Goal: Task Accomplishment & Management: Manage account settings

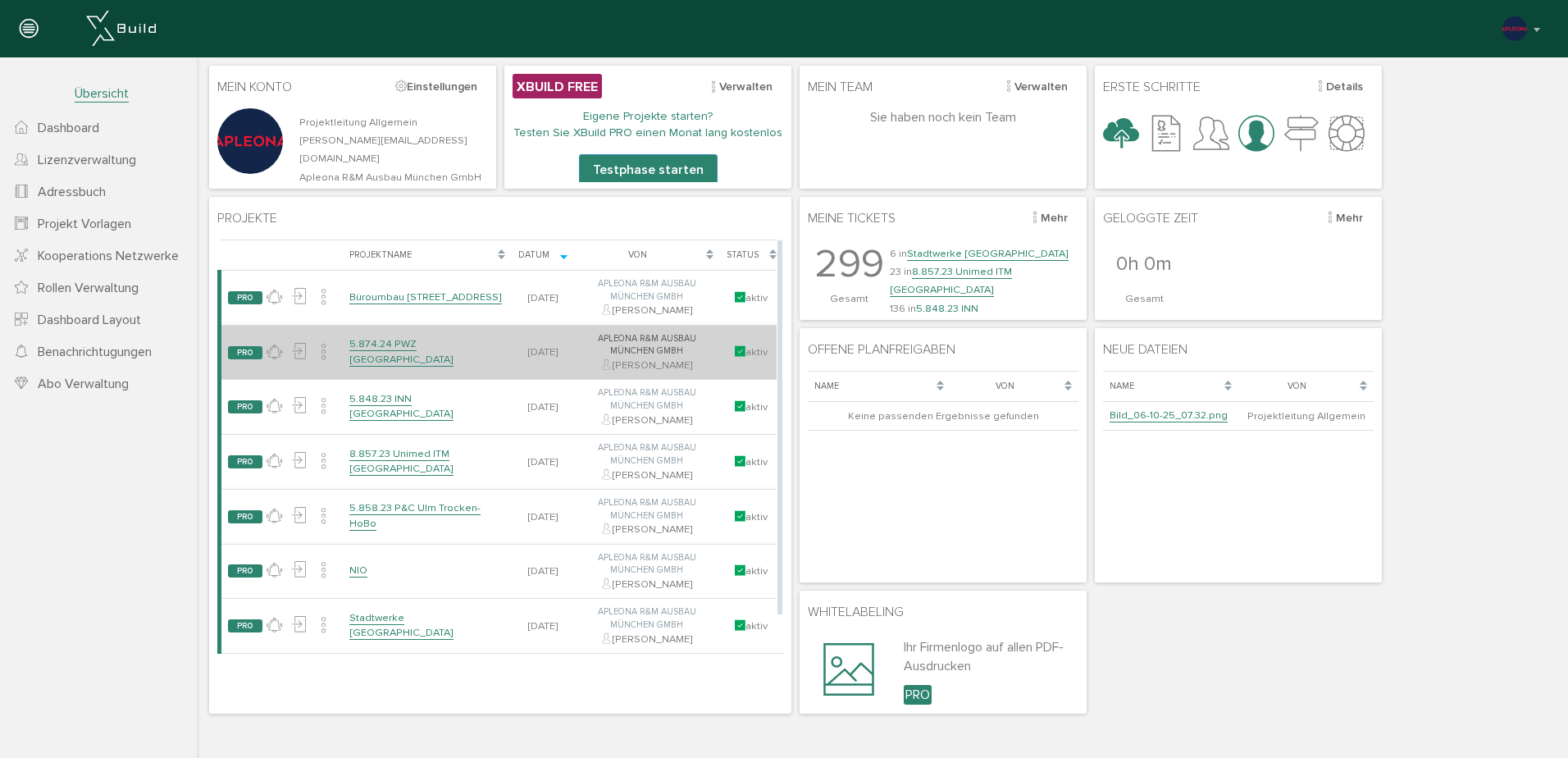
click at [376, 352] on link "5.874.24 PWZ [GEOGRAPHIC_DATA]" at bounding box center [401, 352] width 104 height 29
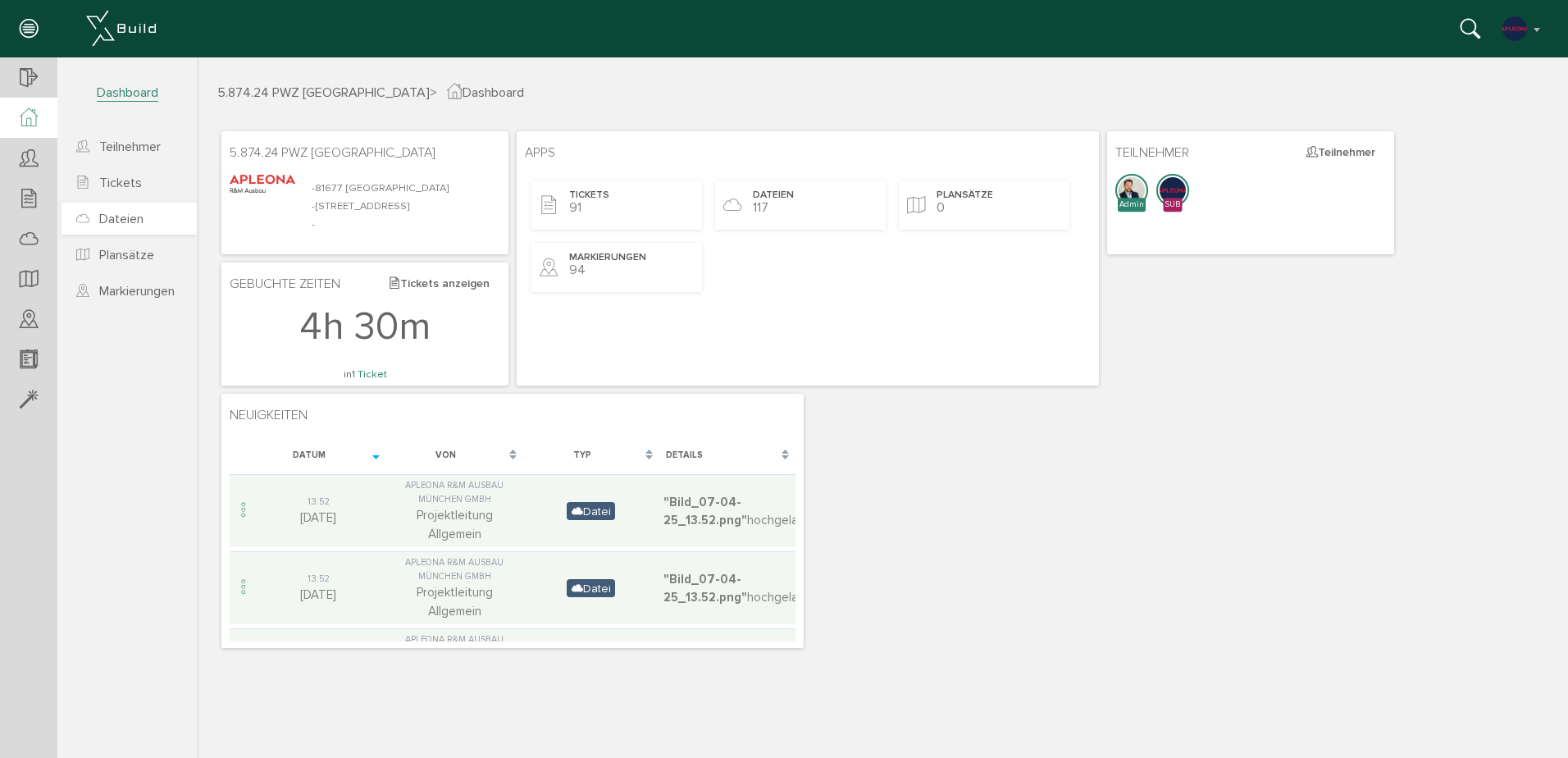
click at [108, 219] on span "Dateien" at bounding box center [121, 219] width 44 height 17
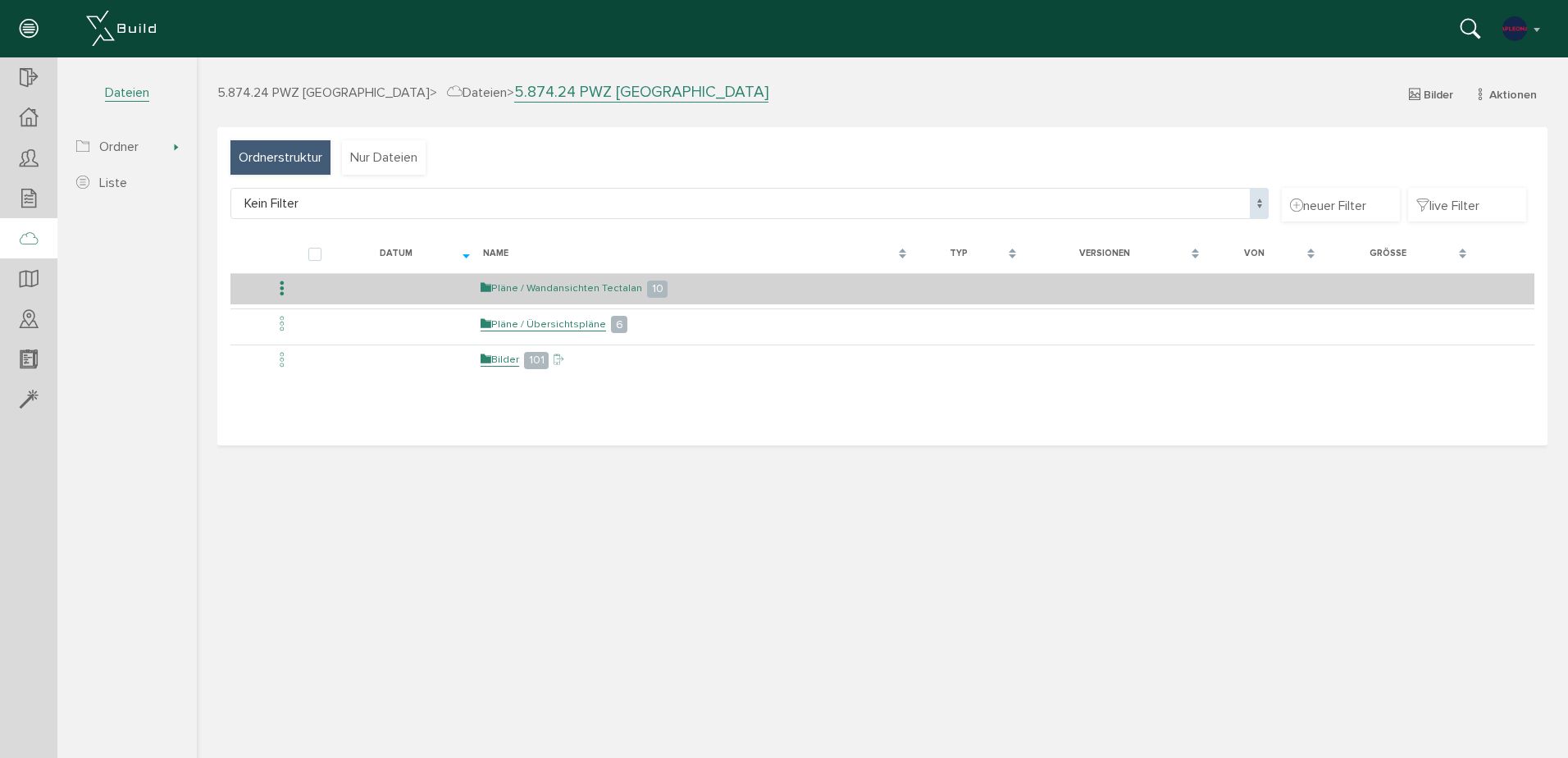
click at [566, 290] on link "Pläne / Wandansichten Tectalan" at bounding box center [562, 288] width 161 height 14
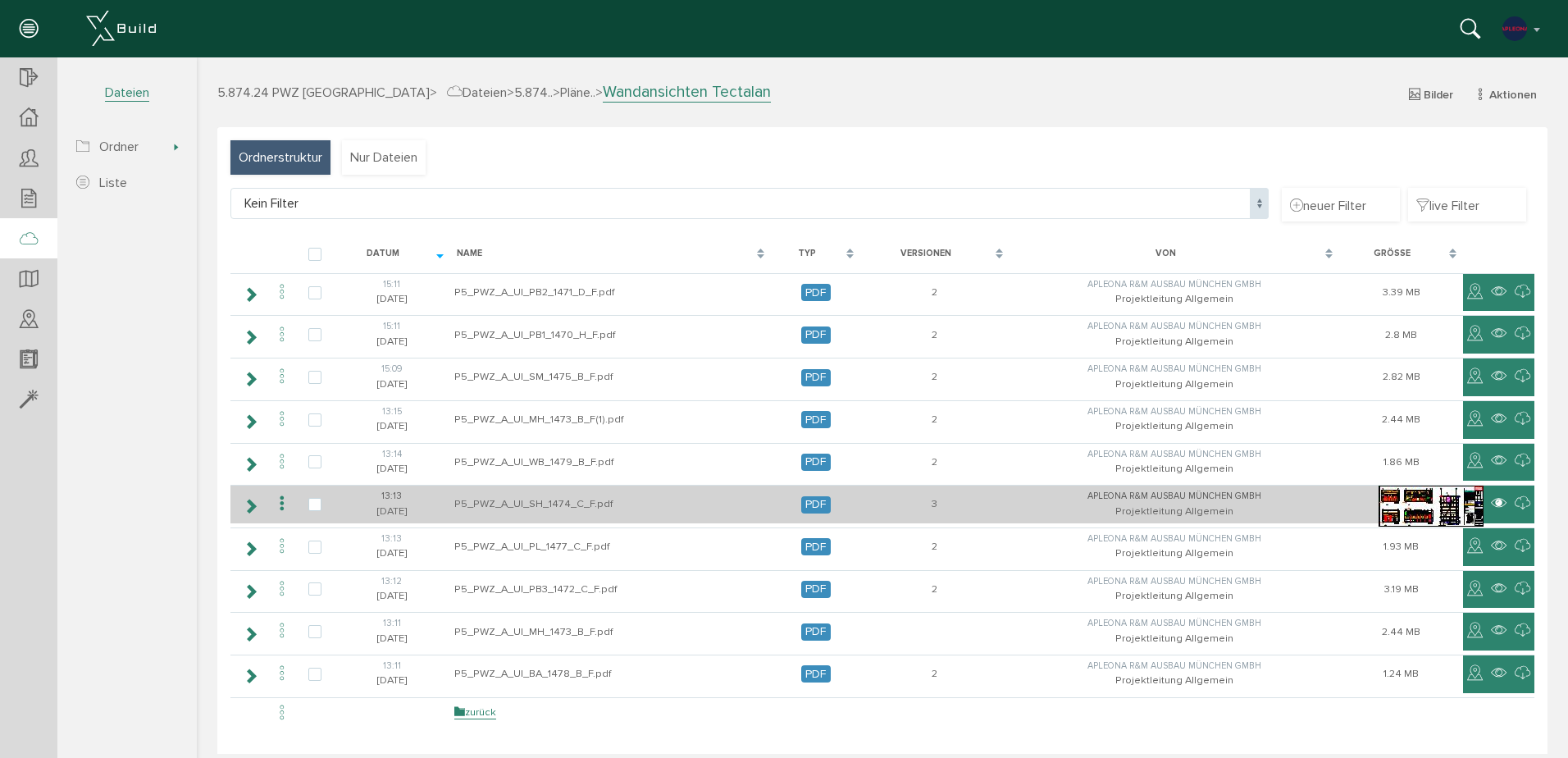
click at [1491, 500] on icon at bounding box center [1498, 503] width 16 height 19
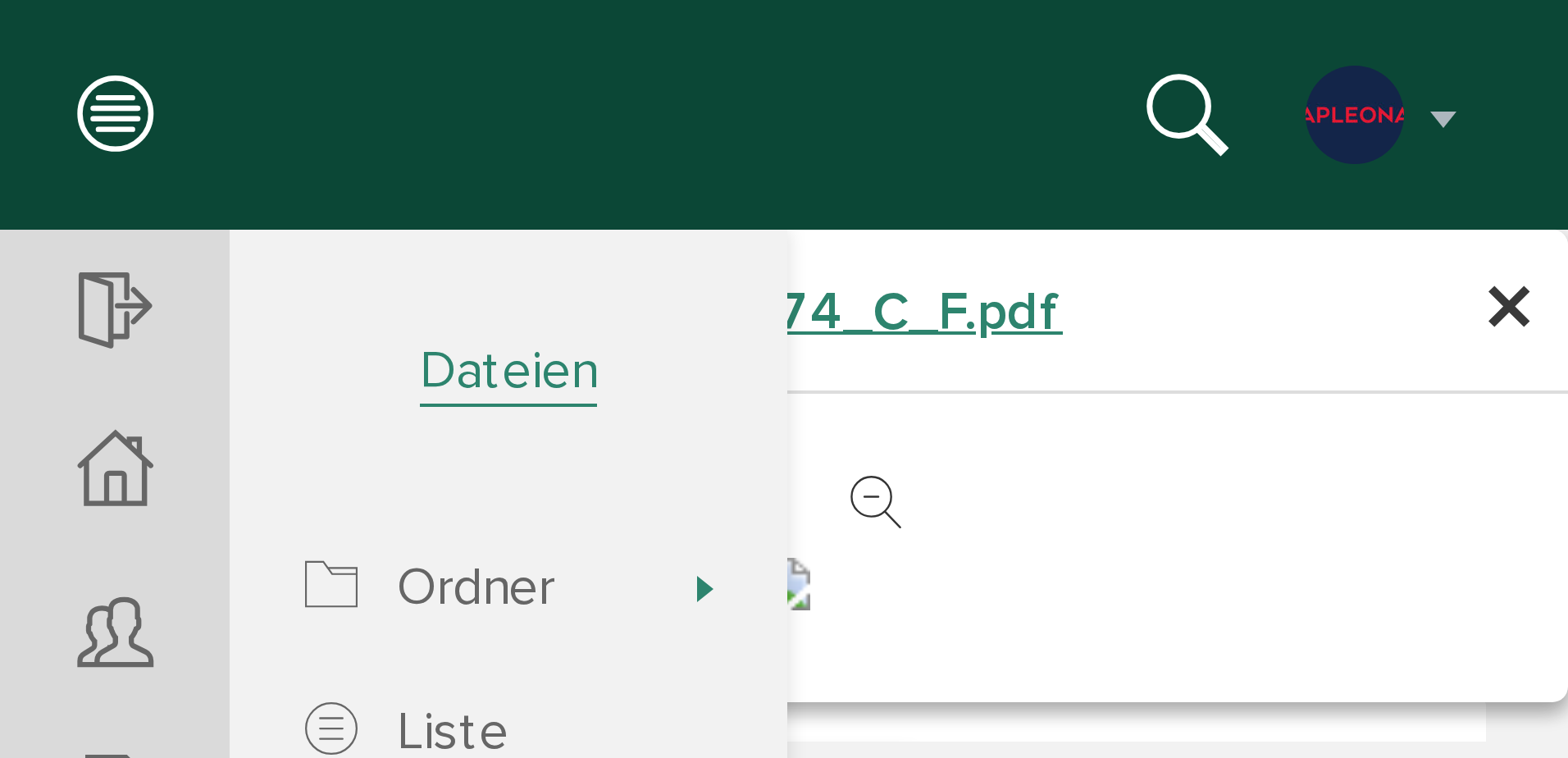
scroll to position [102, 0]
click at [376, 79] on span "×" at bounding box center [378, 77] width 13 height 32
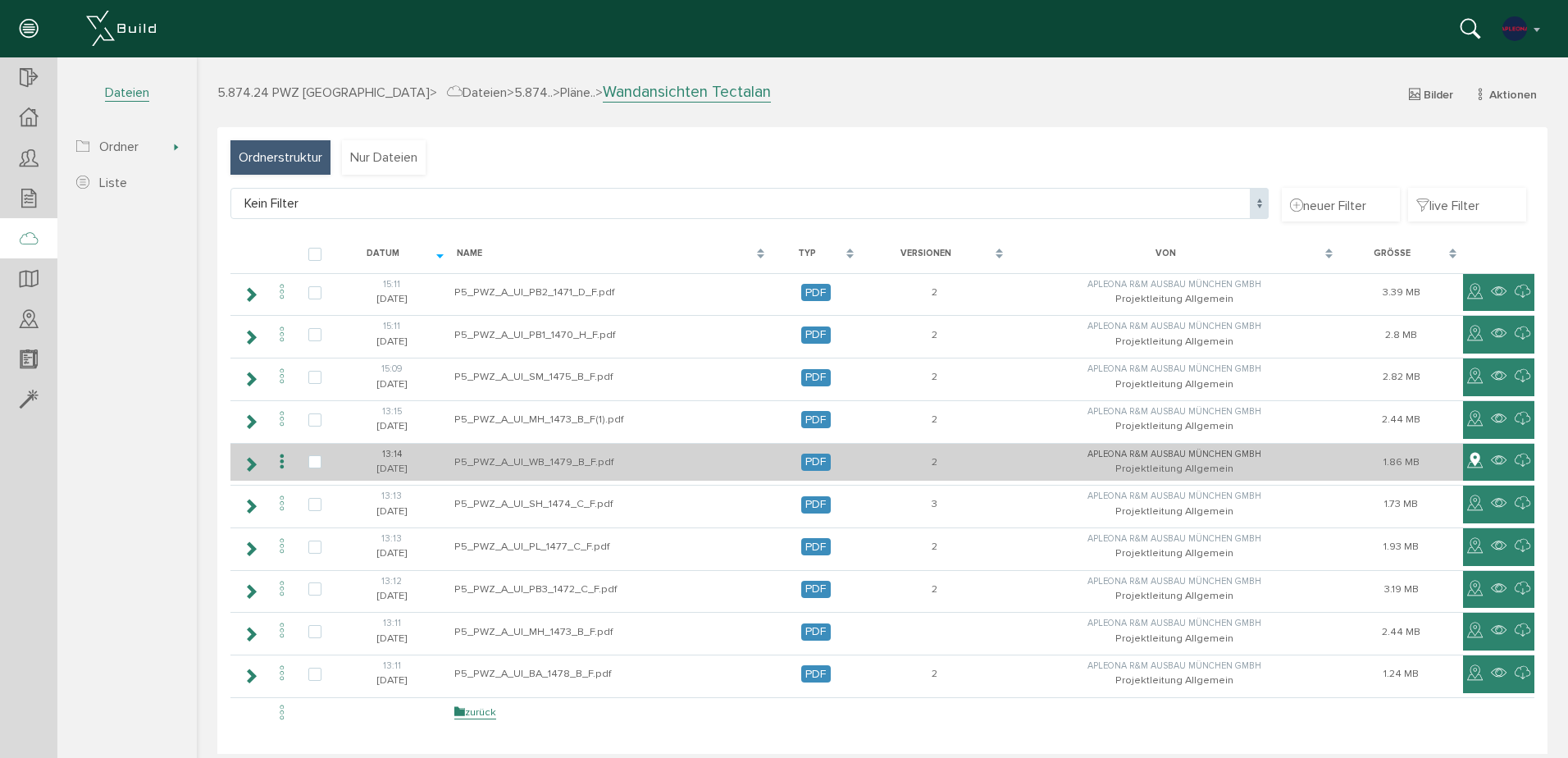
click at [1468, 460] on icon at bounding box center [1475, 460] width 16 height 19
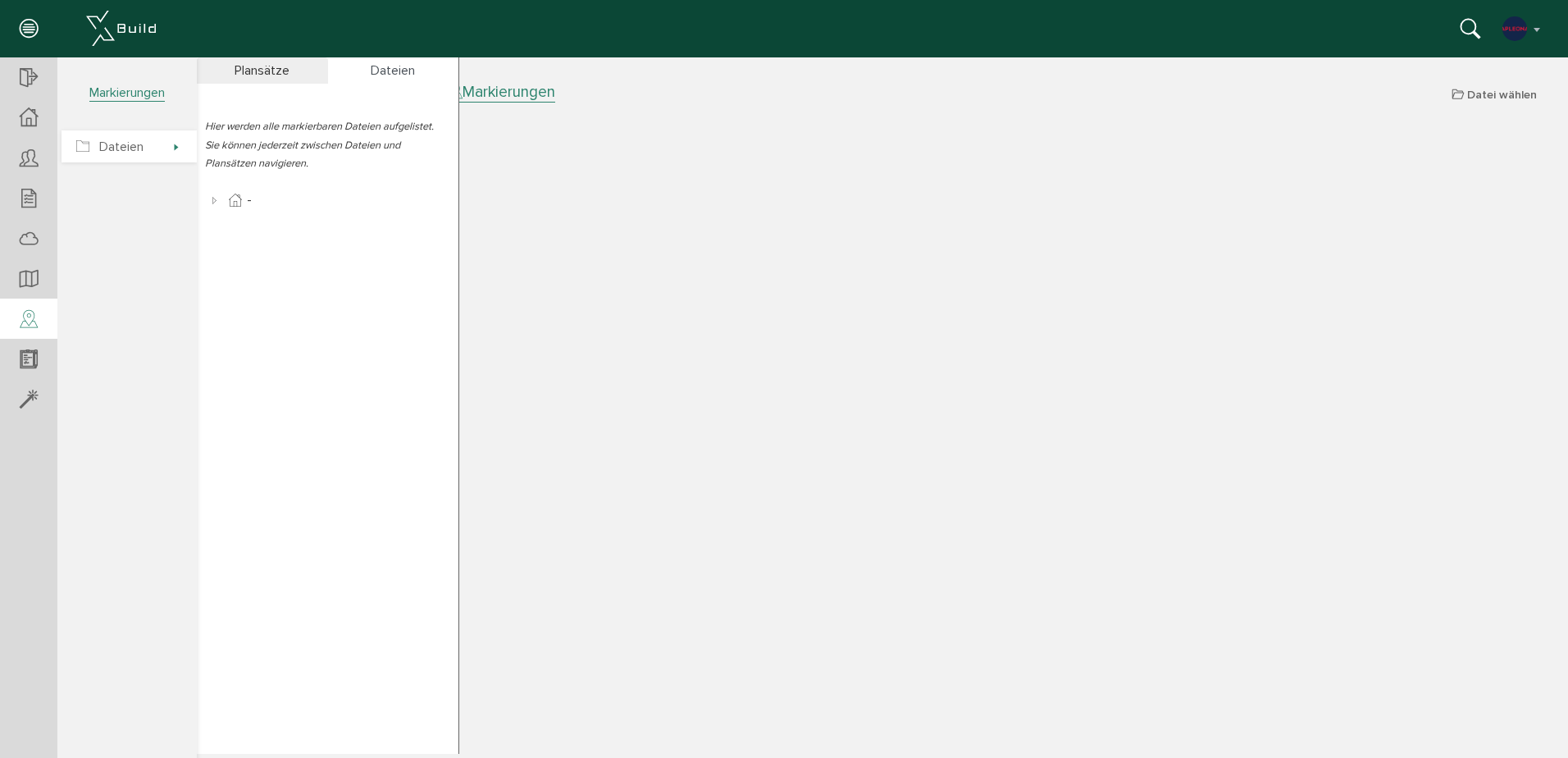
click at [116, 144] on span "Dateien" at bounding box center [121, 147] width 44 height 17
click at [170, 153] on span "Dateien" at bounding box center [128, 146] width 135 height 32
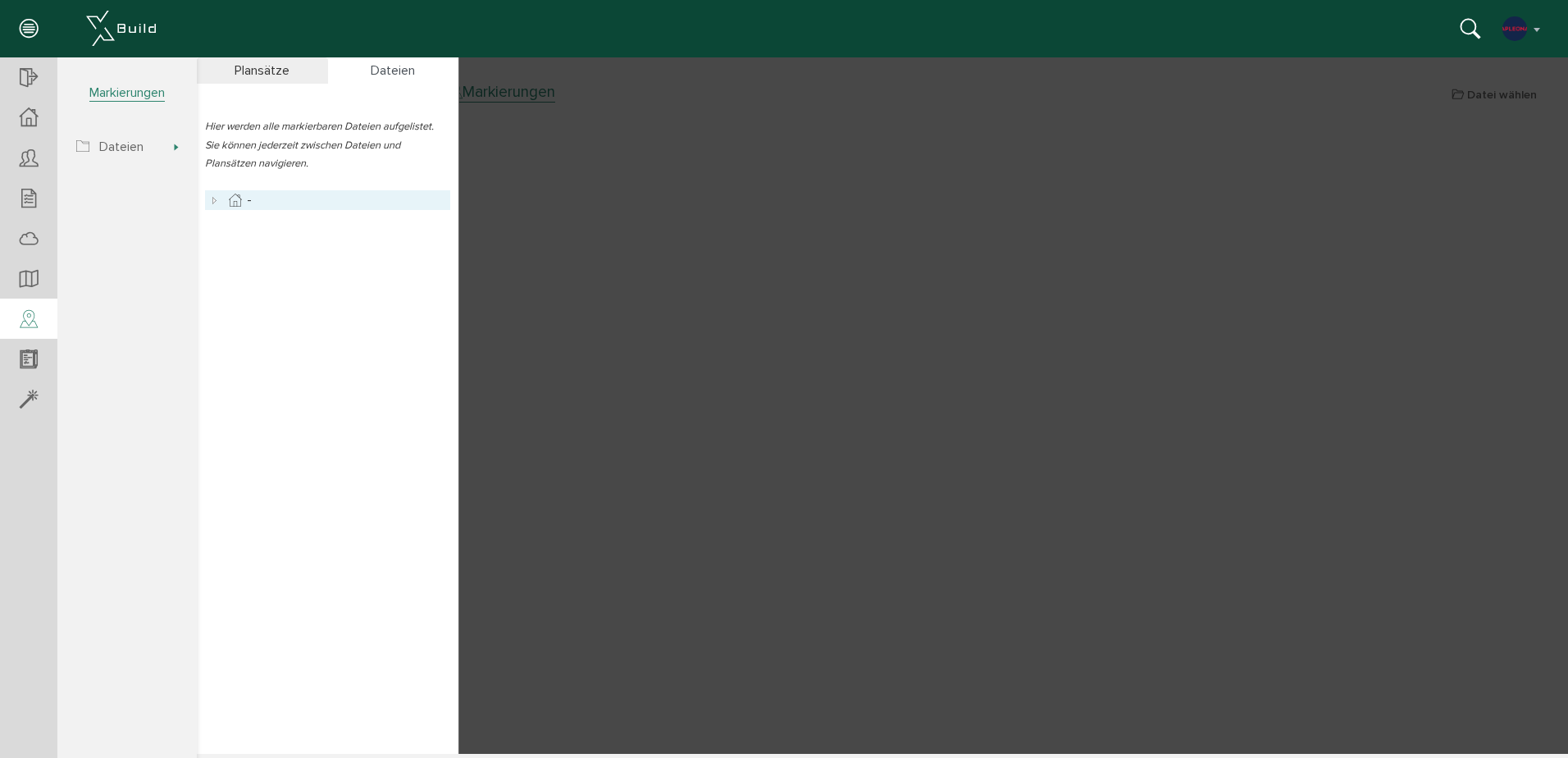
click at [219, 204] on icon at bounding box center [214, 200] width 19 height 19
click at [237, 243] on icon at bounding box center [234, 239] width 19 height 19
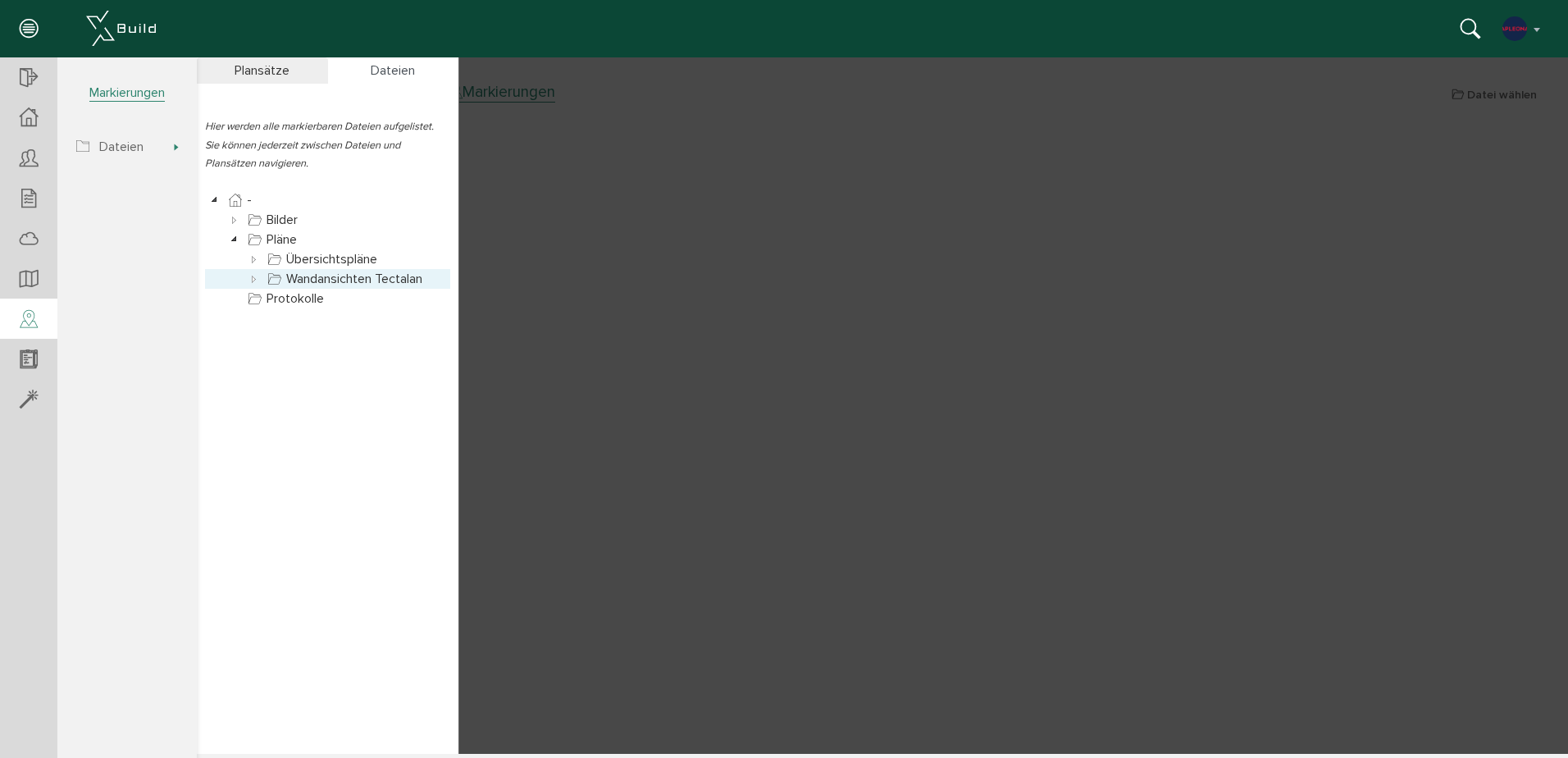
click at [245, 274] on icon at bounding box center [253, 278] width 19 height 19
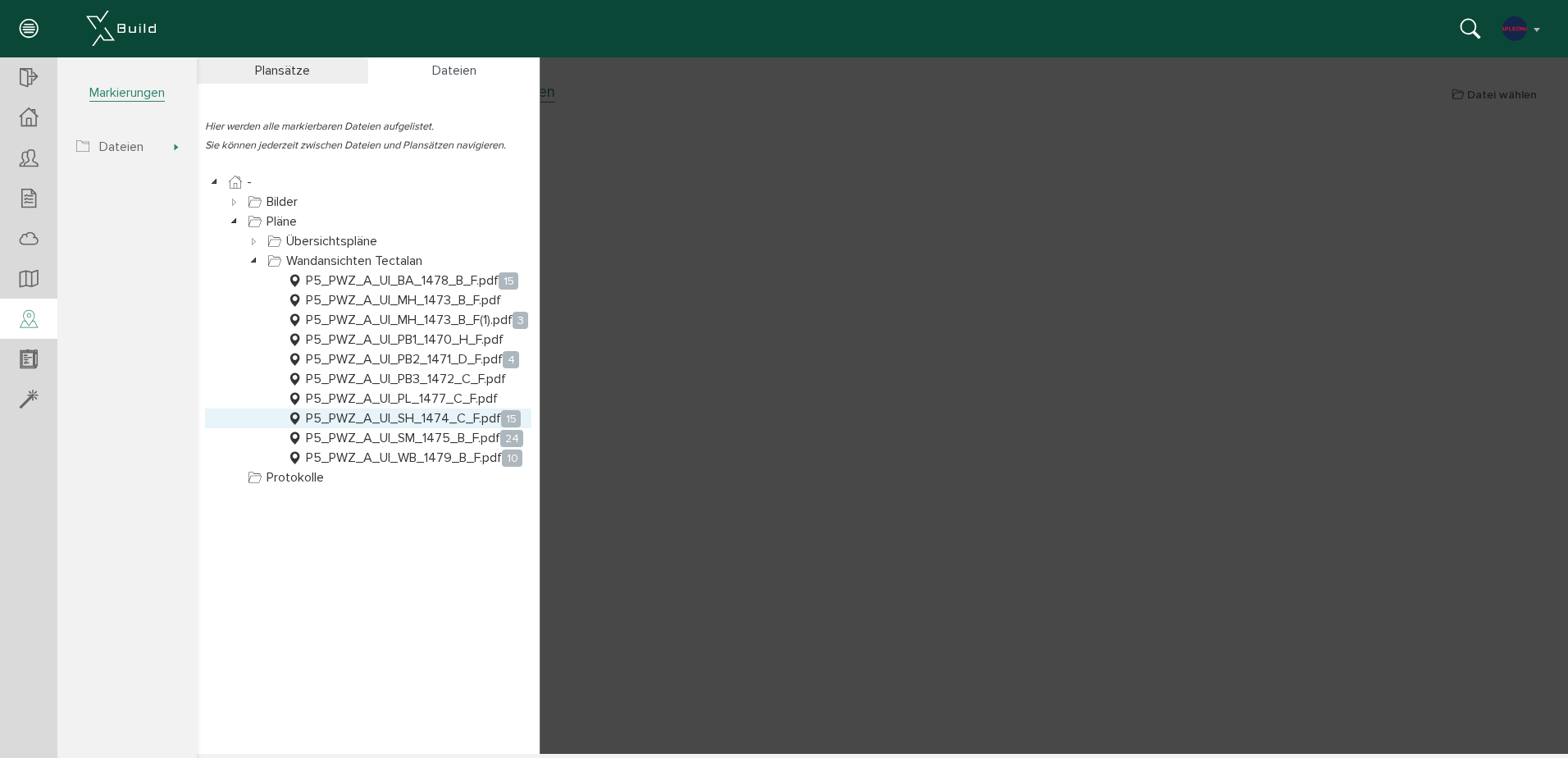
click at [374, 417] on link "P5_PWZ_A_UI_SH_1474_C_F.pdf 15" at bounding box center [404, 418] width 240 height 19
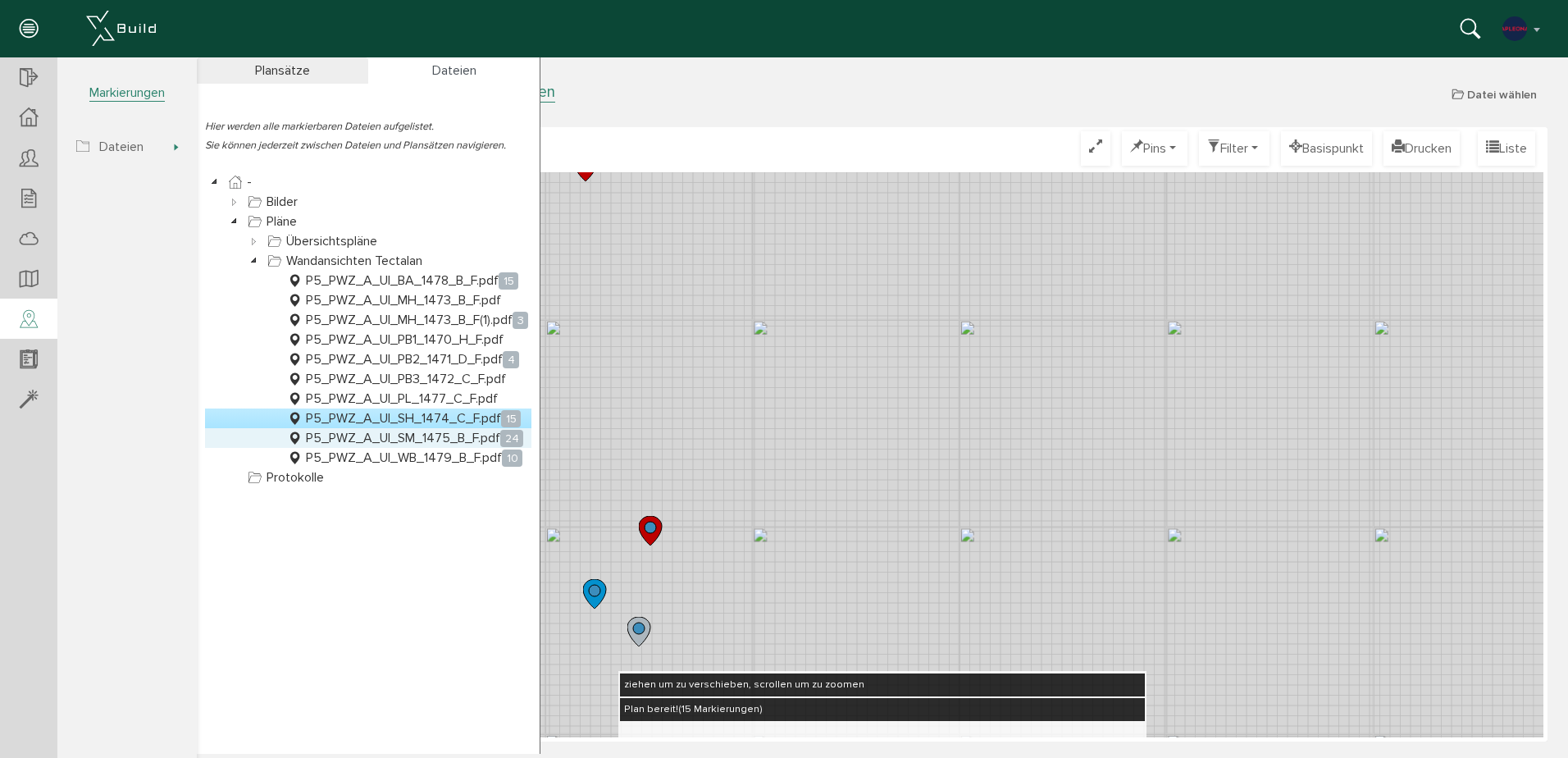
click at [419, 437] on link "P5_PWZ_A_UI_SM_1475_B_F.pdf 24" at bounding box center [405, 437] width 243 height 19
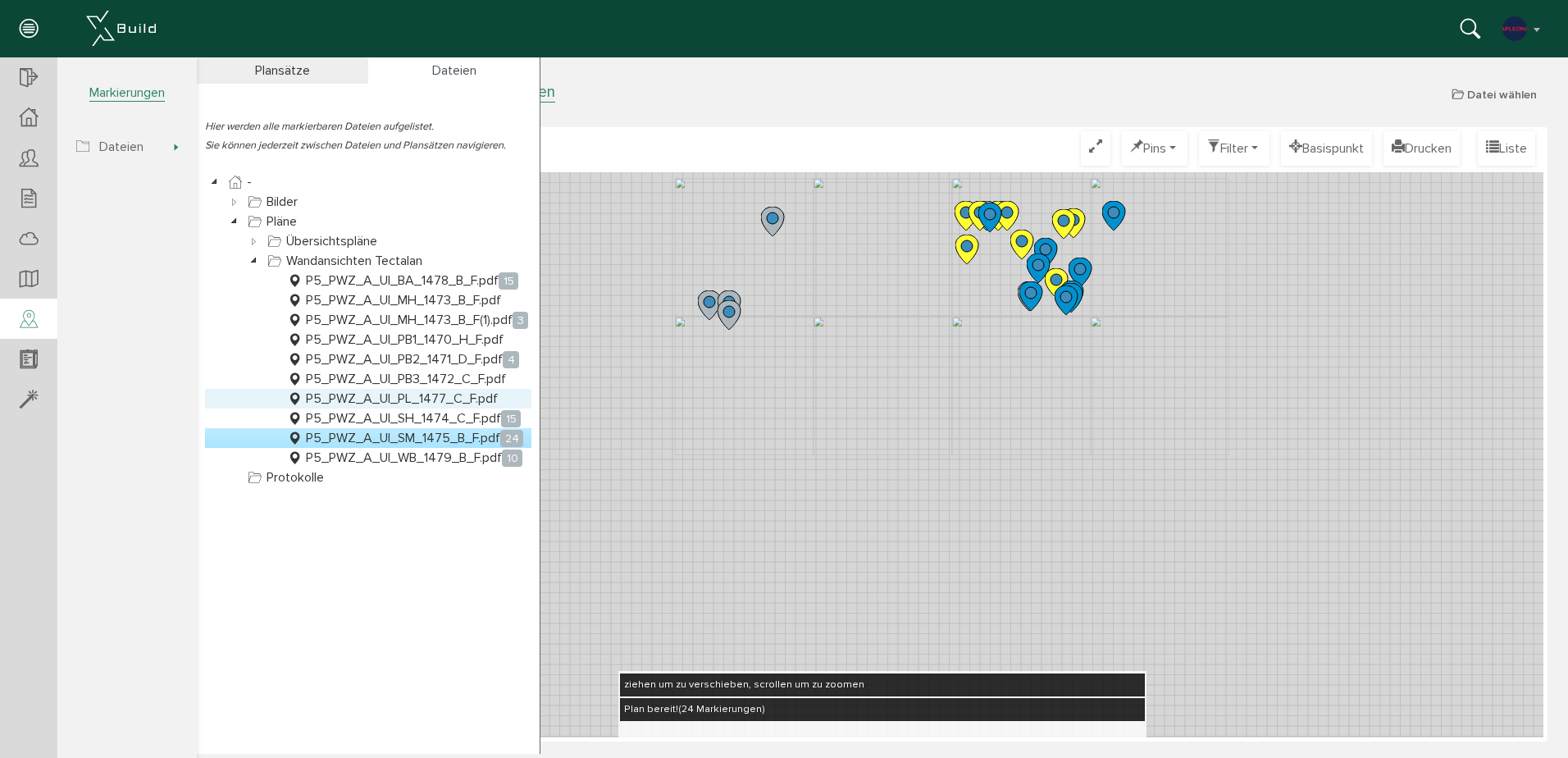
click at [407, 395] on link "P5_PWZ_A_UI_PL_1477_C_F.pdf" at bounding box center [392, 398] width 217 height 19
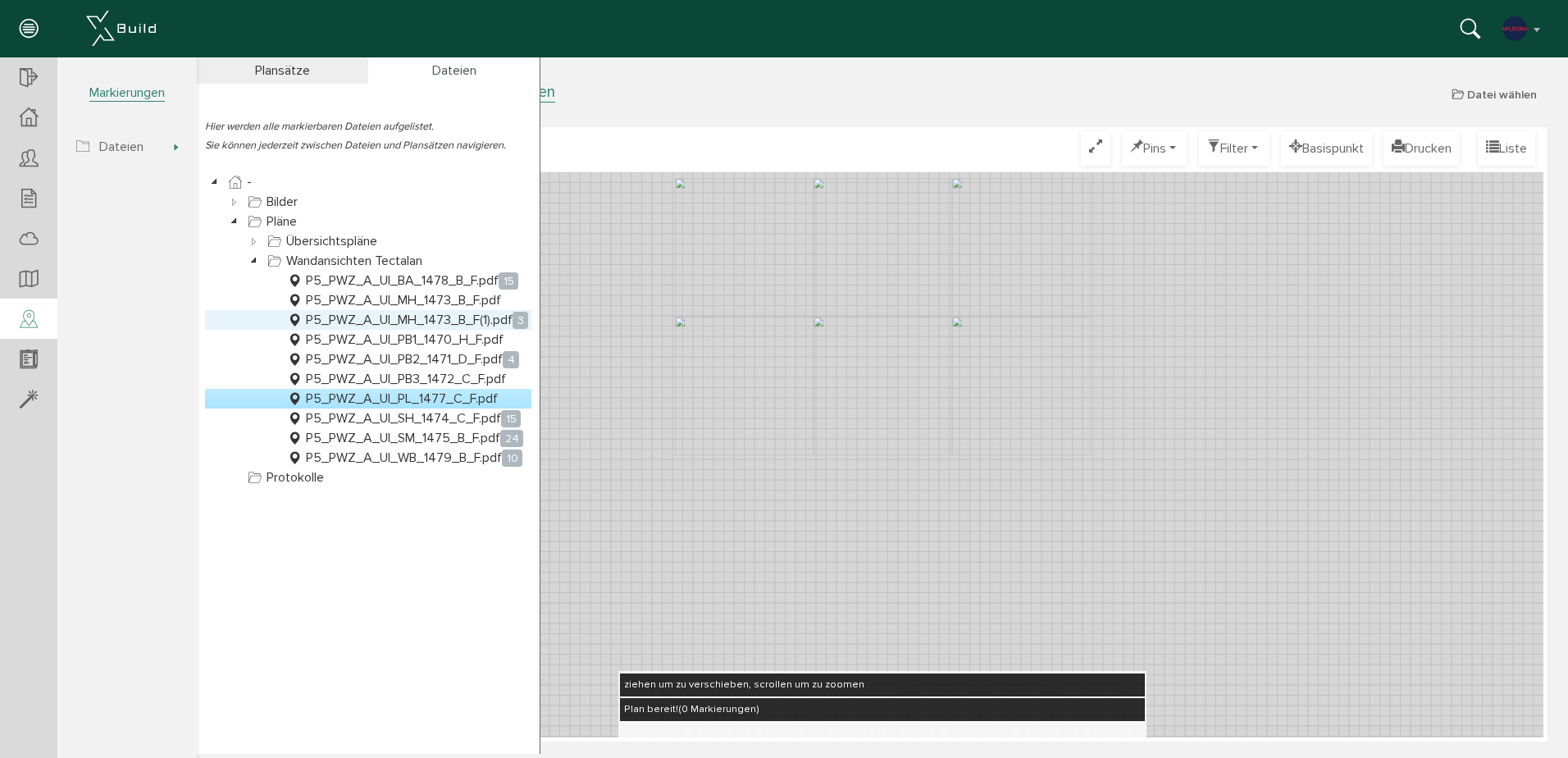
click at [438, 320] on link "P5_PWZ_A_UI_MH_1473_B_F(1).pdf 3" at bounding box center [407, 319] width 248 height 19
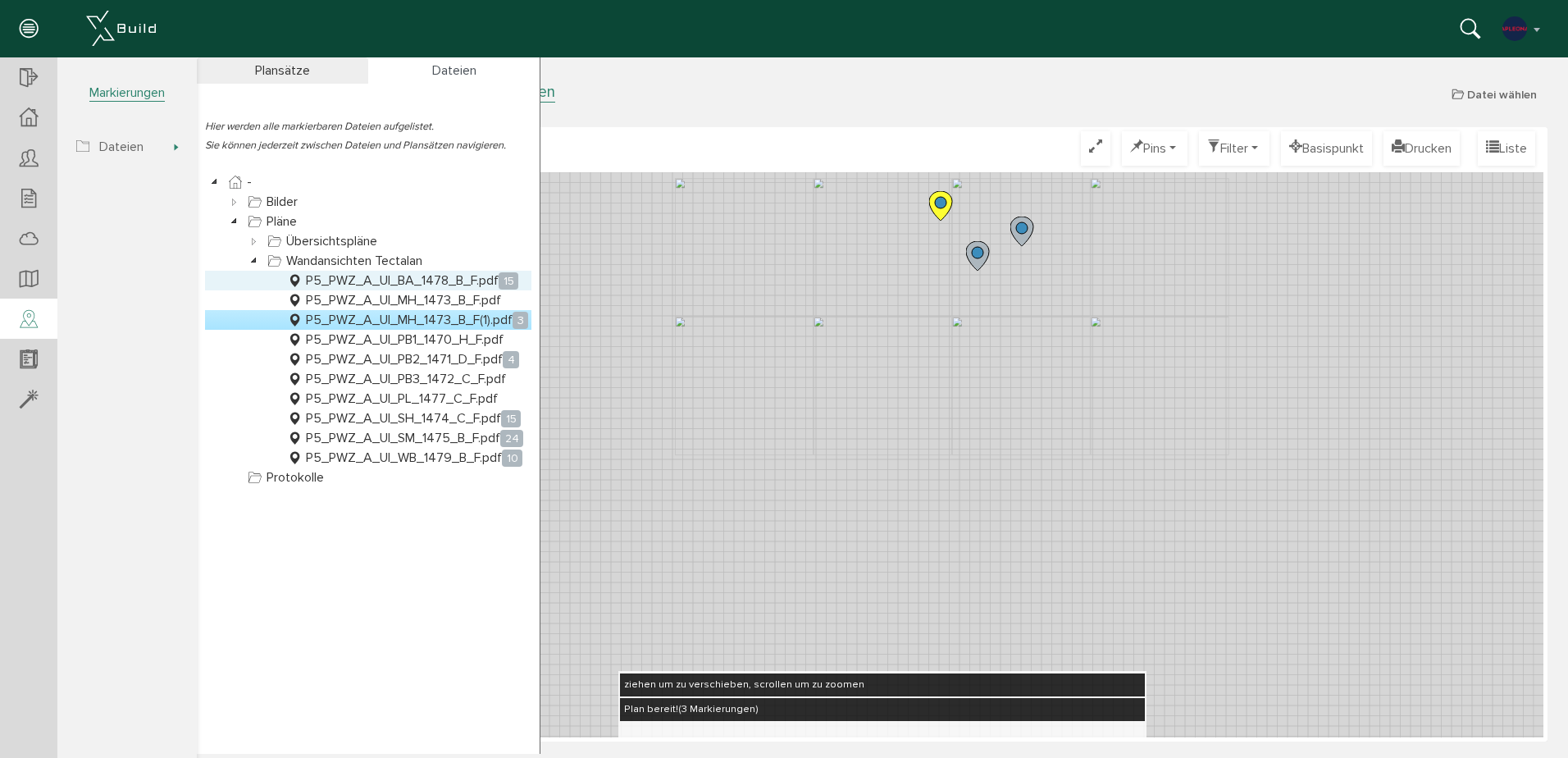
click at [368, 275] on link "P5_PWZ_A_UI_BA_1478_B_F.pdf 15" at bounding box center [402, 280] width 238 height 19
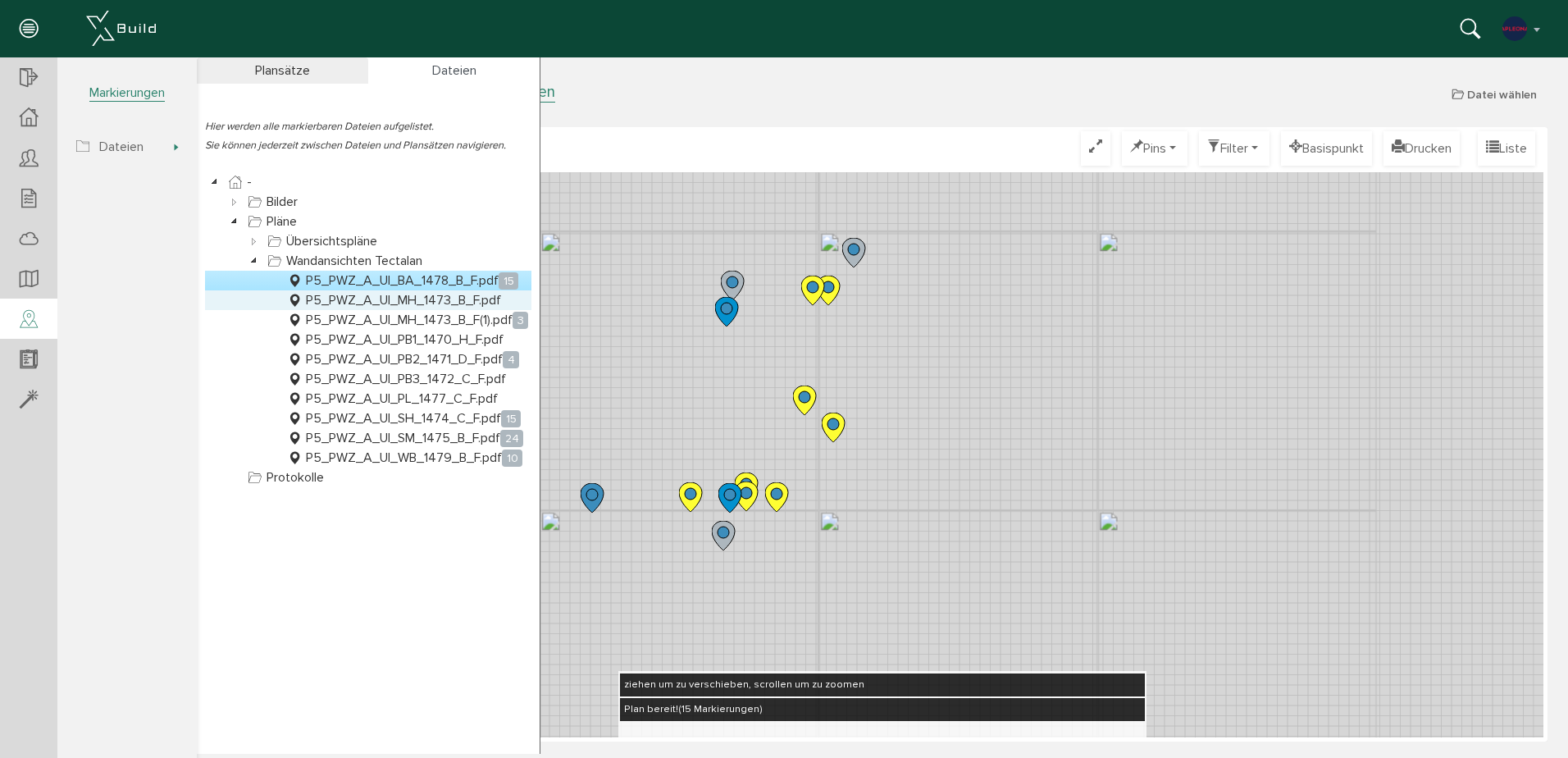
click at [368, 297] on link "P5_PWZ_A_UI_MH_1473_B_F.pdf" at bounding box center [394, 300] width 221 height 19
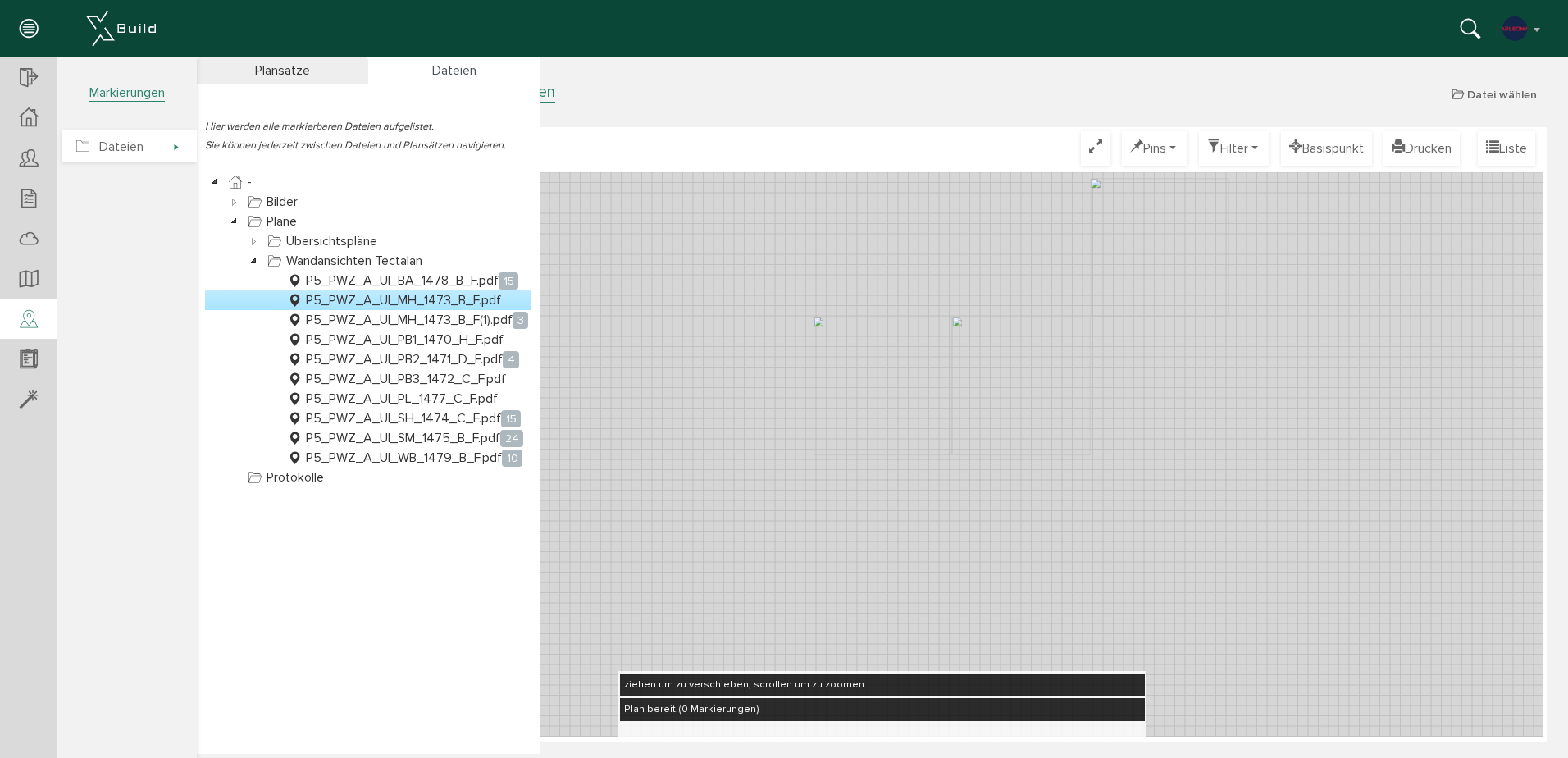
click at [159, 139] on span "Dateien" at bounding box center [128, 146] width 135 height 32
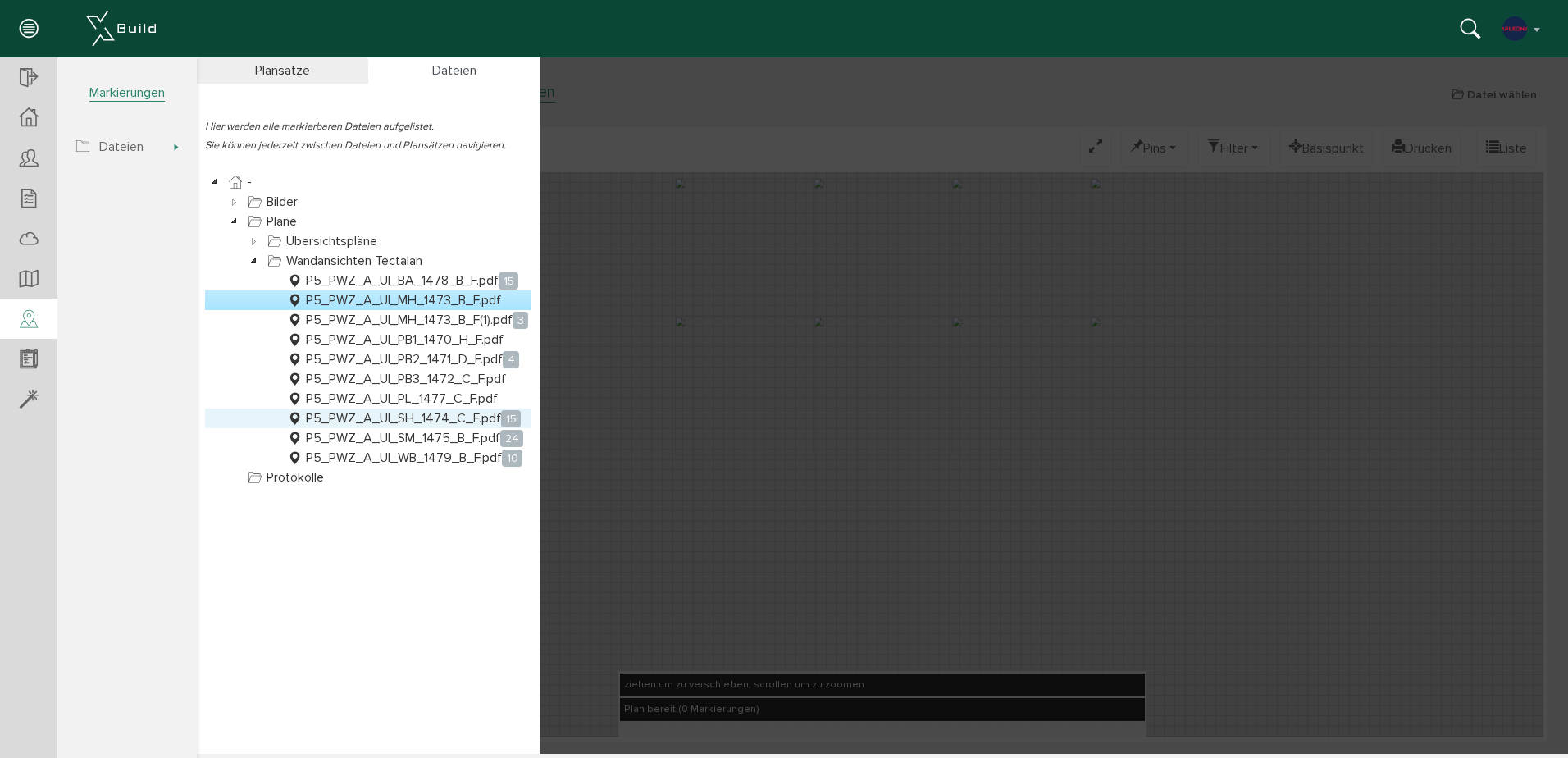
click at [432, 423] on link "P5_PWZ_A_UI_SH_1474_C_F.pdf 15" at bounding box center [404, 418] width 240 height 19
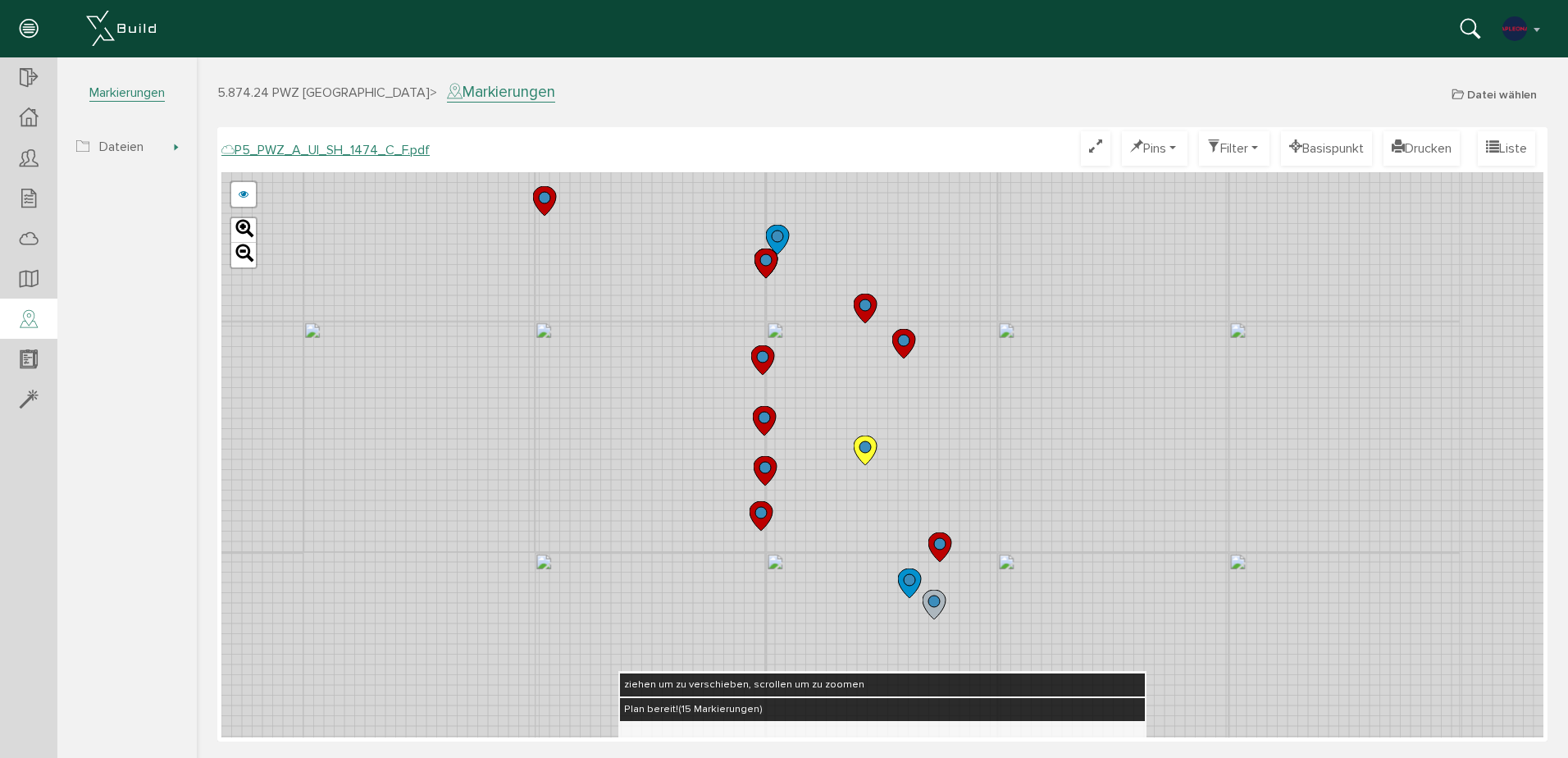
drag, startPoint x: 979, startPoint y: 268, endPoint x: 1044, endPoint y: 374, distance: 124.3
click at [1044, 374] on div "P5_PWZ_A_UI_SH_1474_B_F.pdf P5_PWZ_A_UI_SH_1474_A_F.pdf abbrechen Leaflet" at bounding box center [882, 454] width 1322 height 565
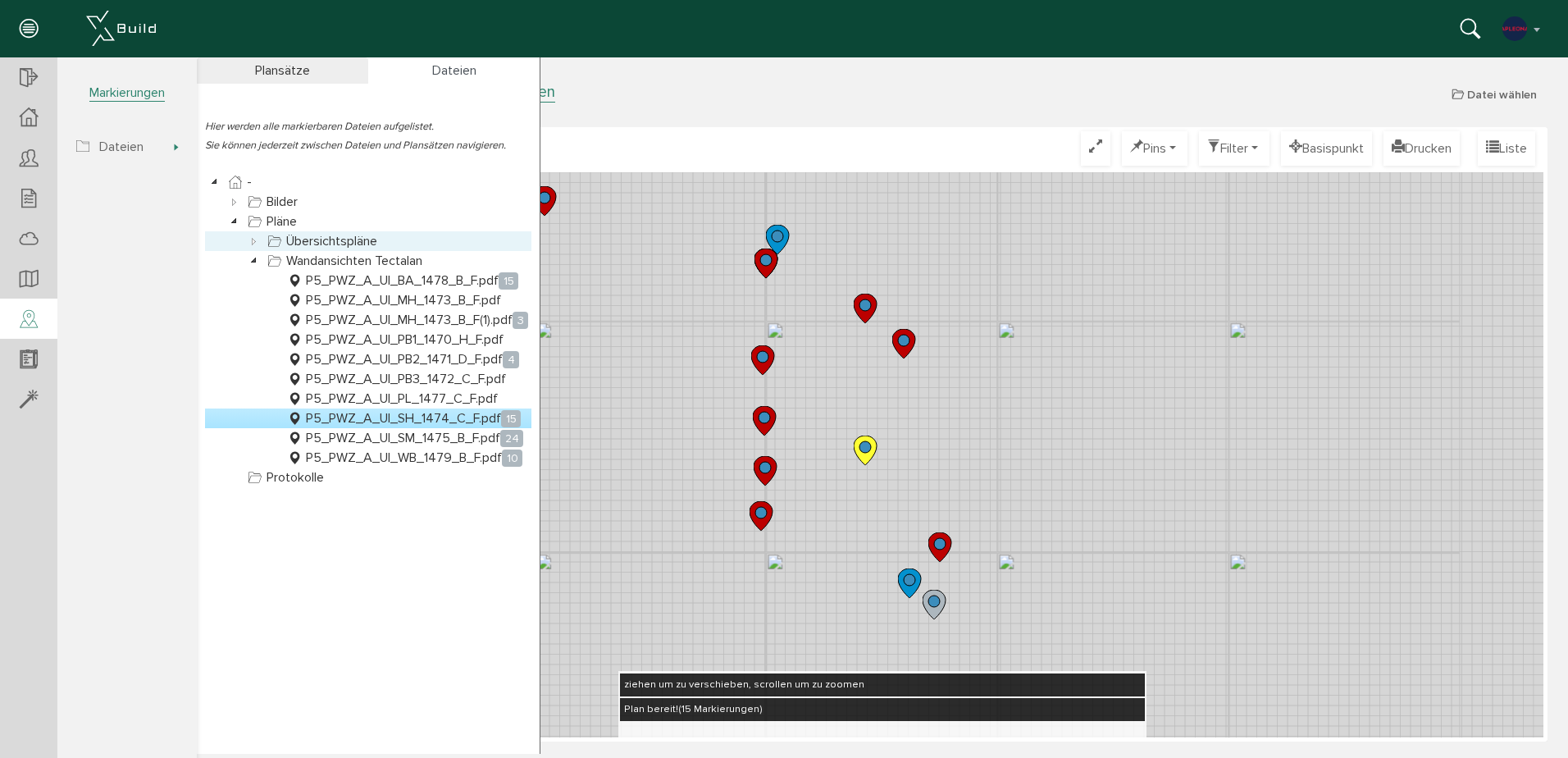
click at [248, 242] on icon at bounding box center [253, 241] width 19 height 19
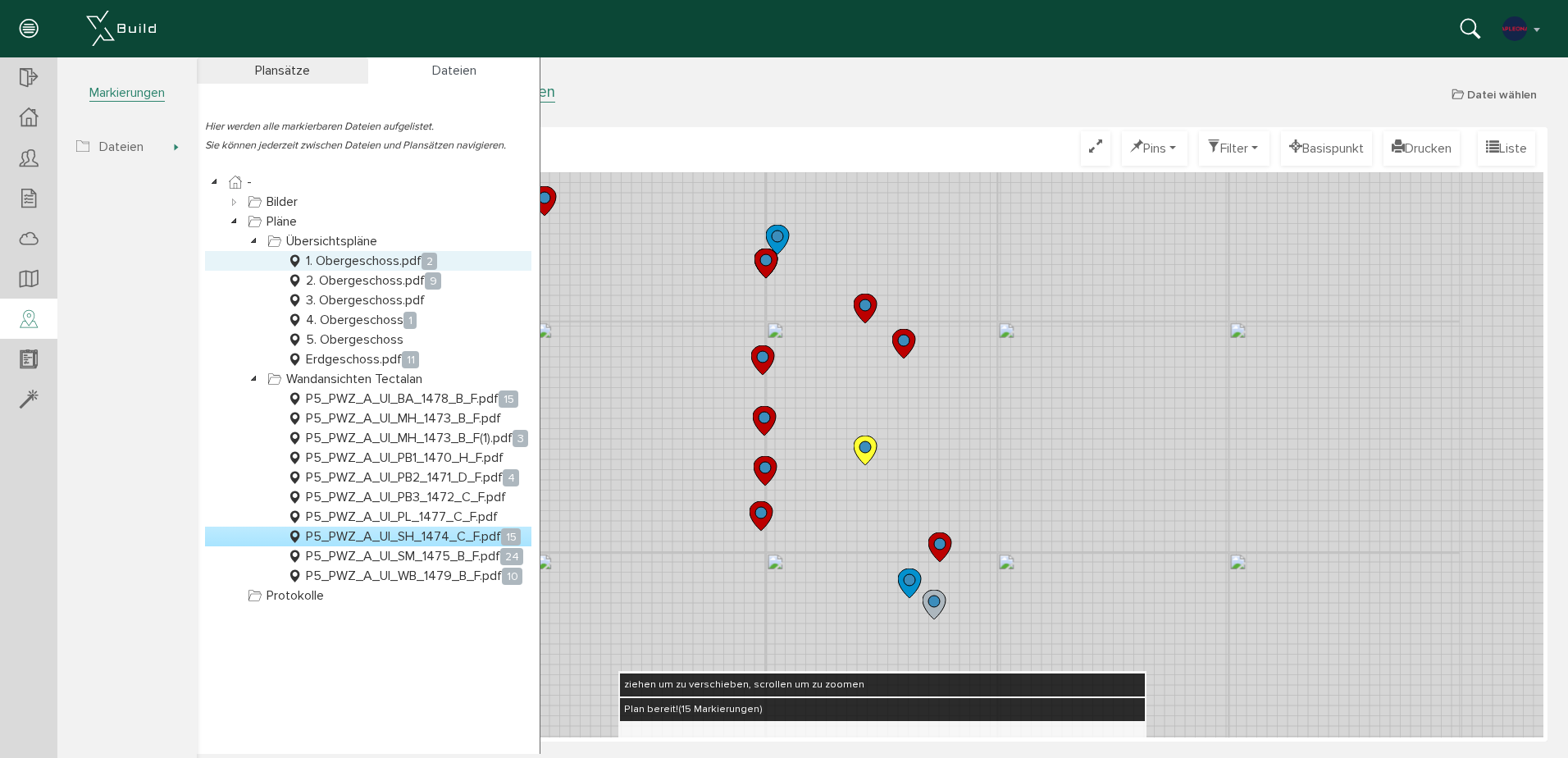
click at [340, 263] on link "1. Obergeschoss.pdf 2" at bounding box center [362, 260] width 157 height 19
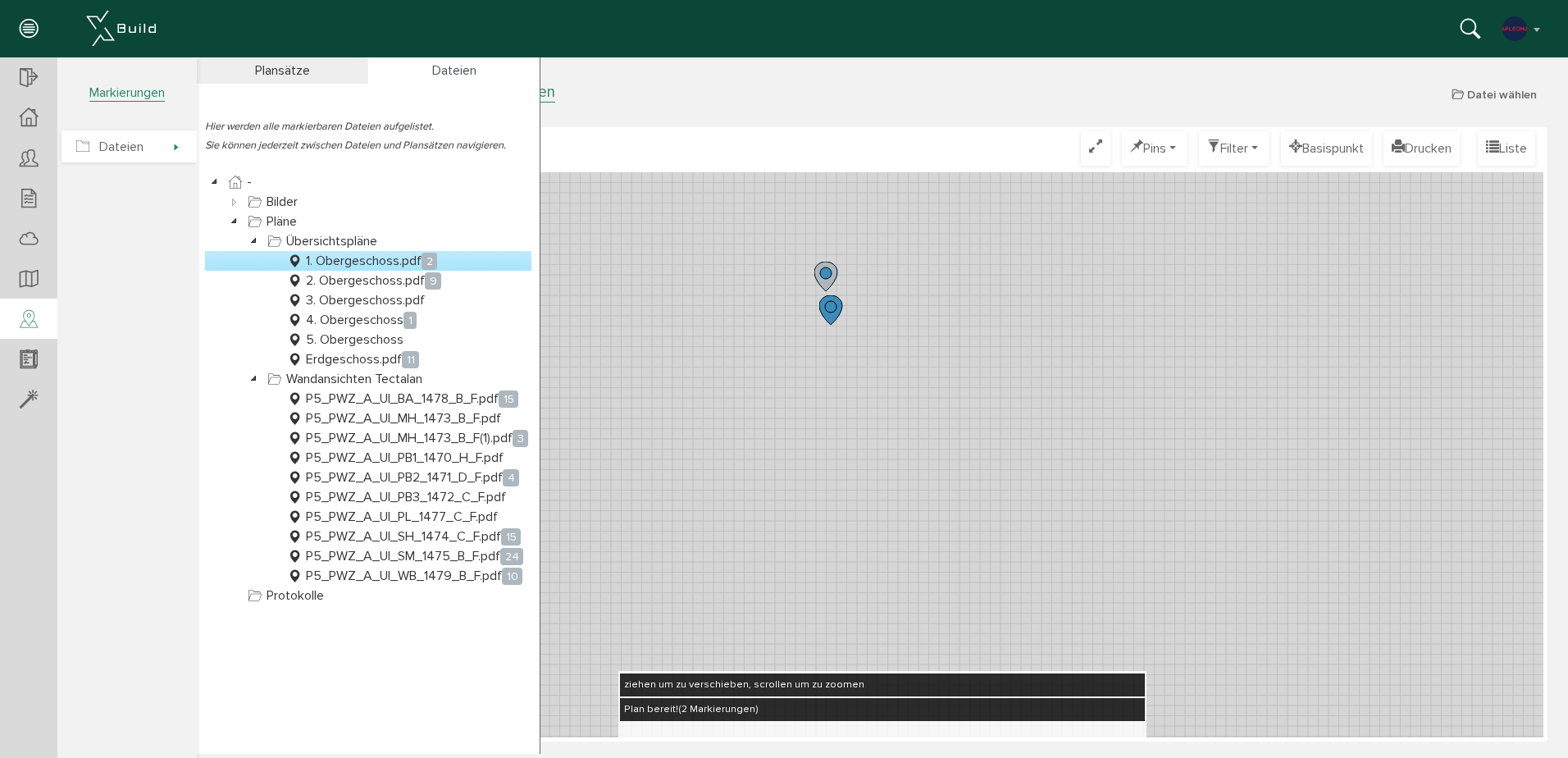
click at [144, 142] on span "Dateien" at bounding box center [121, 147] width 44 height 17
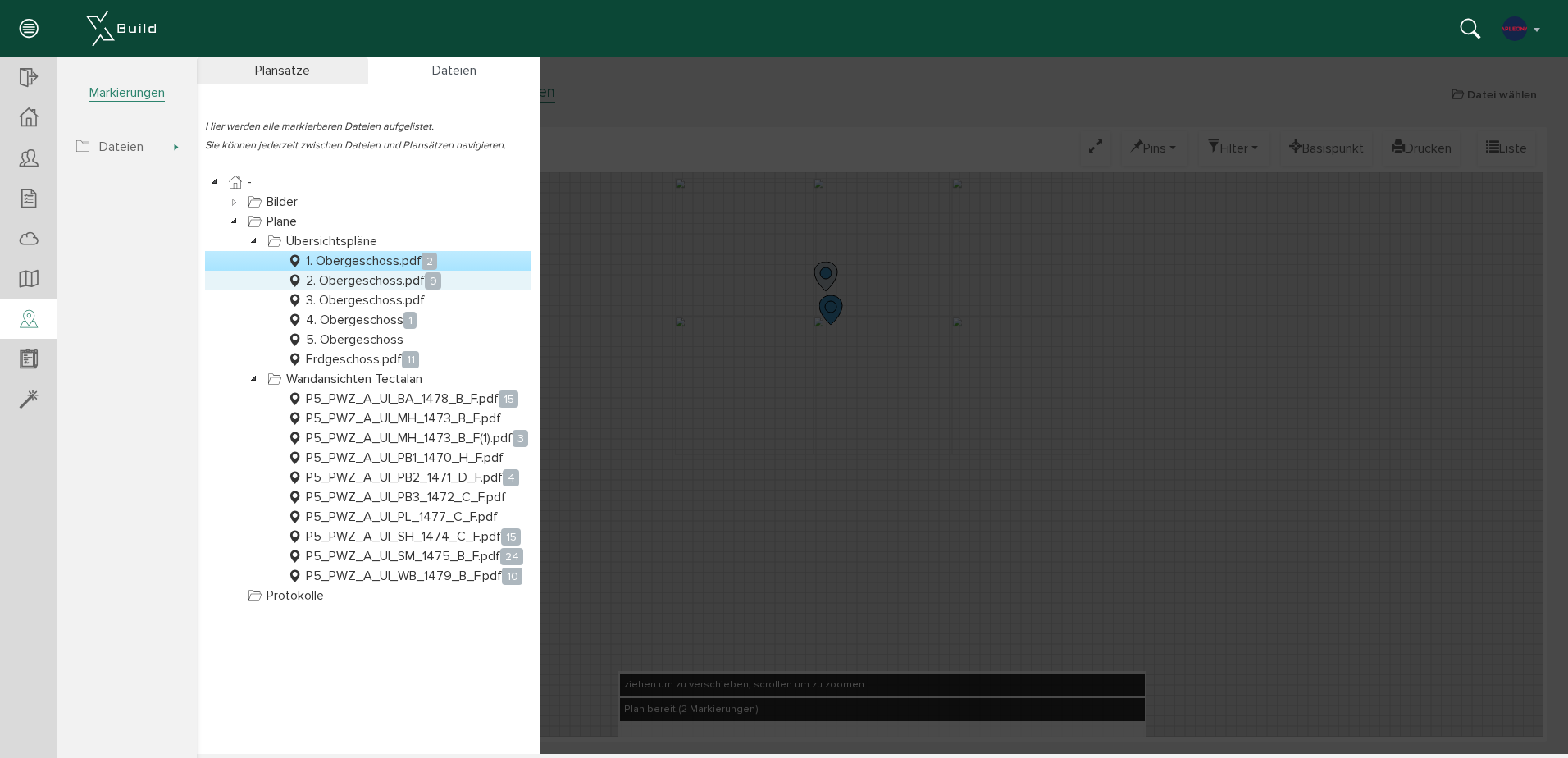
click at [370, 278] on link "2. Obergeschoss.pdf 9" at bounding box center [364, 280] width 161 height 19
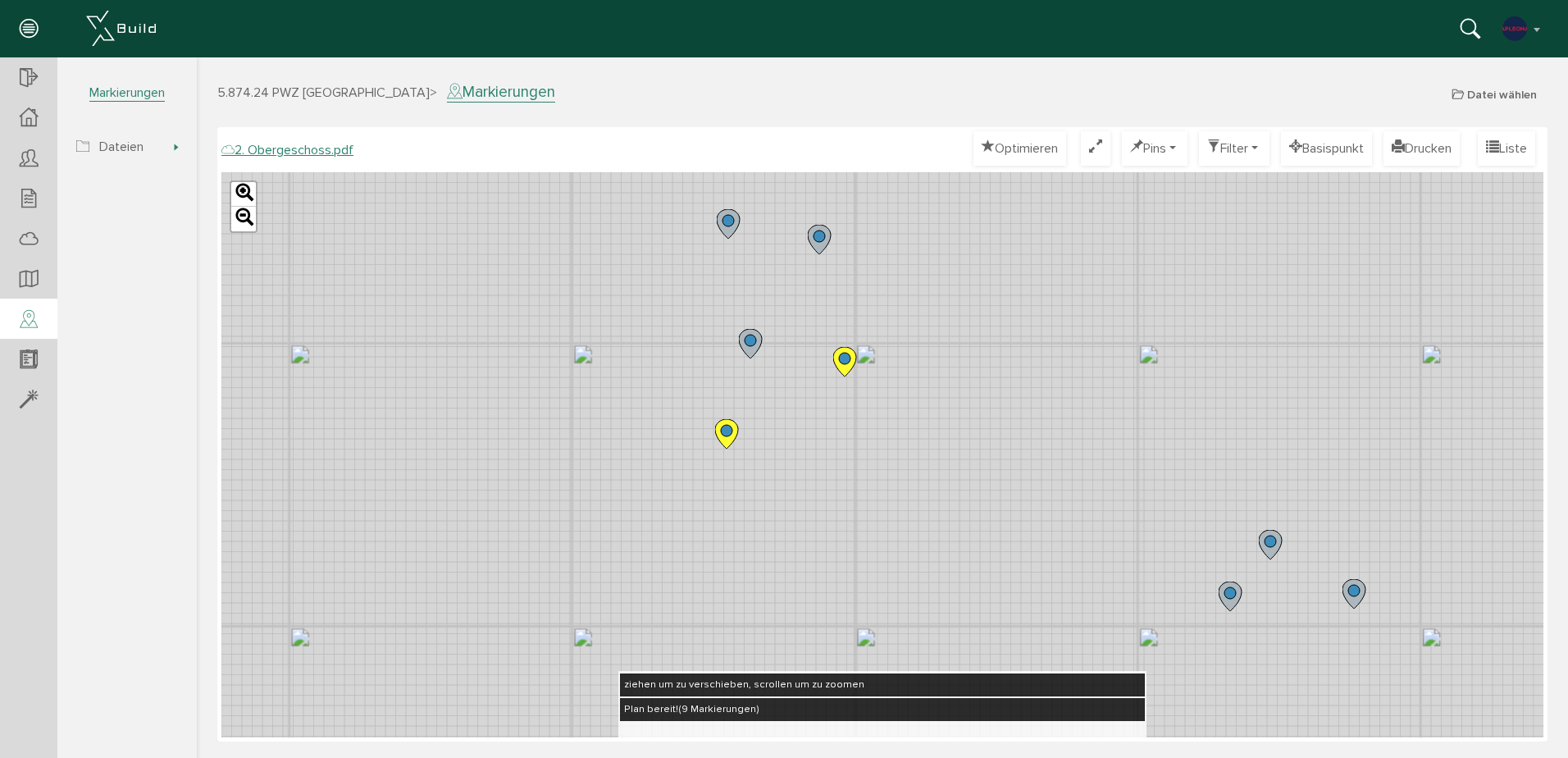
click at [844, 370] on icon at bounding box center [844, 361] width 23 height 29
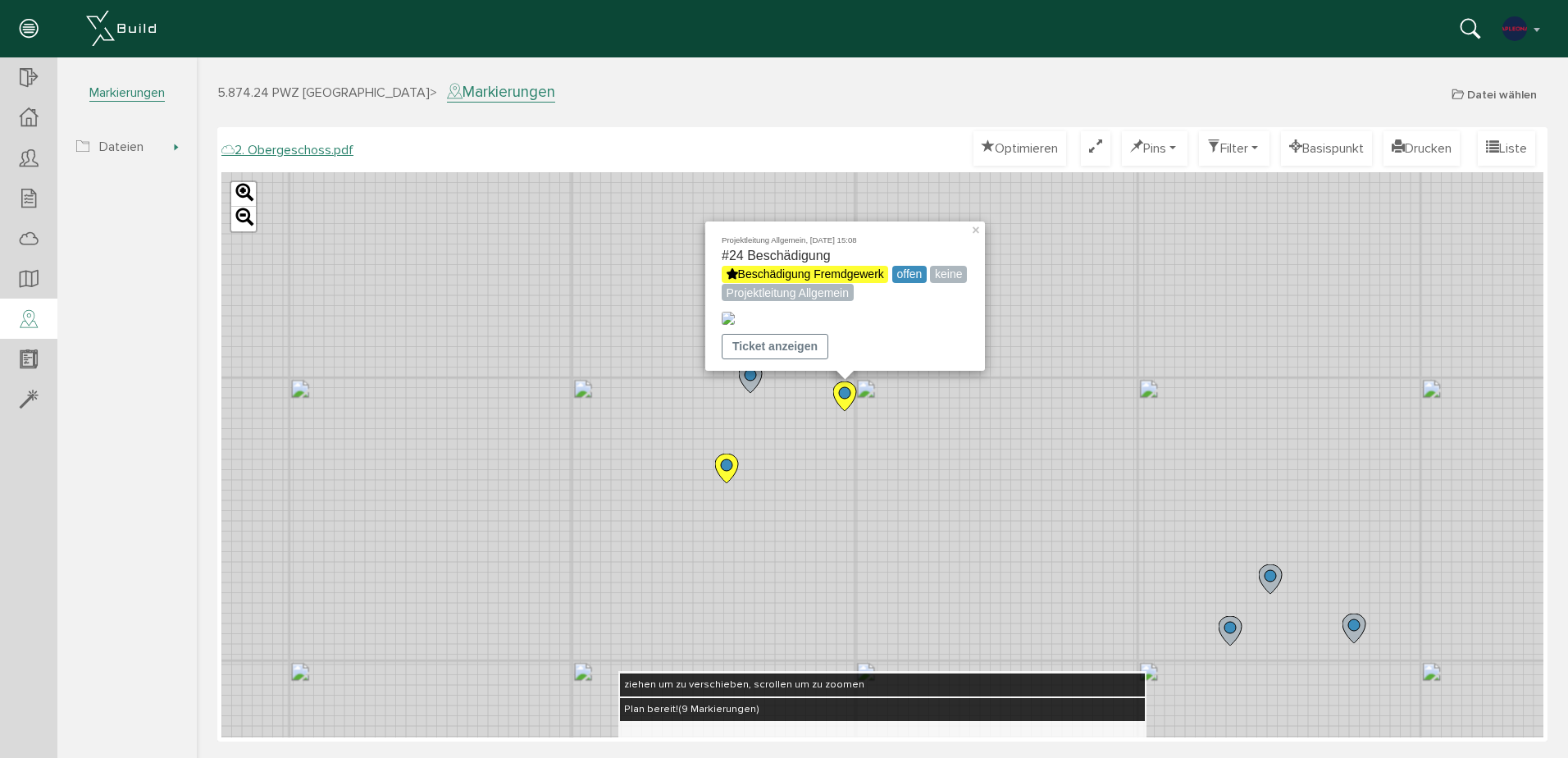
click at [727, 473] on icon at bounding box center [726, 468] width 23 height 29
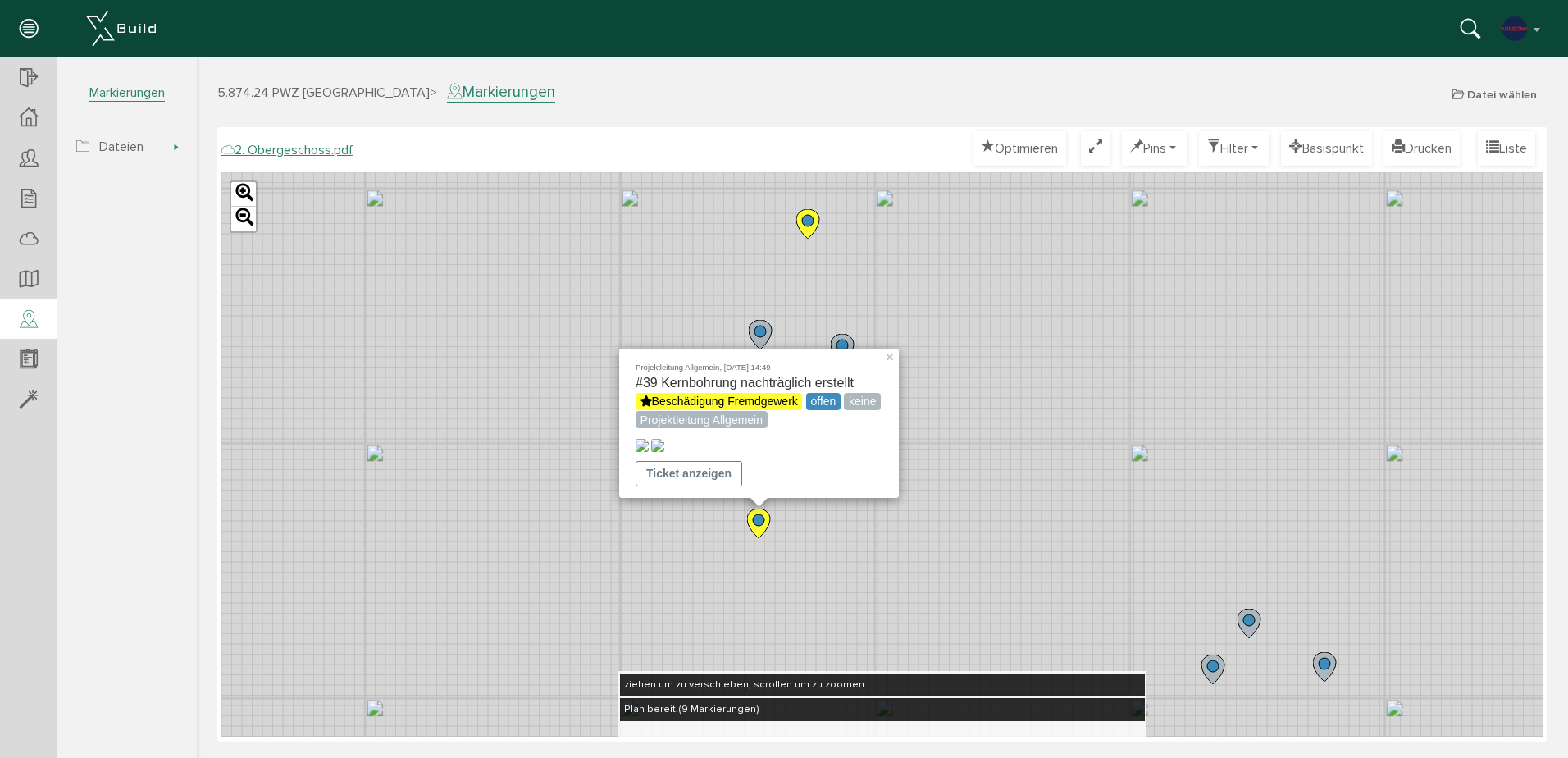
drag, startPoint x: 829, startPoint y: 203, endPoint x: 851, endPoint y: 289, distance: 88.8
click at [851, 289] on div "Projektleitung Allgemein, [DATE] 14:49 #39 Kernbohrung nachträglich erstellt Be…" at bounding box center [882, 454] width 1322 height 565
click at [806, 226] on circle at bounding box center [809, 222] width 12 height 12
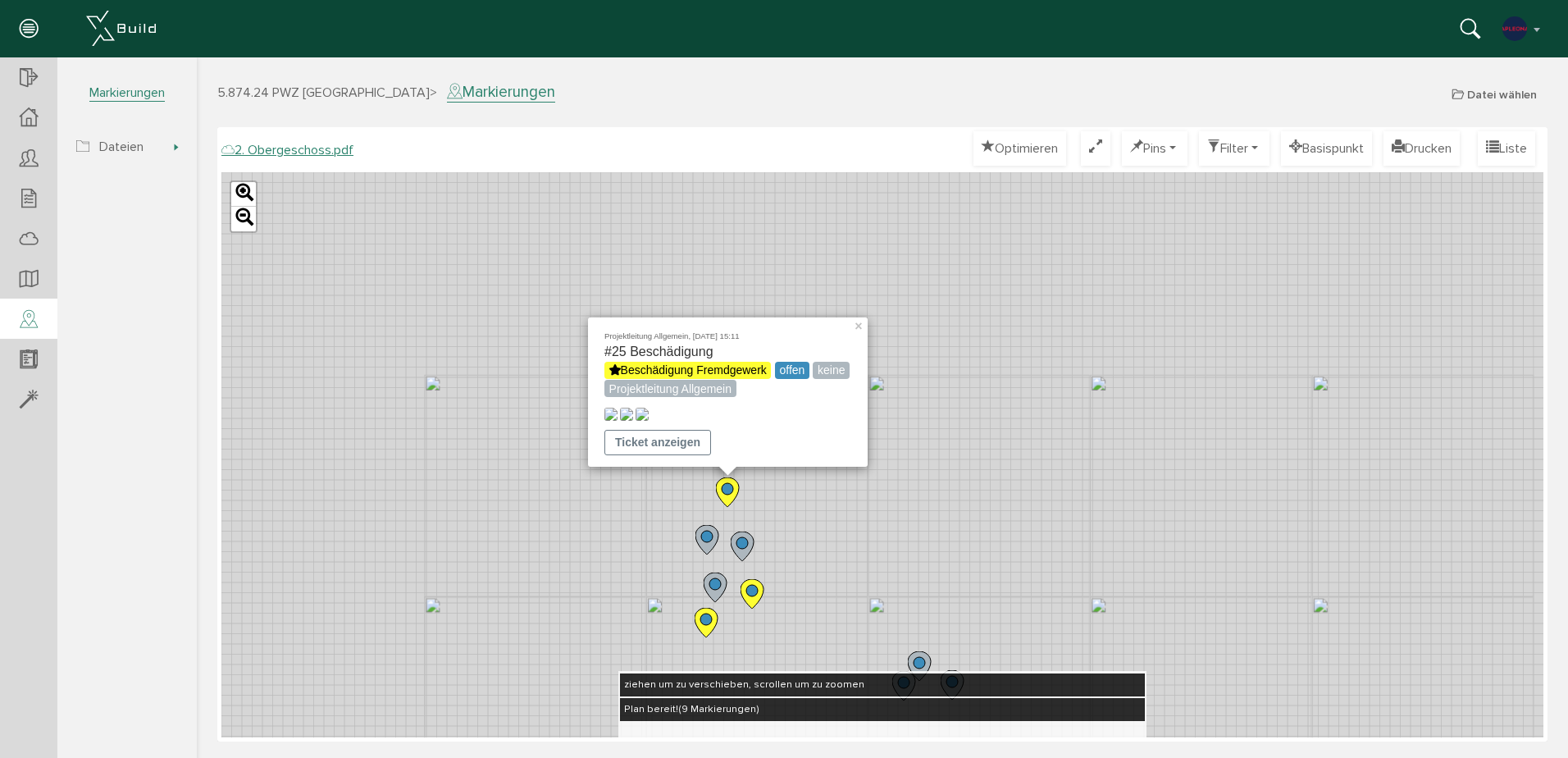
click at [707, 627] on icon at bounding box center [706, 622] width 23 height 29
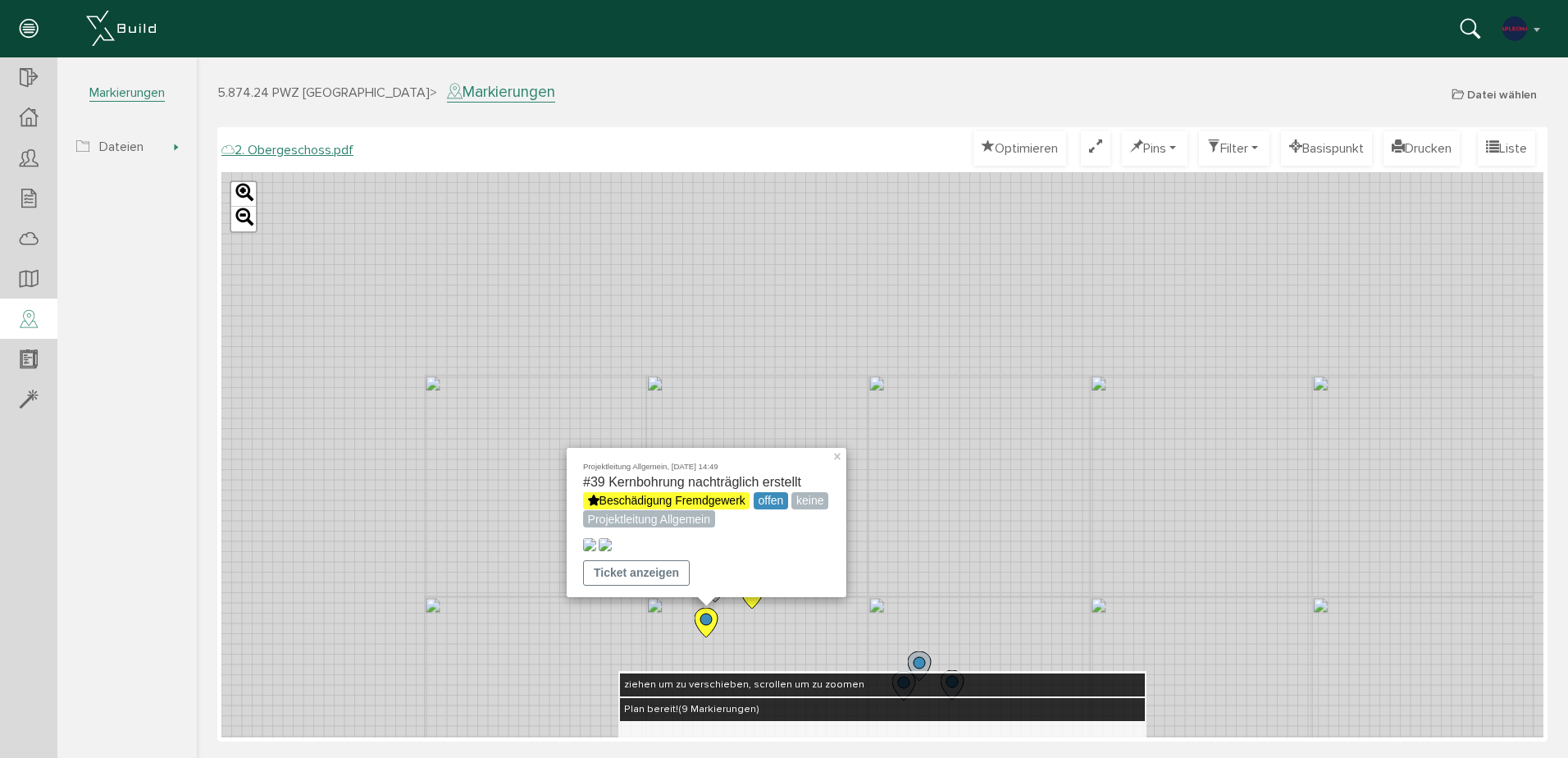
click at [746, 600] on icon at bounding box center [751, 593] width 23 height 29
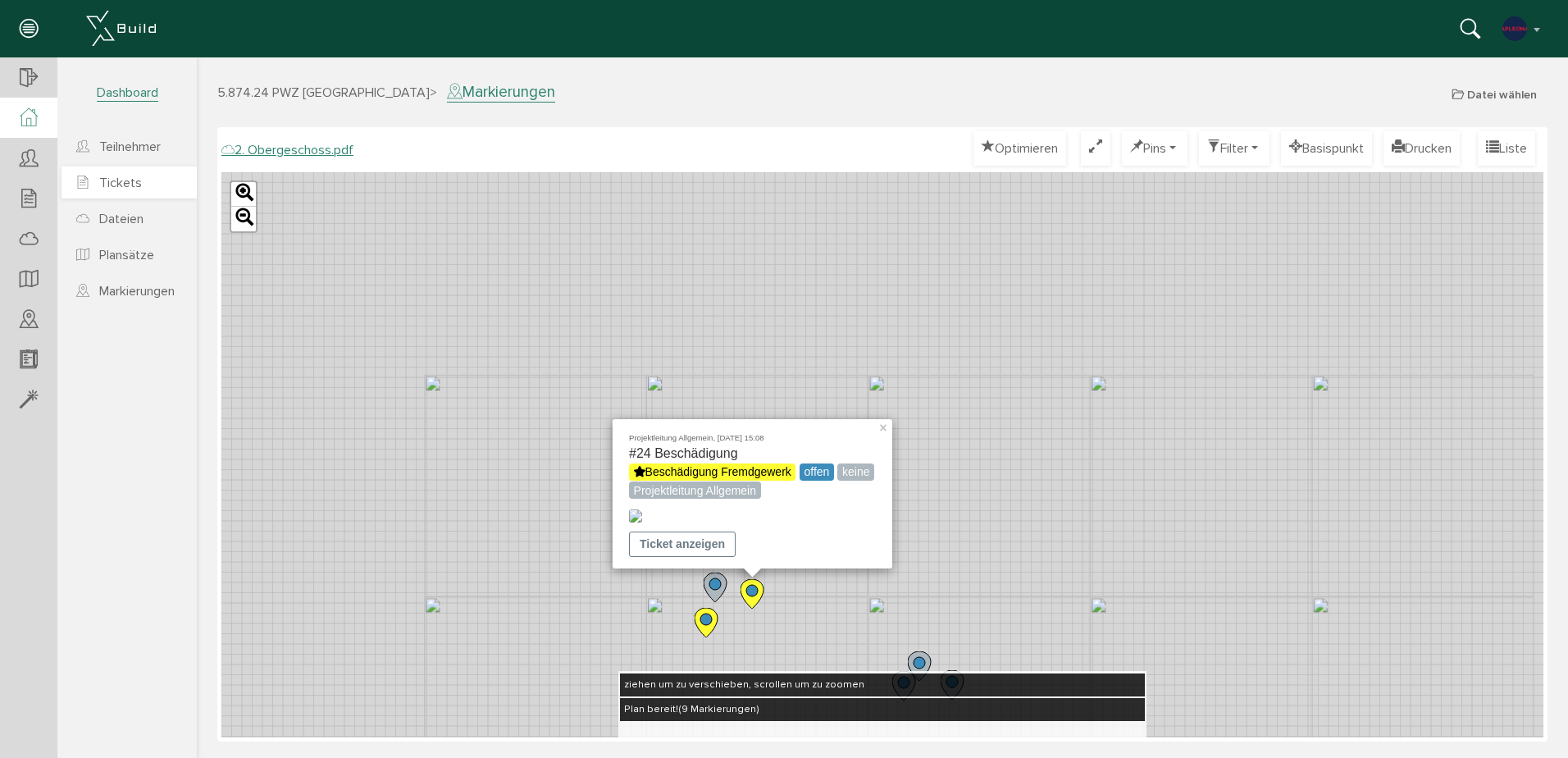
click at [109, 180] on span "Tickets" at bounding box center [120, 183] width 43 height 17
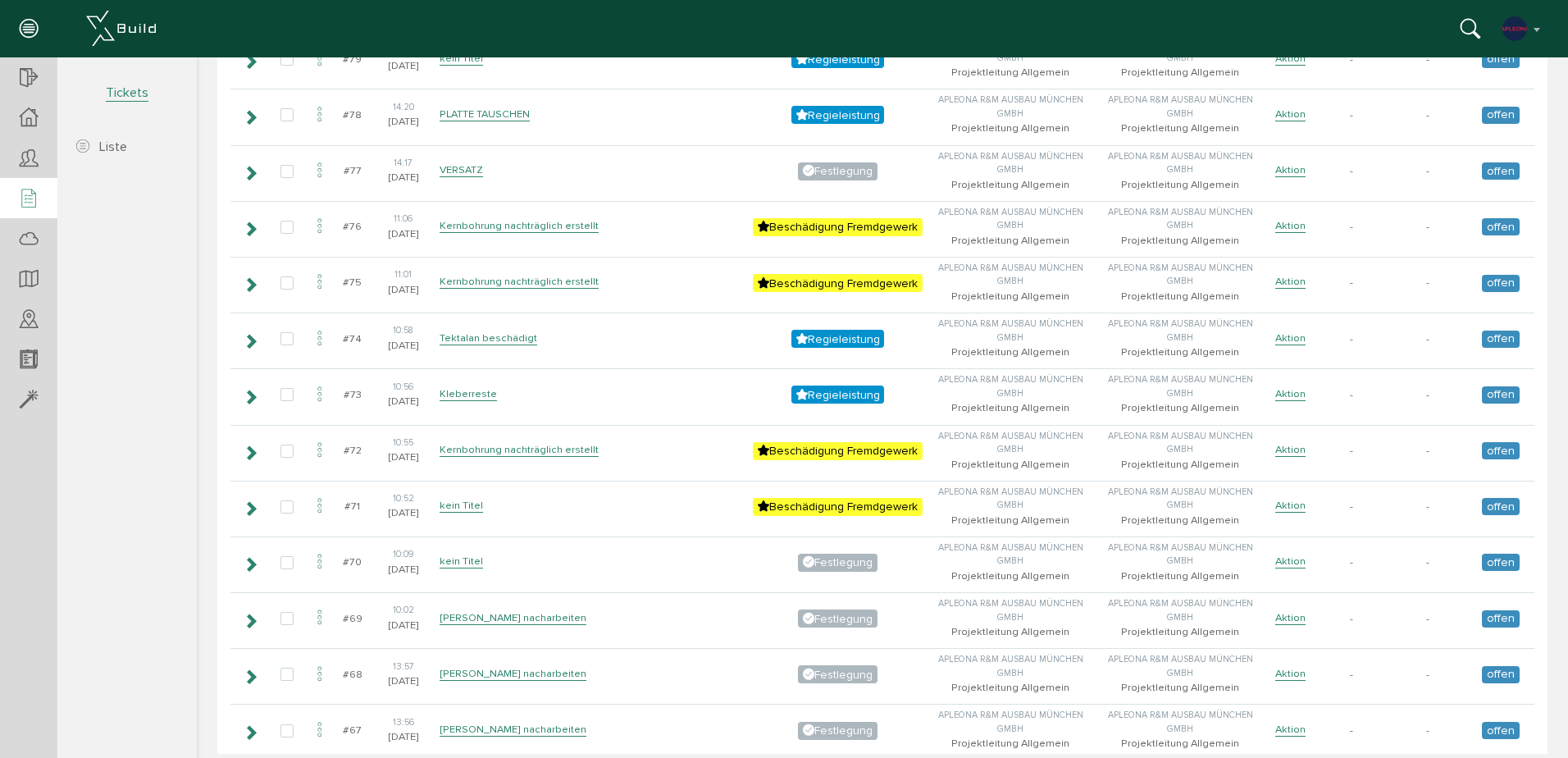
scroll to position [1148, 0]
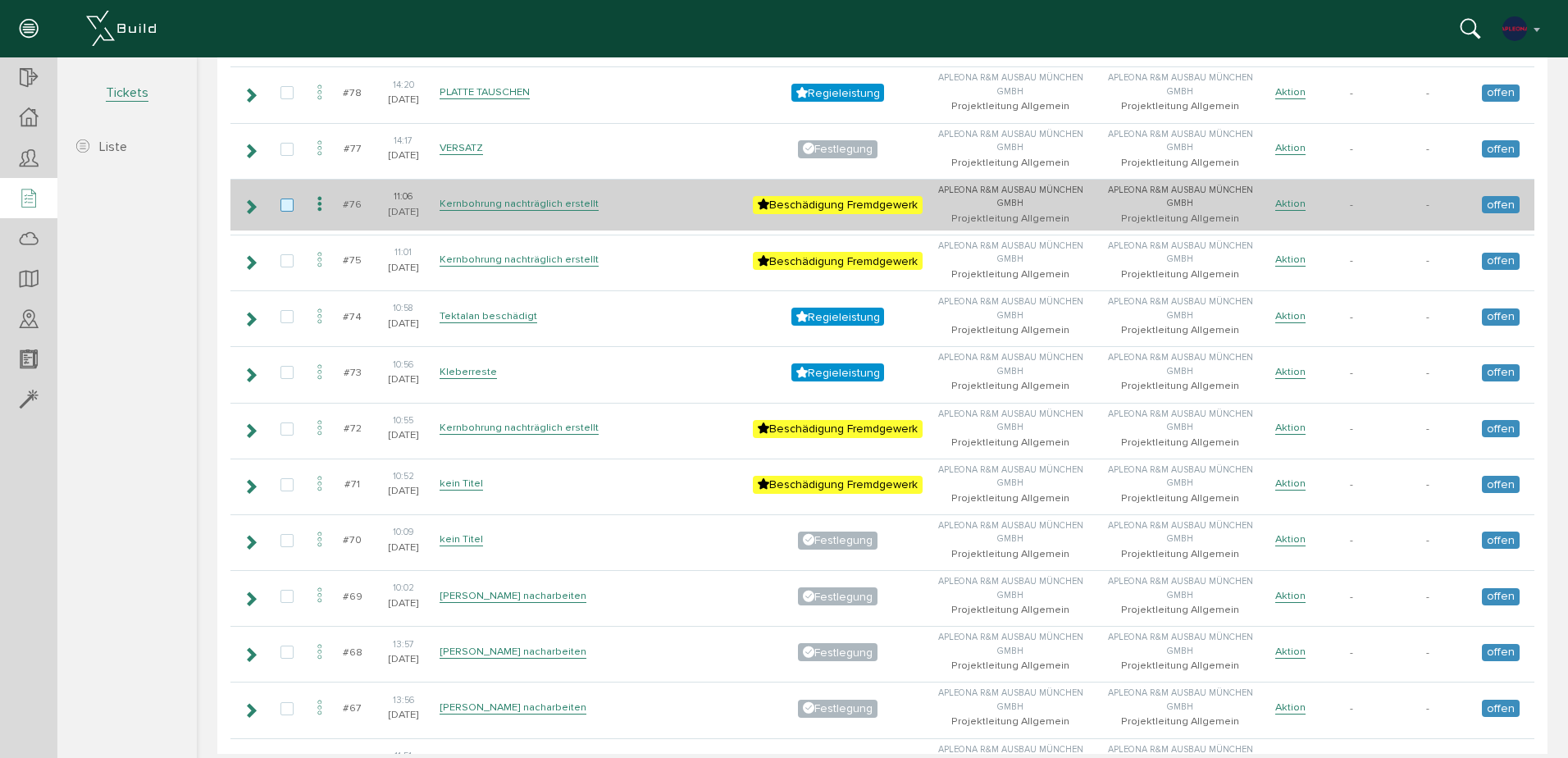
click at [293, 205] on label at bounding box center [290, 206] width 19 height 15
click at [291, 205] on input "checkbox" at bounding box center [285, 203] width 11 height 11
checkbox input "true"
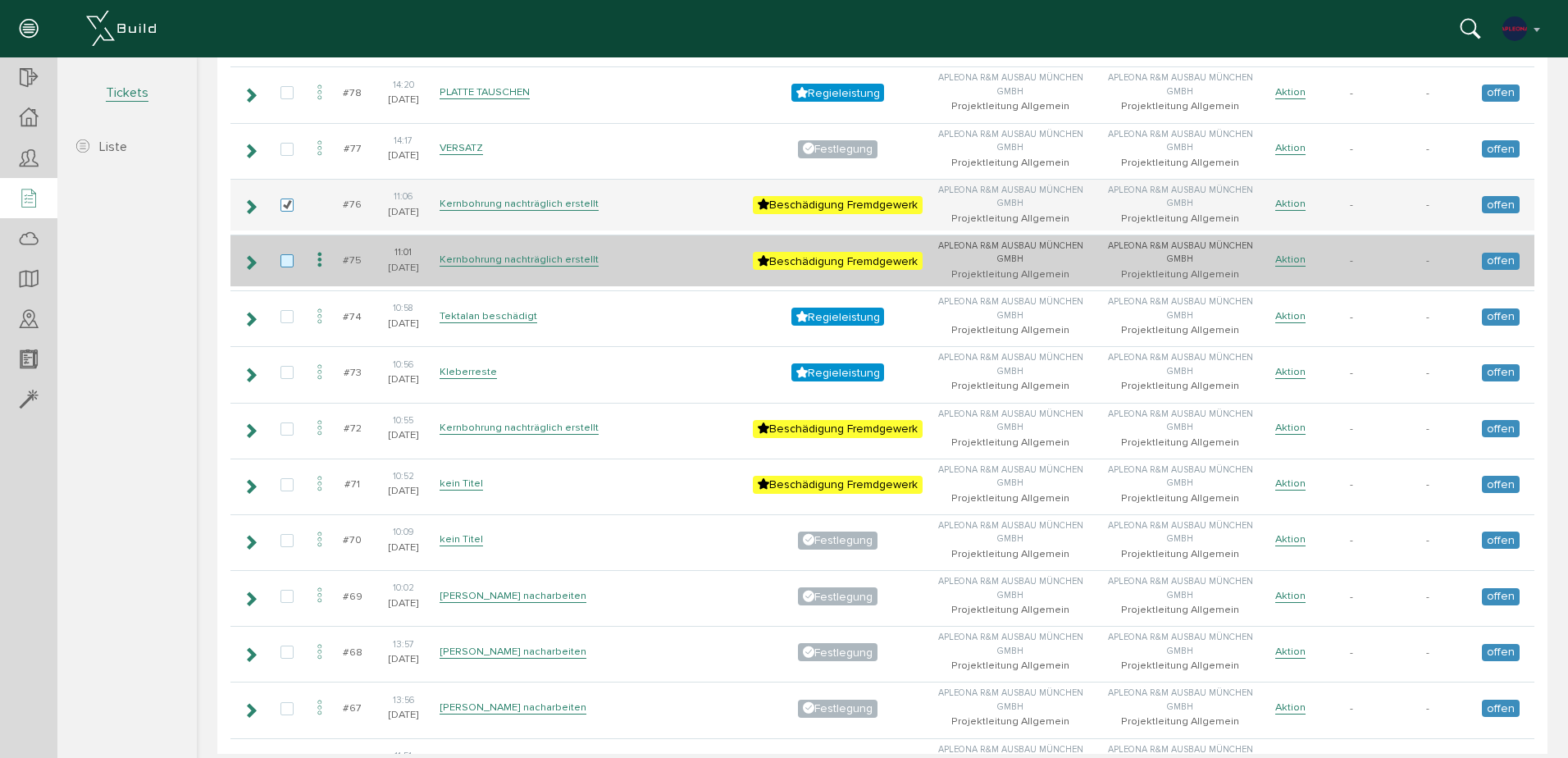
click at [291, 265] on label at bounding box center [290, 262] width 19 height 15
click at [291, 265] on input "checkbox" at bounding box center [285, 259] width 11 height 11
checkbox input "true"
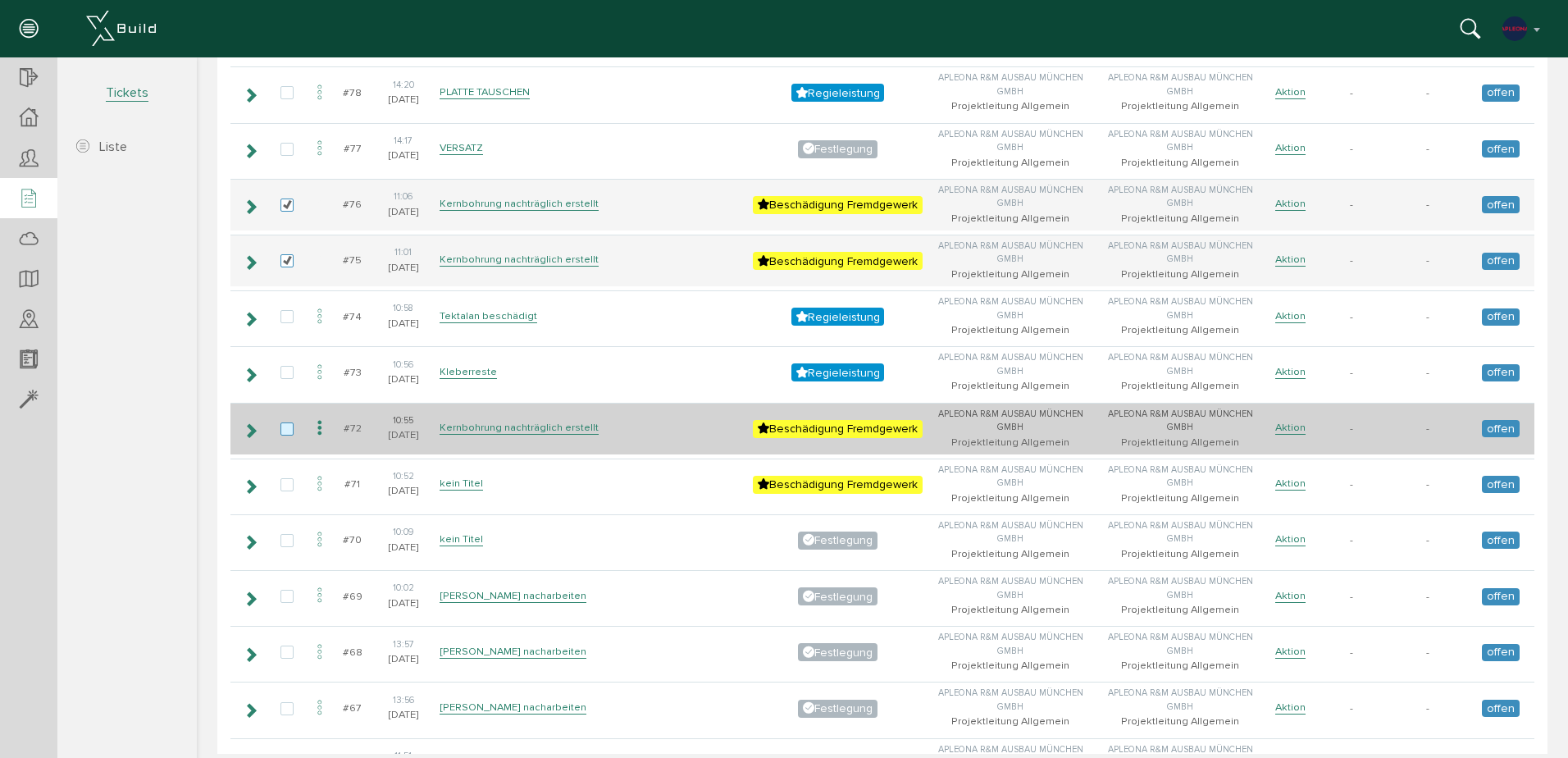
click at [284, 430] on label at bounding box center [290, 430] width 19 height 15
click at [284, 430] on input "checkbox" at bounding box center [285, 427] width 11 height 11
checkbox input "true"
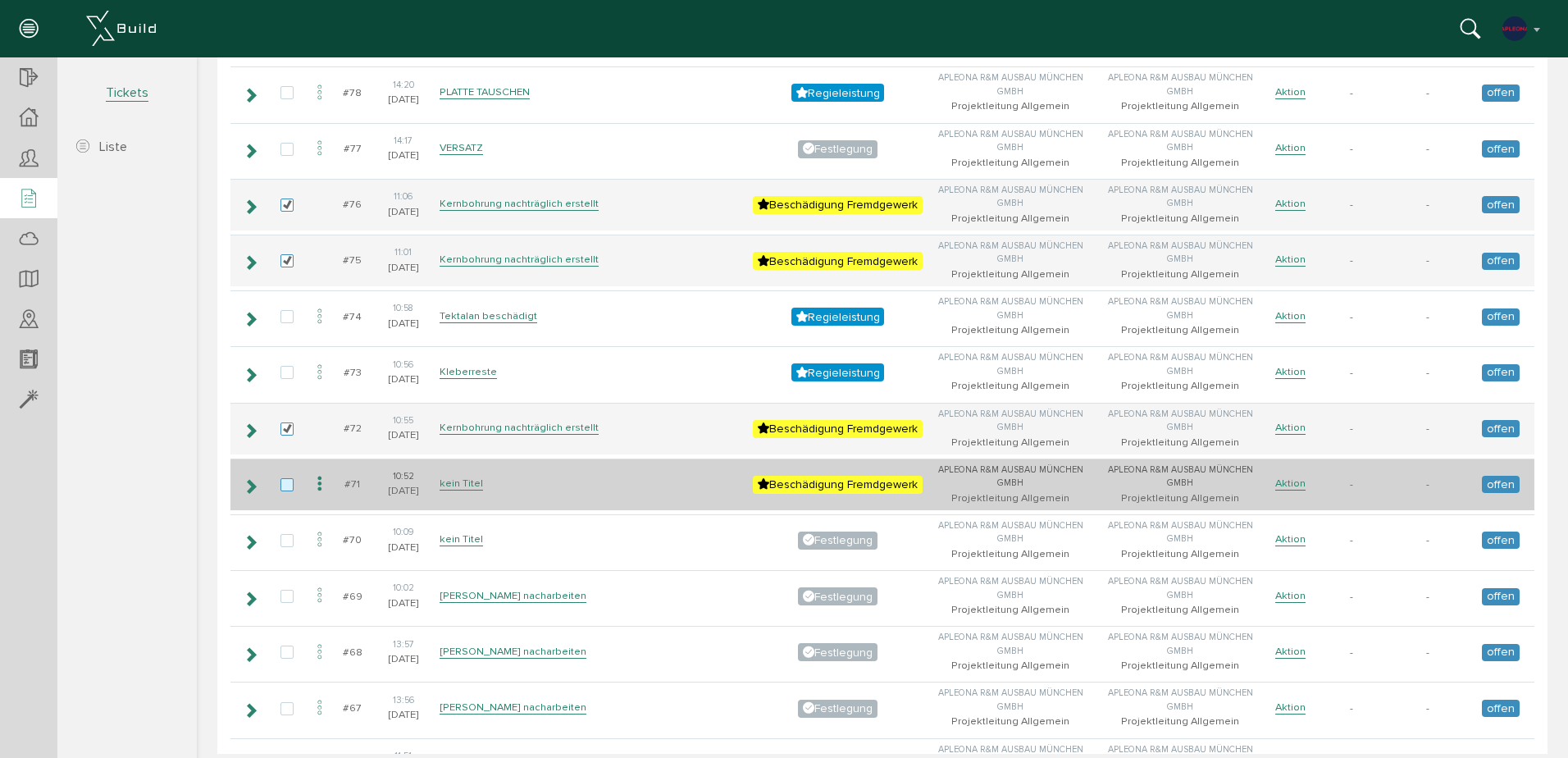
click at [287, 488] on label at bounding box center [290, 486] width 19 height 15
click at [287, 488] on input "checkbox" at bounding box center [285, 484] width 11 height 11
checkbox input "true"
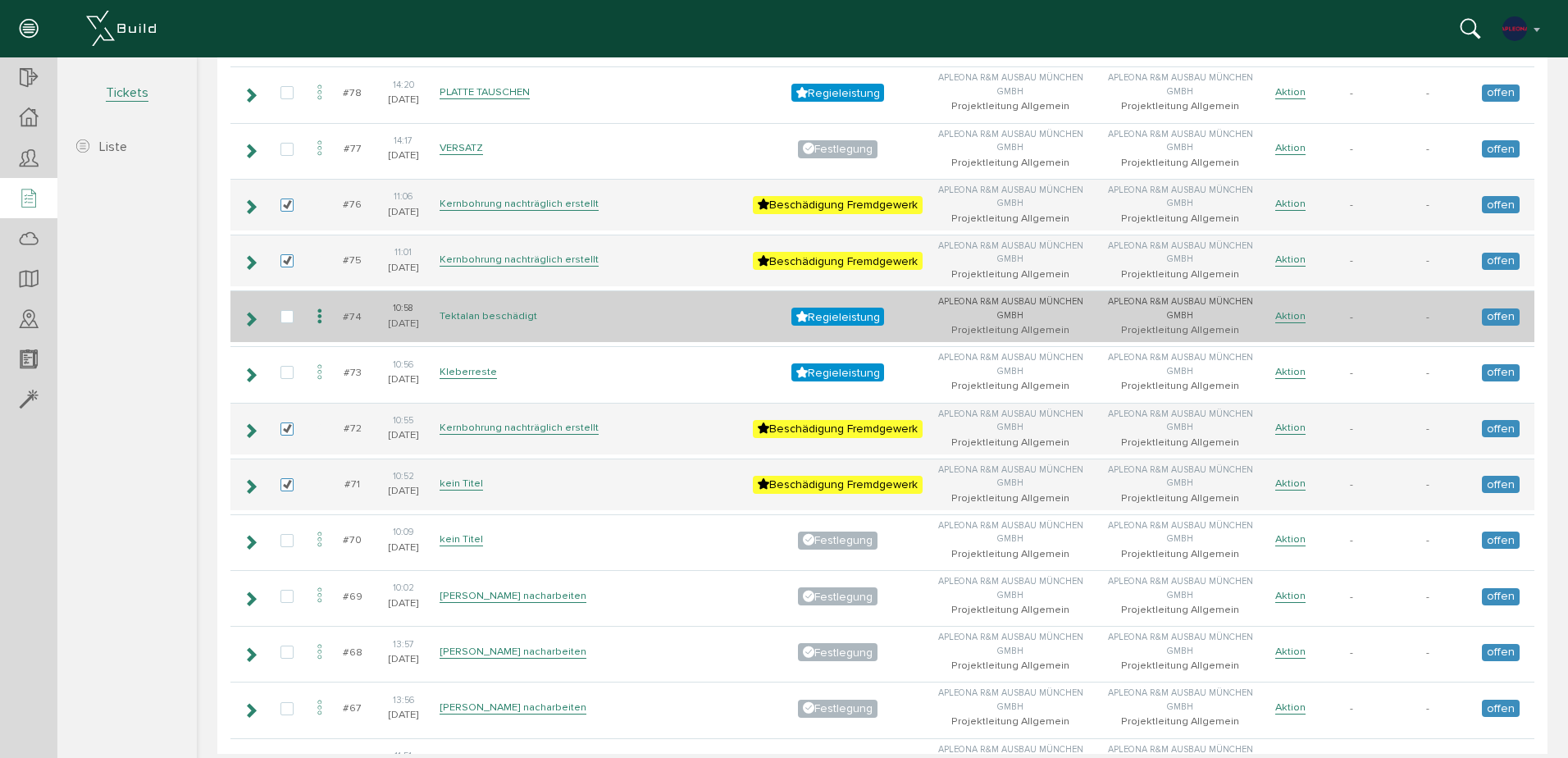
click at [484, 319] on link "Tektalan beschädigt" at bounding box center [489, 316] width 97 height 14
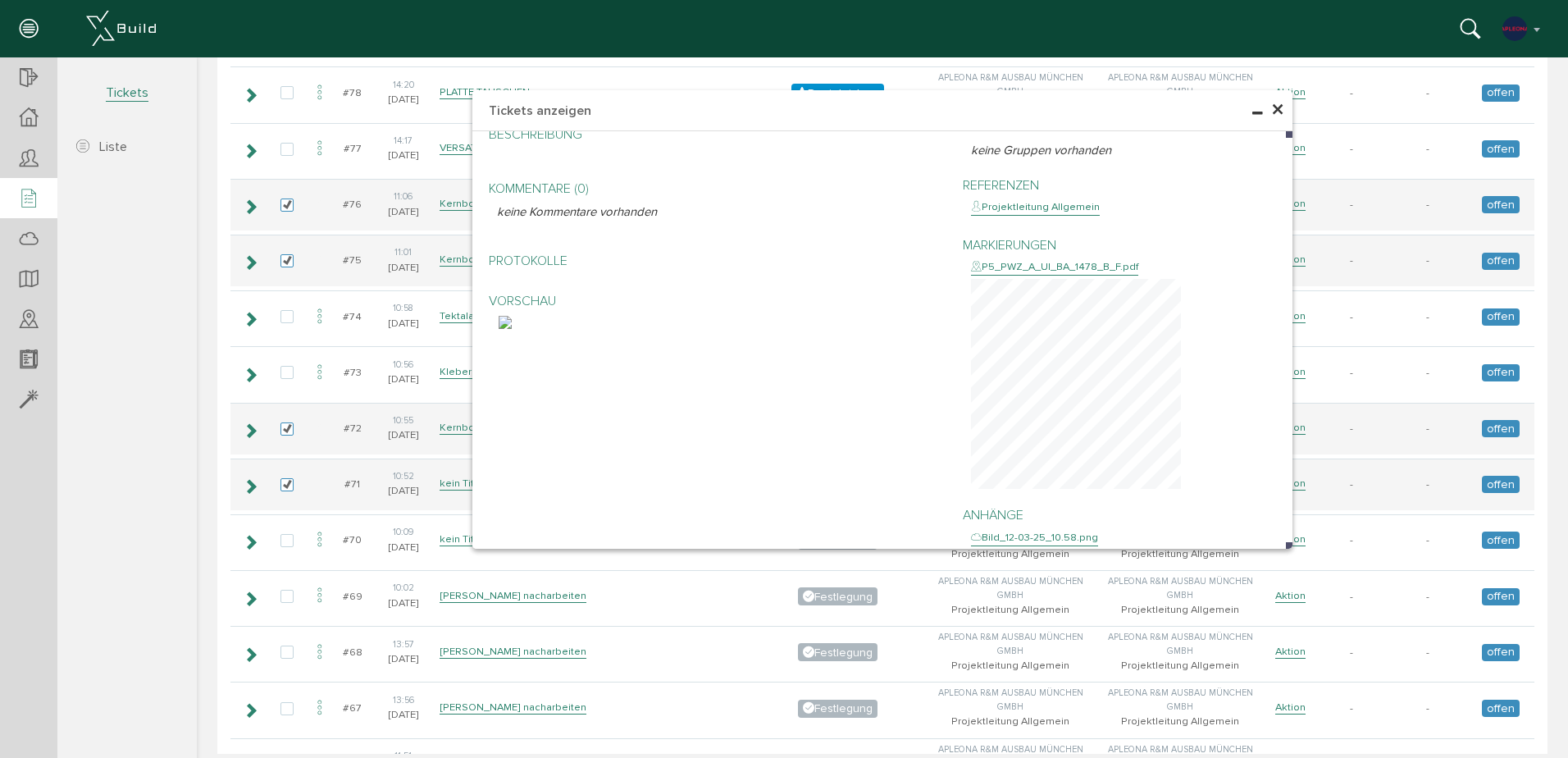
click at [1271, 109] on span "×" at bounding box center [1278, 110] width 13 height 32
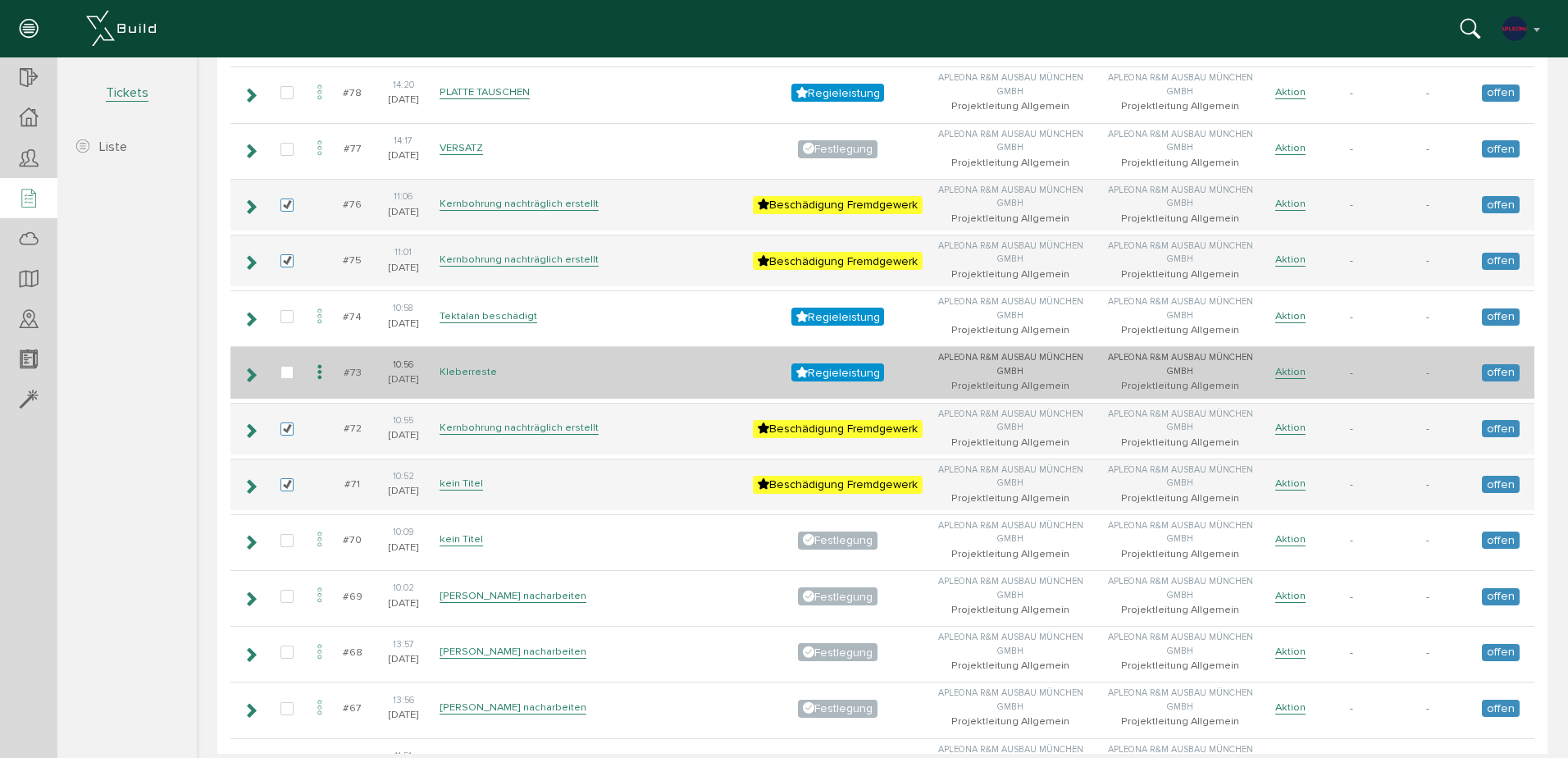
click at [458, 371] on link "Kleberreste" at bounding box center [468, 372] width 57 height 14
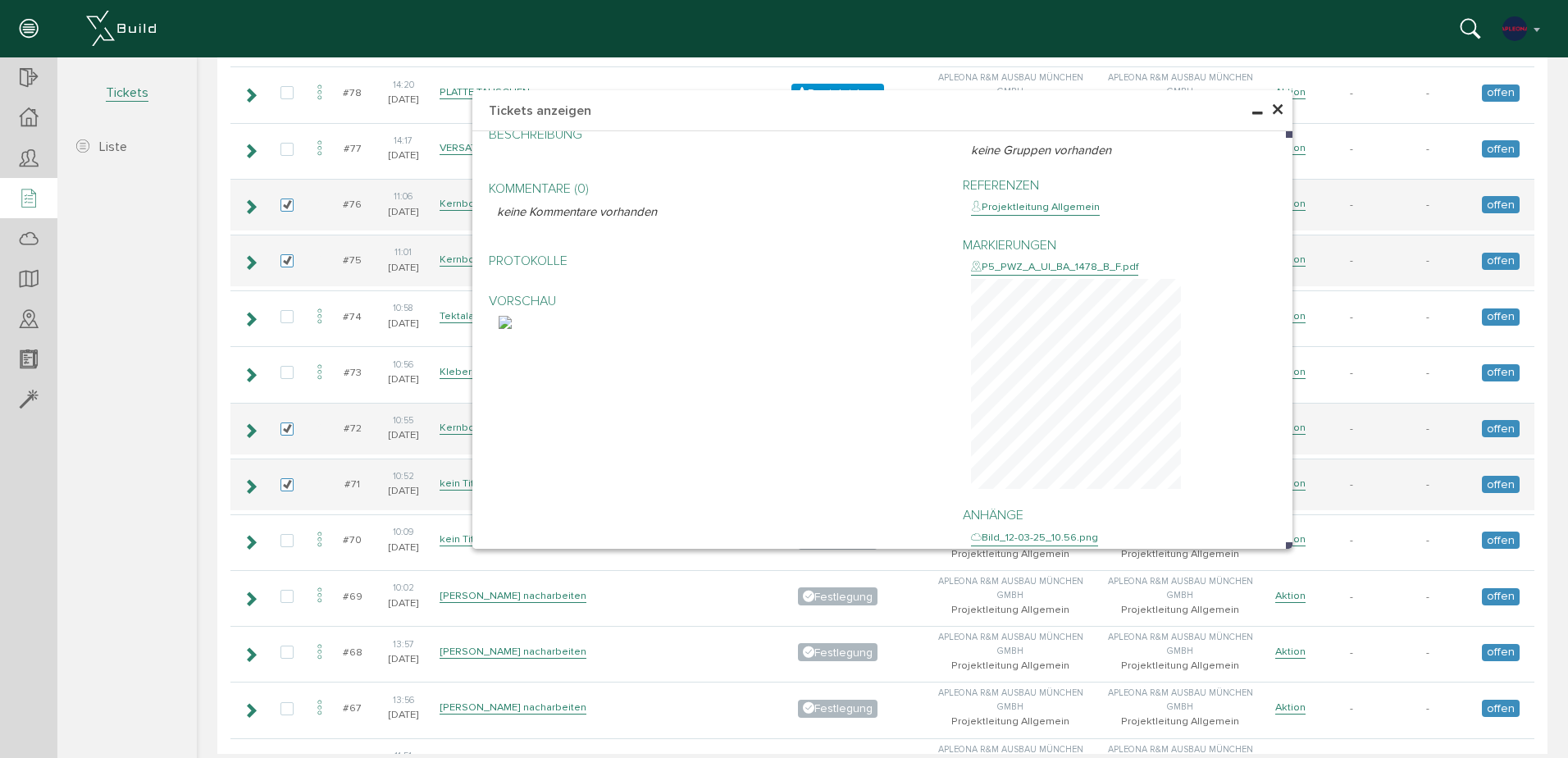
click at [1275, 106] on span "×" at bounding box center [1278, 110] width 13 height 32
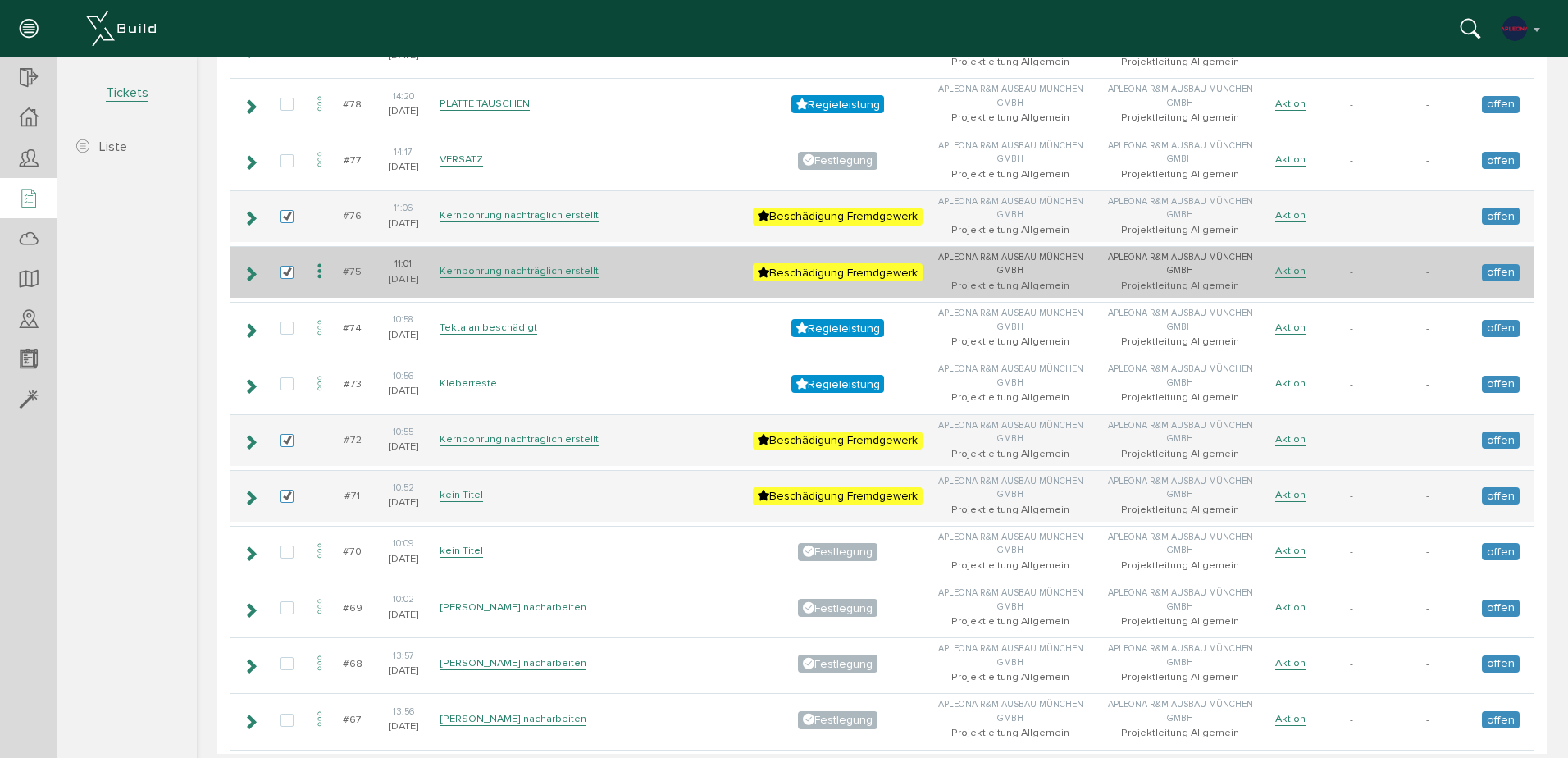
scroll to position [984, 0]
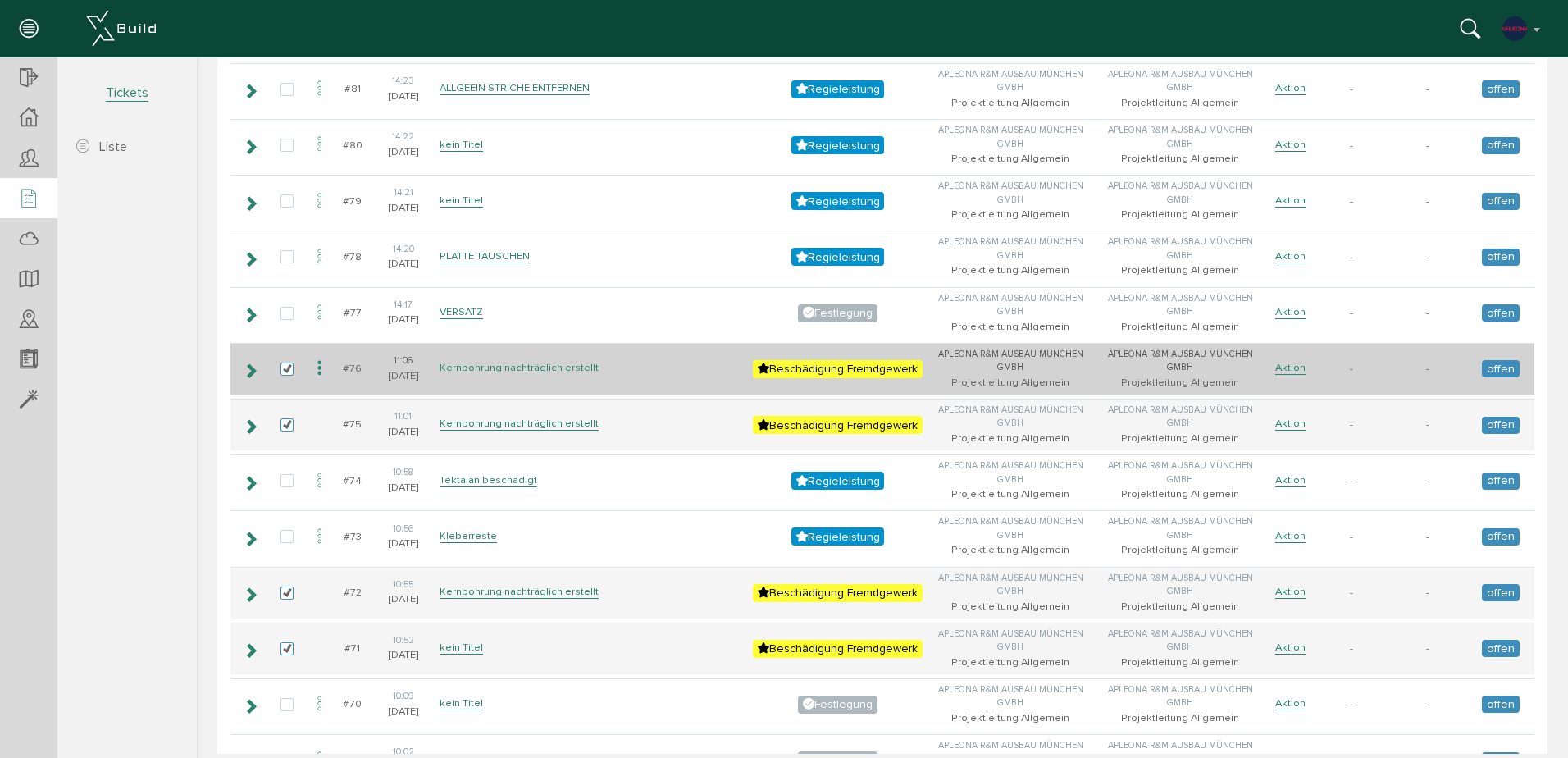
click at [488, 368] on link "Kernbohrung nachträglich erstellt" at bounding box center [520, 368] width 159 height 14
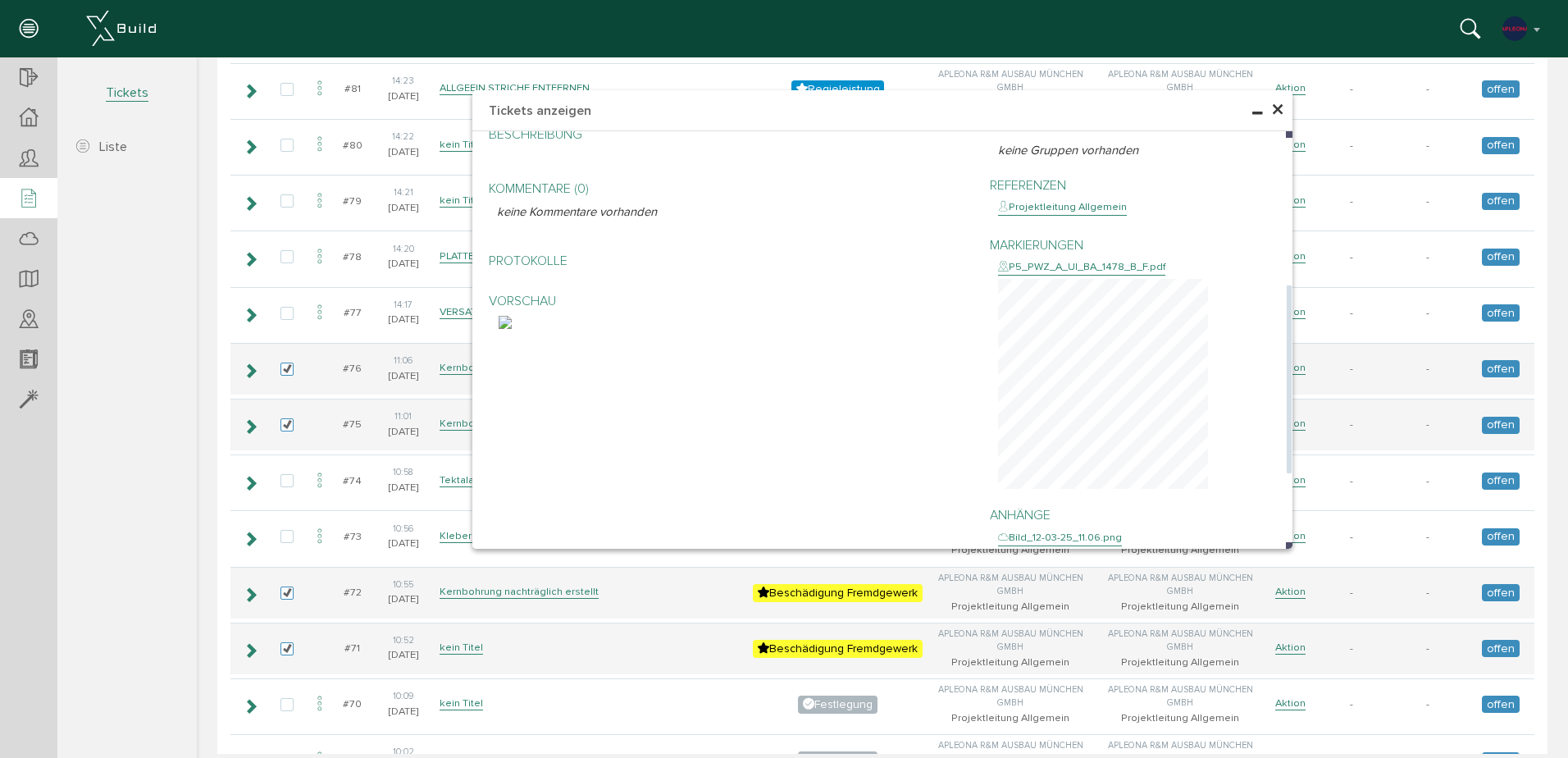
click at [512, 329] on img at bounding box center [505, 322] width 13 height 13
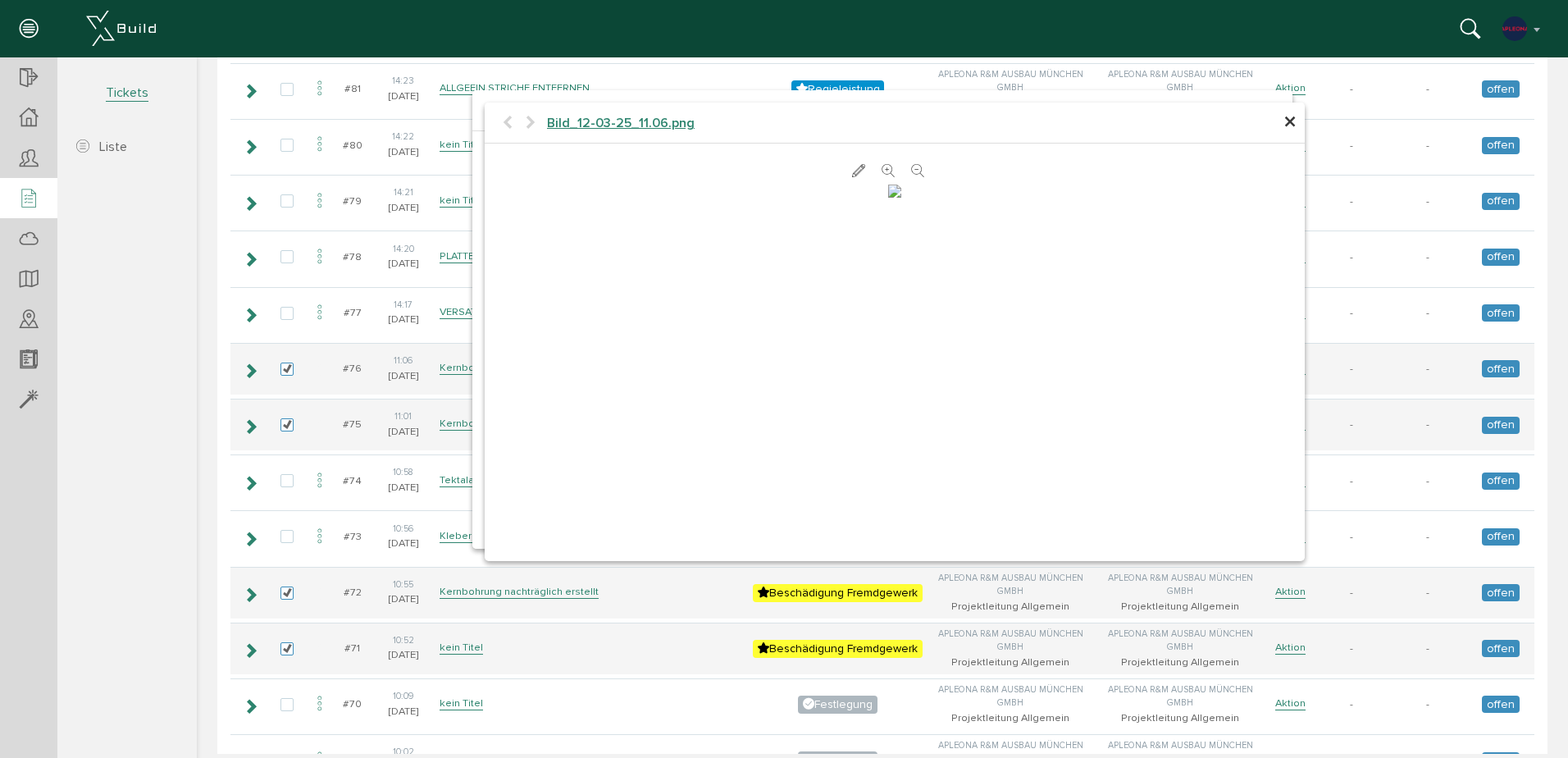
click at [1283, 125] on span "×" at bounding box center [1290, 123] width 13 height 32
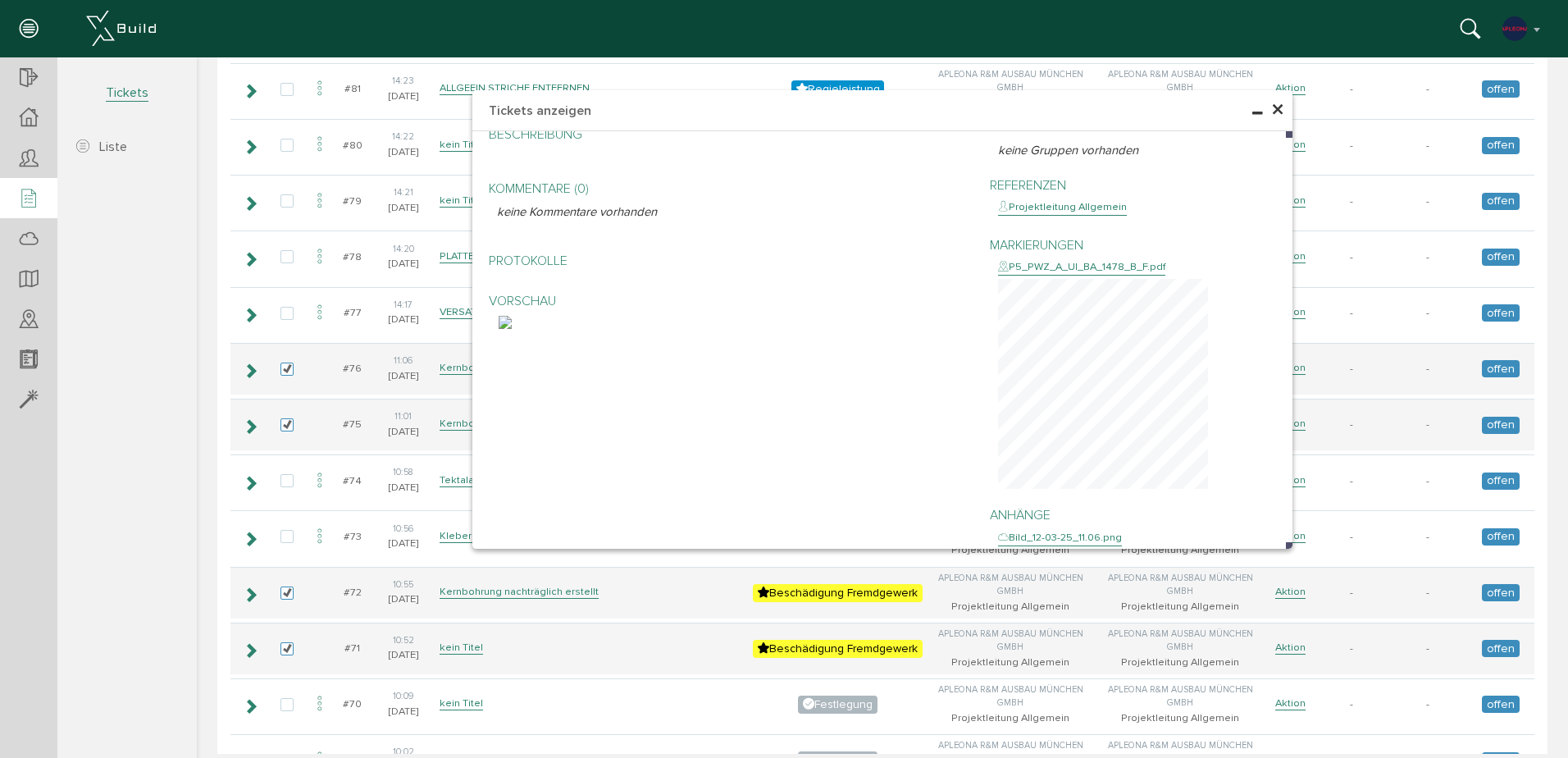
click at [1273, 116] on span "×" at bounding box center [1278, 110] width 13 height 32
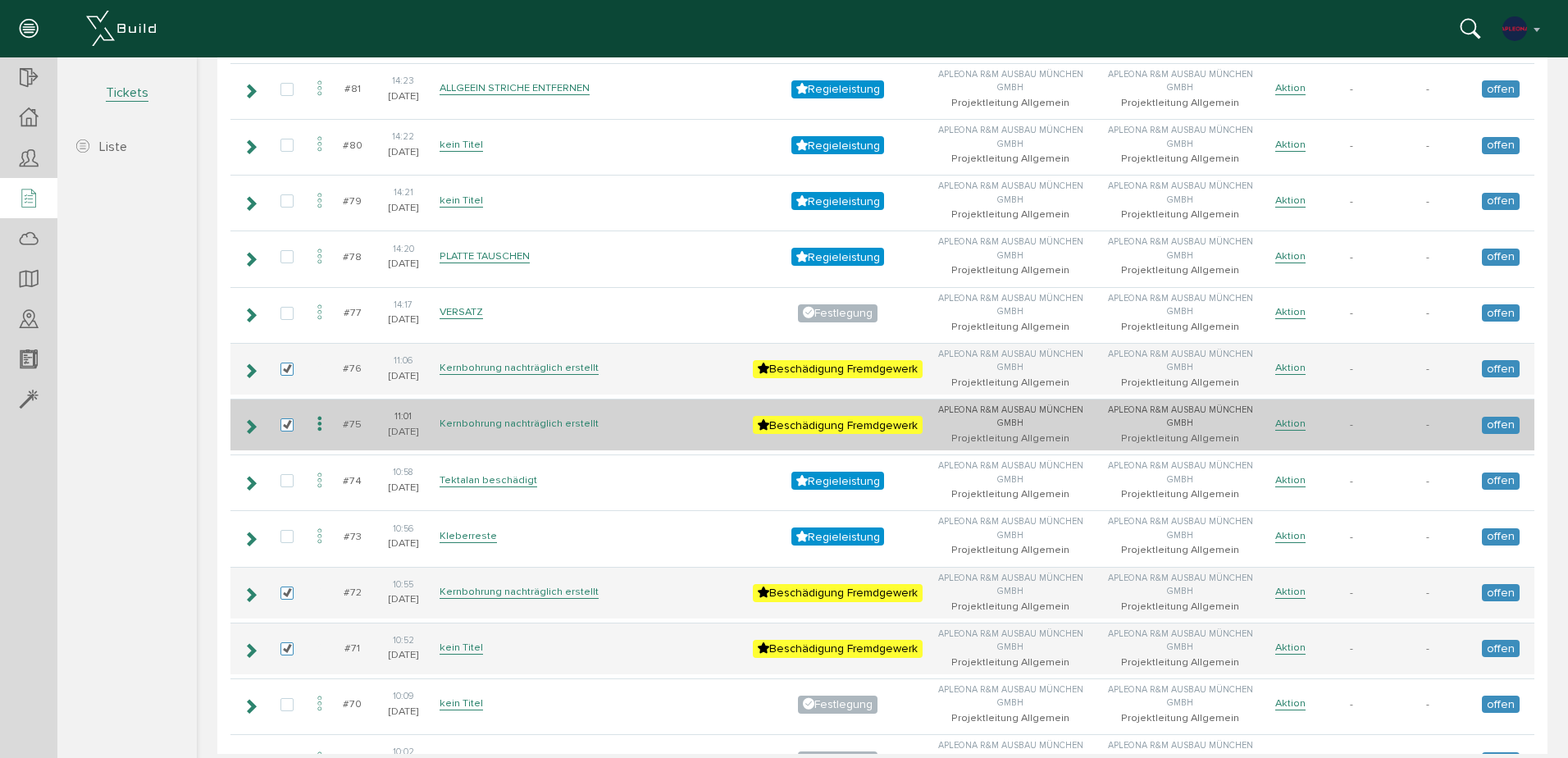
click at [490, 419] on link "Kernbohrung nachträglich erstellt" at bounding box center [520, 423] width 159 height 14
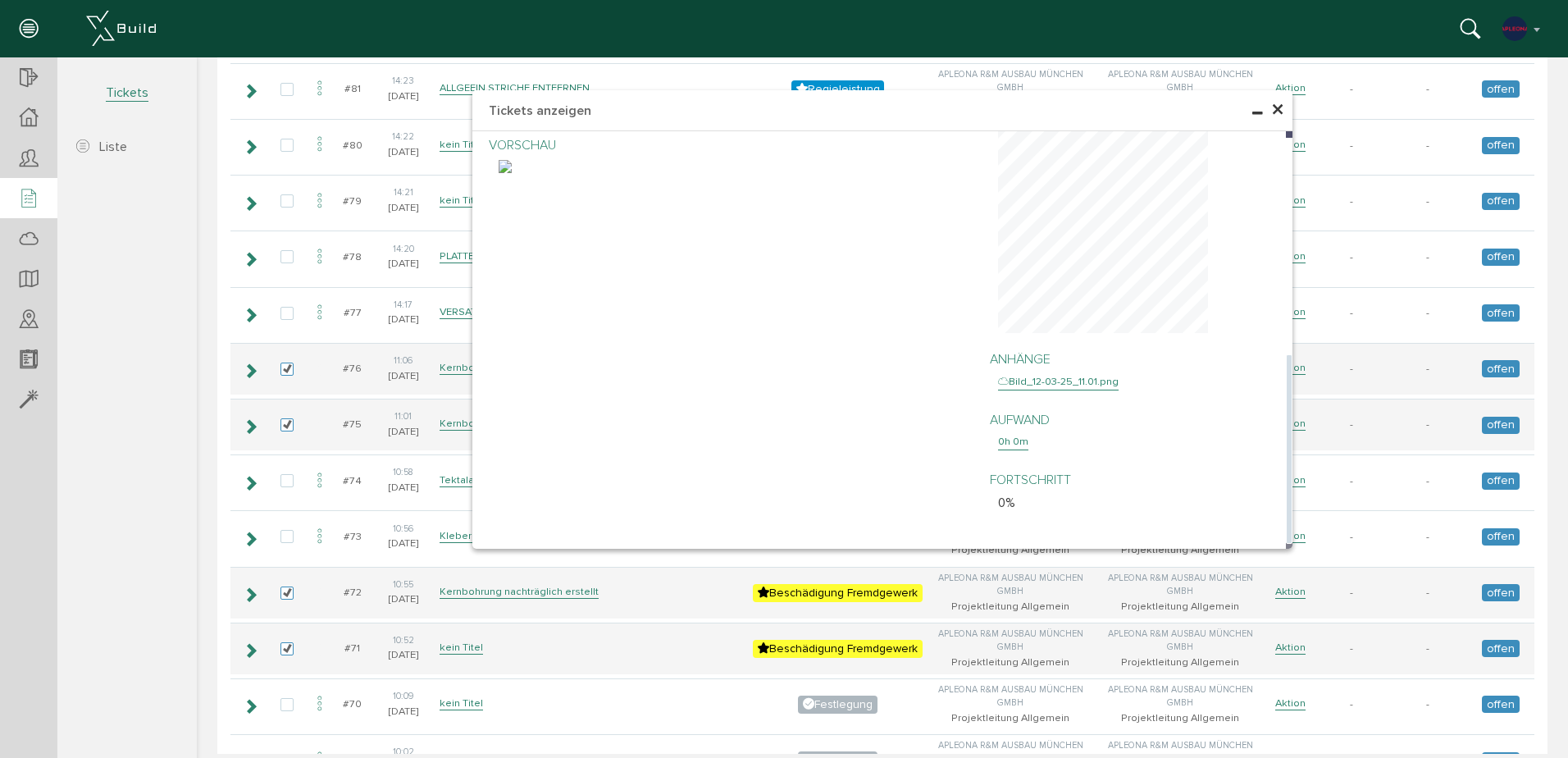
click at [512, 173] on img at bounding box center [505, 167] width 13 height 13
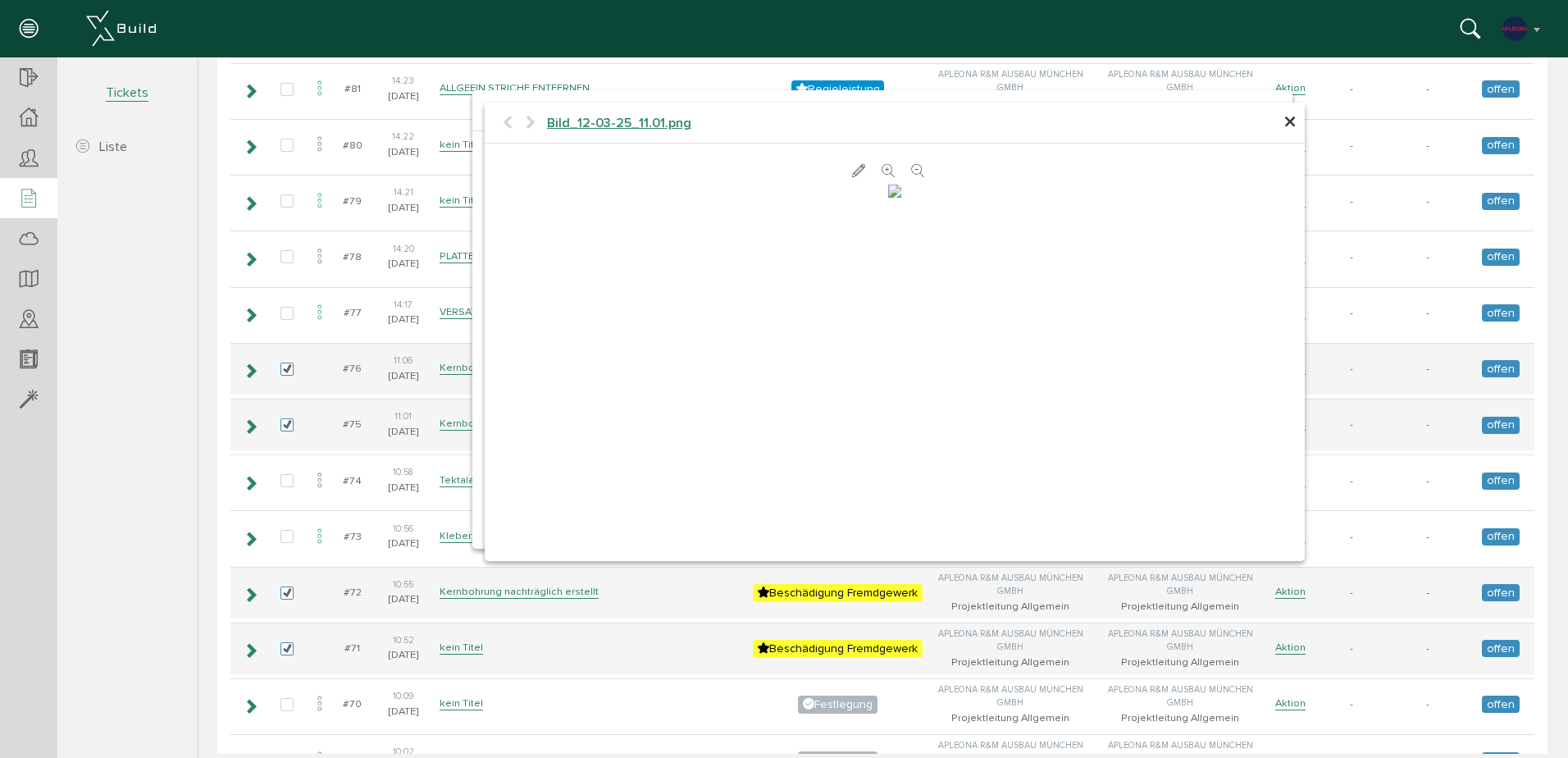
click at [1283, 125] on span "×" at bounding box center [1290, 123] width 13 height 32
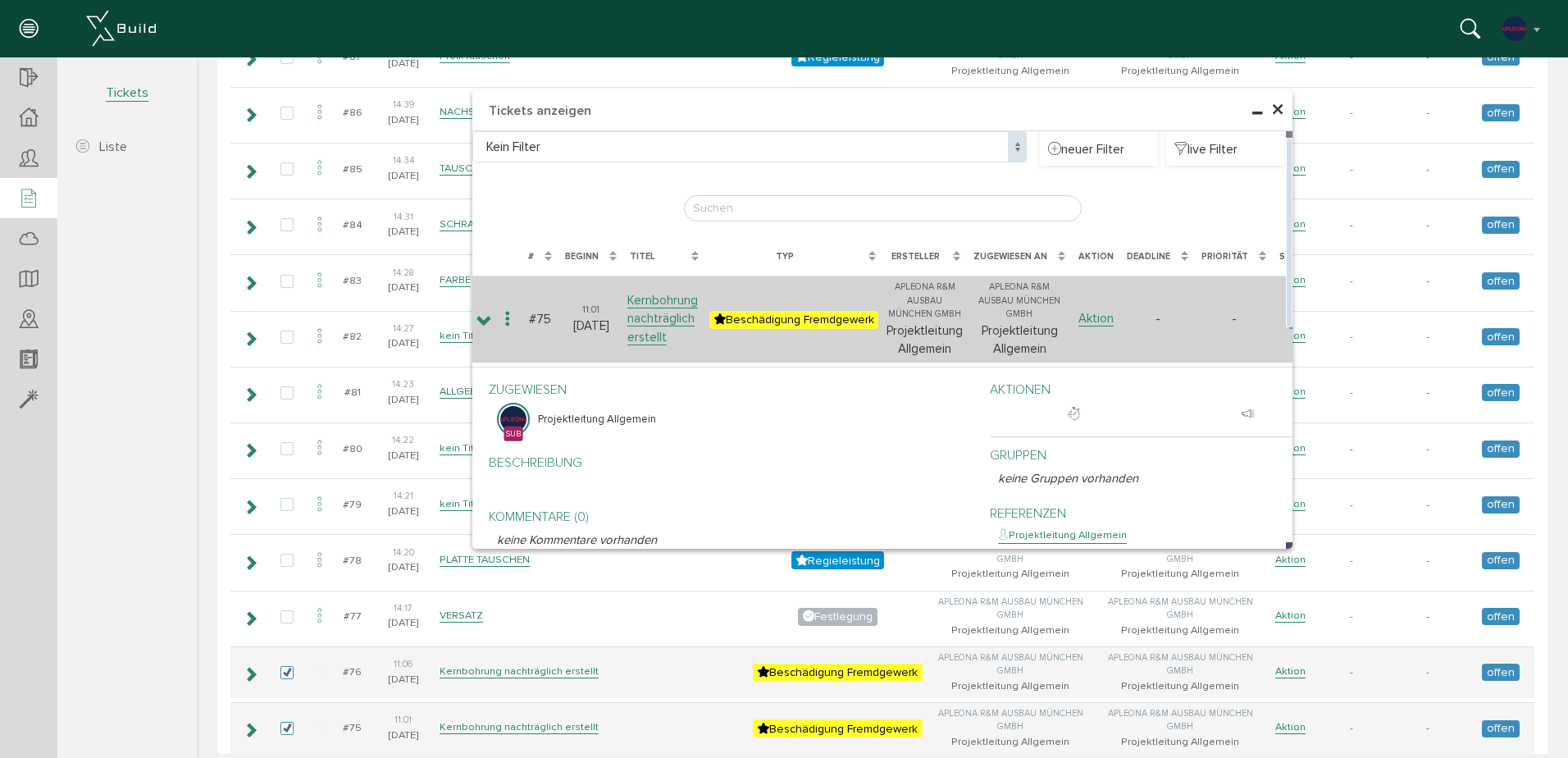
scroll to position [656, 0]
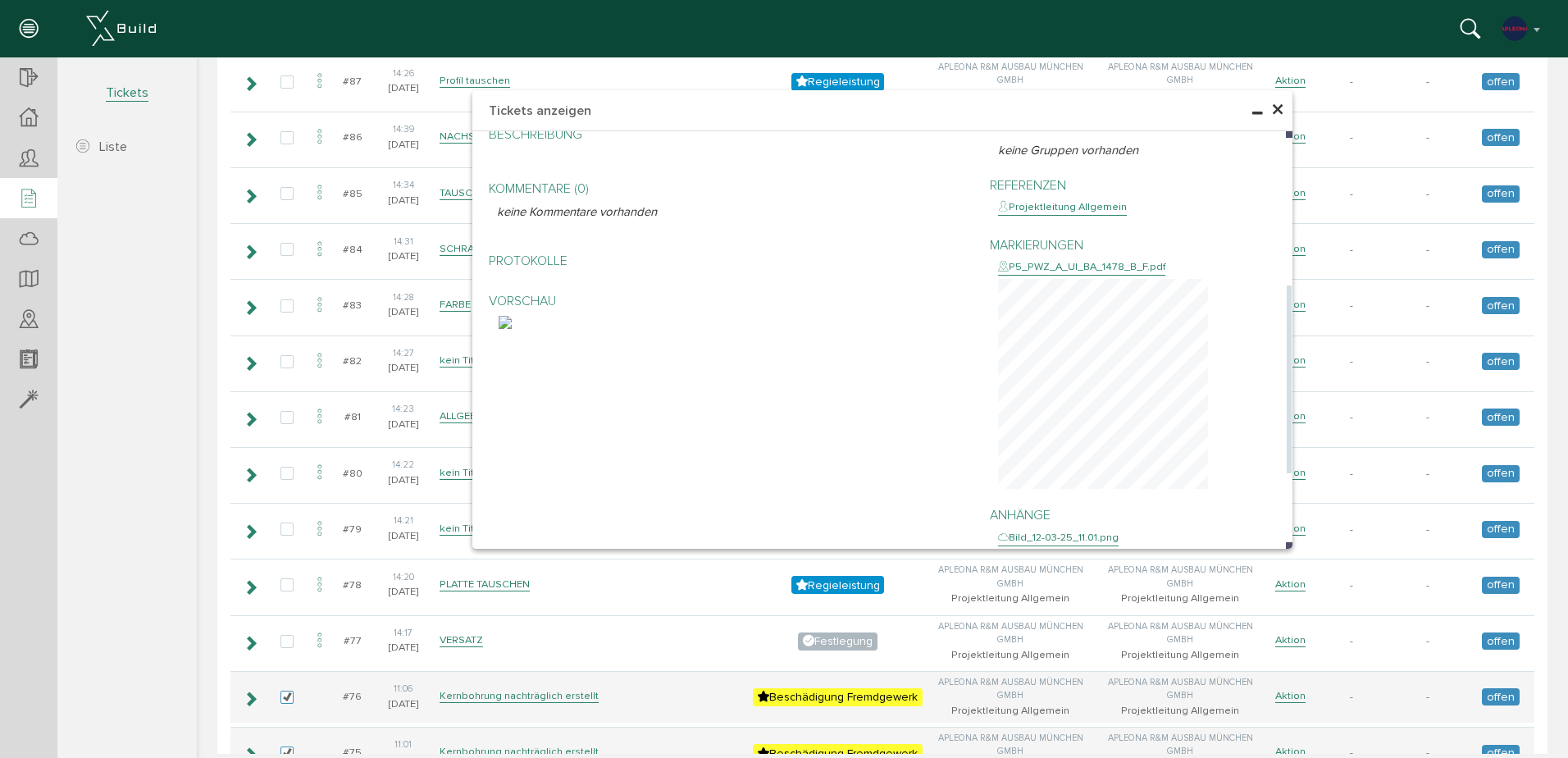
click at [1098, 269] on div "P5_PWZ_A_UI_BA_1478_B_F.pdf" at bounding box center [1081, 268] width 167 height 17
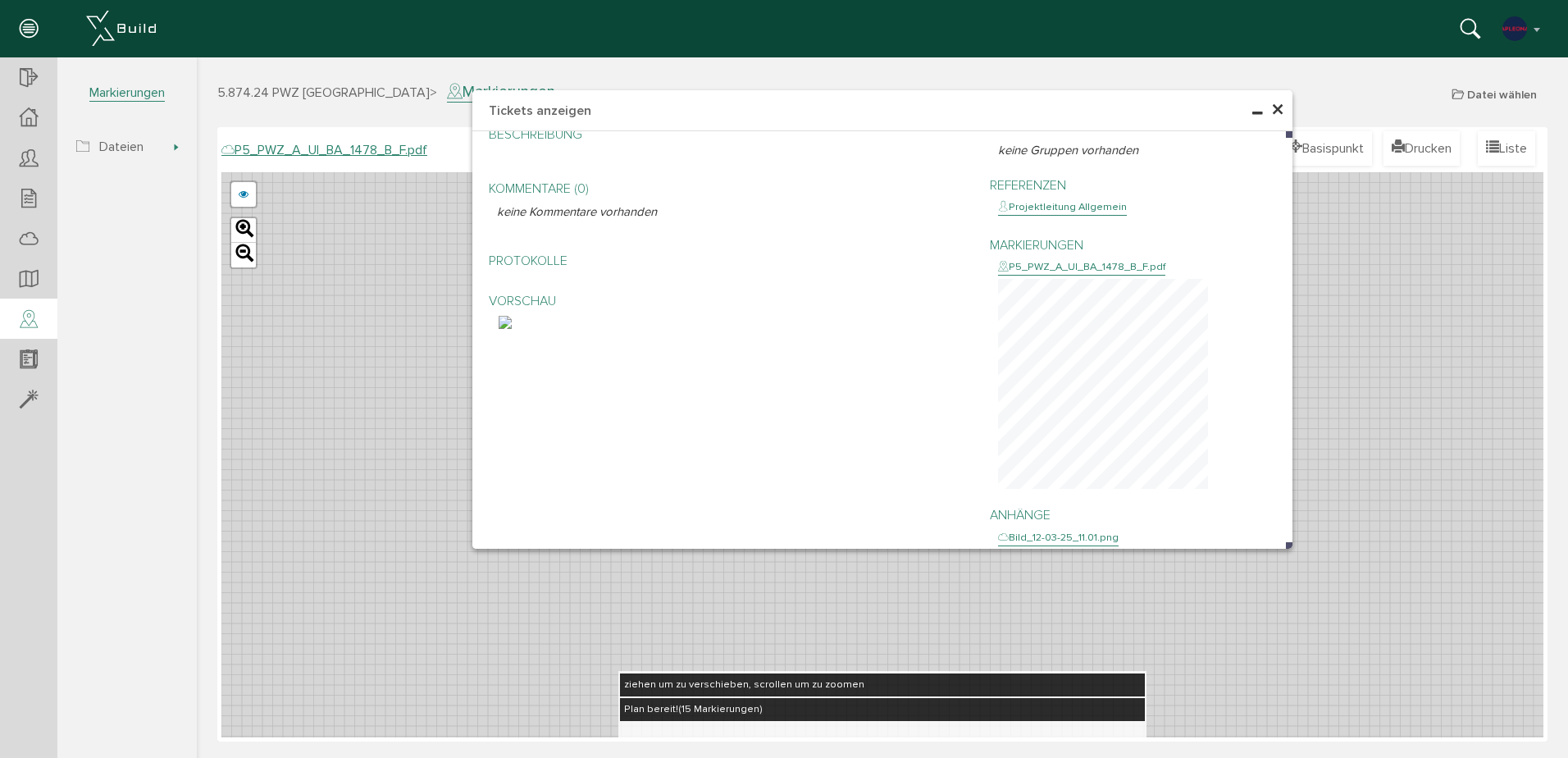
click at [1279, 107] on span "×" at bounding box center [1278, 110] width 13 height 32
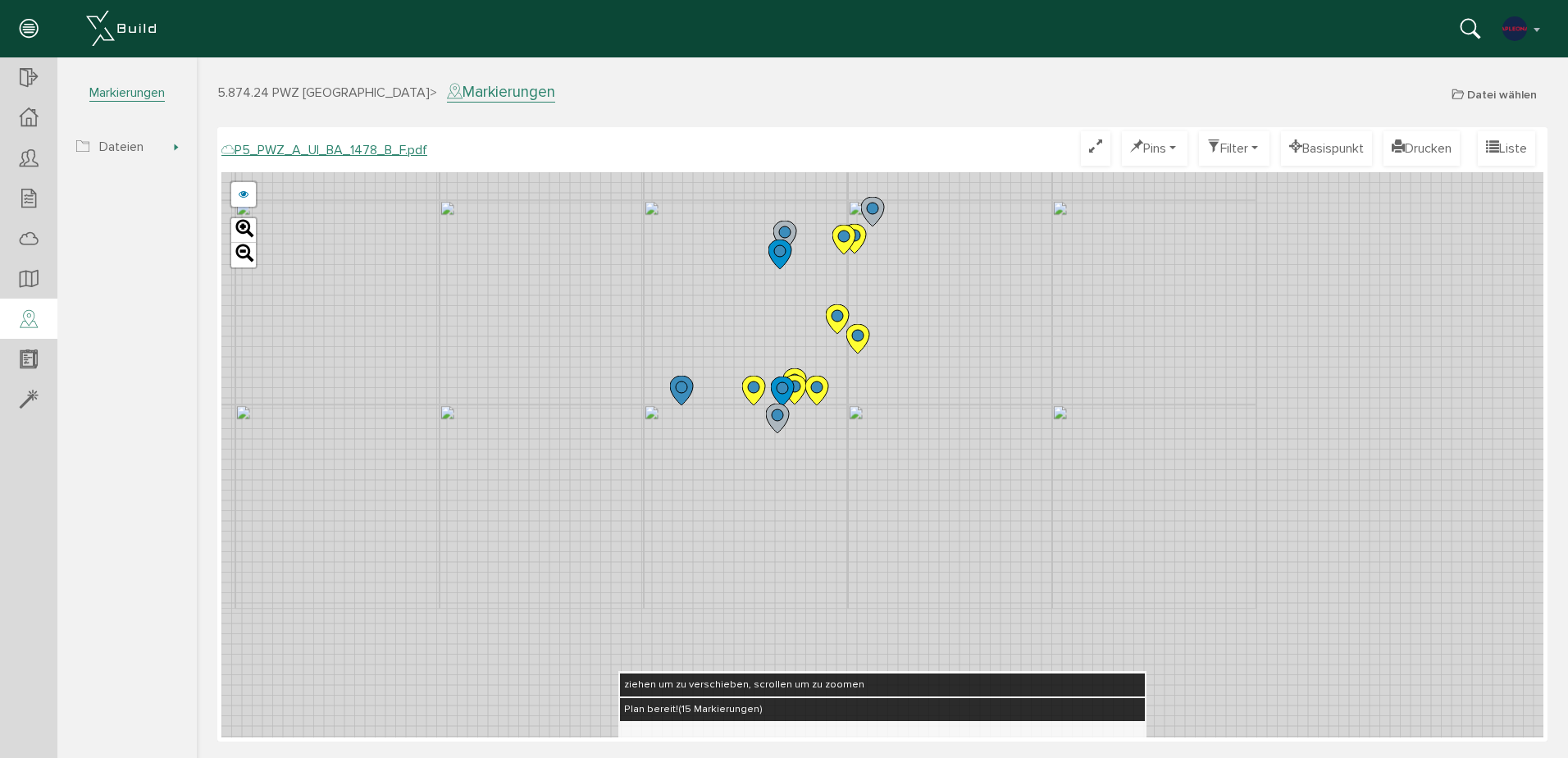
click at [834, 327] on icon at bounding box center [837, 318] width 23 height 29
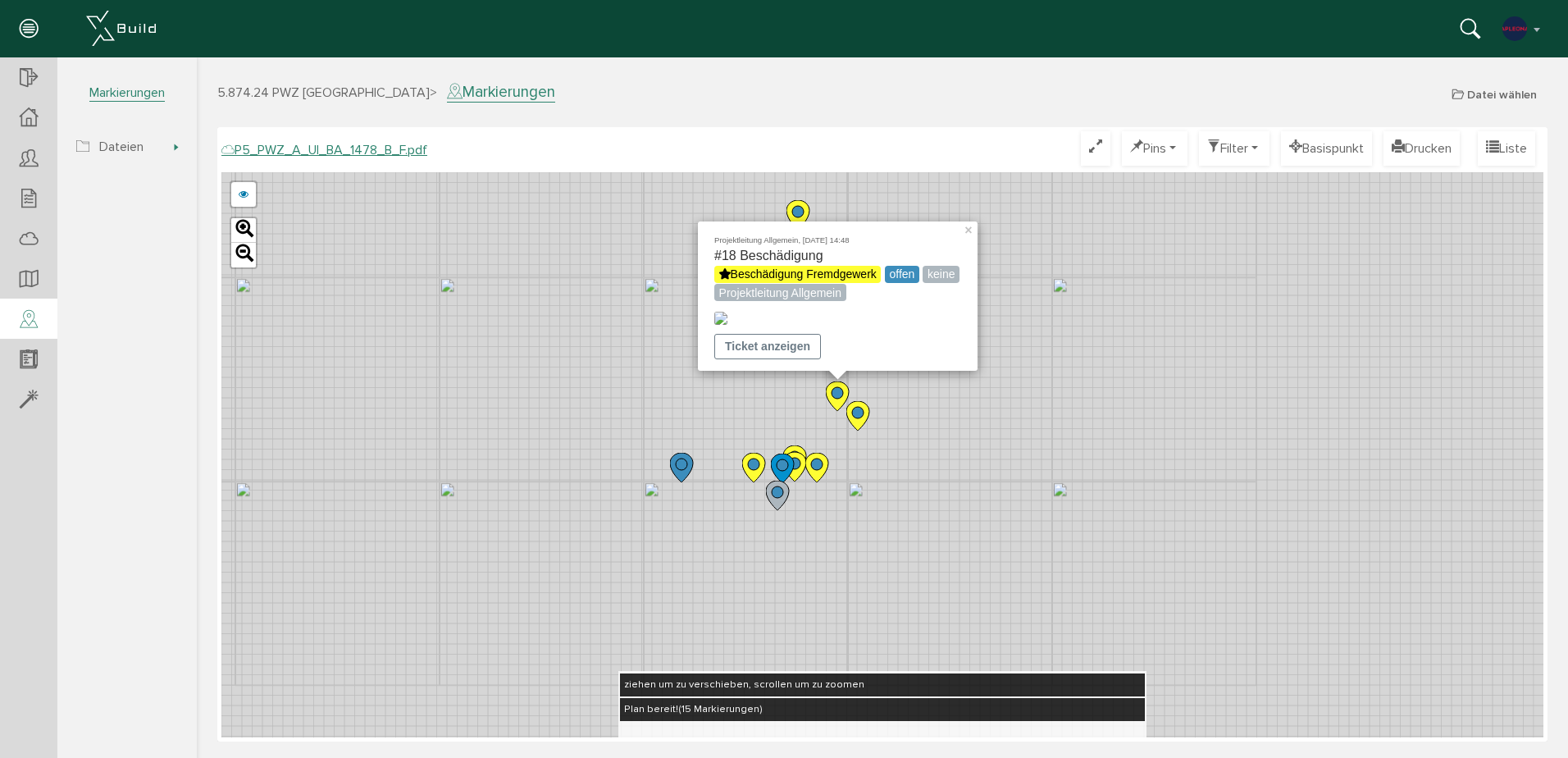
click at [936, 452] on div "Projektleitung Allgemein, [DATE] 14:48 #18 Beschädigung Beschädigung Fremdgewer…" at bounding box center [882, 454] width 1322 height 565
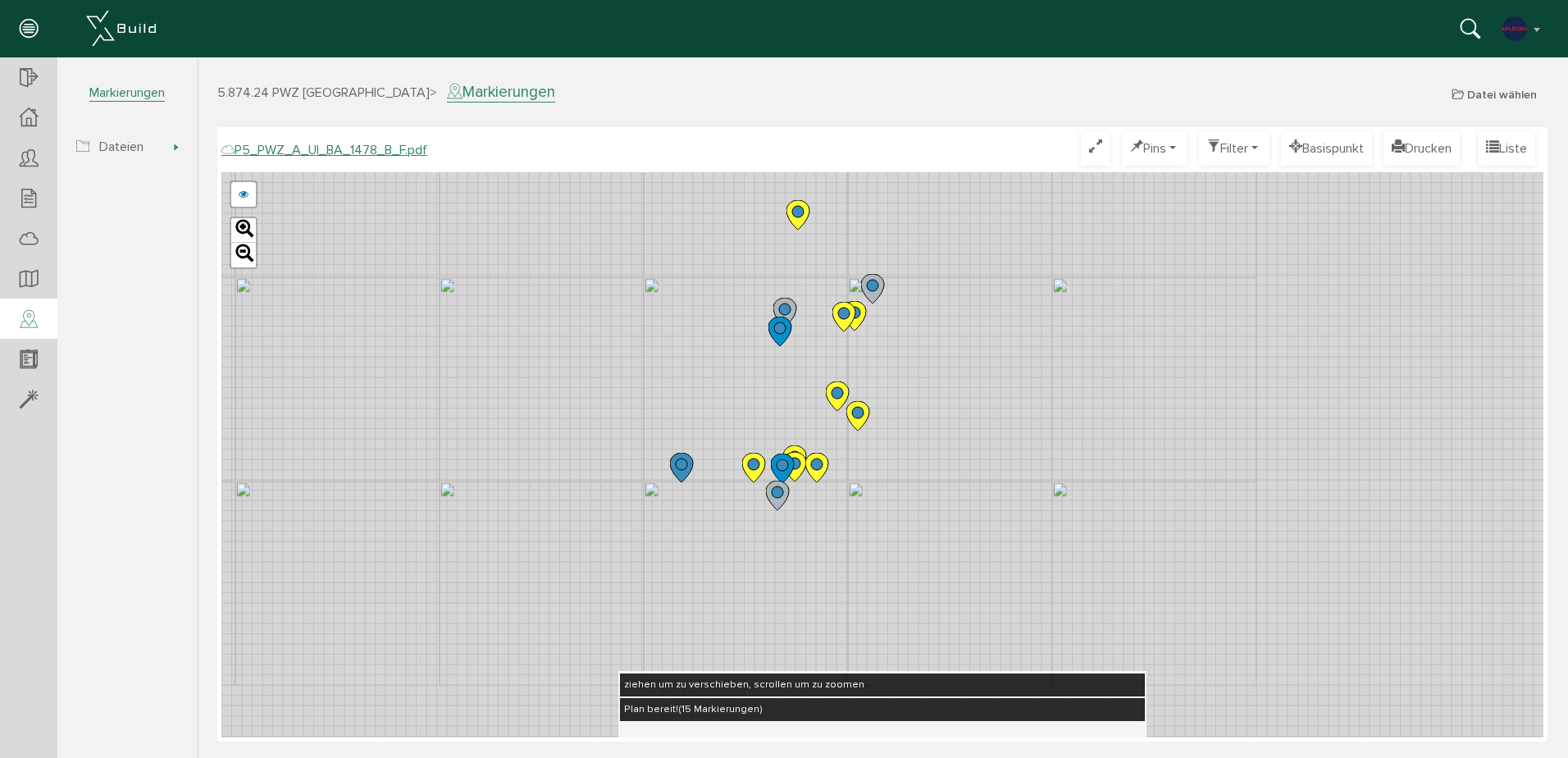
click at [746, 467] on icon at bounding box center [753, 467] width 23 height 29
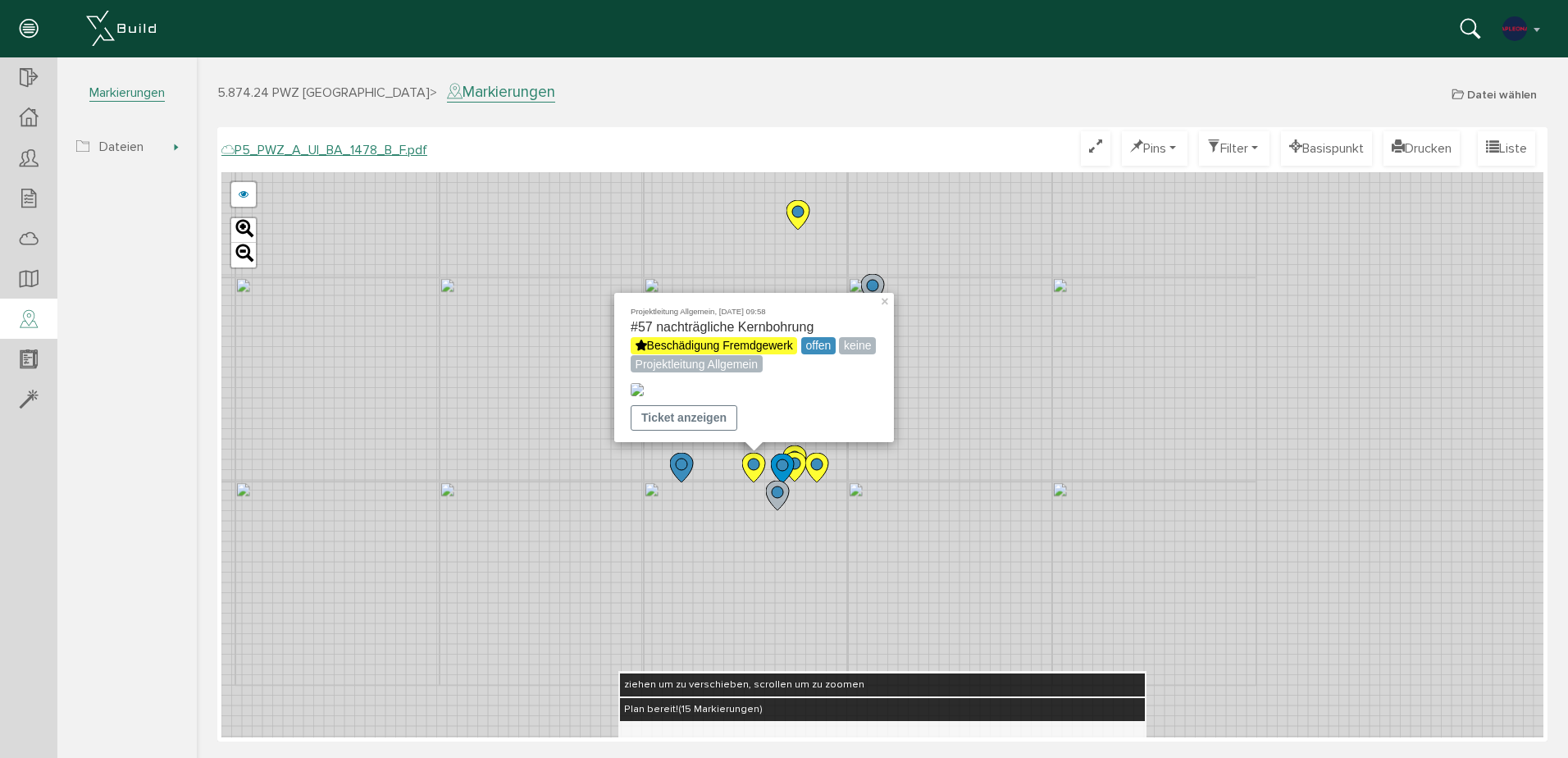
click at [823, 472] on icon at bounding box center [816, 467] width 23 height 29
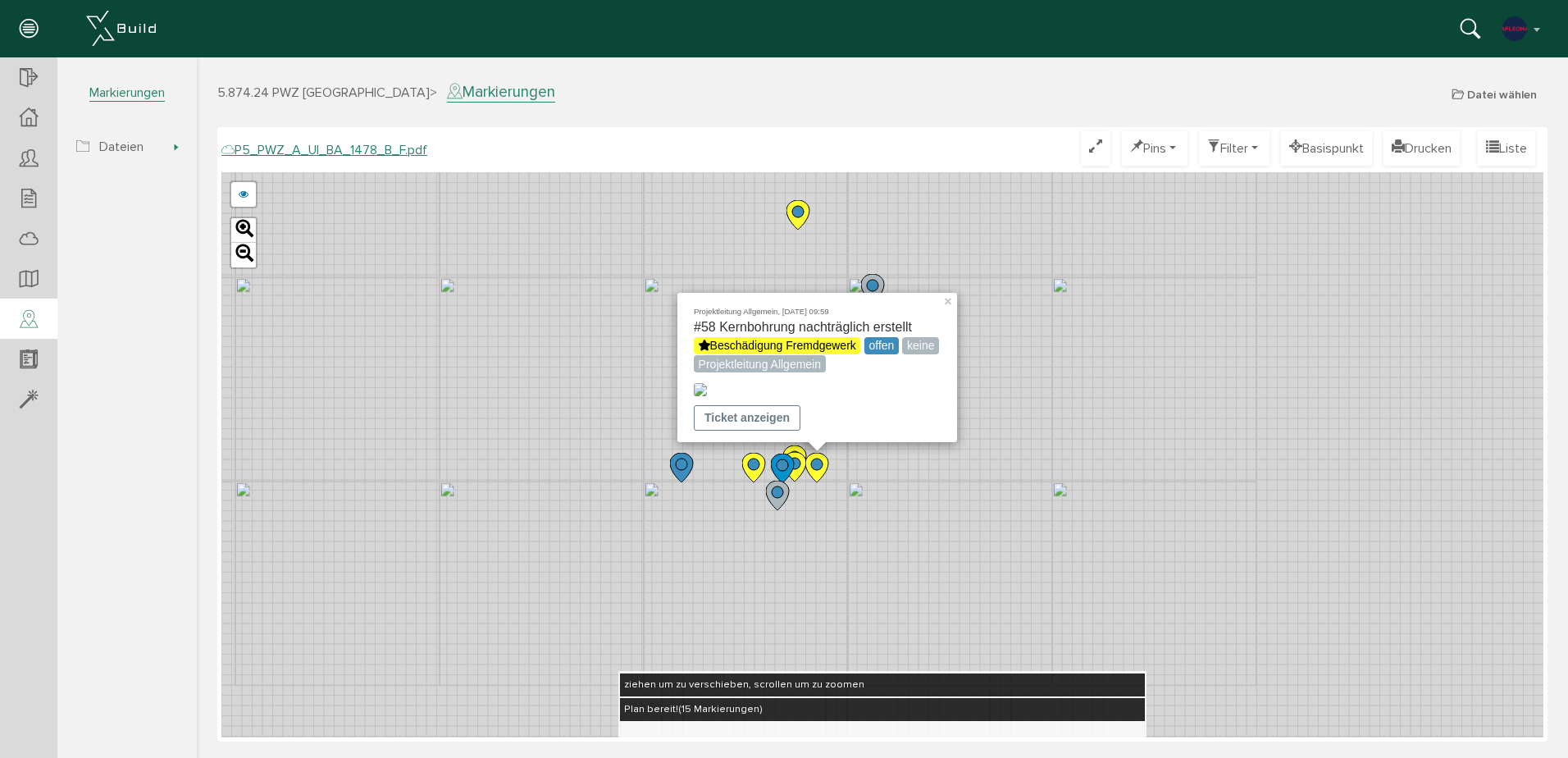
click at [796, 462] on icon at bounding box center [784, 468] width 27 height 31
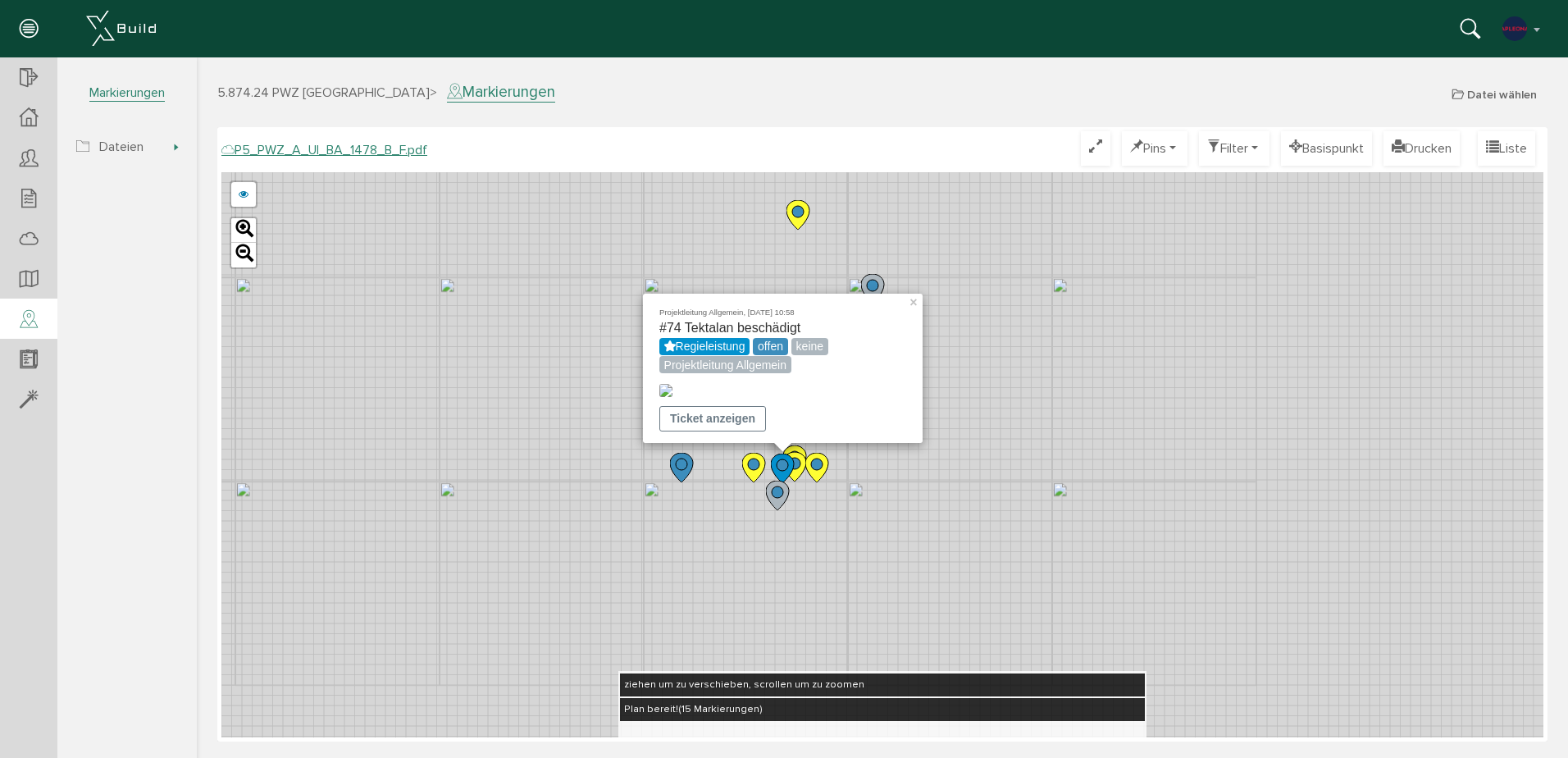
click at [792, 447] on icon at bounding box center [794, 460] width 23 height 29
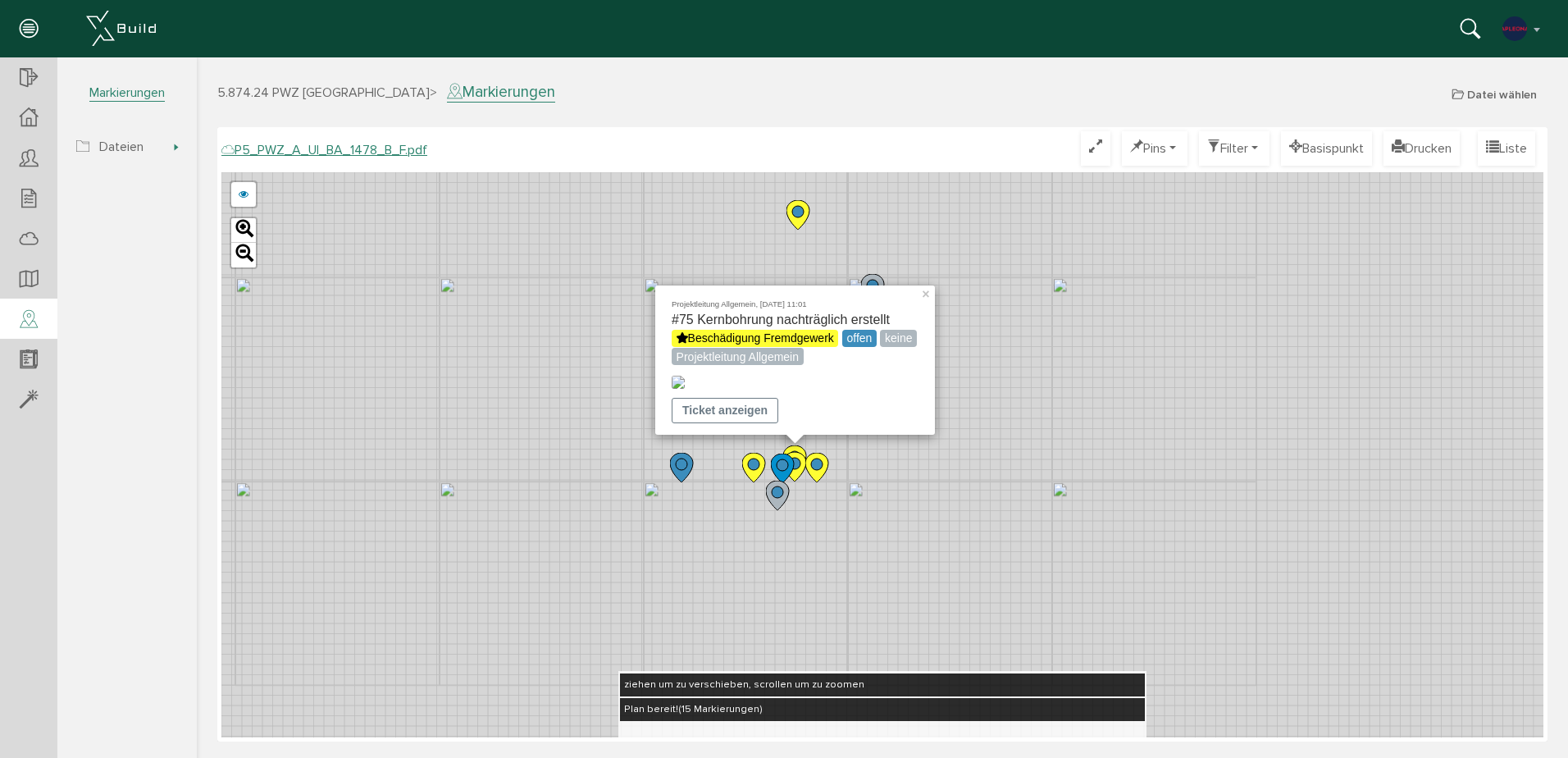
click at [754, 465] on circle at bounding box center [754, 464] width 12 height 12
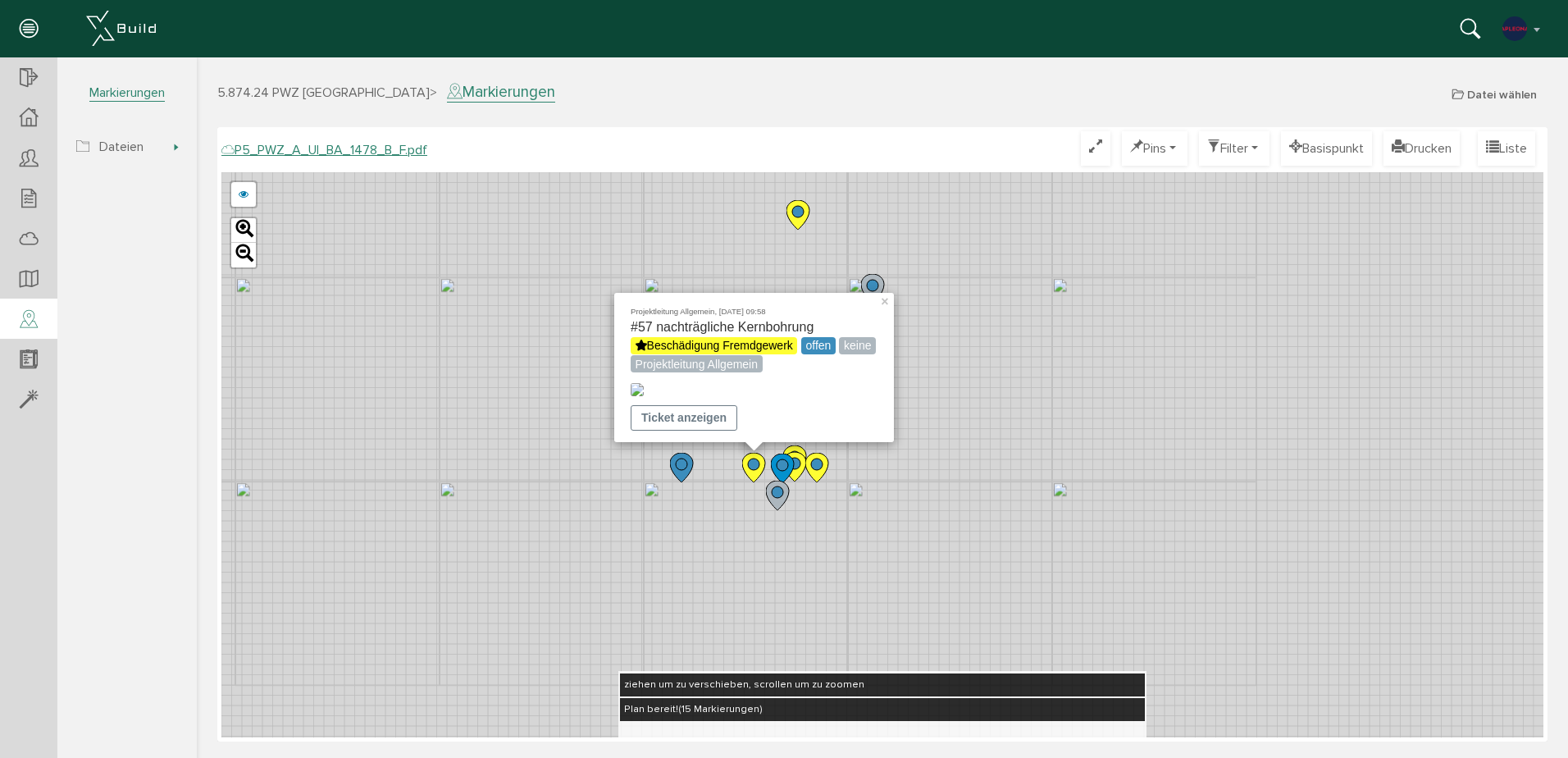
click at [677, 476] on icon at bounding box center [681, 467] width 23 height 29
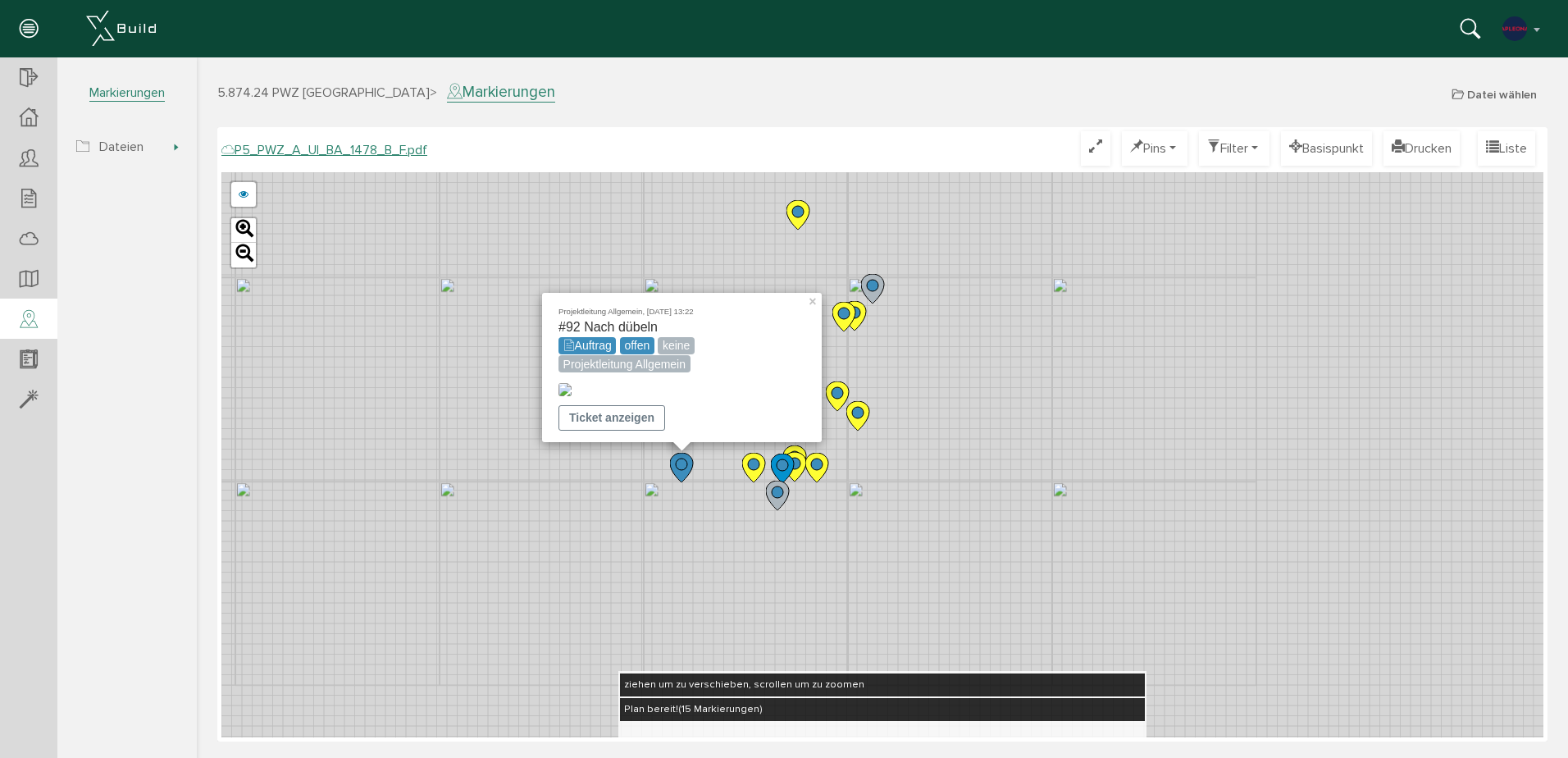
click at [869, 289] on circle at bounding box center [873, 285] width 12 height 12
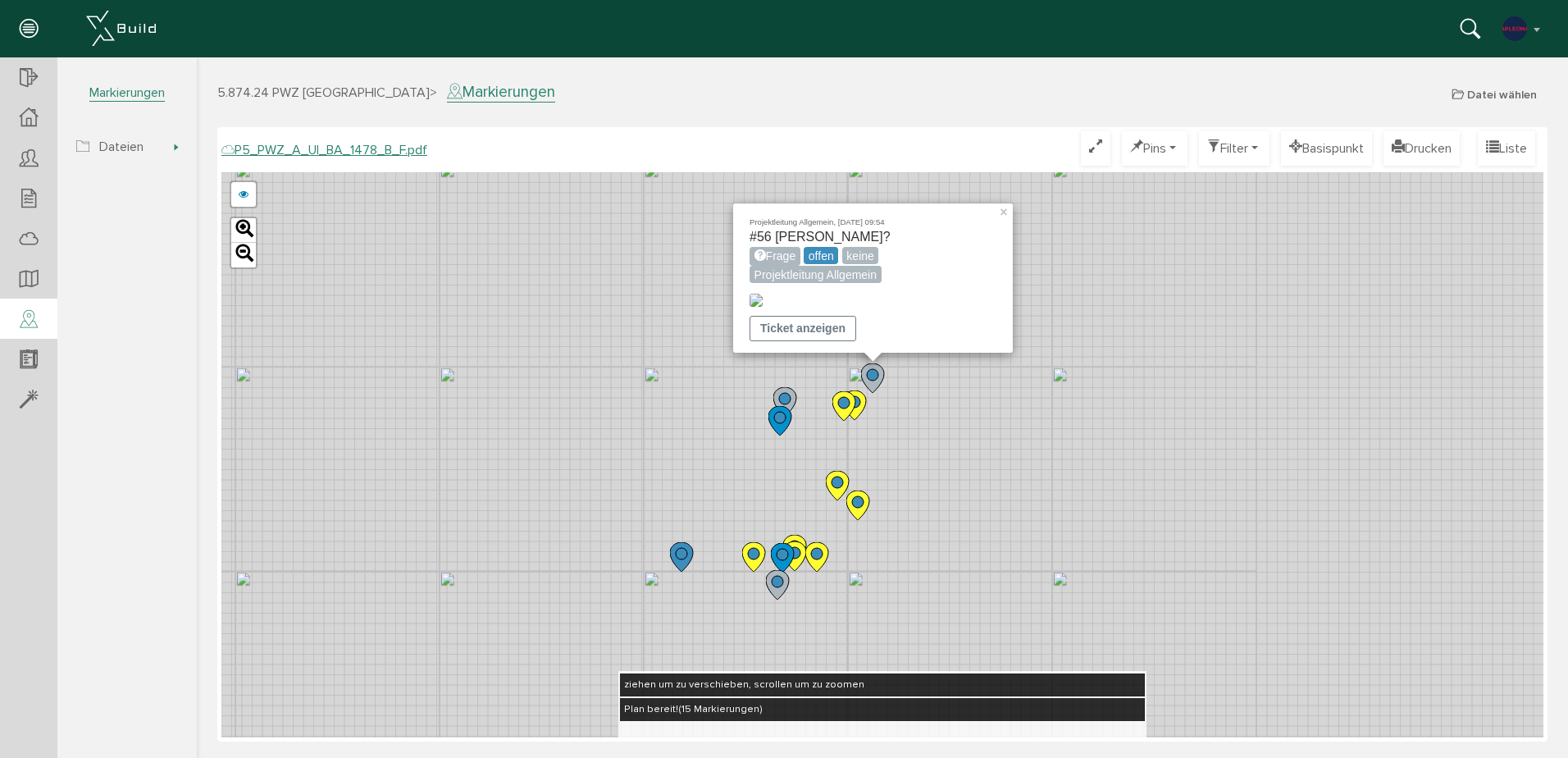
click at [787, 400] on circle at bounding box center [785, 399] width 12 height 12
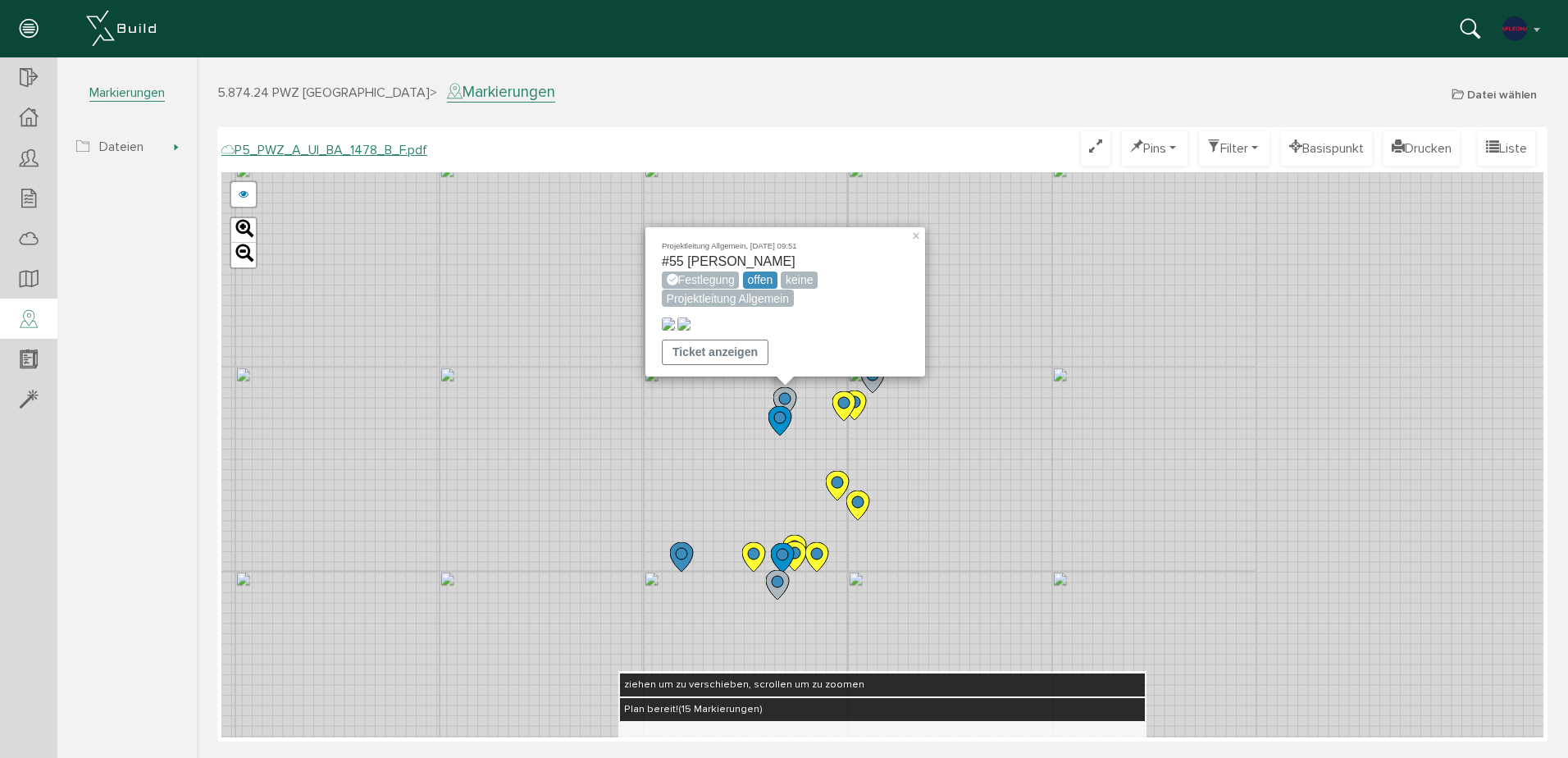
click at [776, 422] on circle at bounding box center [780, 417] width 12 height 12
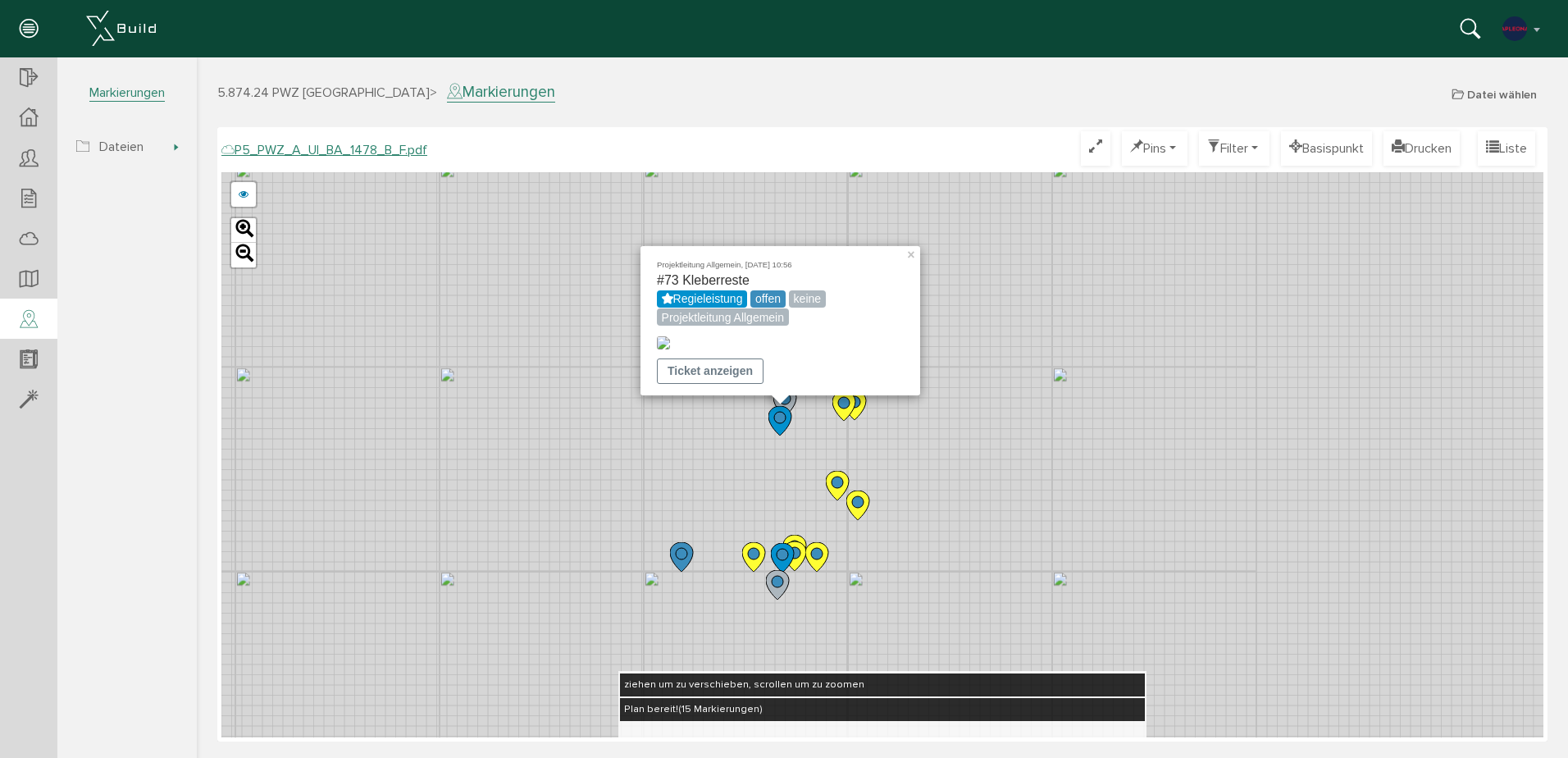
click at [842, 494] on icon at bounding box center [837, 485] width 23 height 29
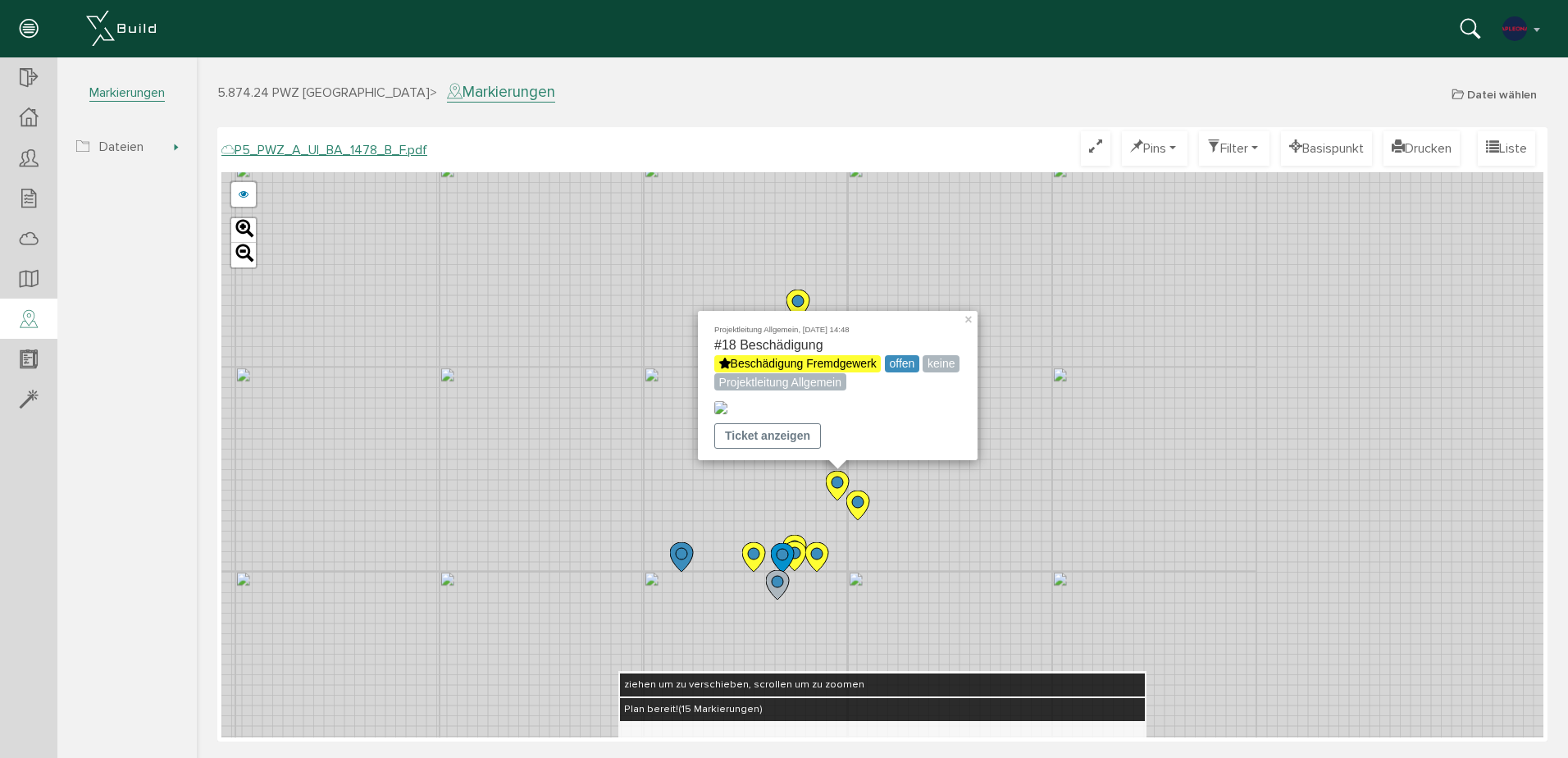
click at [857, 515] on icon at bounding box center [857, 504] width 23 height 29
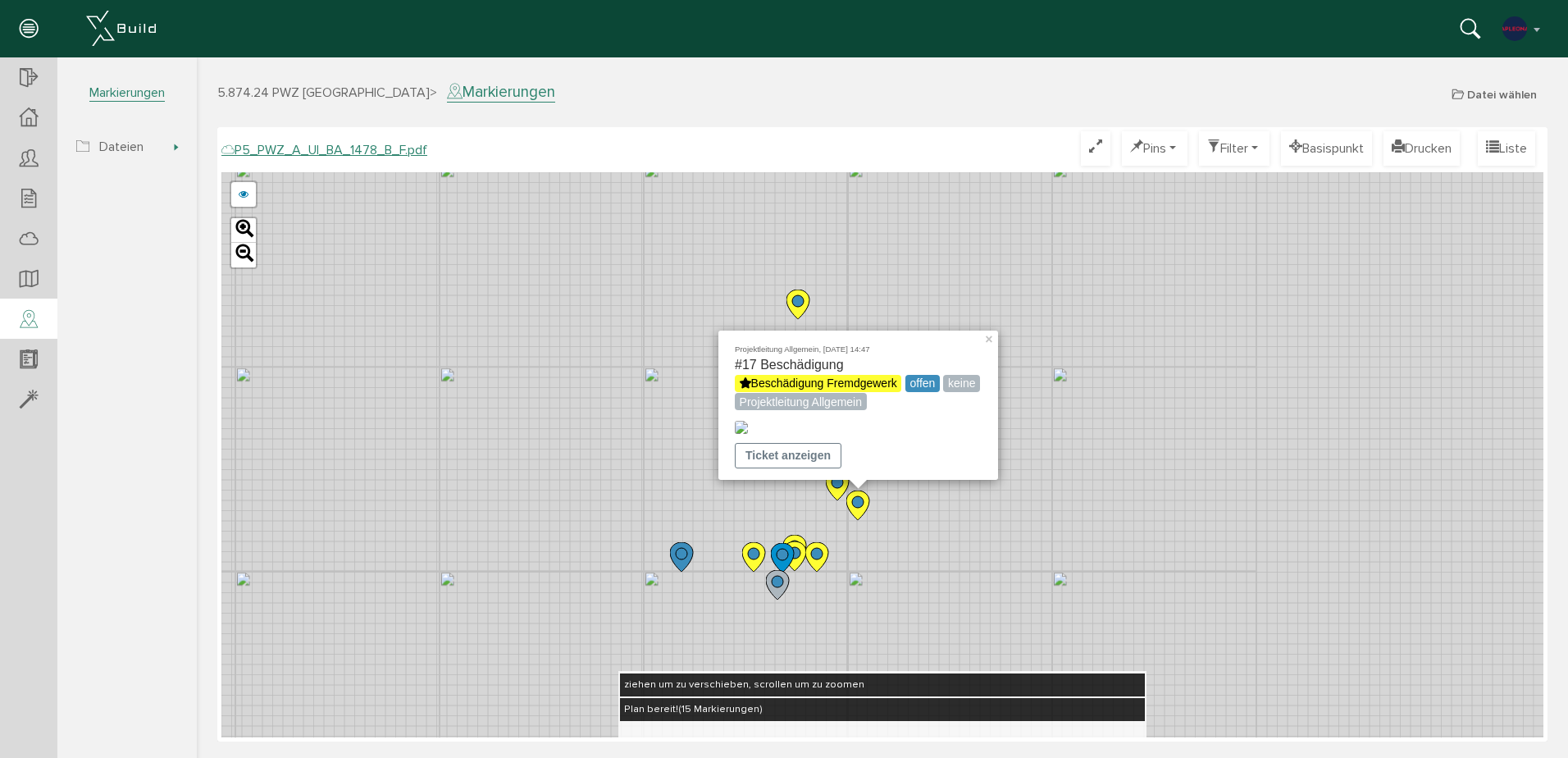
click at [826, 559] on icon at bounding box center [816, 557] width 23 height 29
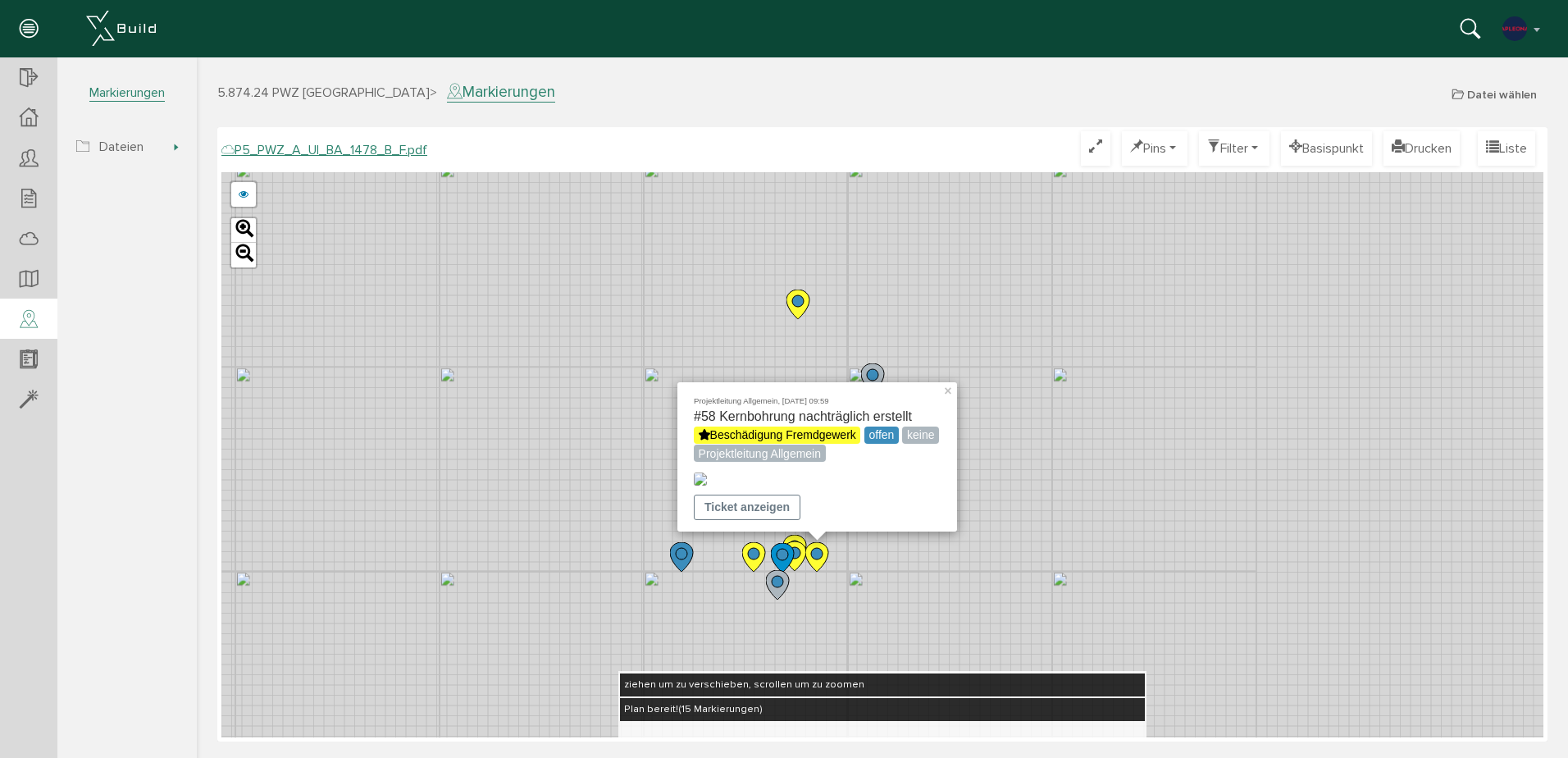
click at [799, 559] on icon at bounding box center [794, 556] width 23 height 29
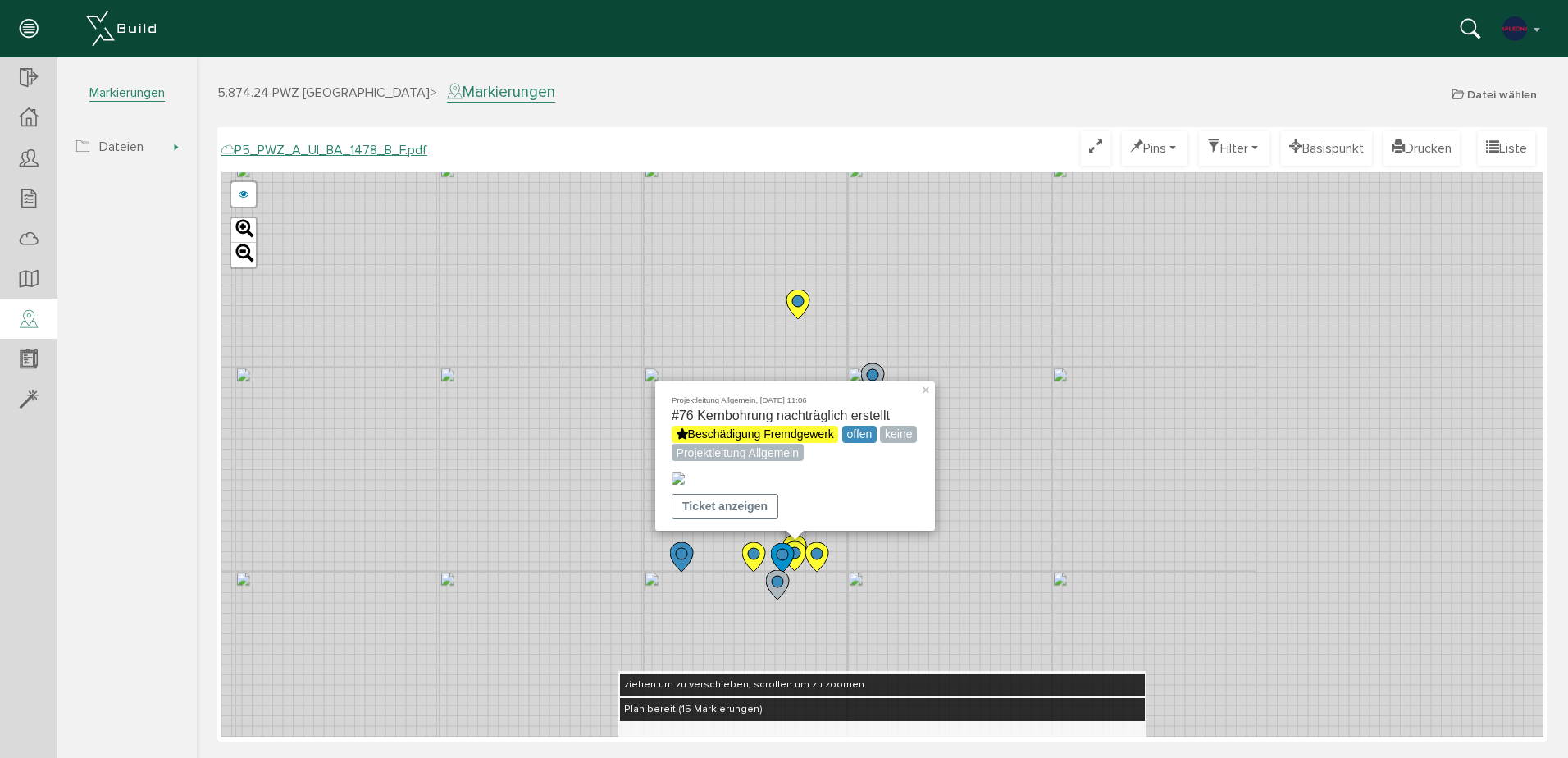
click at [800, 539] on icon at bounding box center [794, 549] width 23 height 29
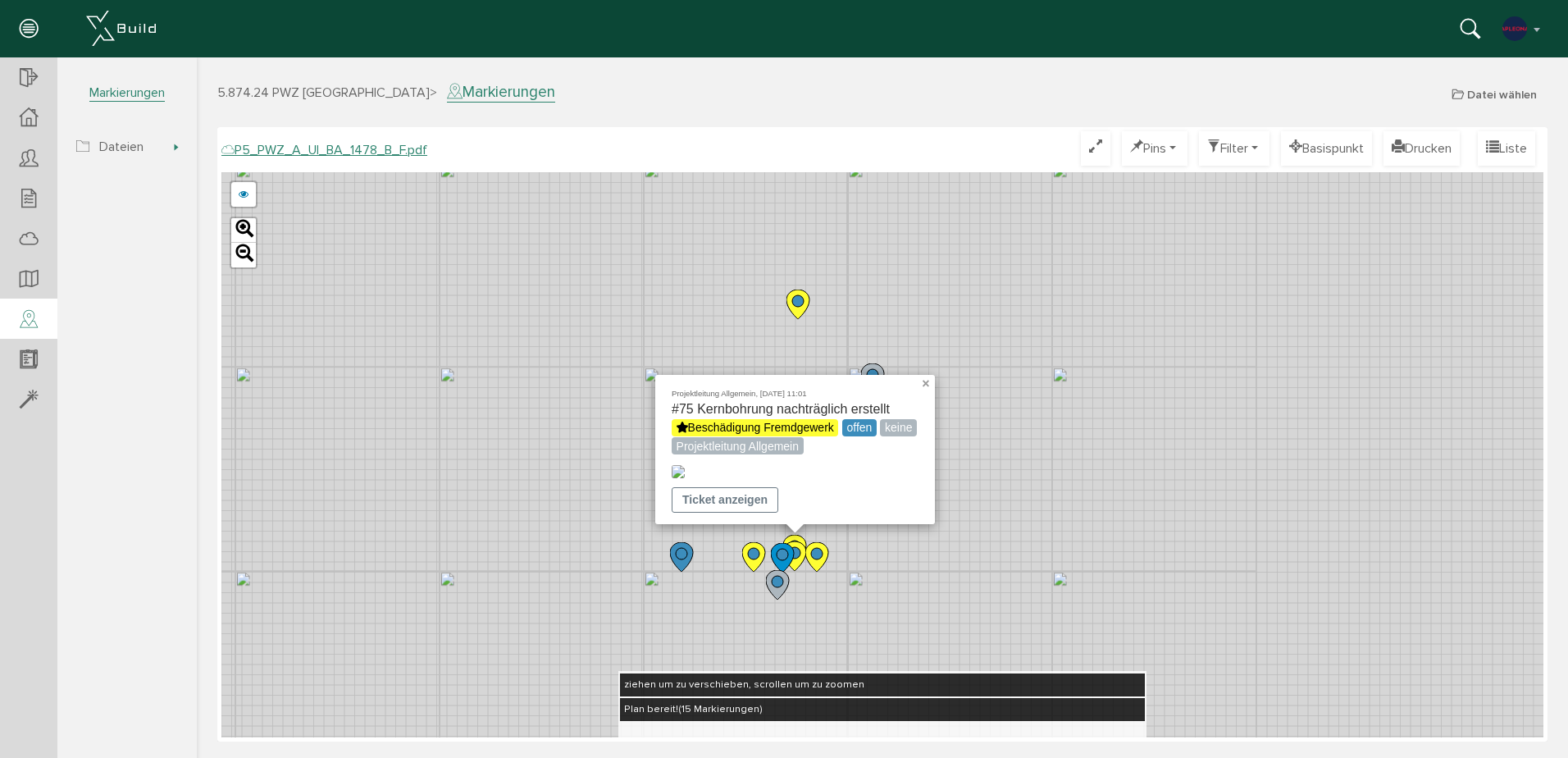
click at [924, 375] on link "×" at bounding box center [928, 381] width 15 height 12
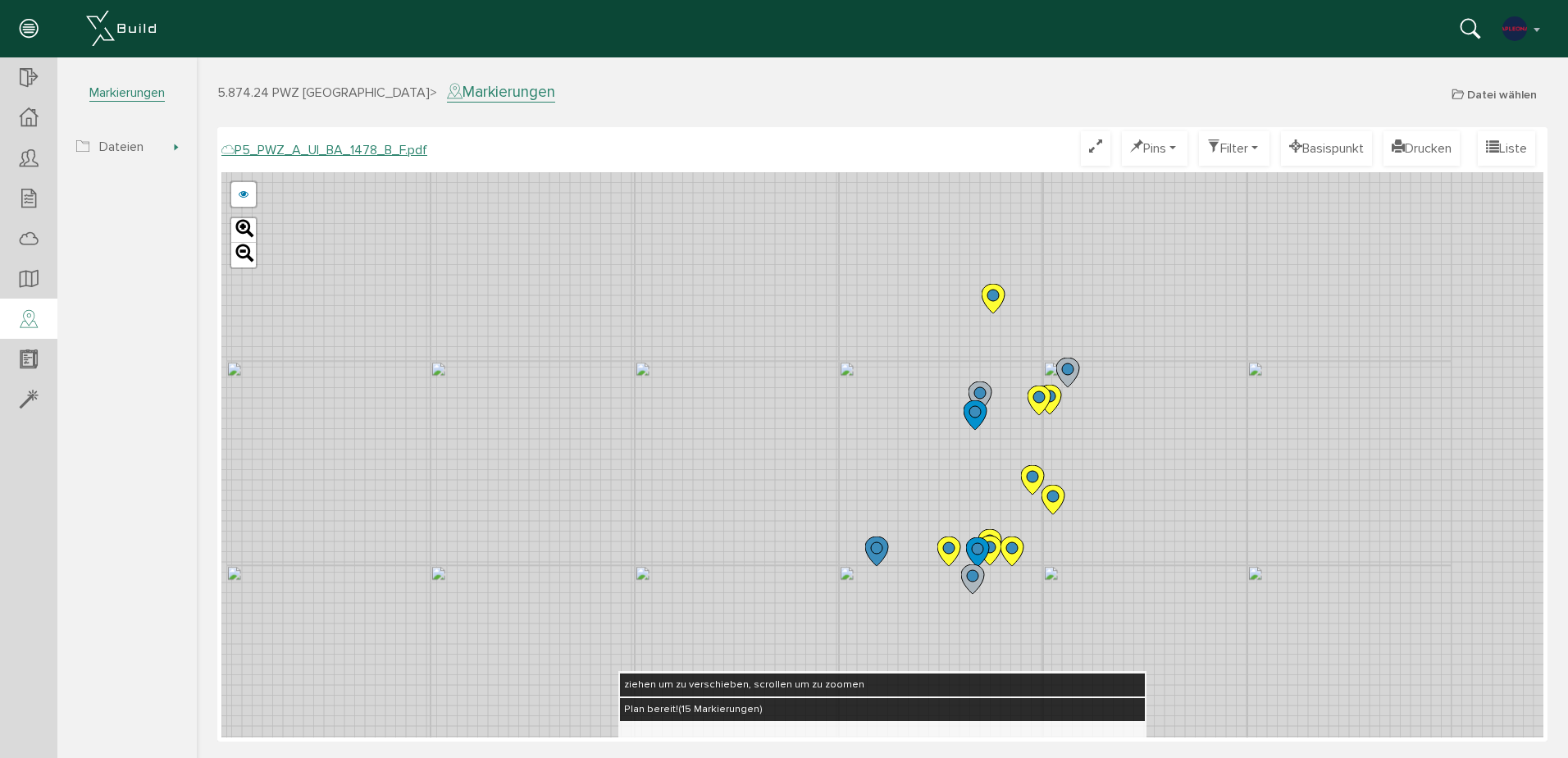
drag, startPoint x: 562, startPoint y: 425, endPoint x: 548, endPoint y: 343, distance: 83.2
click at [757, 411] on div "P5_PWZ_A_UI_BA_1478_A_F.pdf abbrechen Leaflet" at bounding box center [882, 454] width 1322 height 565
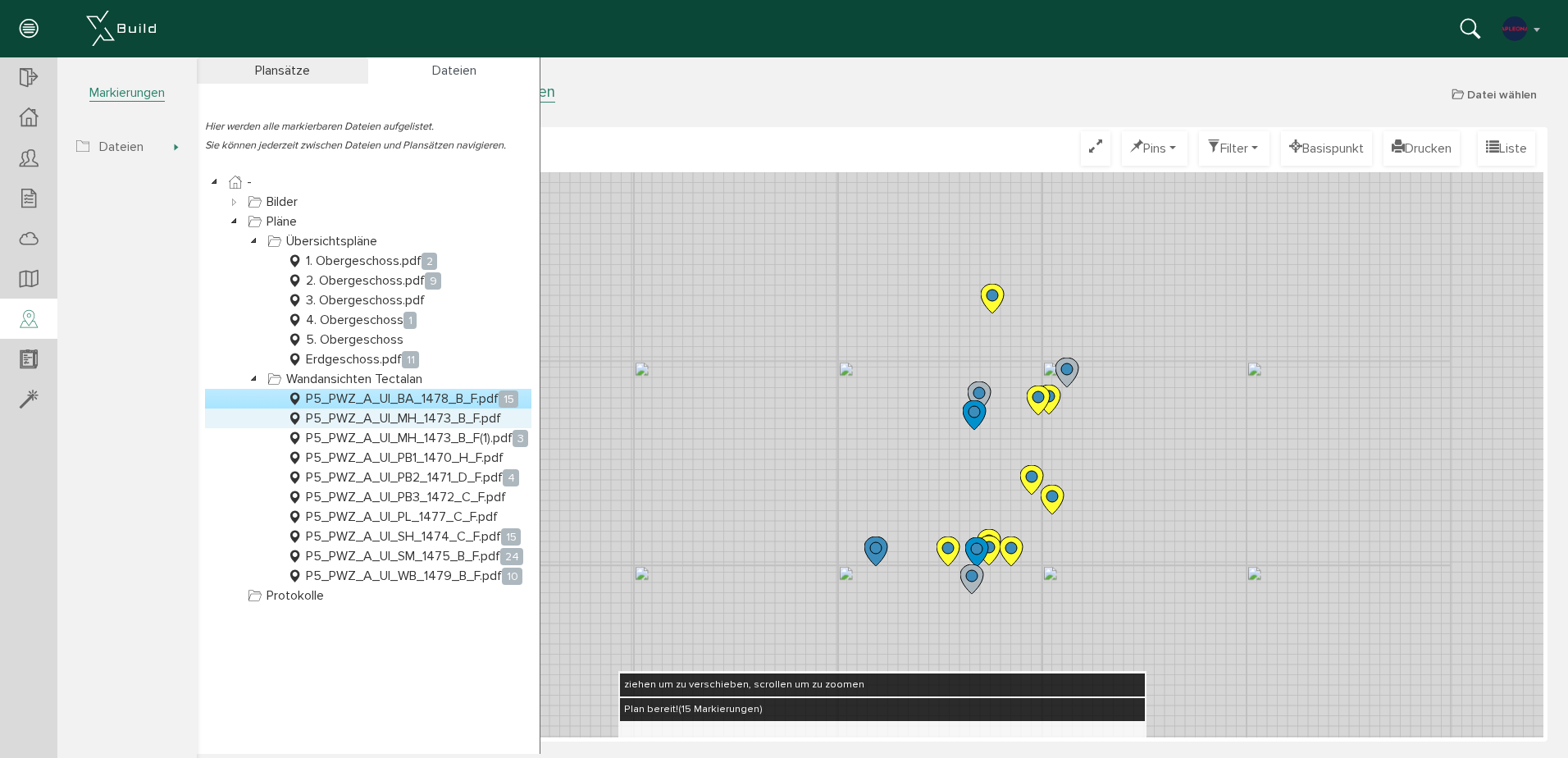
click at [383, 422] on link "P5_PWZ_A_UI_MH_1473_B_F.pdf" at bounding box center [394, 418] width 221 height 19
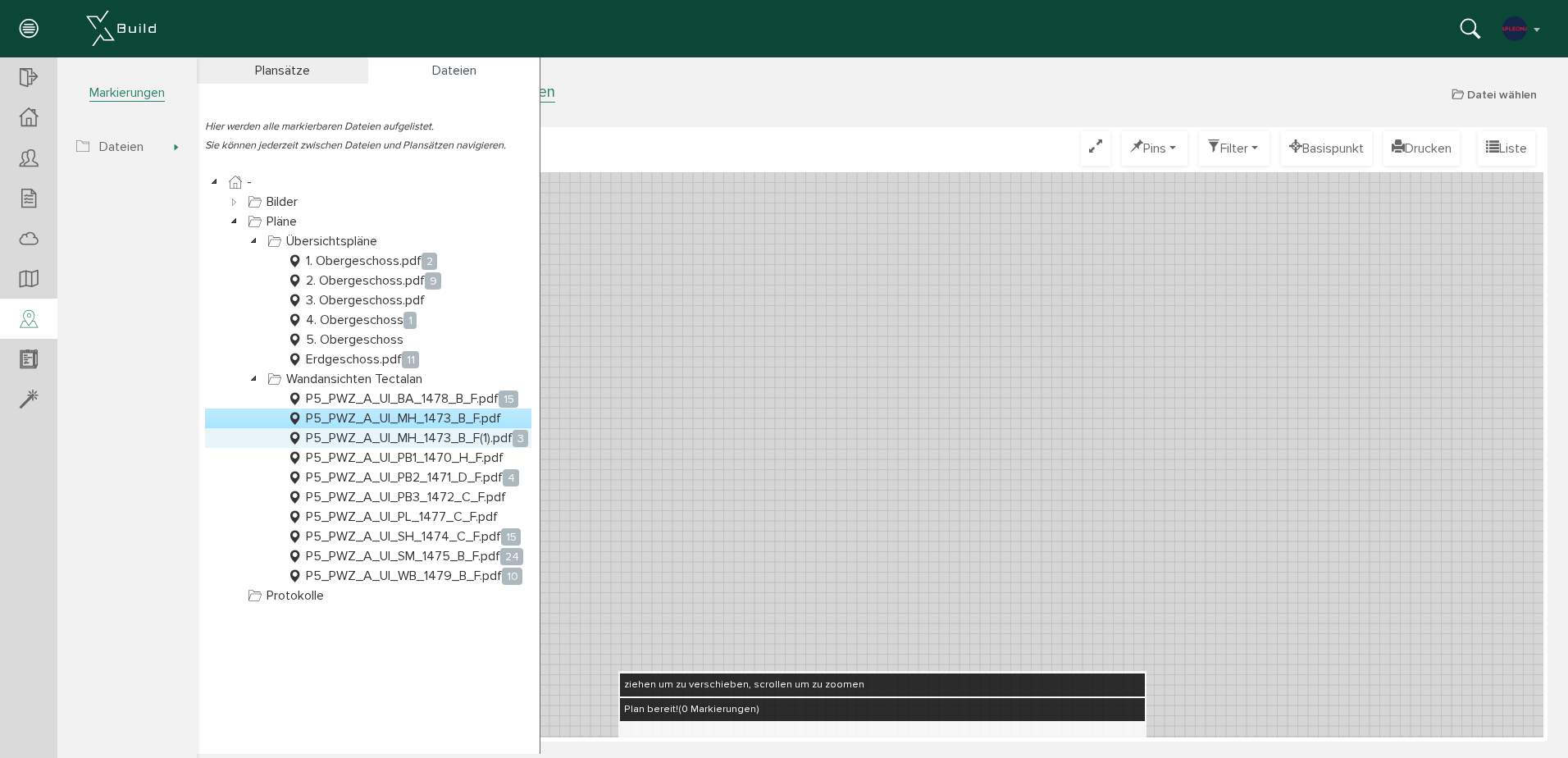
click at [382, 432] on link "P5_PWZ_A_UI_MH_1473_B_F(1).pdf 3" at bounding box center [407, 437] width 248 height 19
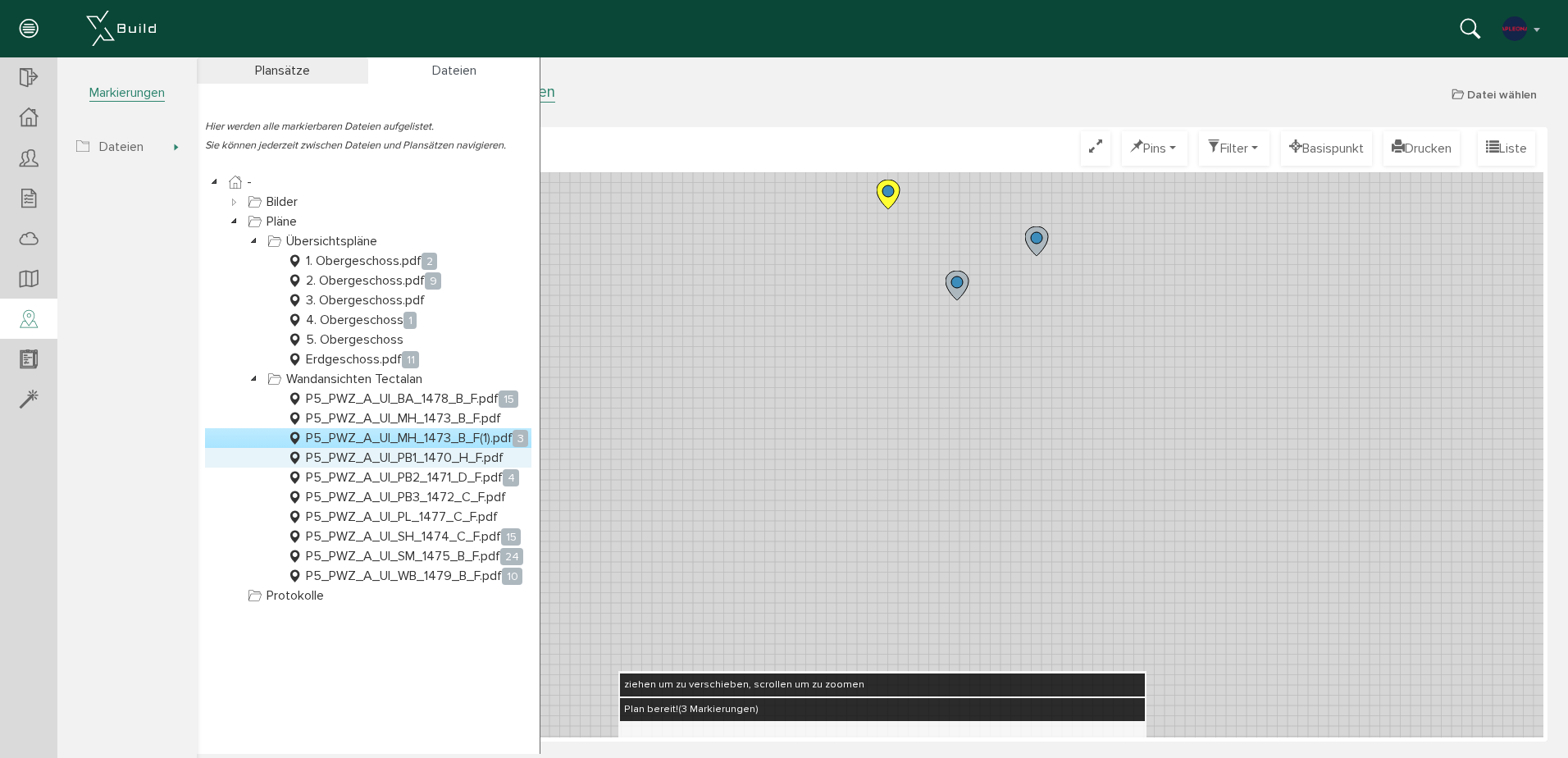
click at [412, 463] on link "P5_PWZ_A_UI_PB1_1470_H_F.pdf" at bounding box center [395, 457] width 223 height 19
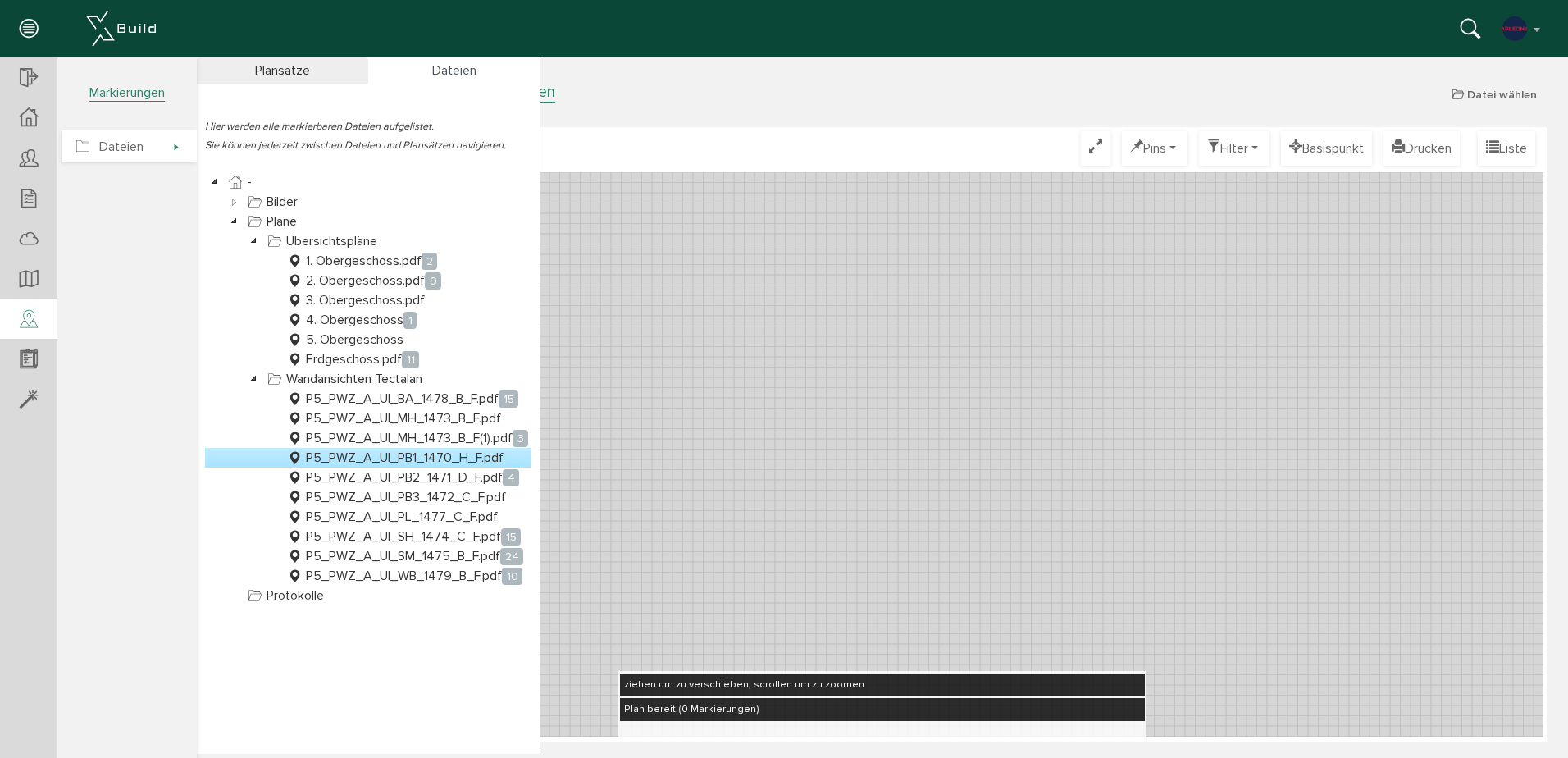
click at [161, 154] on span "Dateien" at bounding box center [128, 146] width 135 height 32
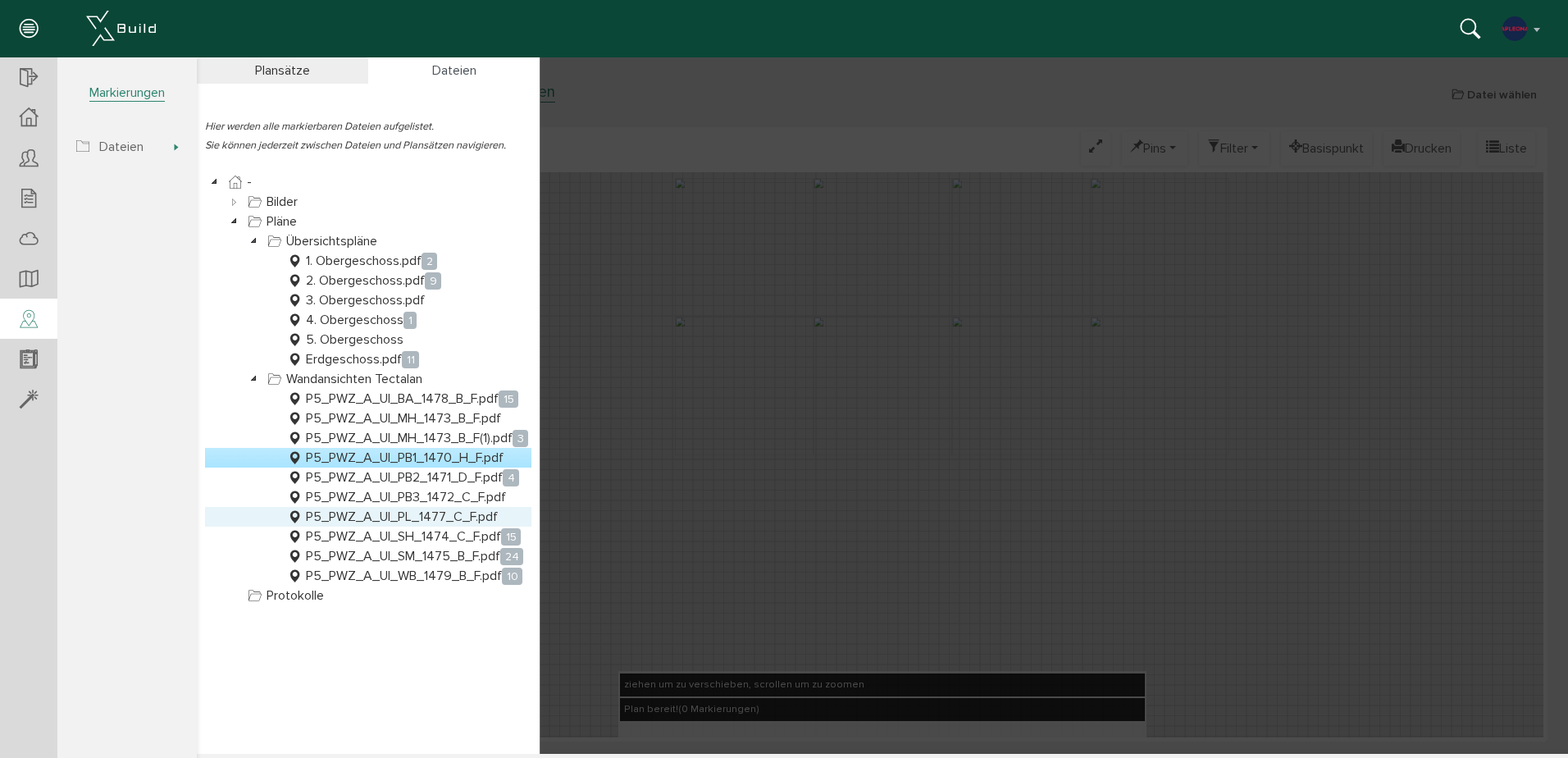
click at [391, 513] on link "P5_PWZ_A_UI_PL_1477_C_F.pdf" at bounding box center [392, 516] width 217 height 19
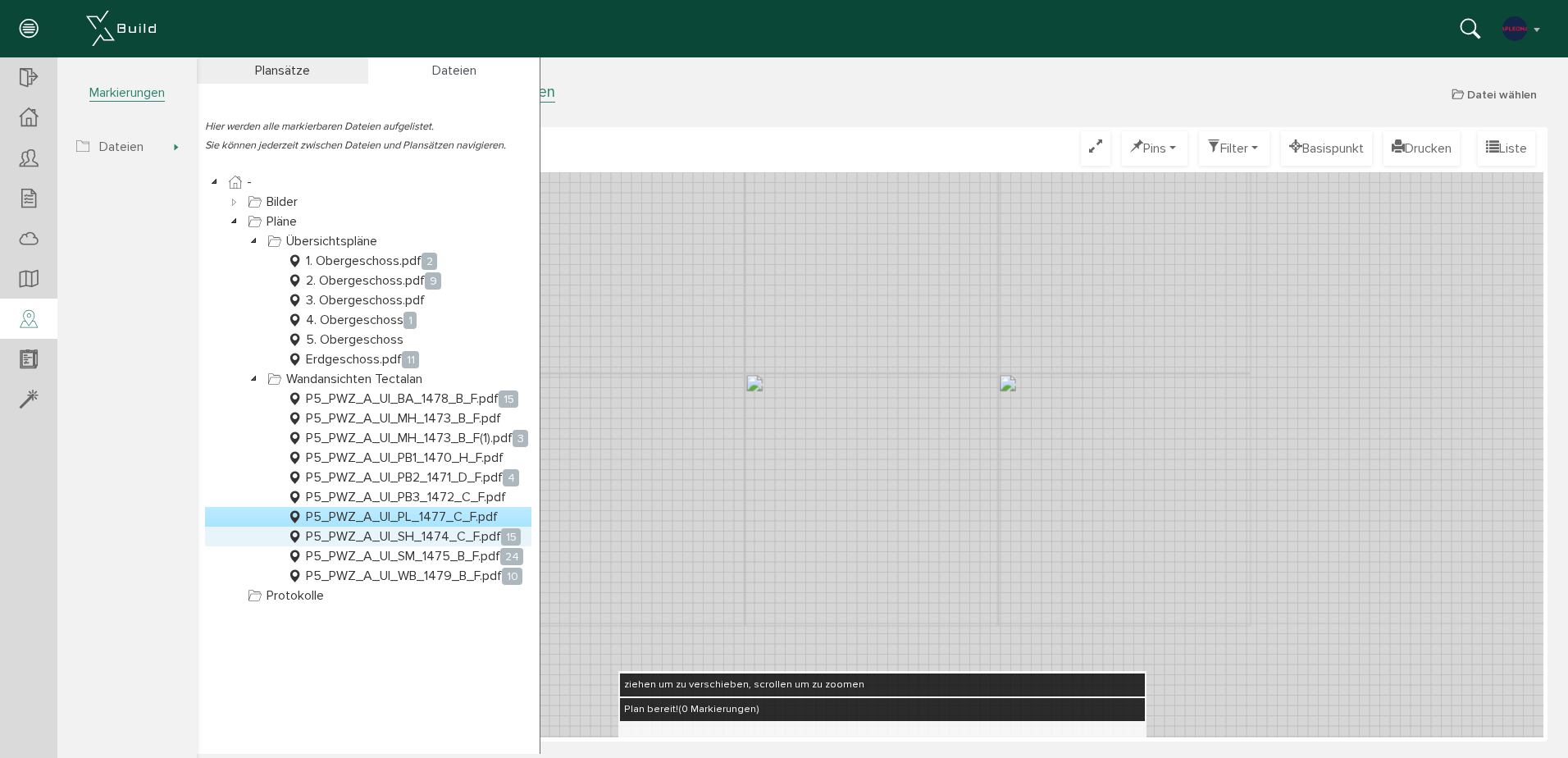
click at [386, 542] on link "P5_PWZ_A_UI_SH_1474_C_F.pdf 15" at bounding box center [404, 536] width 240 height 19
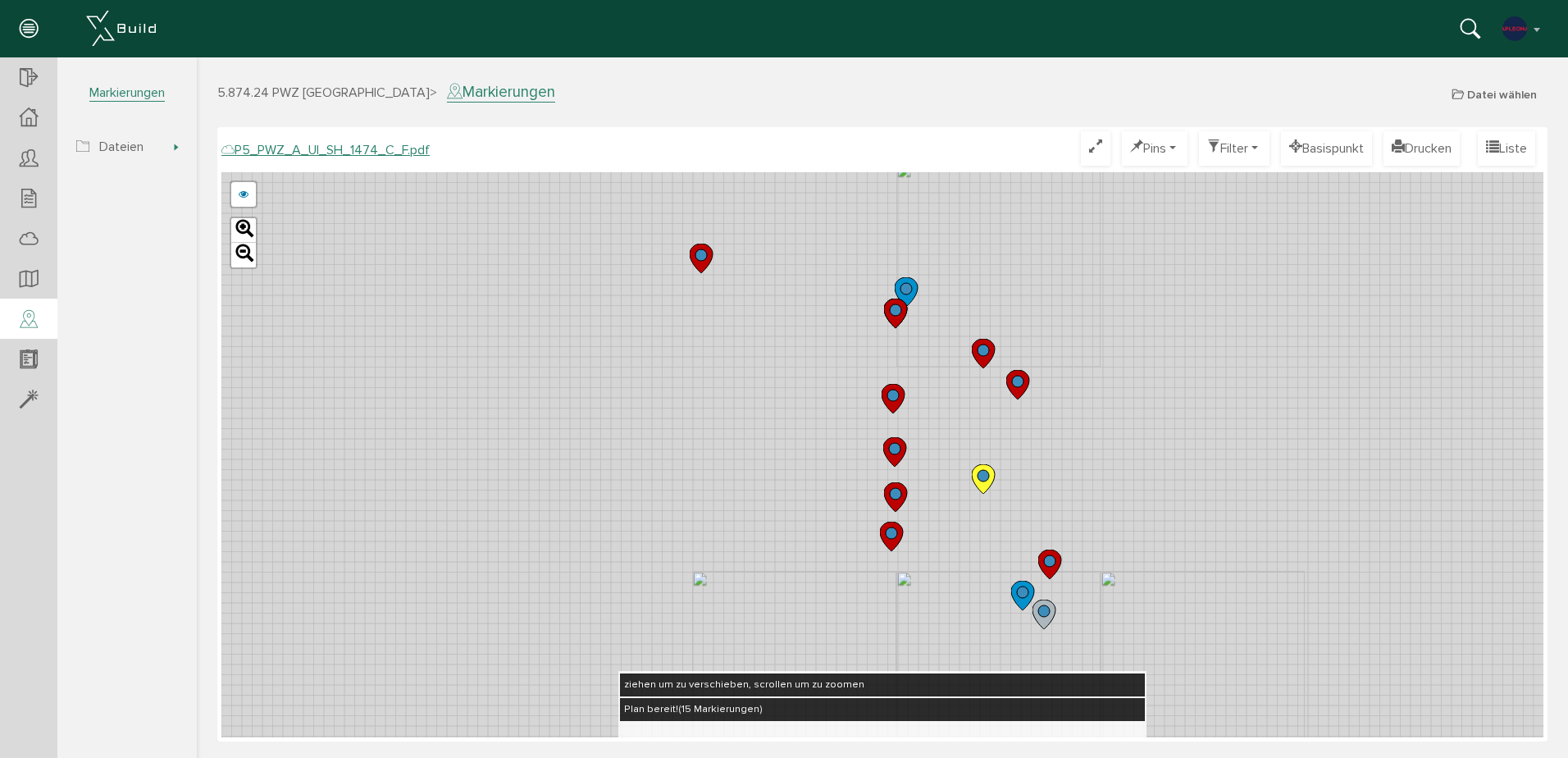
drag, startPoint x: 501, startPoint y: 360, endPoint x: 801, endPoint y: 426, distance: 307.2
click at [801, 426] on div "P5_PWZ_A_UI_SH_1474_B_F.pdf P5_PWZ_A_UI_SH_1474_A_F.pdf abbrechen Leaflet" at bounding box center [882, 454] width 1322 height 565
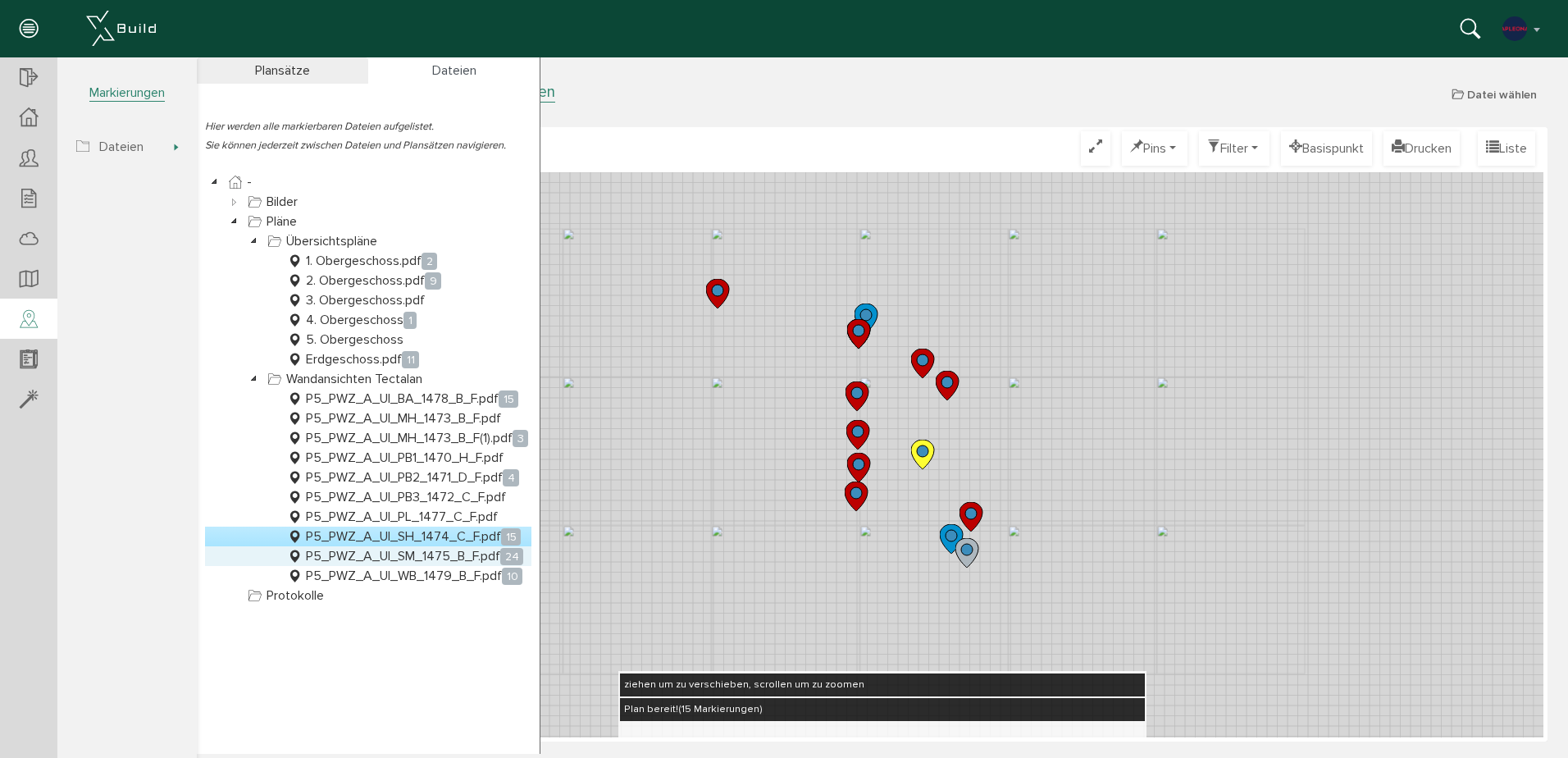
click at [435, 555] on link "P5_PWZ_A_UI_SM_1475_B_F.pdf 24" at bounding box center [405, 556] width 243 height 19
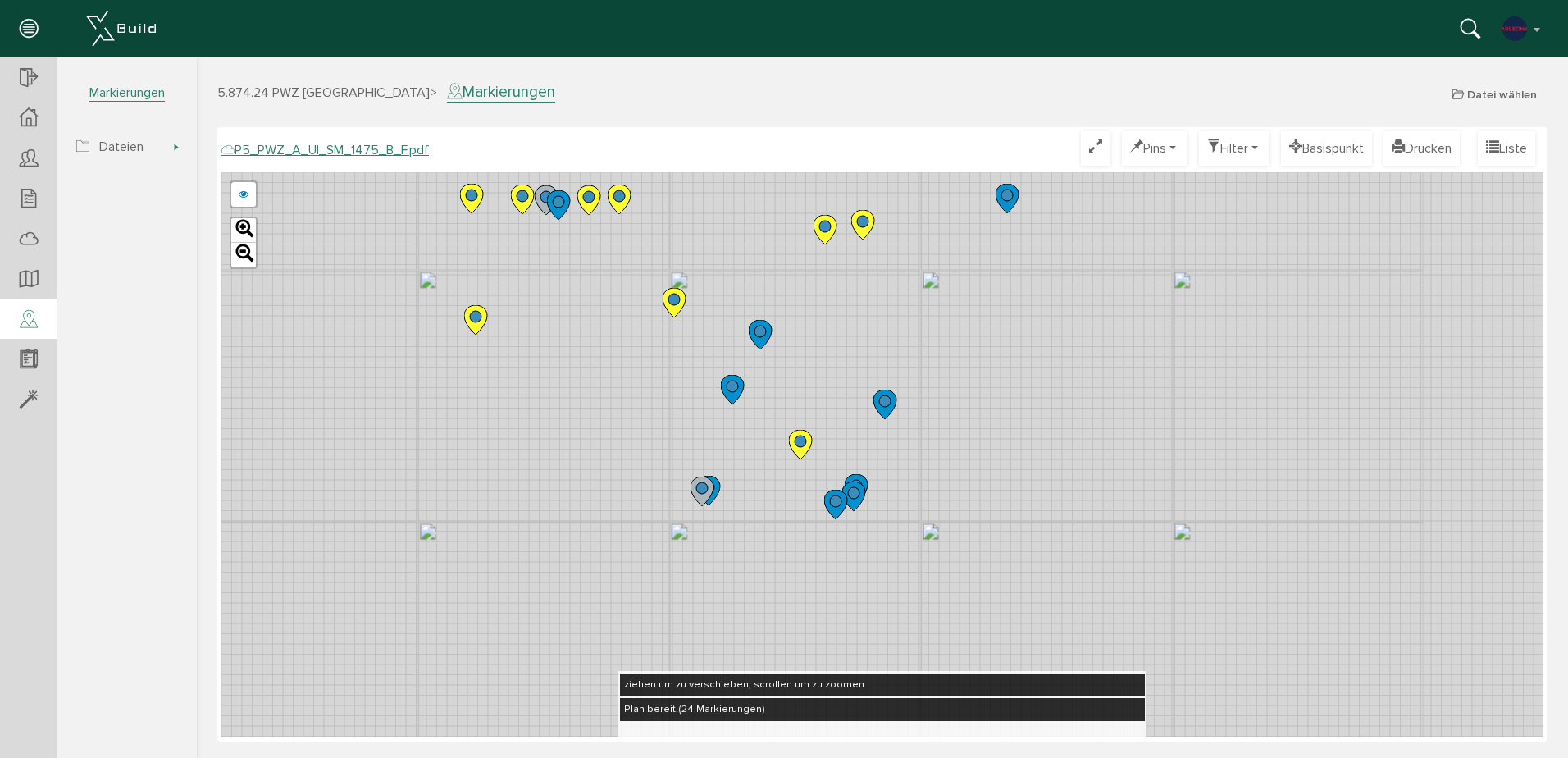
click at [479, 200] on icon at bounding box center [471, 198] width 23 height 29
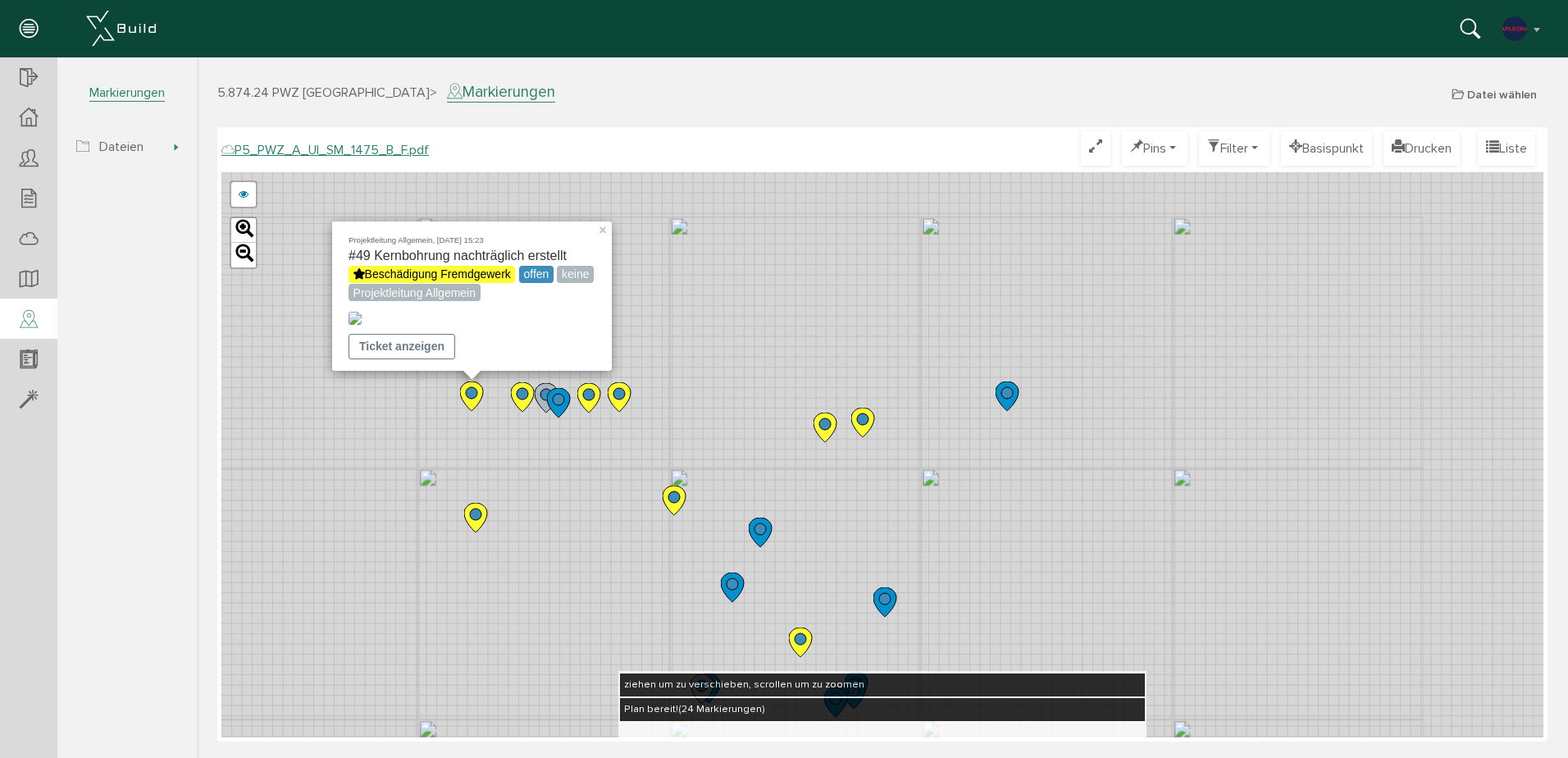
click at [474, 522] on icon at bounding box center [475, 517] width 23 height 29
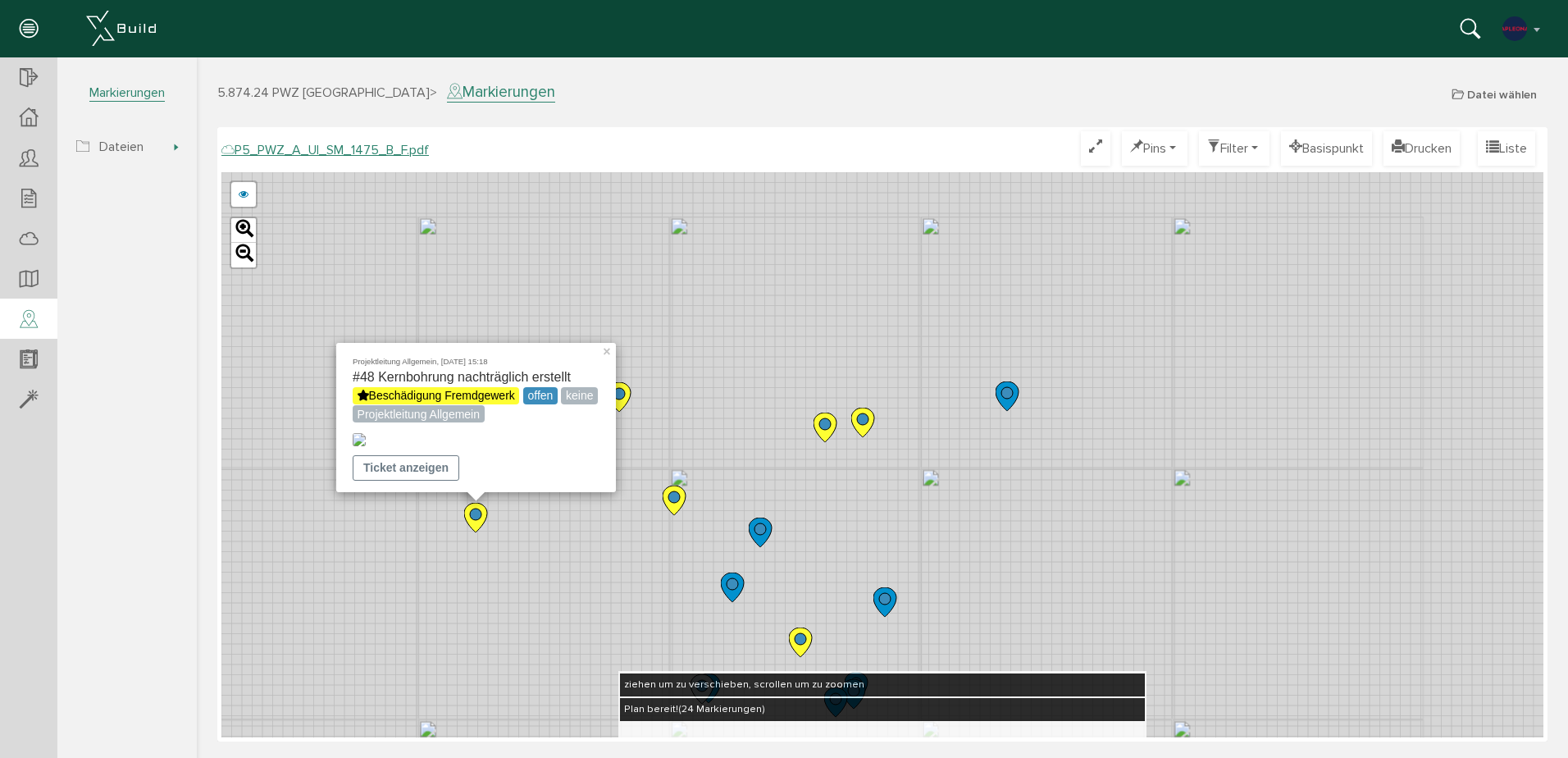
click at [681, 310] on div "Projektleitung Allgemein, [DATE] 15:18 #48 Kernbohrung nachträglich erstellt Be…" at bounding box center [882, 454] width 1322 height 565
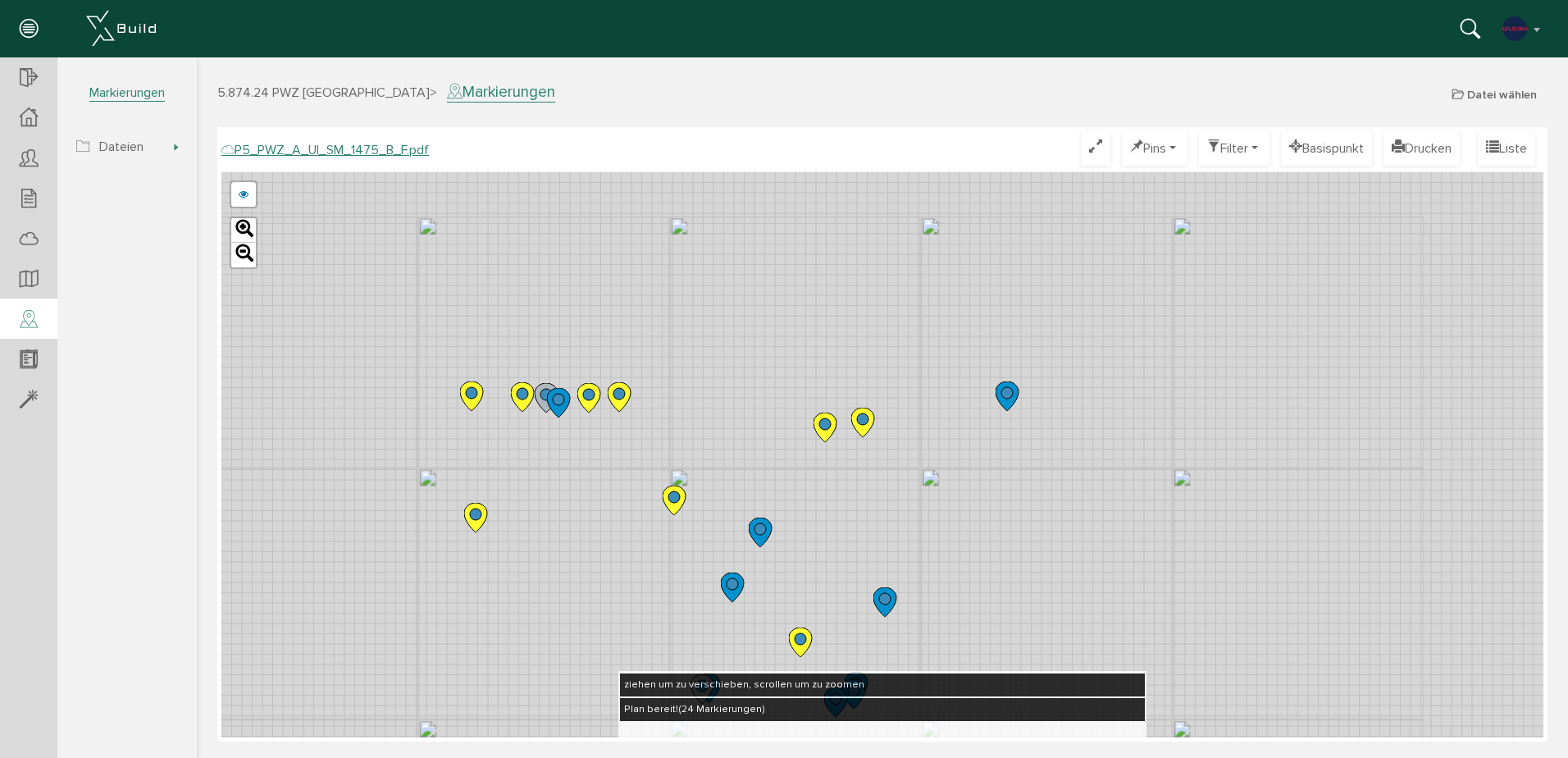
click at [520, 396] on circle at bounding box center [523, 394] width 12 height 12
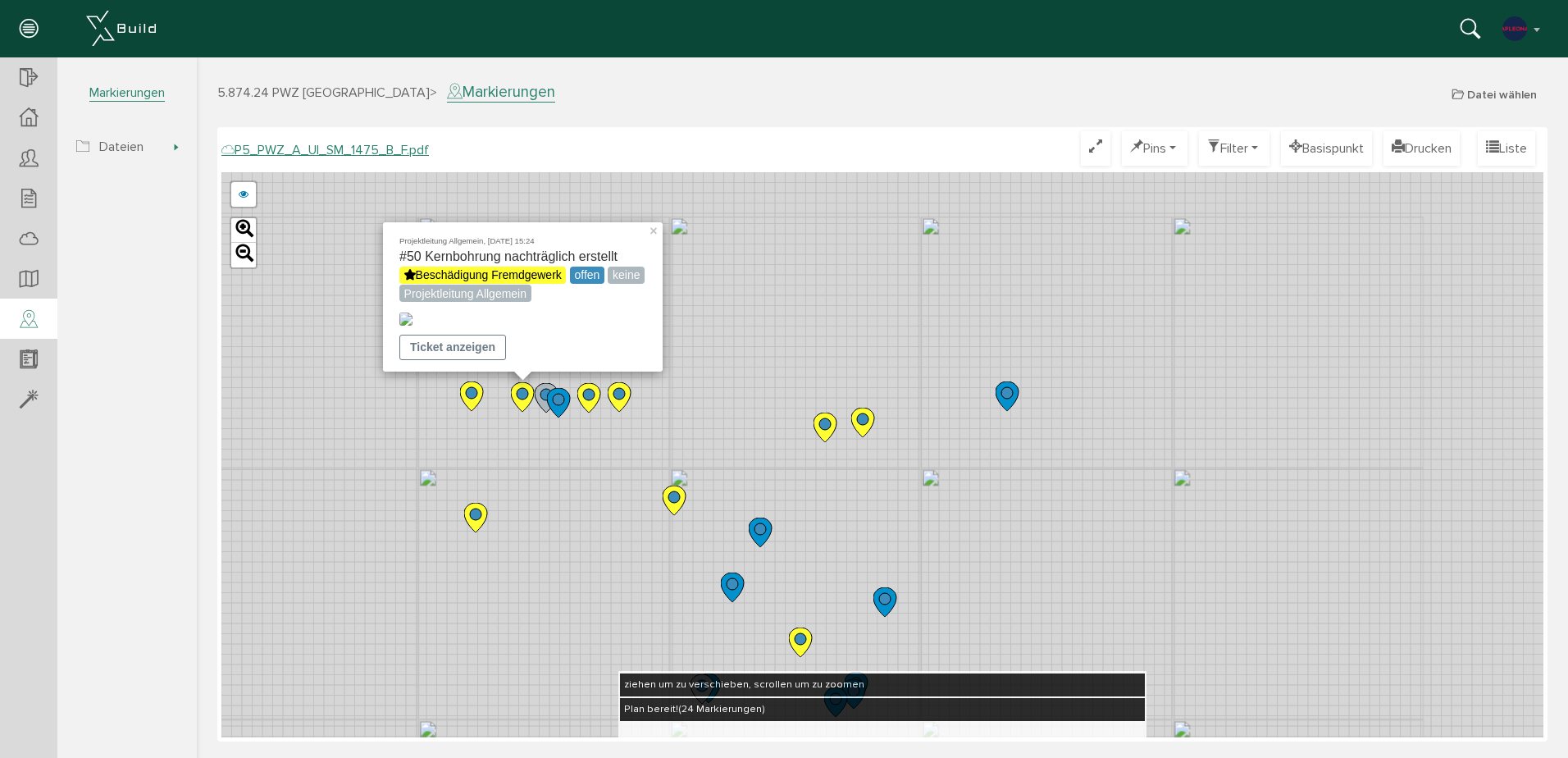
click at [687, 326] on div at bounding box center [563, 318] width 328 height 16
click at [596, 395] on icon at bounding box center [588, 397] width 23 height 29
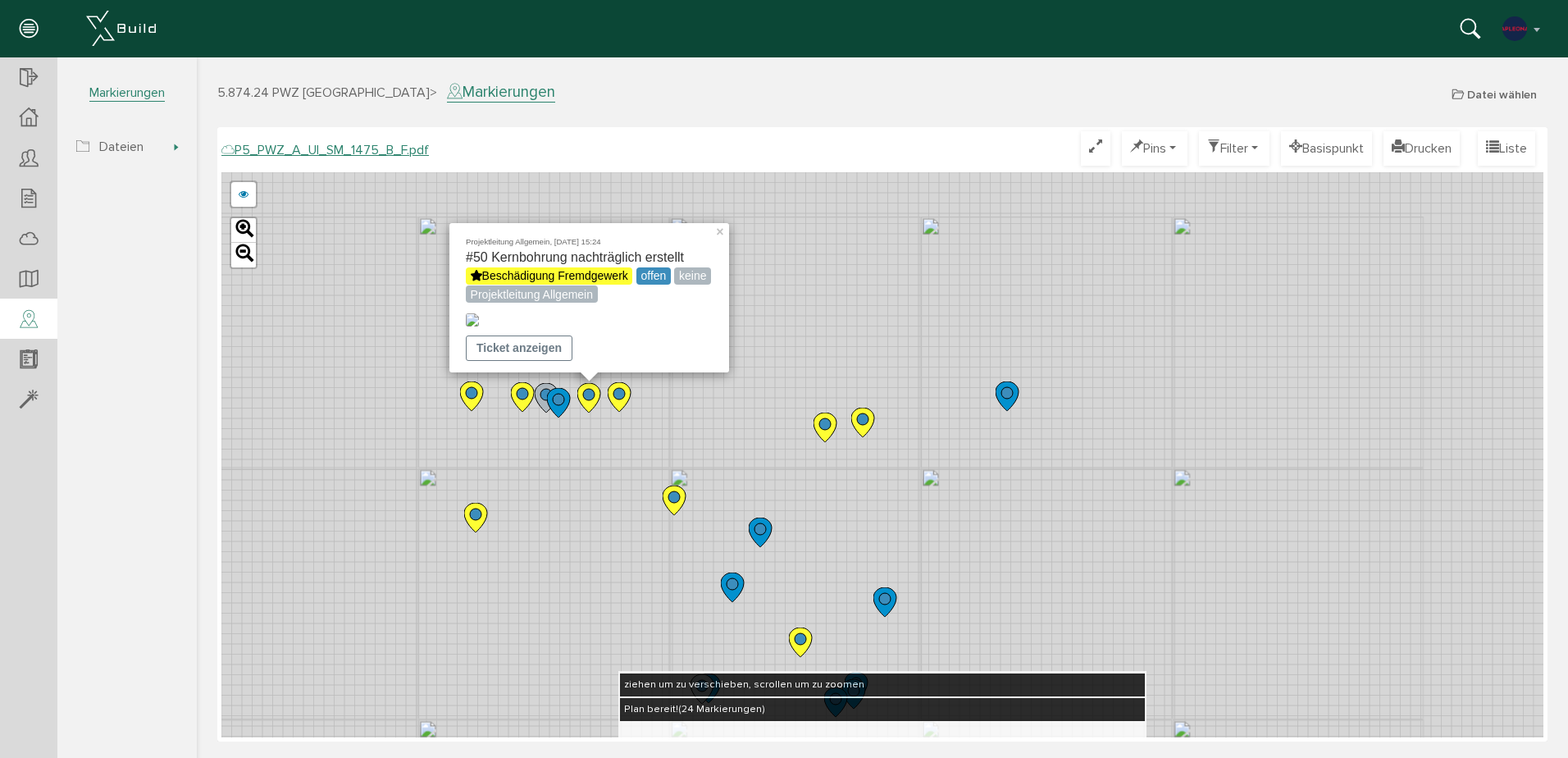
click at [618, 400] on circle at bounding box center [619, 394] width 12 height 12
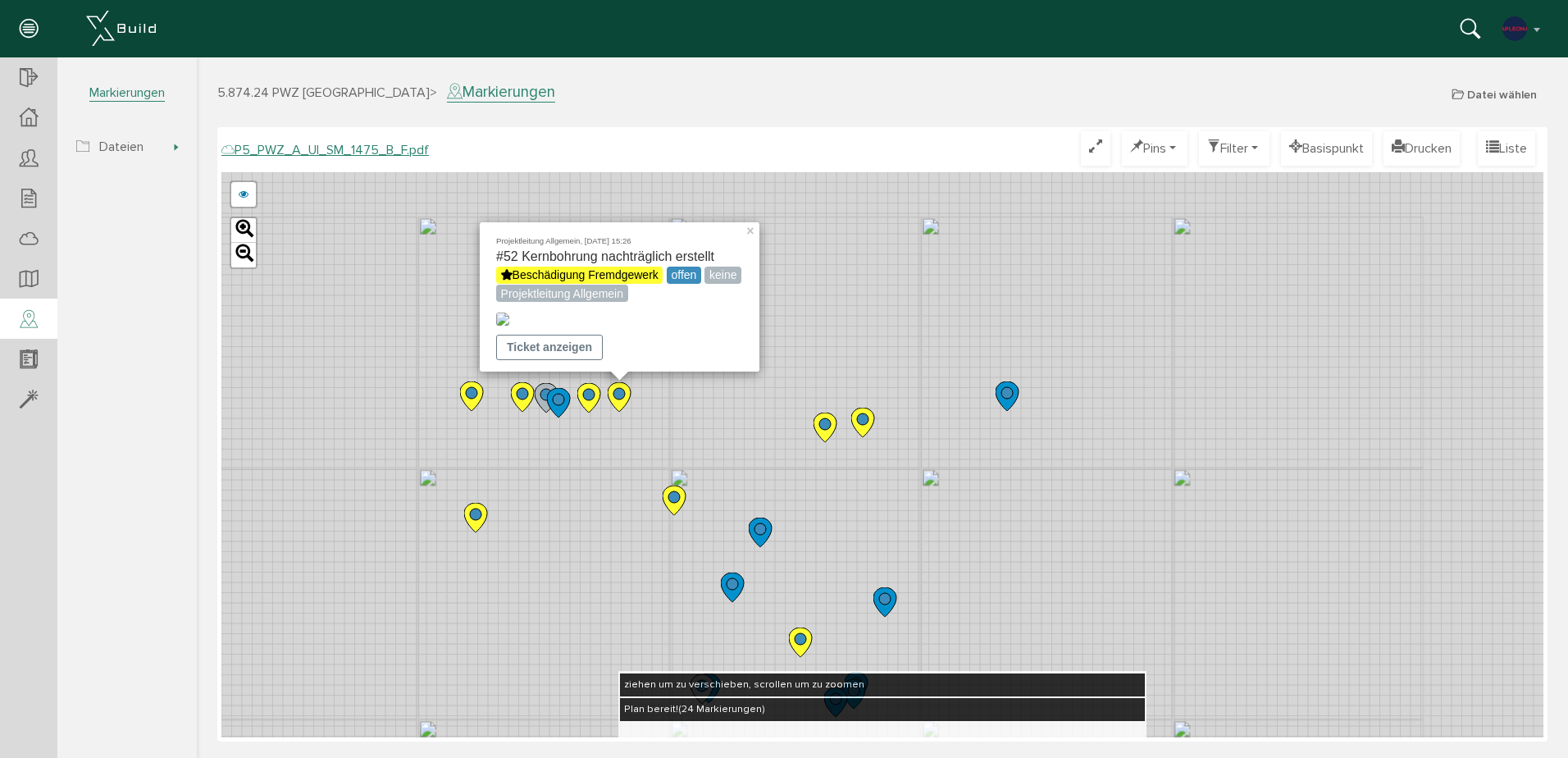
click at [478, 398] on icon at bounding box center [471, 395] width 23 height 29
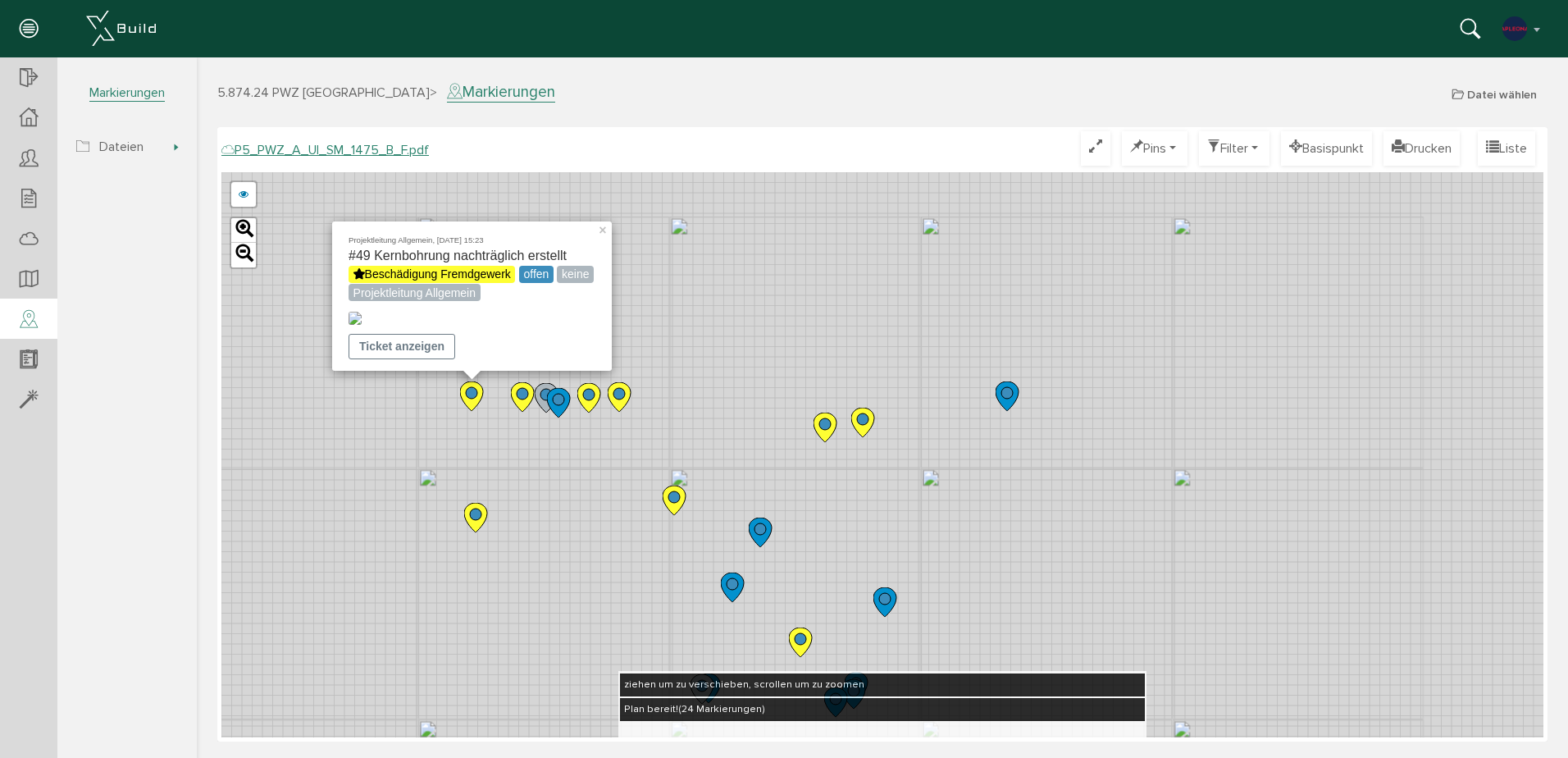
click at [484, 515] on icon at bounding box center [475, 517] width 23 height 29
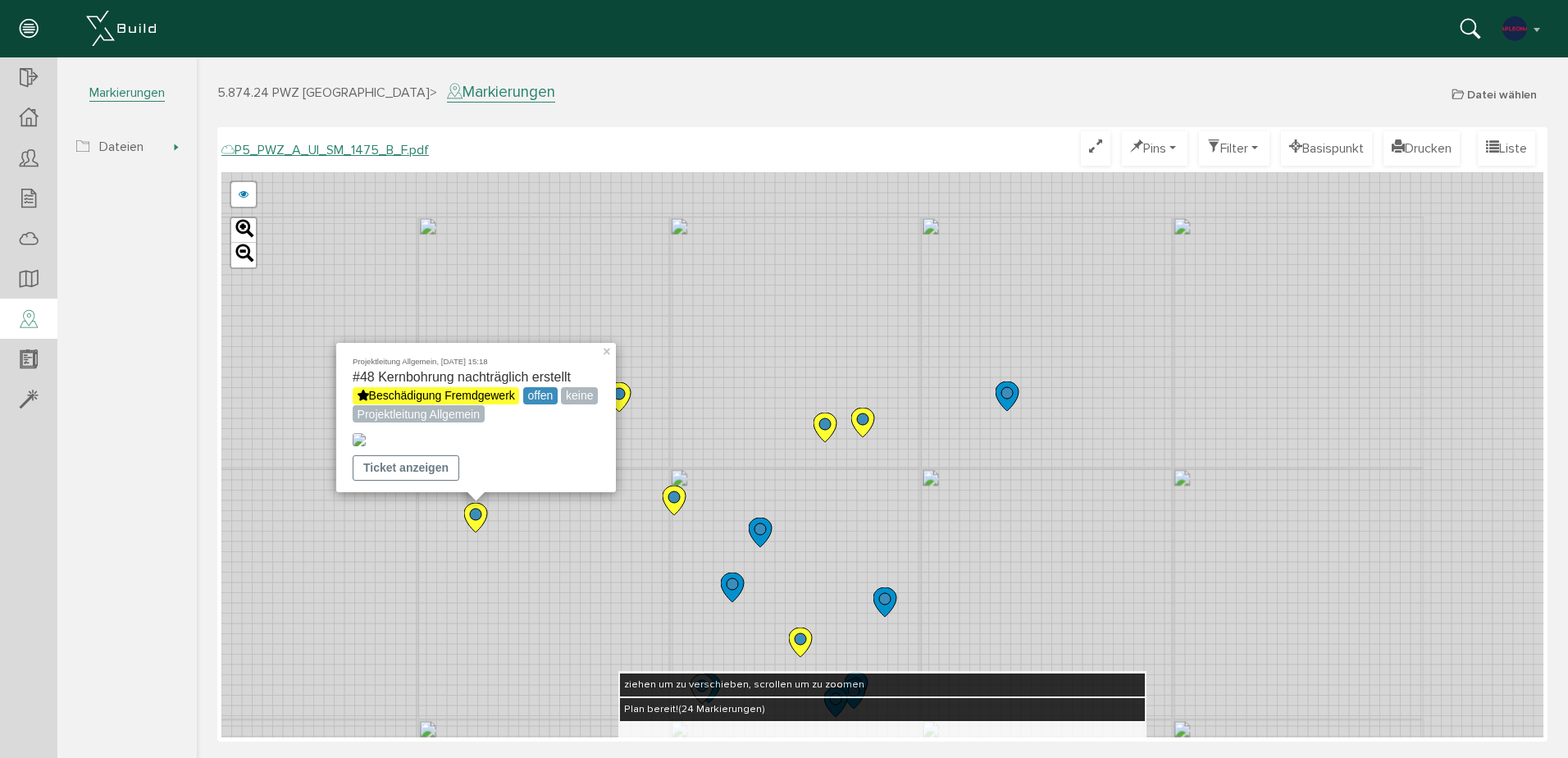
click at [703, 329] on div "Projektleitung Allgemein, [DATE] 15:18 #48 Kernbohrung nachträglich erstellt Be…" at bounding box center [882, 454] width 1322 height 565
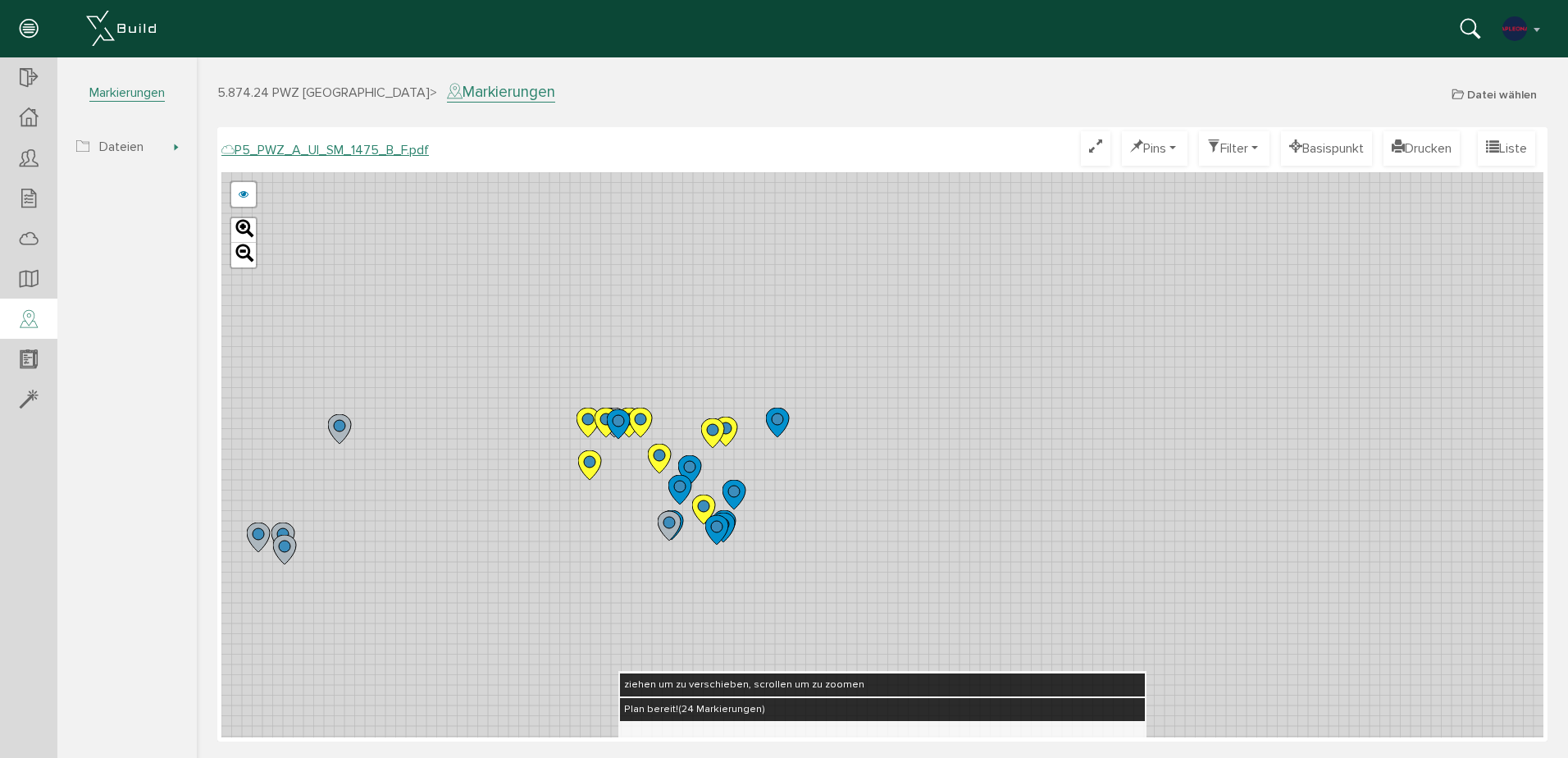
drag, startPoint x: 515, startPoint y: 561, endPoint x: 600, endPoint y: 489, distance: 111.4
click at [600, 489] on div "P5_PWZ_A_UI_SM_1475_A_F.pdf abbrechen Leaflet" at bounding box center [882, 454] width 1322 height 565
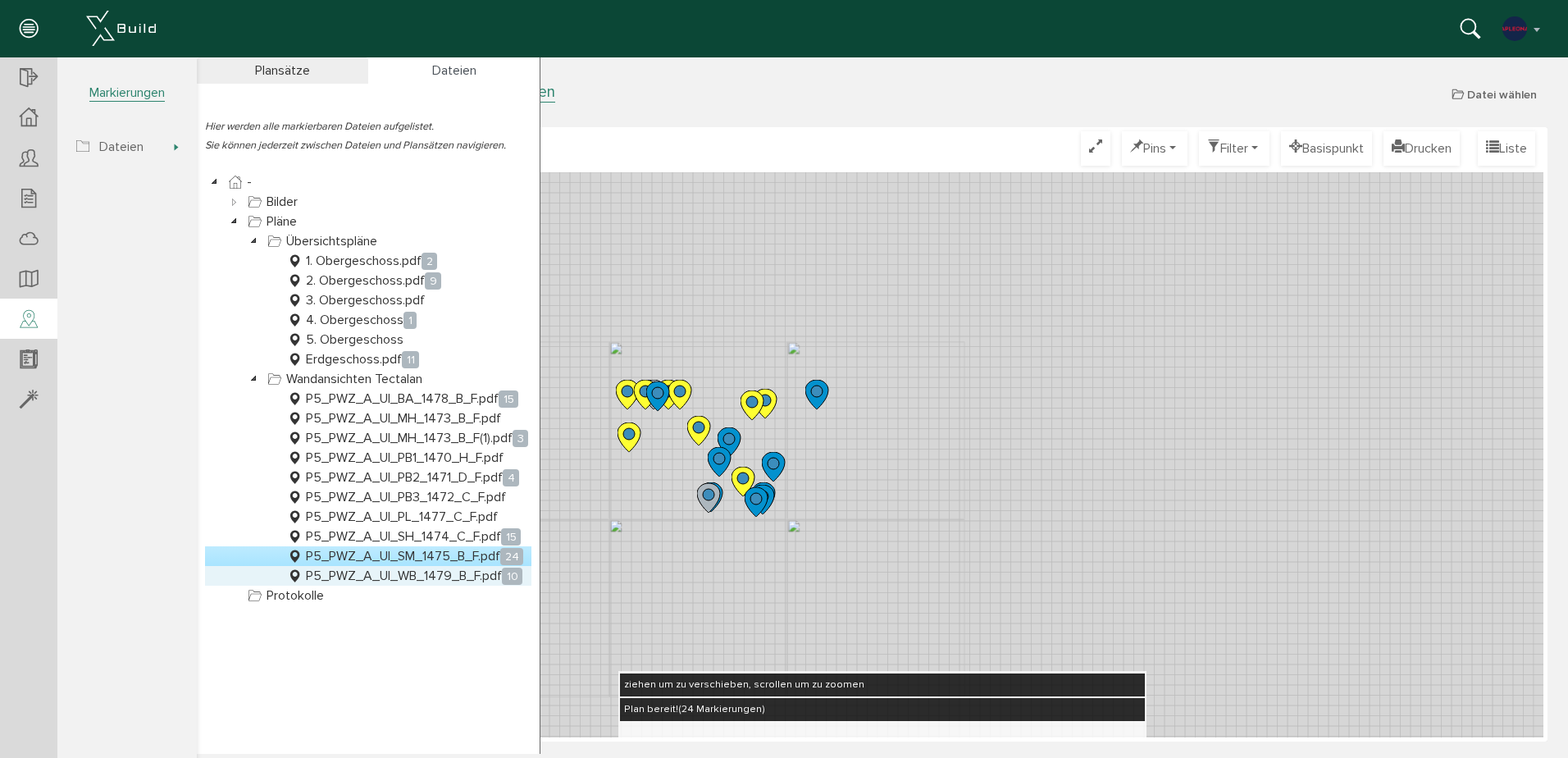
click at [393, 574] on link "P5_PWZ_A_UI_WB_1479_B_F.pdf 10" at bounding box center [405, 575] width 242 height 19
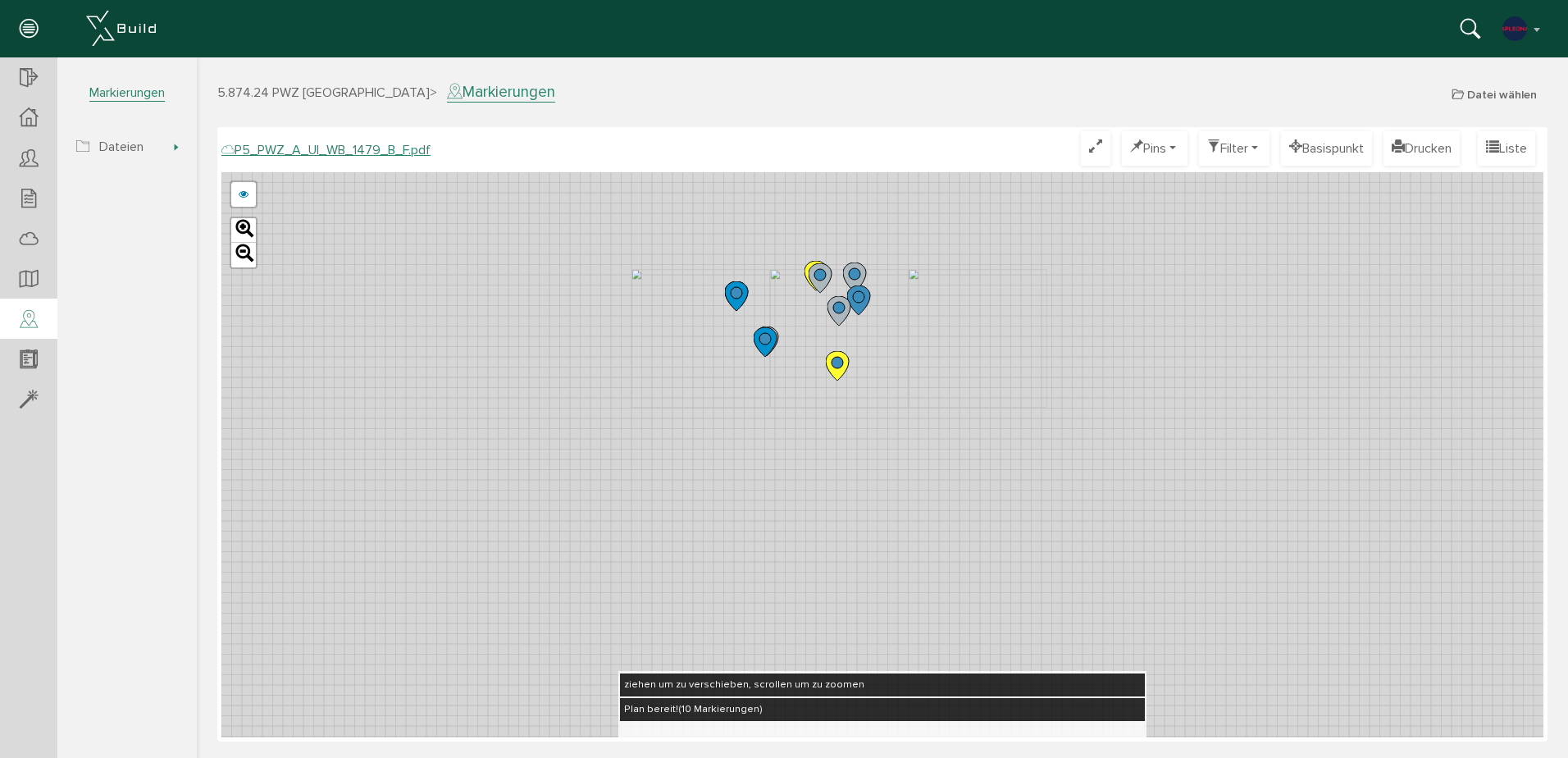
drag, startPoint x: 977, startPoint y: 269, endPoint x: 917, endPoint y: 393, distance: 137.8
click at [917, 393] on div "P5_PWZ_A_UI_WB_1479_A_F.pdf abbrechen Leaflet" at bounding box center [882, 454] width 1322 height 565
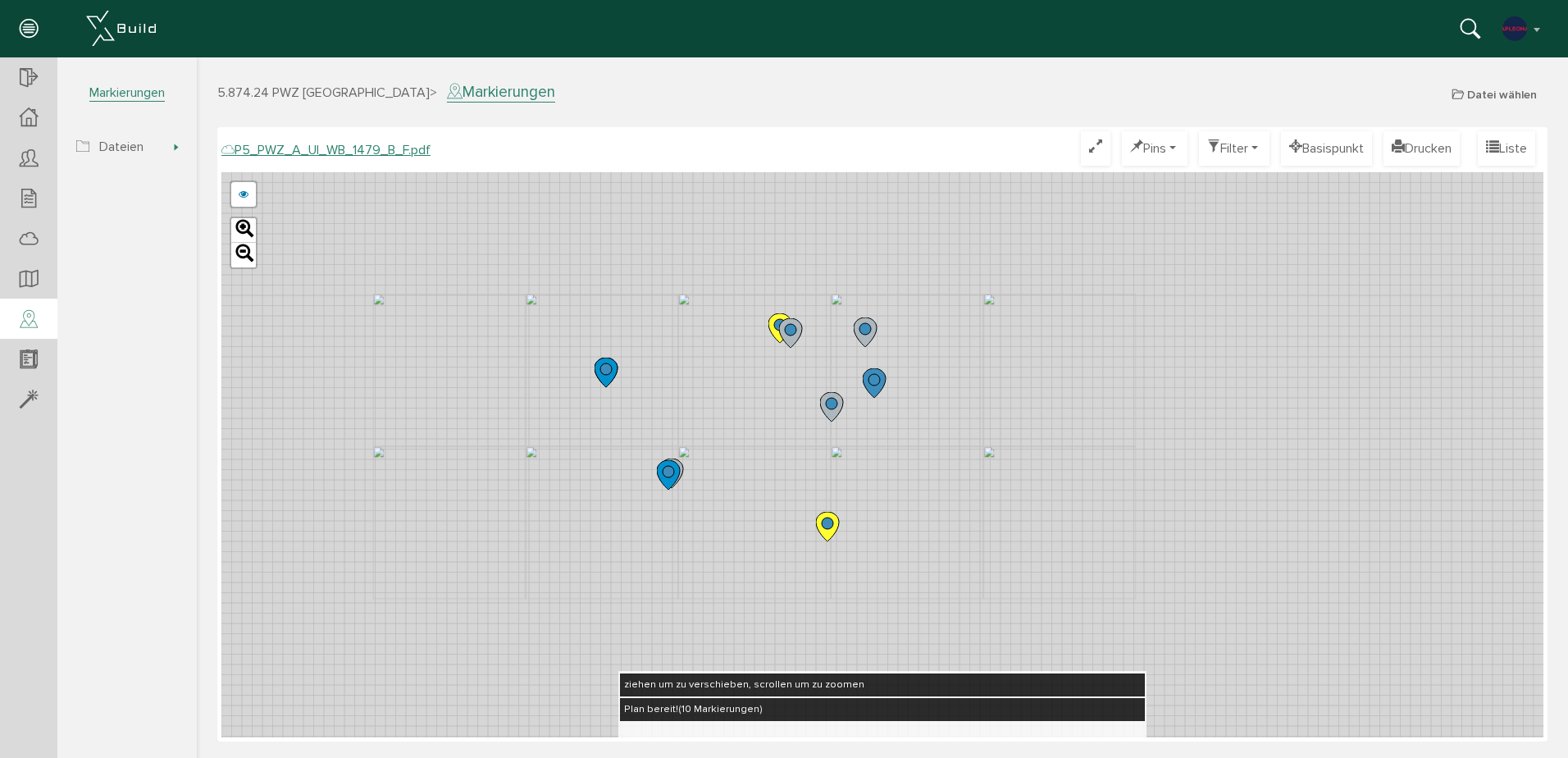
click at [774, 330] on icon at bounding box center [780, 327] width 23 height 29
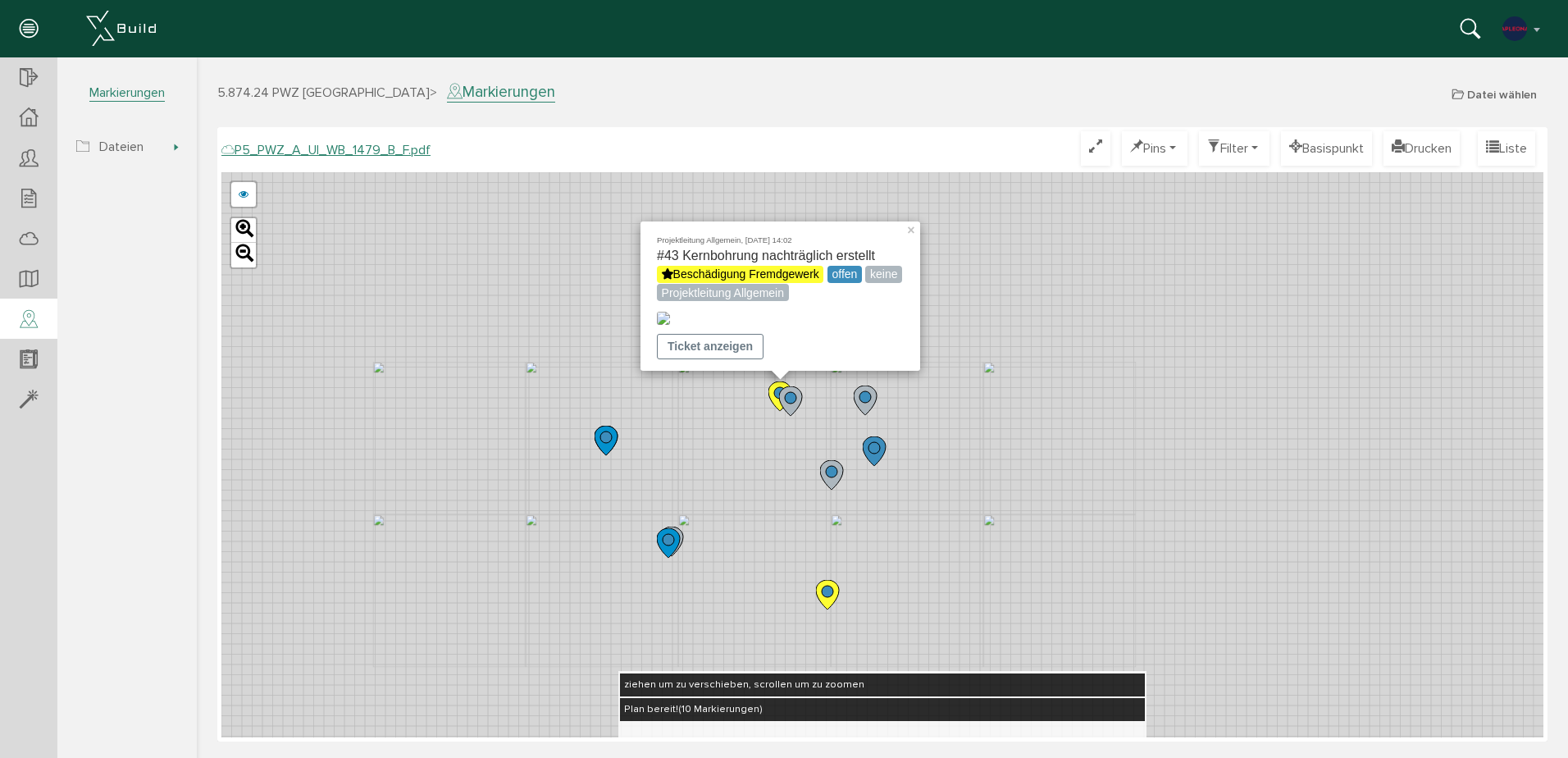
click at [825, 594] on circle at bounding box center [828, 592] width 12 height 12
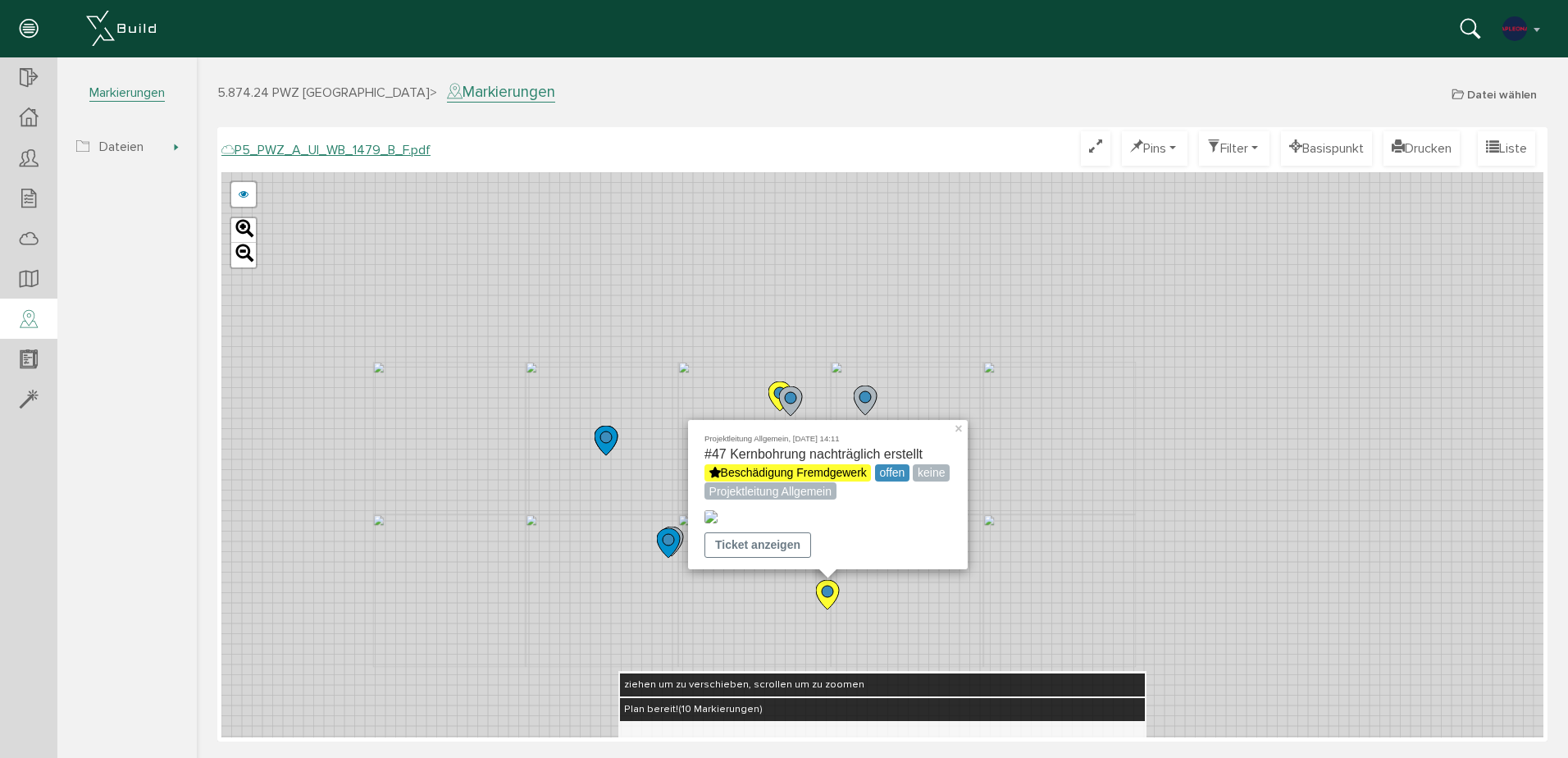
click at [1169, 536] on div "Projektleitung Allgemein, [DATE] 14:11 #47 Kernbohrung nachträglich erstellt Be…" at bounding box center [882, 454] width 1322 height 565
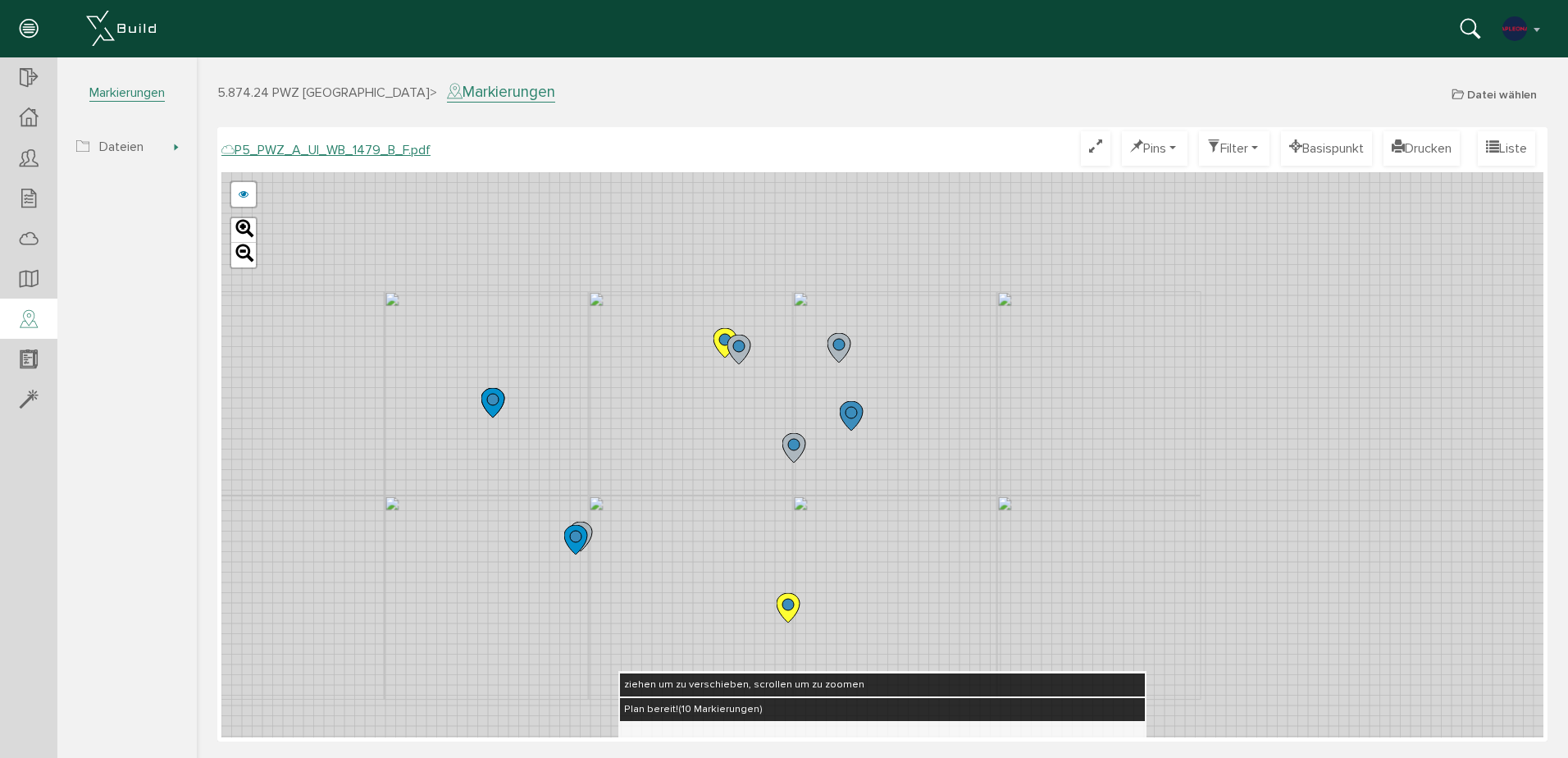
click at [851, 417] on circle at bounding box center [851, 413] width 12 height 12
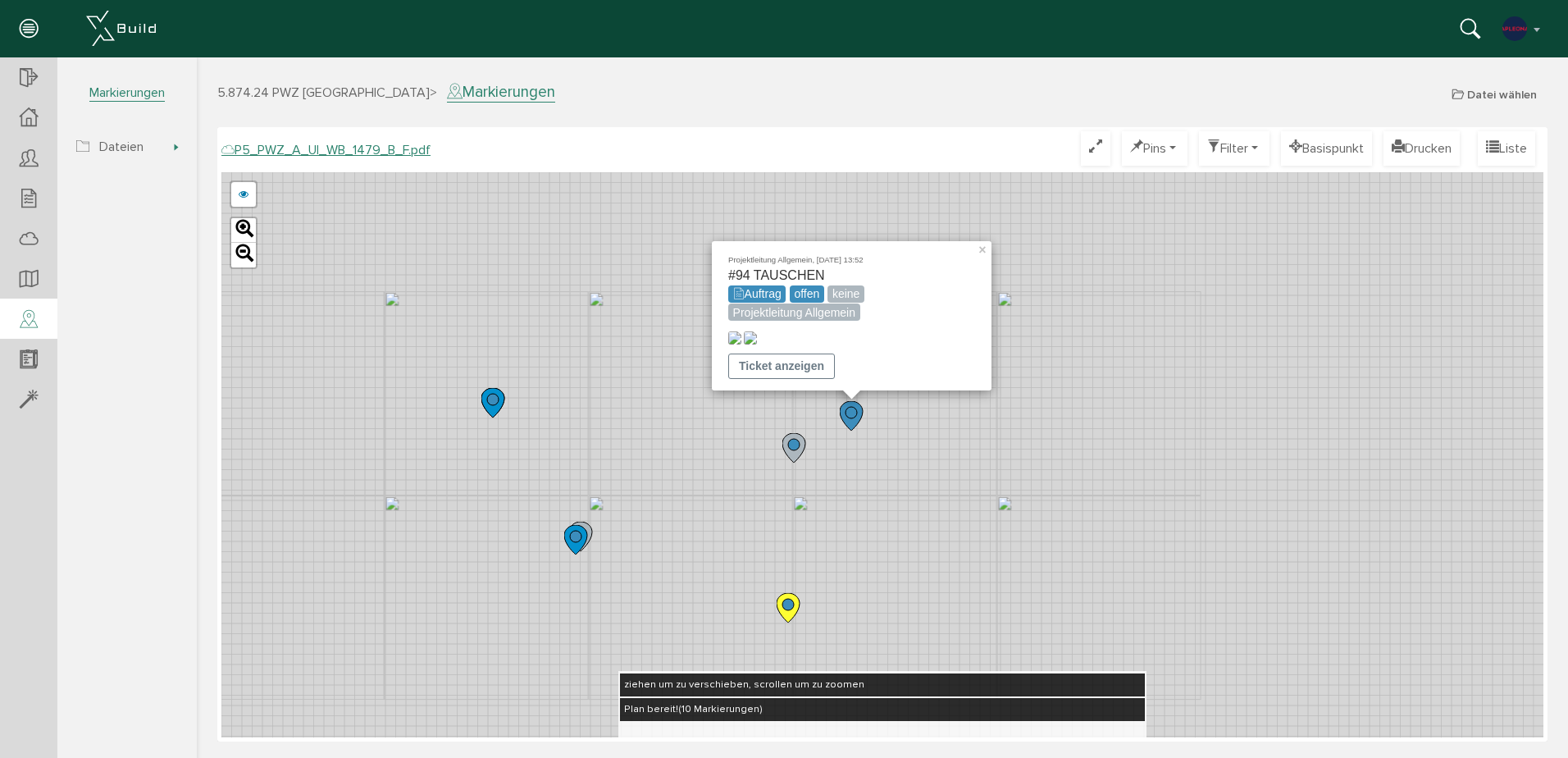
click at [790, 447] on circle at bounding box center [794, 445] width 12 height 12
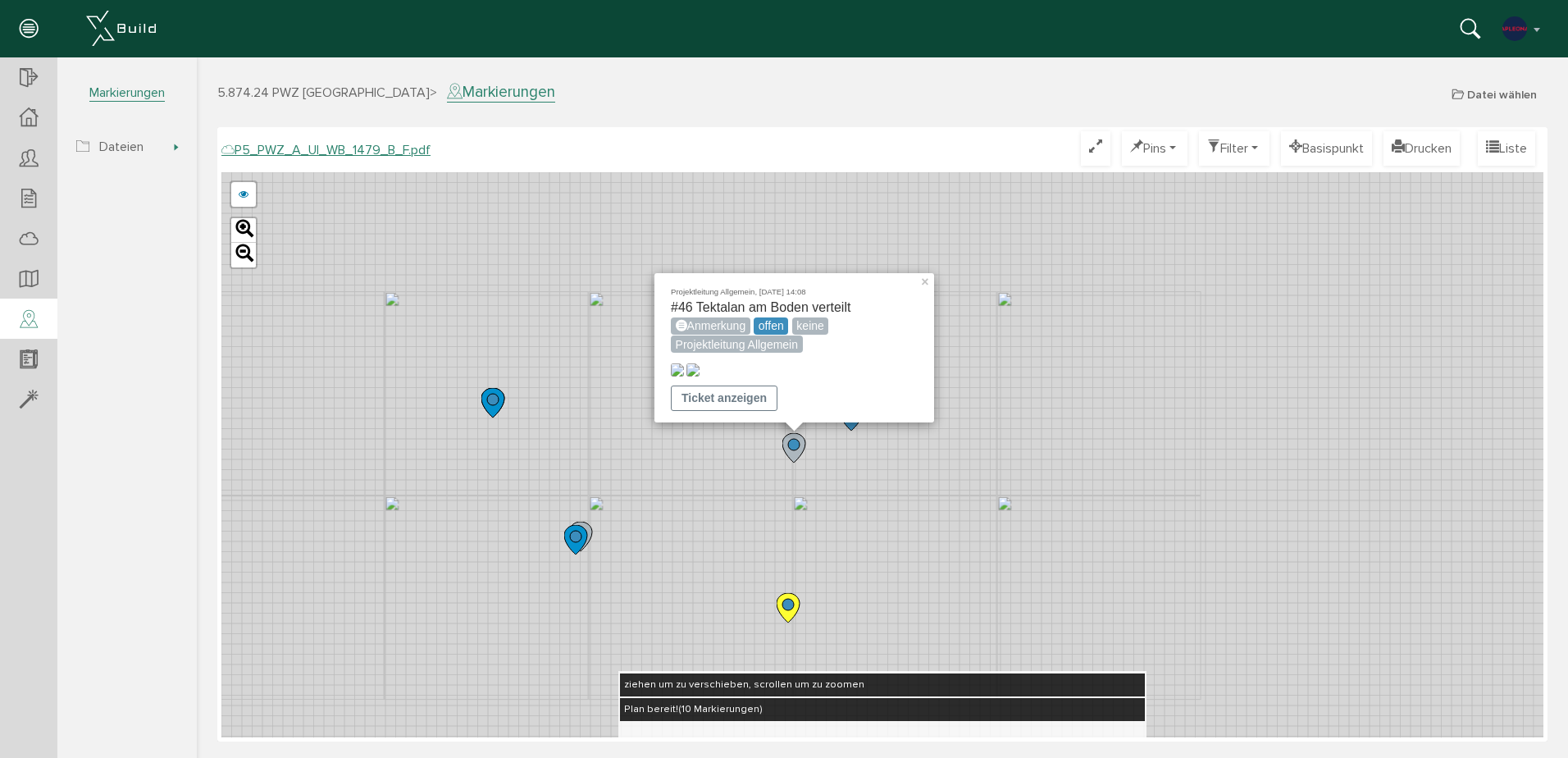
click at [1086, 301] on div "Projektleitung Allgemein, [DATE] 14:08 #46 Tektalan am Boden verteilt Anmerkung…" at bounding box center [882, 454] width 1322 height 565
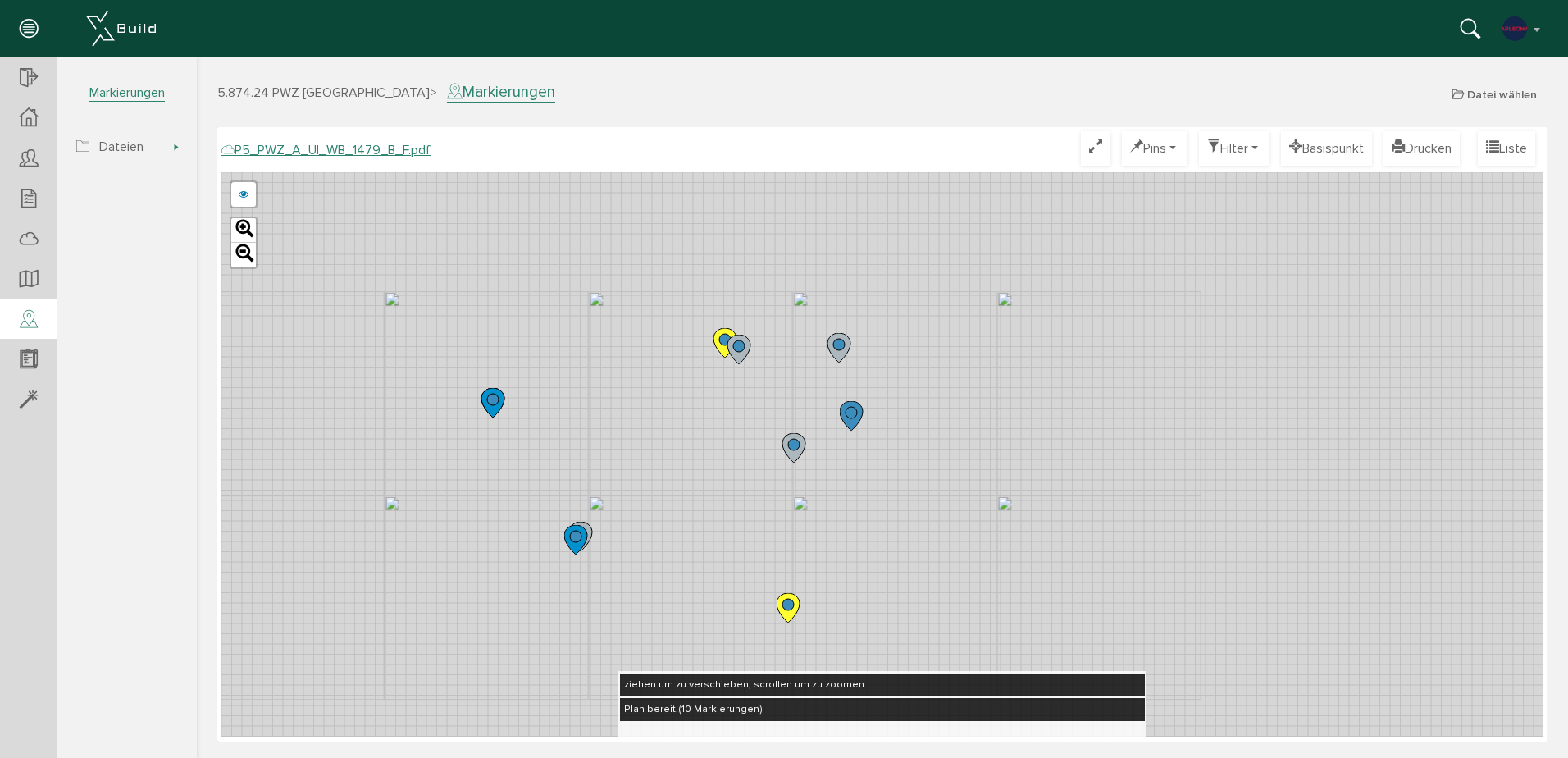
click at [841, 348] on circle at bounding box center [839, 345] width 12 height 12
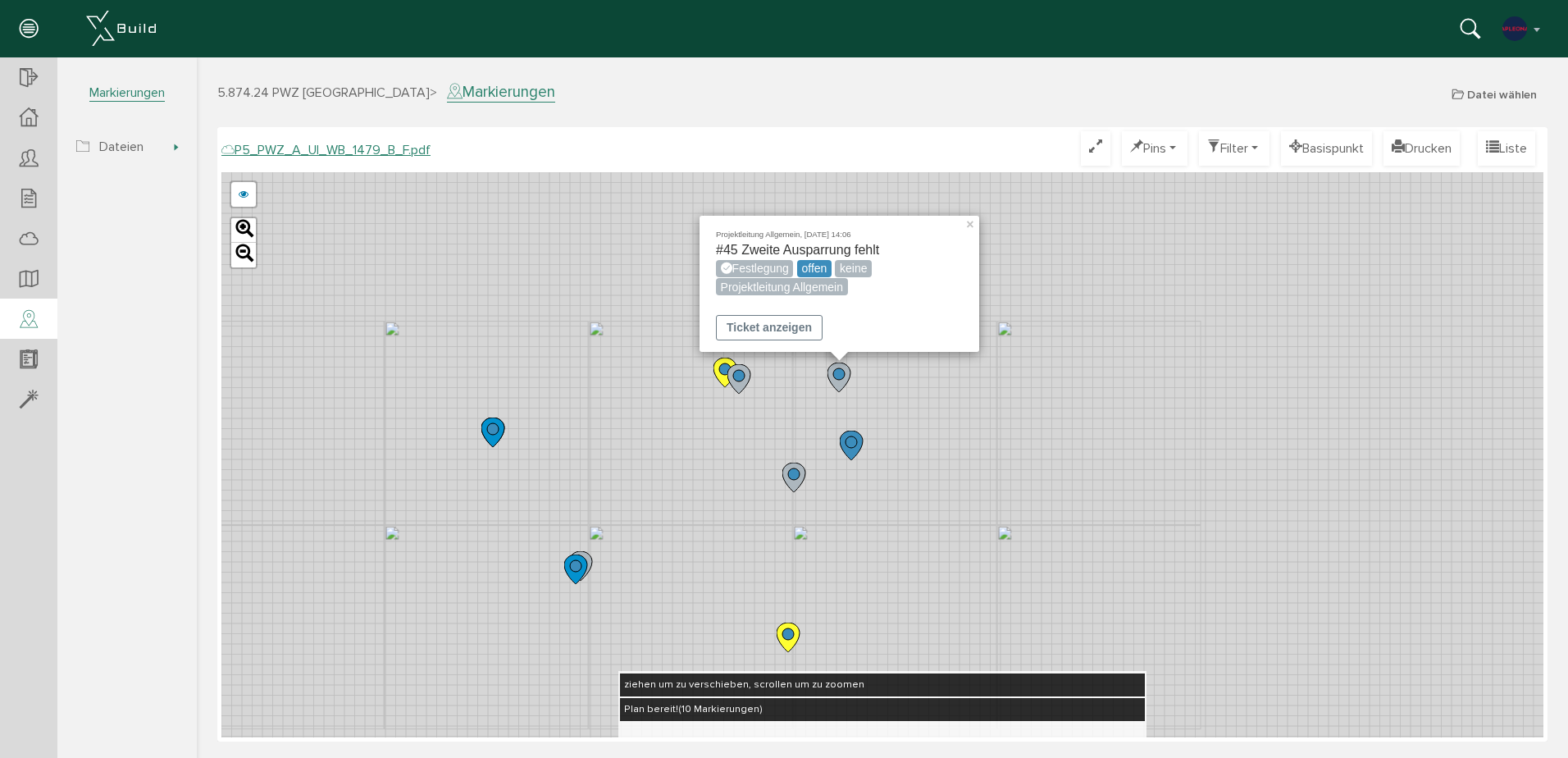
click at [1069, 324] on div "Projektleitung Allgemein, [DATE] 14:06 #45 Zweite Ausparrung fehlt Festlegung o…" at bounding box center [882, 454] width 1322 height 565
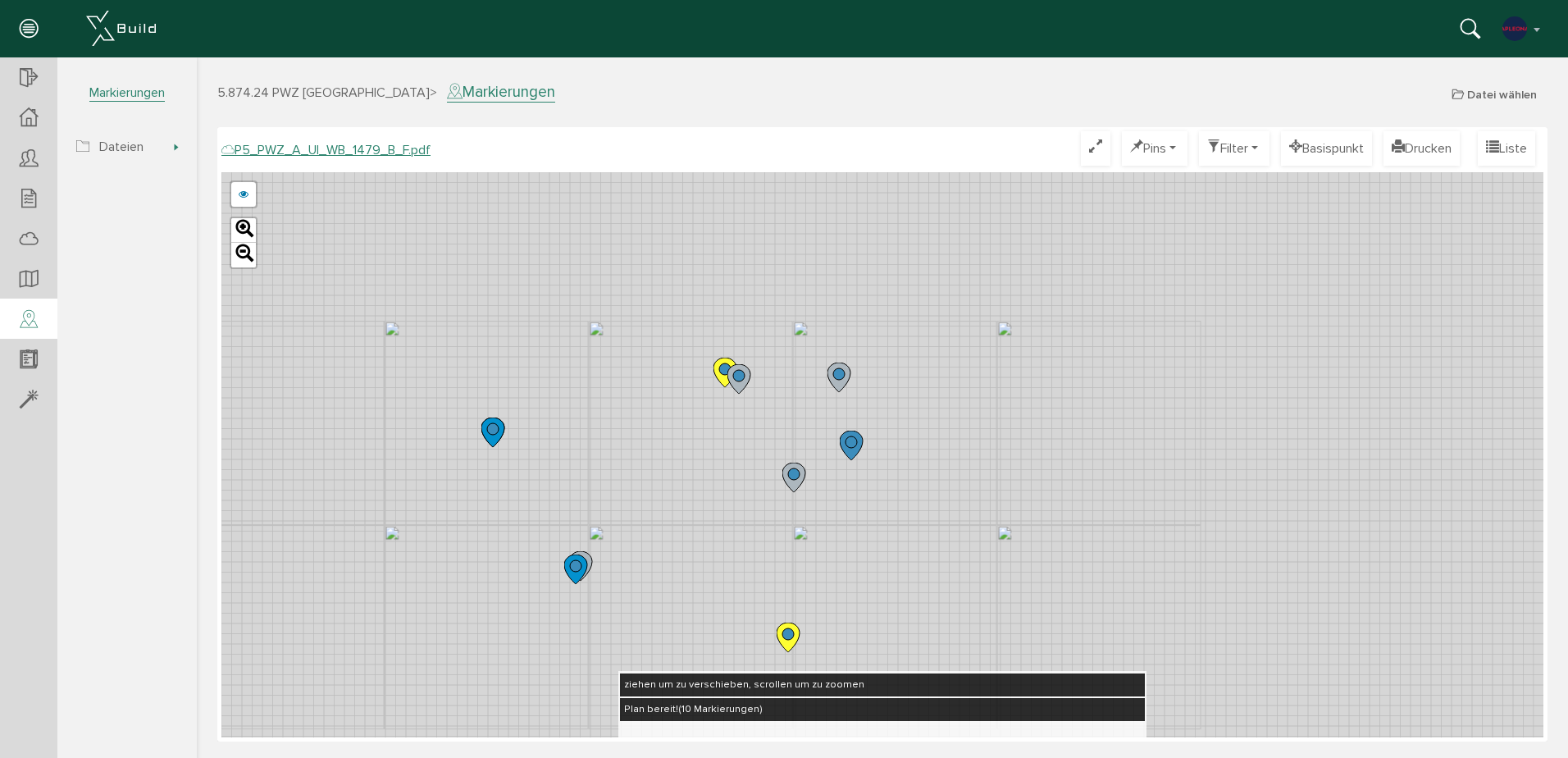
click at [740, 376] on circle at bounding box center [740, 376] width 12 height 12
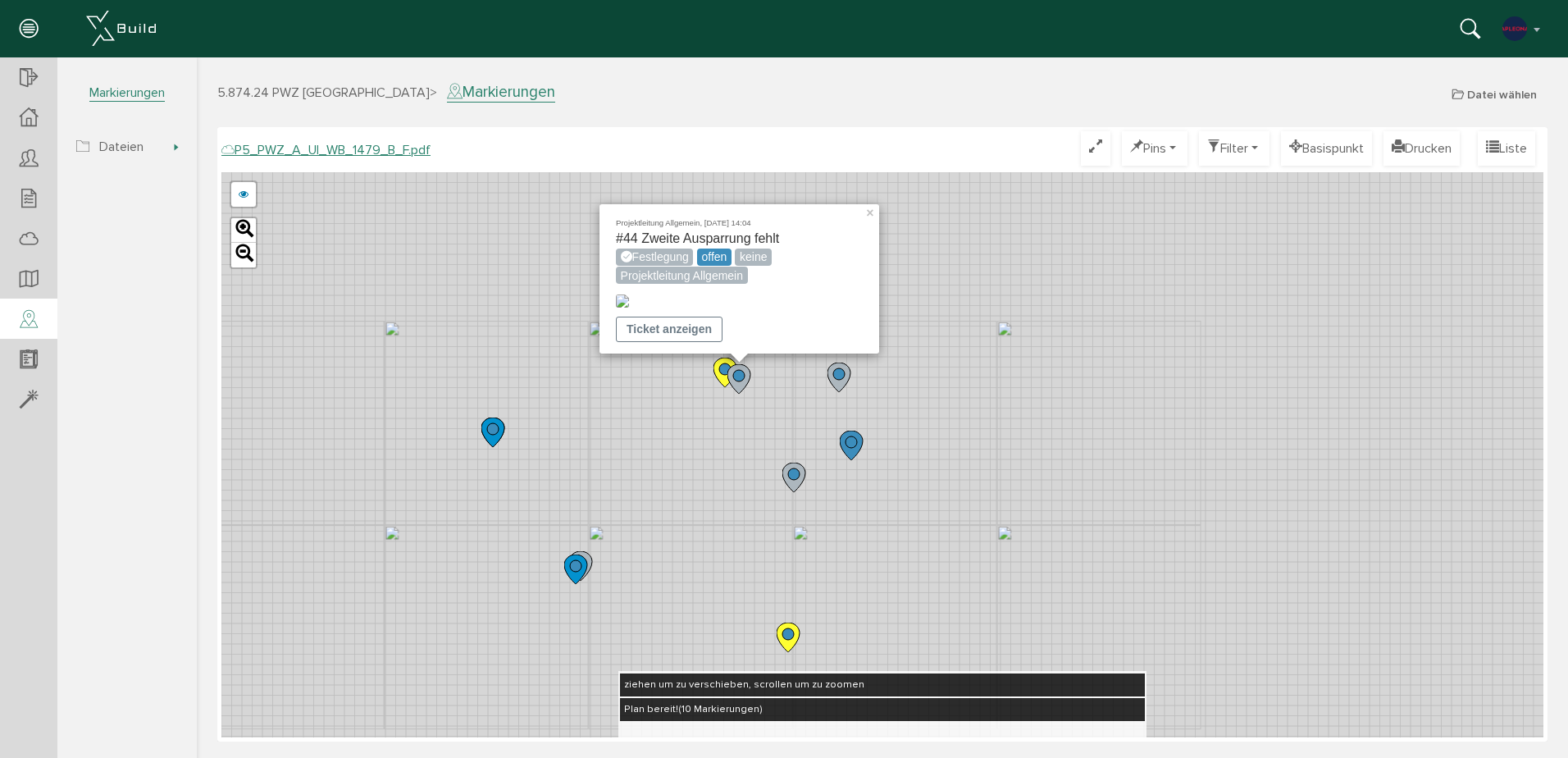
click at [1070, 322] on div "Projektleitung Allgemein, [DATE] 14:04 #44 Zweite Ausparrung fehlt Festlegung o…" at bounding box center [882, 454] width 1322 height 565
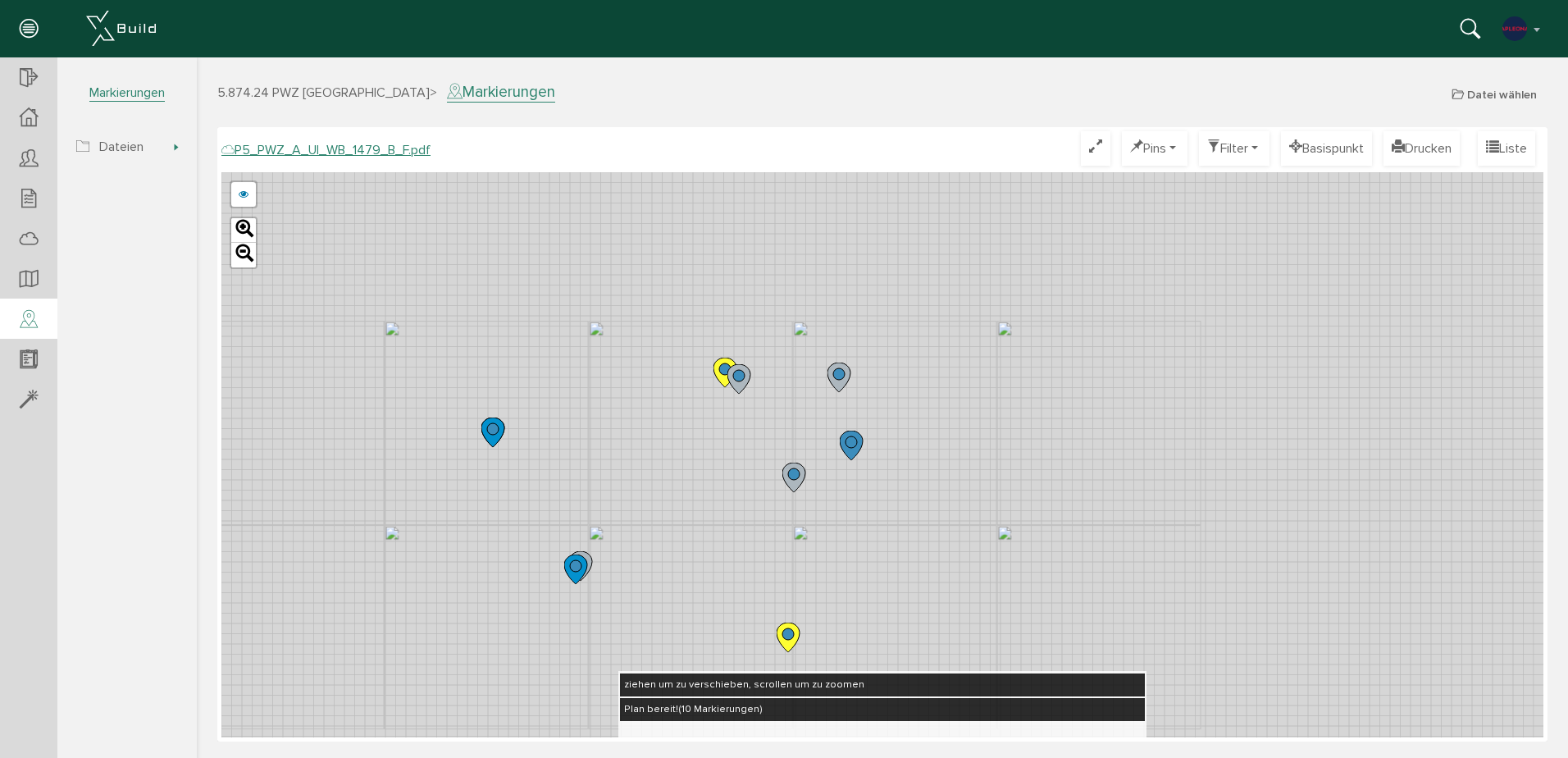
click at [719, 369] on circle at bounding box center [725, 369] width 12 height 12
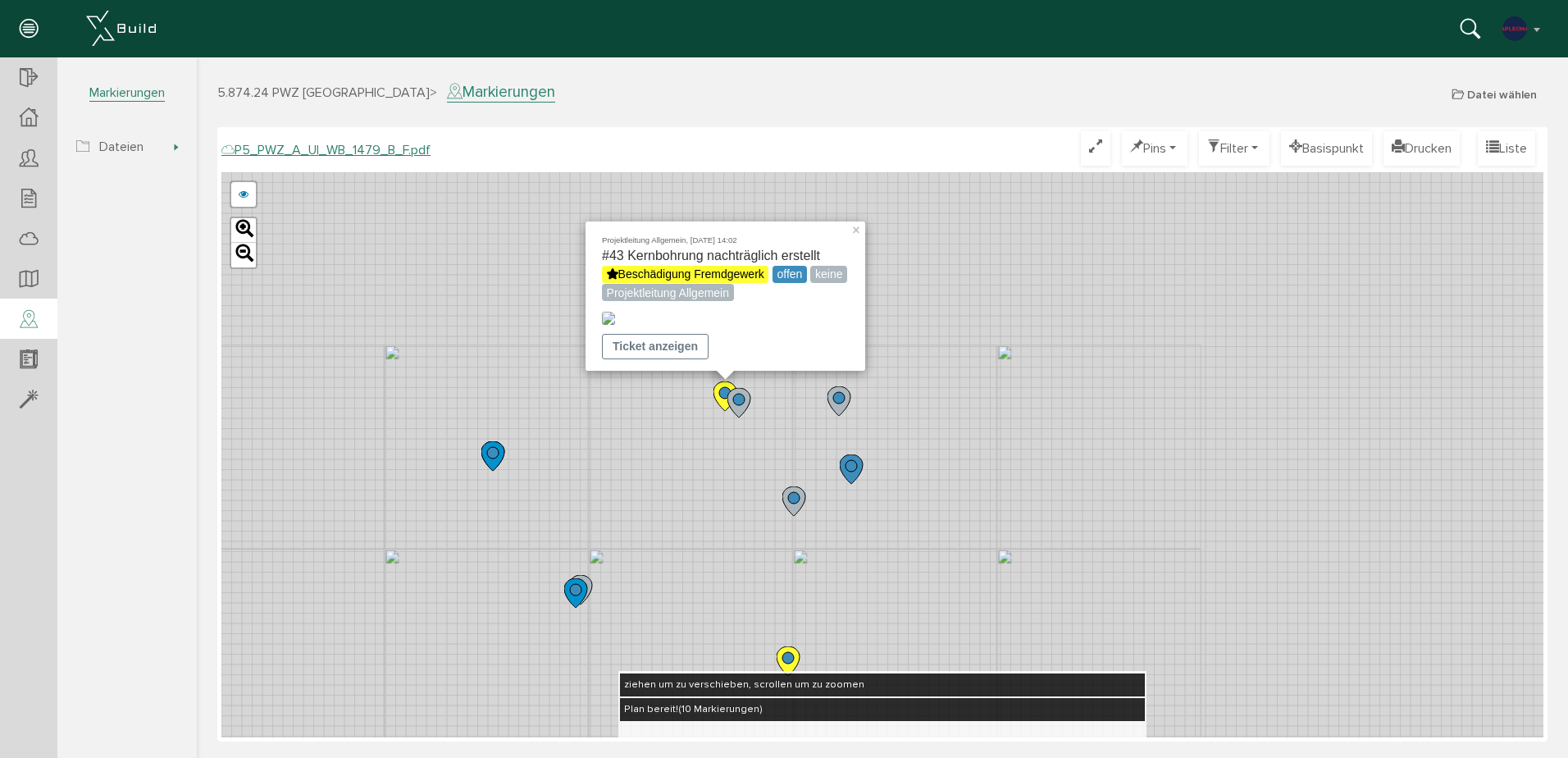
click at [1200, 516] on div "Projektleitung Allgemein, [DATE] 14:02 #43 Kernbohrung nachträglich erstellt Be…" at bounding box center [882, 454] width 1322 height 565
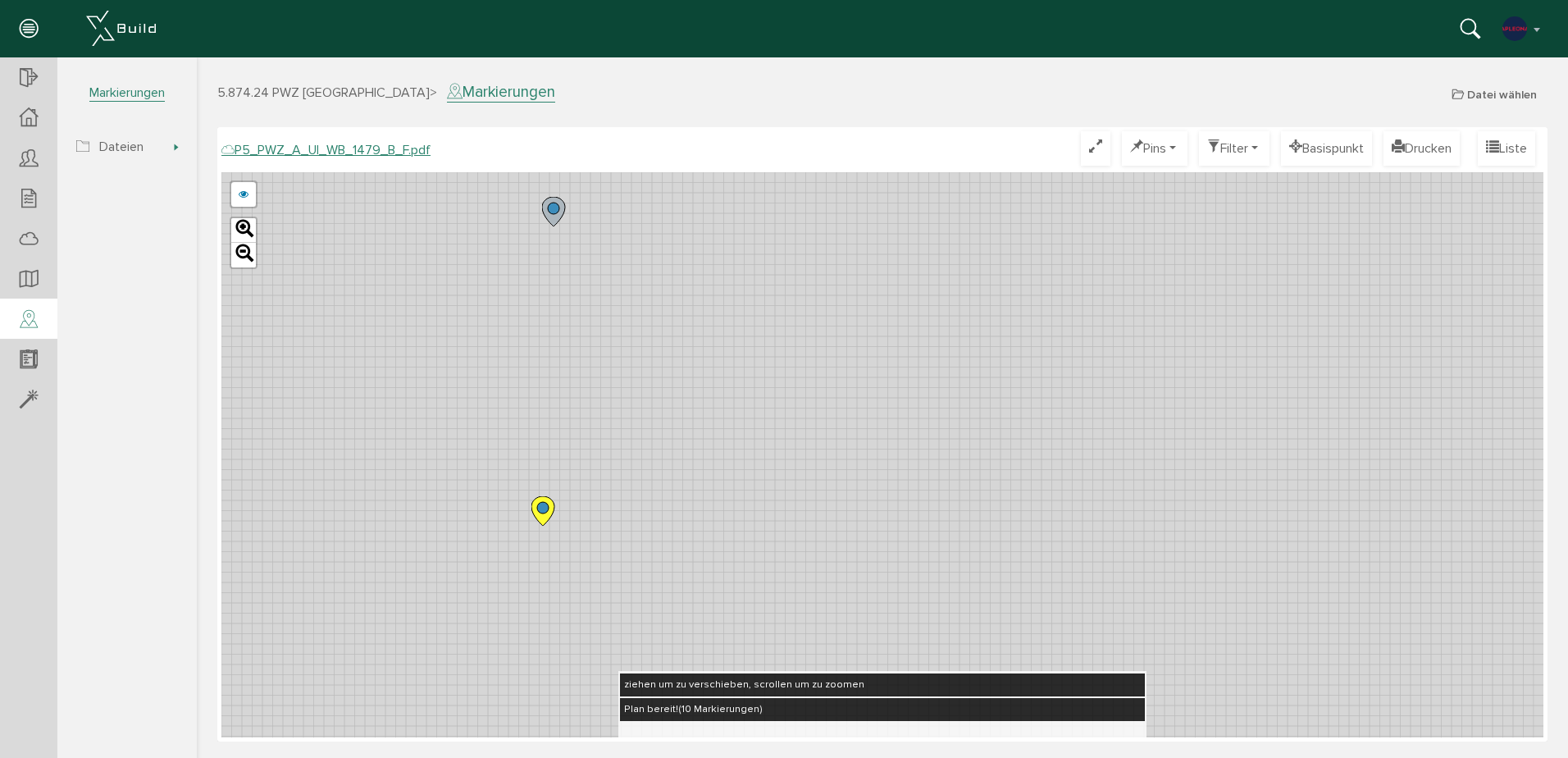
drag, startPoint x: 1020, startPoint y: 494, endPoint x: 1005, endPoint y: 376, distance: 118.9
click at [1005, 376] on div "P5_PWZ_A_UI_WB_1479_A_F.pdf abbrechen Leaflet" at bounding box center [882, 454] width 1322 height 565
drag, startPoint x: 704, startPoint y: 324, endPoint x: 778, endPoint y: 452, distance: 147.9
click at [778, 452] on div "P5_PWZ_A_UI_WB_1479_A_F.pdf abbrechen Leaflet" at bounding box center [882, 454] width 1322 height 565
click at [577, 276] on circle at bounding box center [578, 273] width 12 height 12
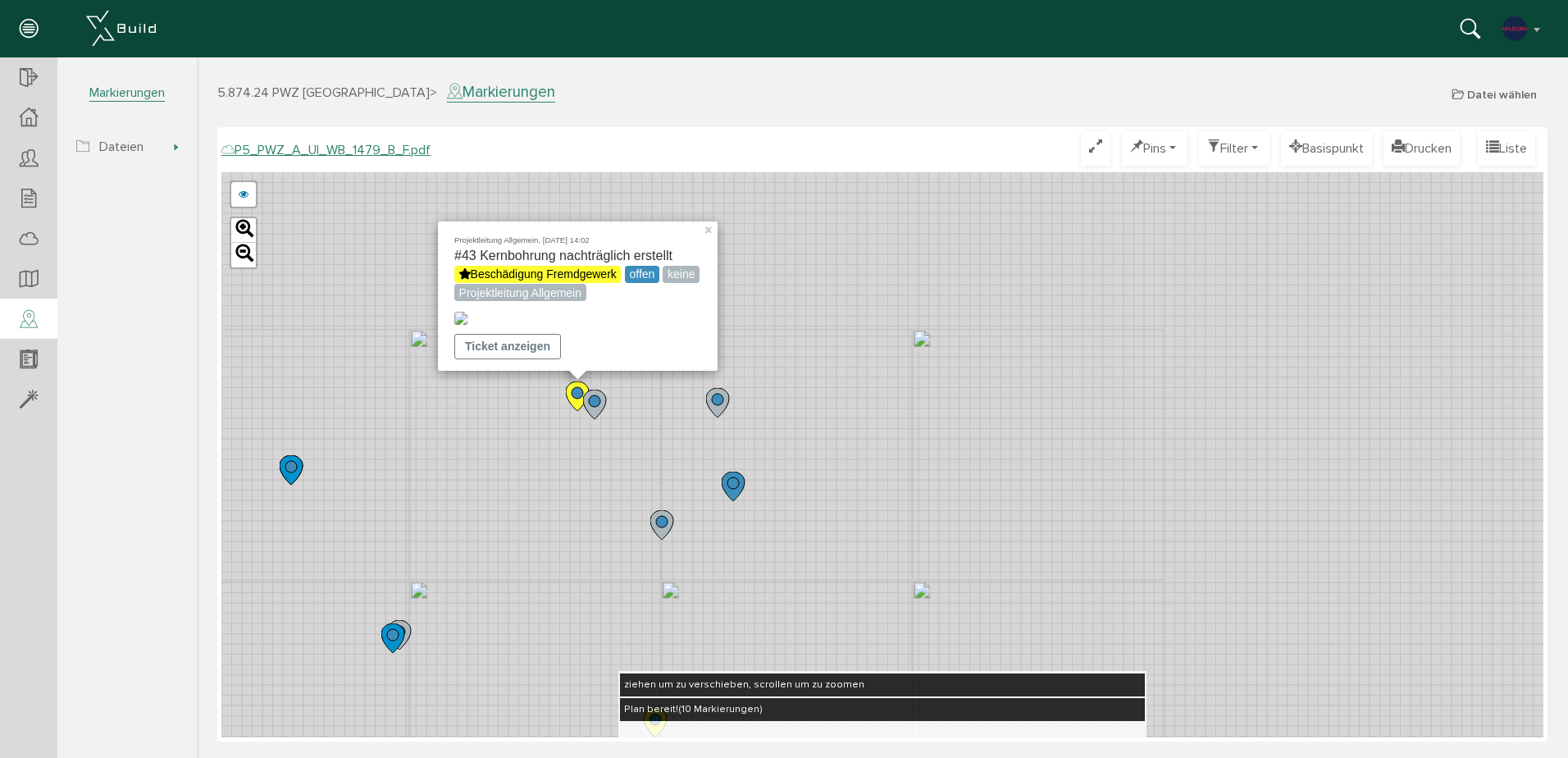
click at [468, 311] on img at bounding box center [461, 318] width 13 height 13
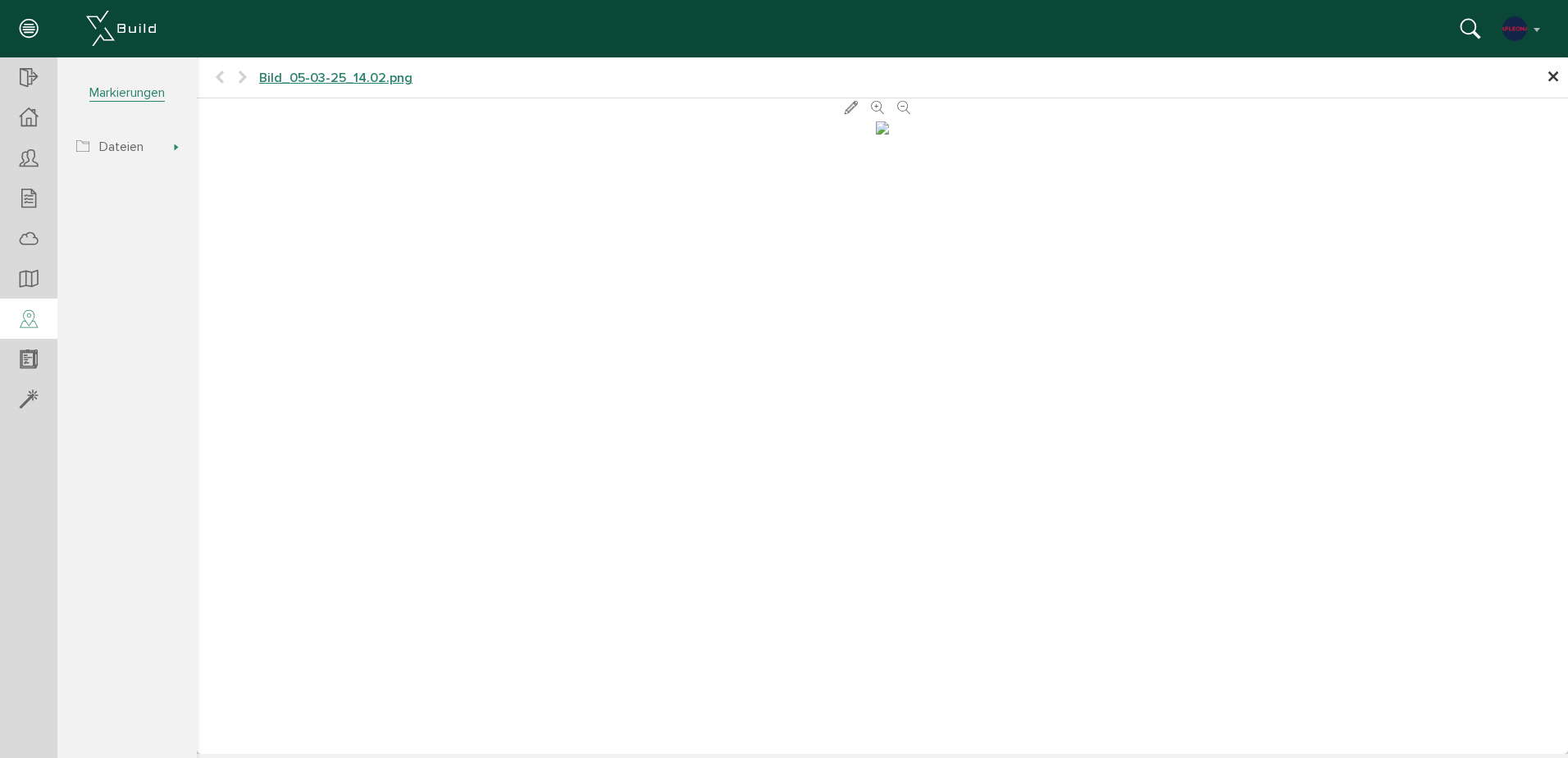
click at [1119, 135] on div at bounding box center [882, 126] width 1372 height 18
click at [1543, 81] on h4 "Bild_05-03-25_14.02.png" at bounding box center [882, 78] width 1372 height 42
click at [1547, 81] on span "×" at bounding box center [1554, 77] width 13 height 32
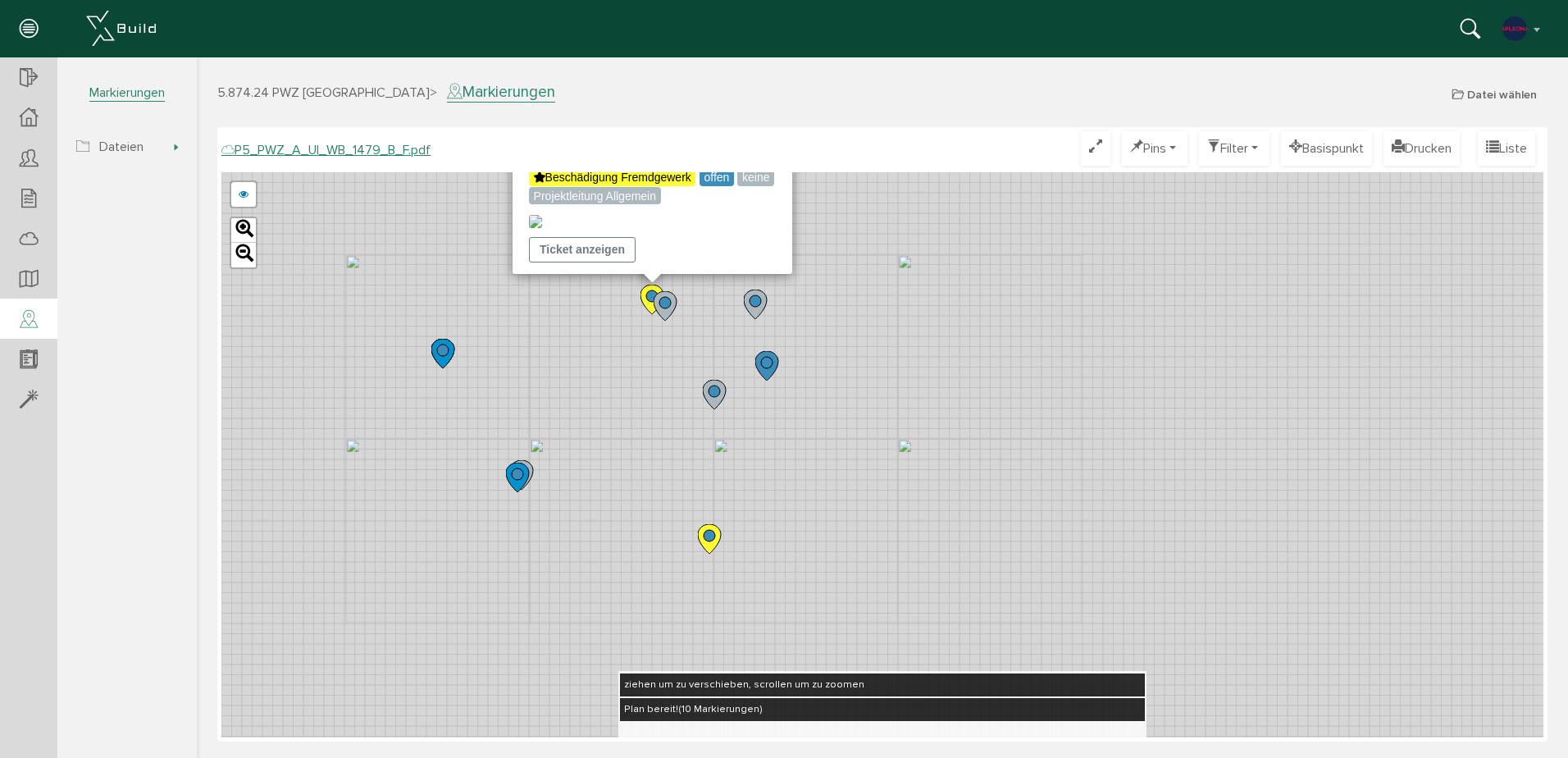
drag, startPoint x: 816, startPoint y: 571, endPoint x: 807, endPoint y: 316, distance: 255.2
click at [807, 316] on div "Projektleitung Allgemein, [DATE] 14:02 #43 Kernbohrung nachträglich erstellt Be…" at bounding box center [882, 454] width 1322 height 565
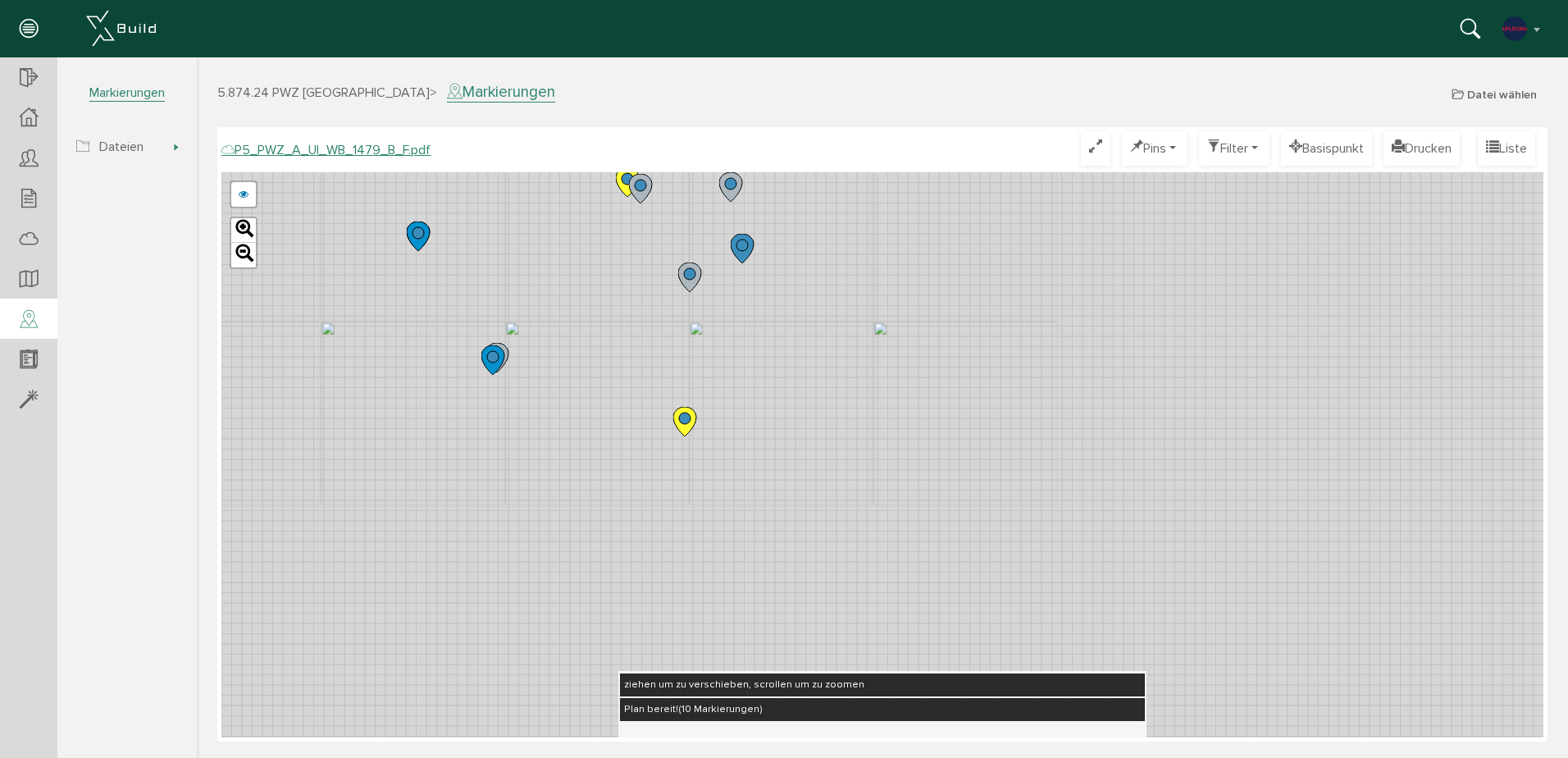
click at [680, 426] on icon at bounding box center [684, 421] width 23 height 29
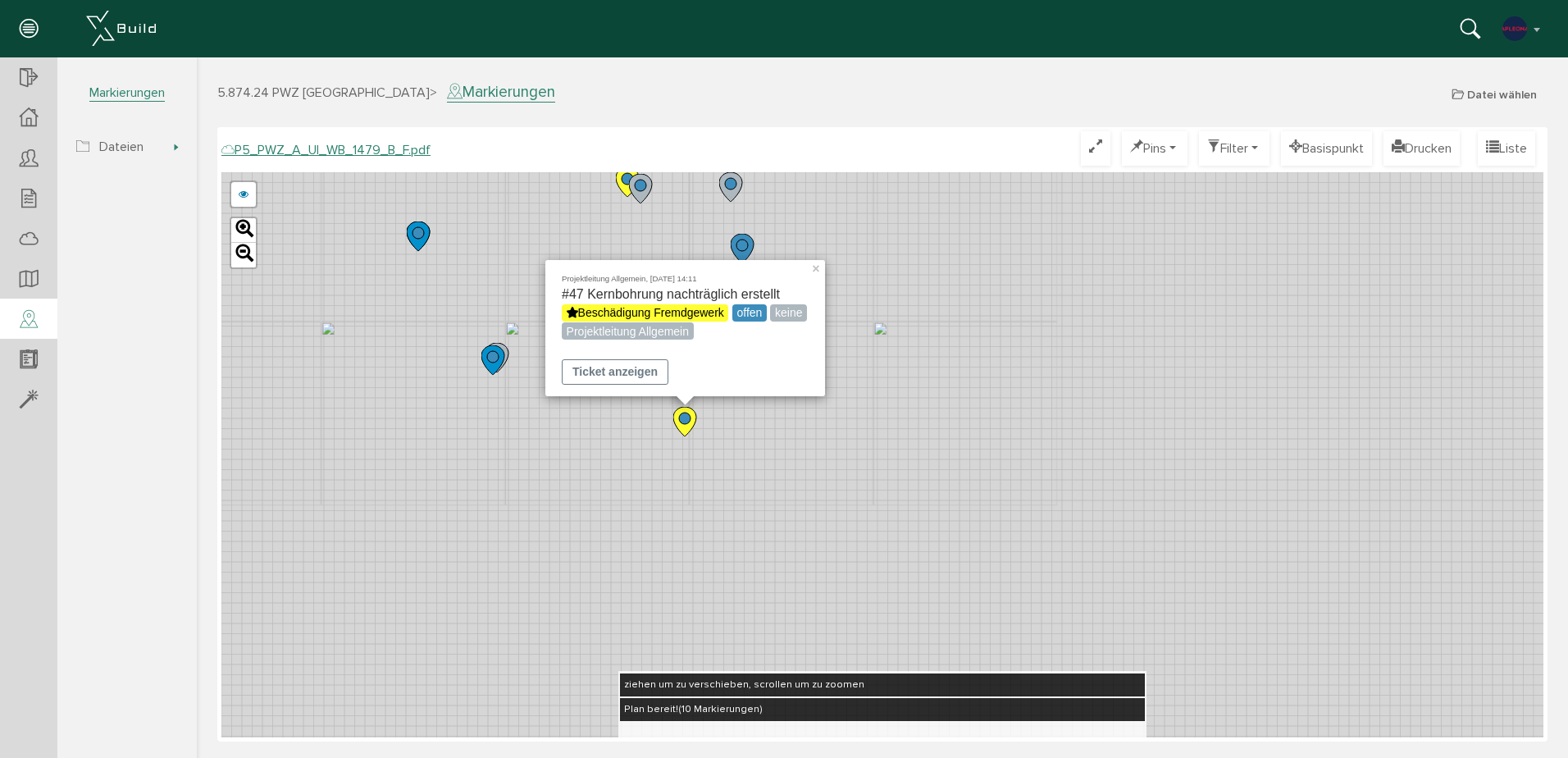
click at [575, 337] on img at bounding box center [568, 344] width 13 height 13
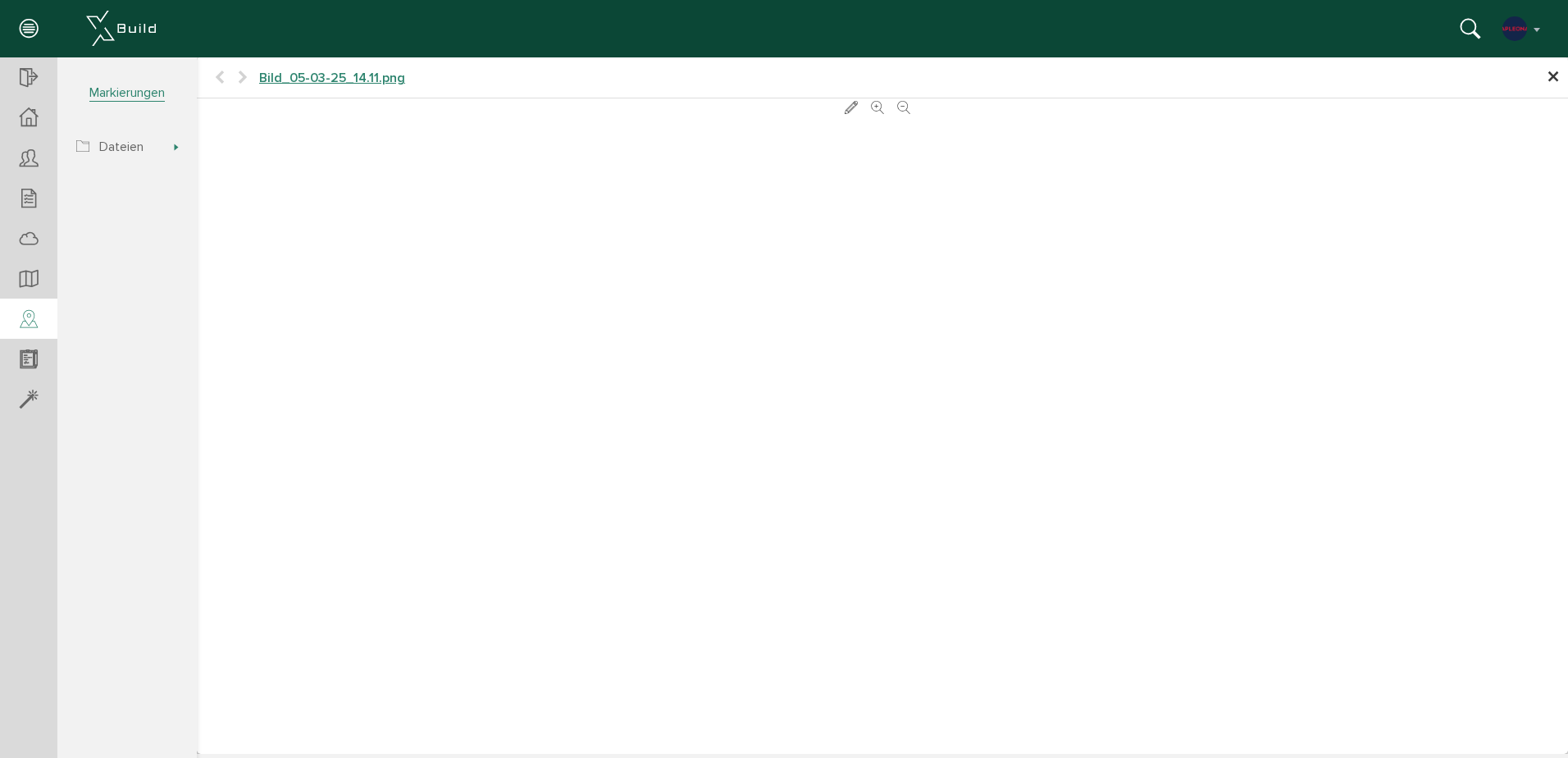
click at [1553, 79] on span "×" at bounding box center [1554, 77] width 13 height 32
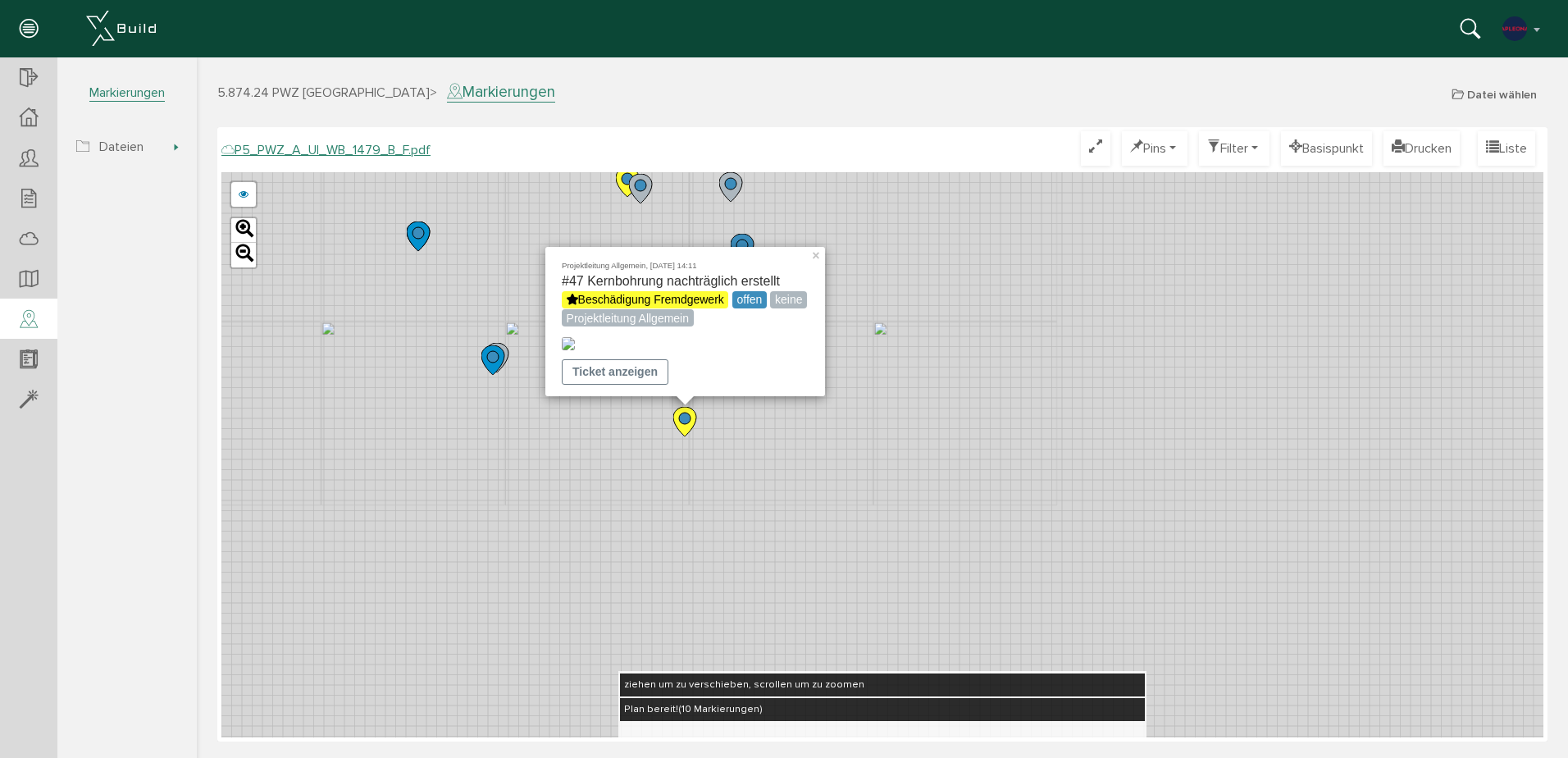
click at [651, 484] on div "Projektleitung Allgemein, [DATE] 14:11 #47 Kernbohrung nachträglich erstellt Be…" at bounding box center [882, 454] width 1322 height 565
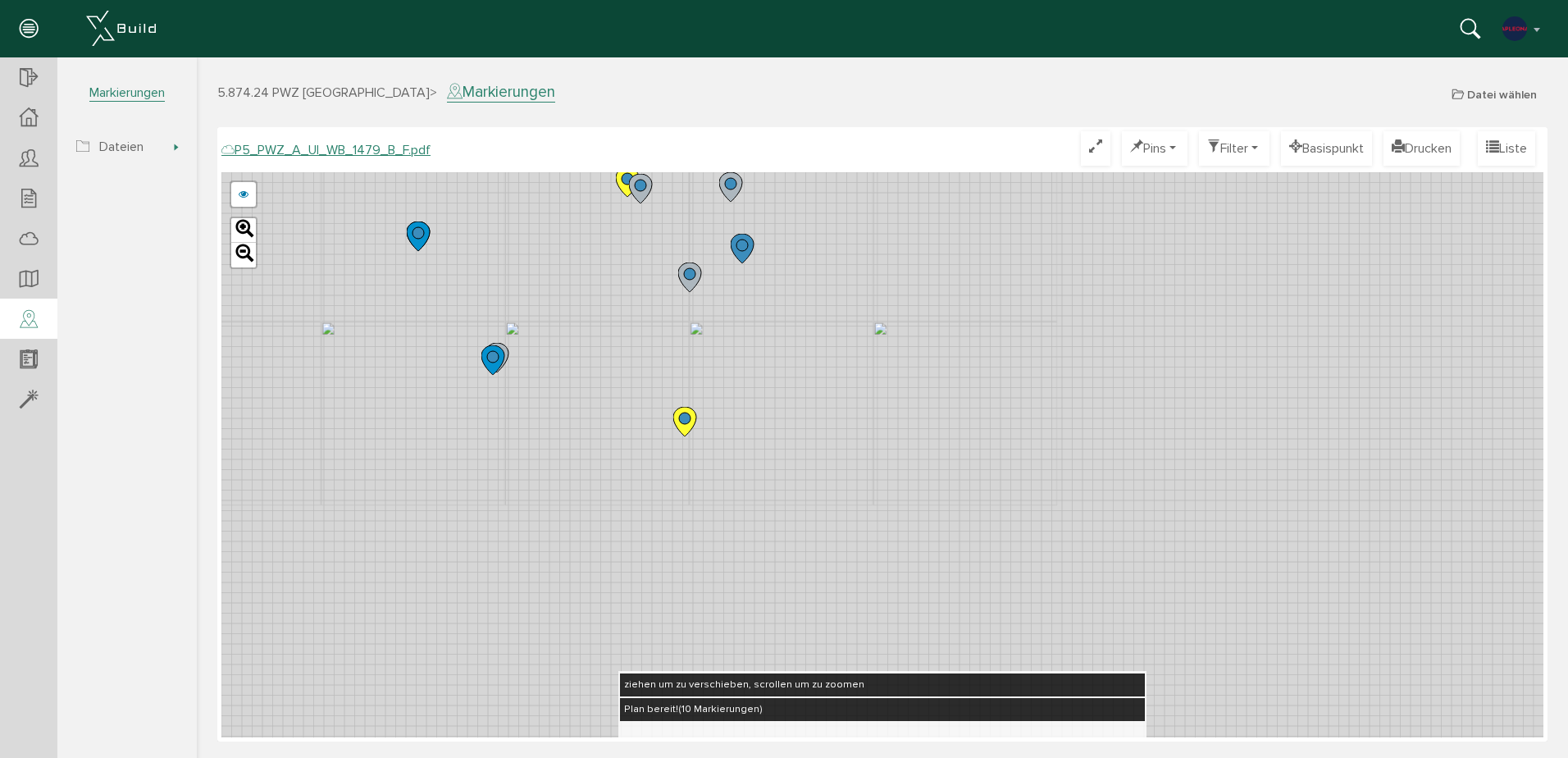
click at [625, 182] on circle at bounding box center [628, 179] width 12 height 12
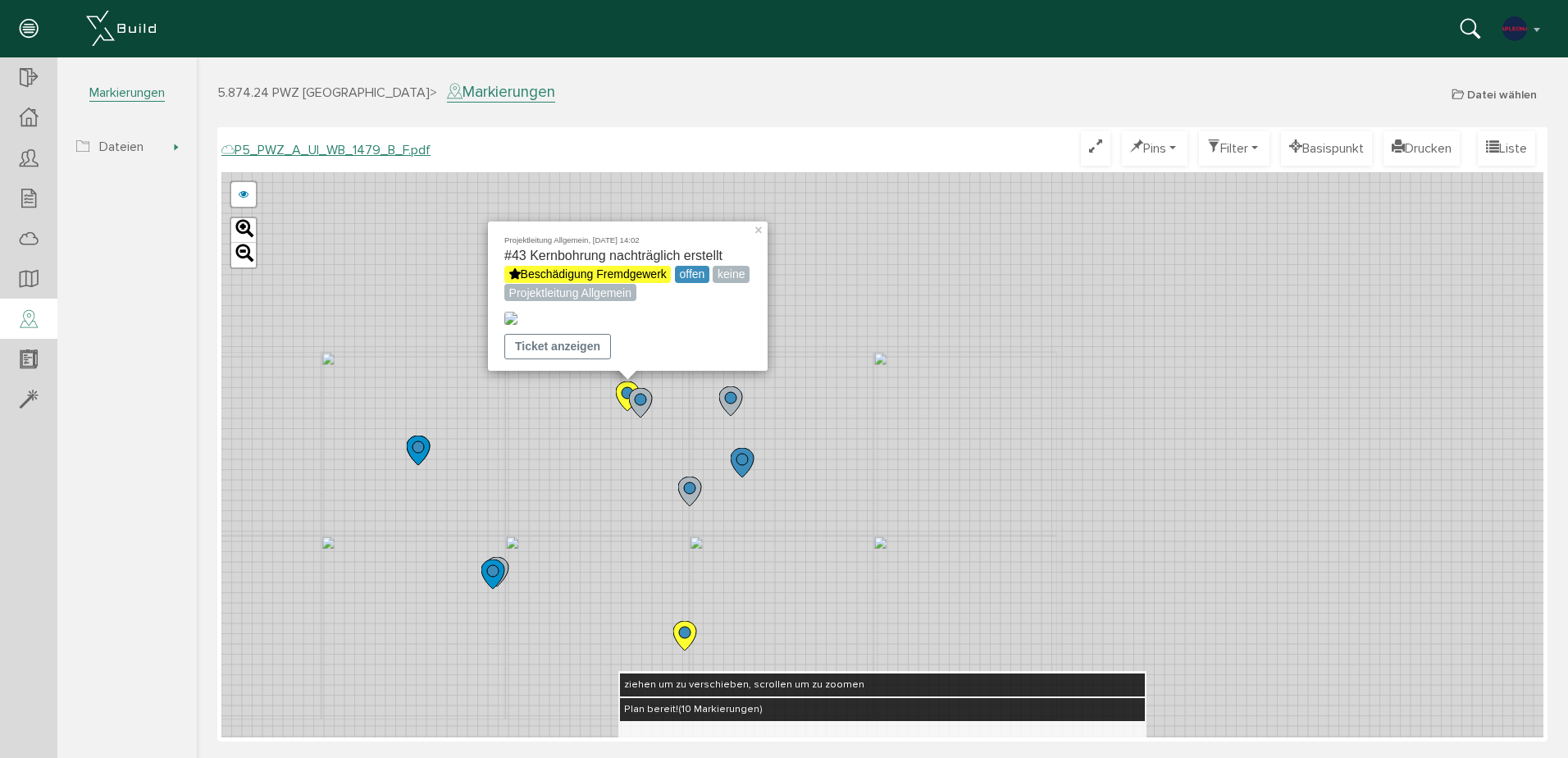
click at [518, 311] on img at bounding box center [511, 318] width 13 height 13
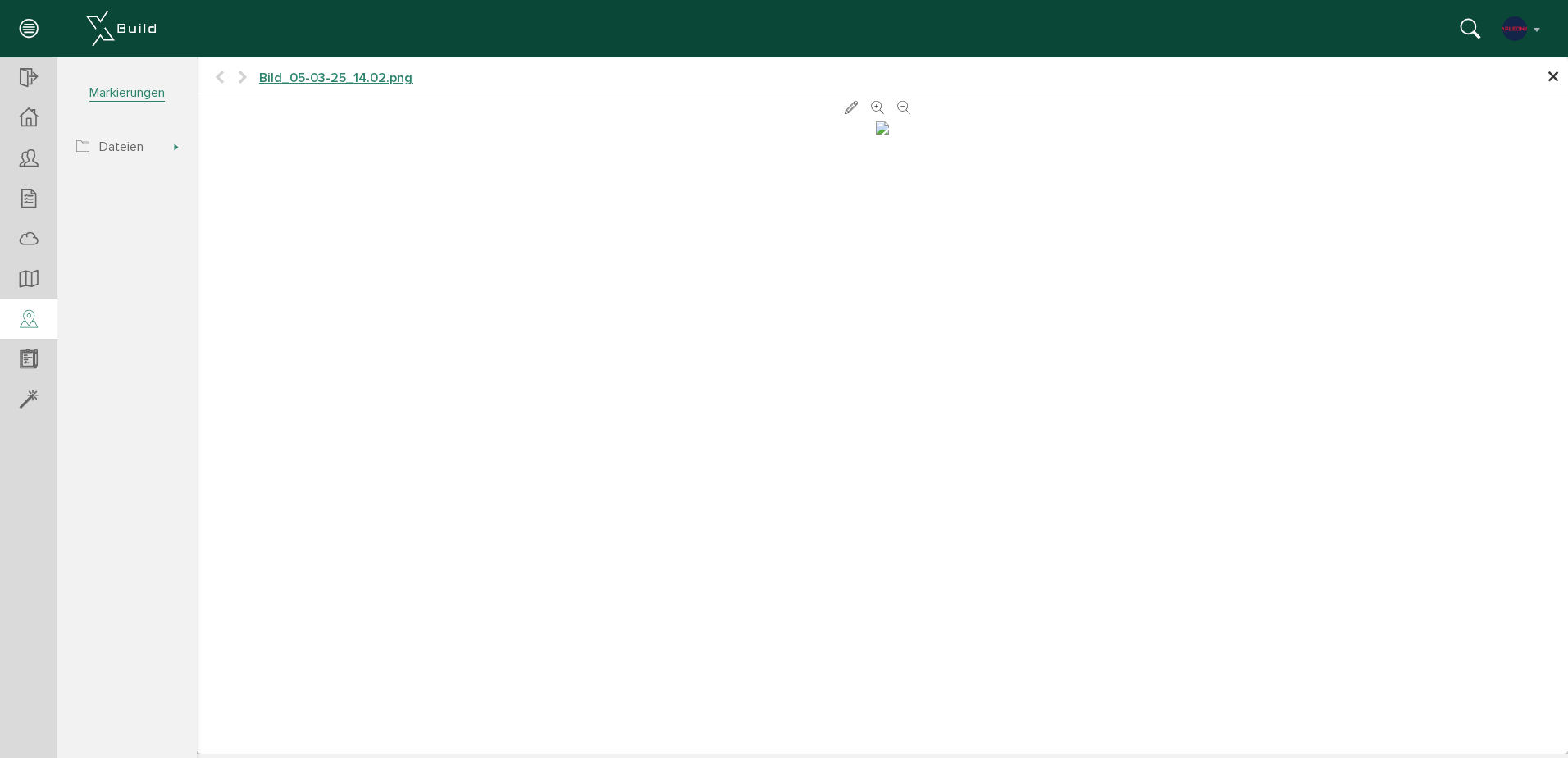
click at [1255, 135] on div at bounding box center [882, 126] width 1372 height 18
click at [1236, 135] on div at bounding box center [882, 126] width 1372 height 18
click at [1556, 79] on span "×" at bounding box center [1554, 77] width 13 height 32
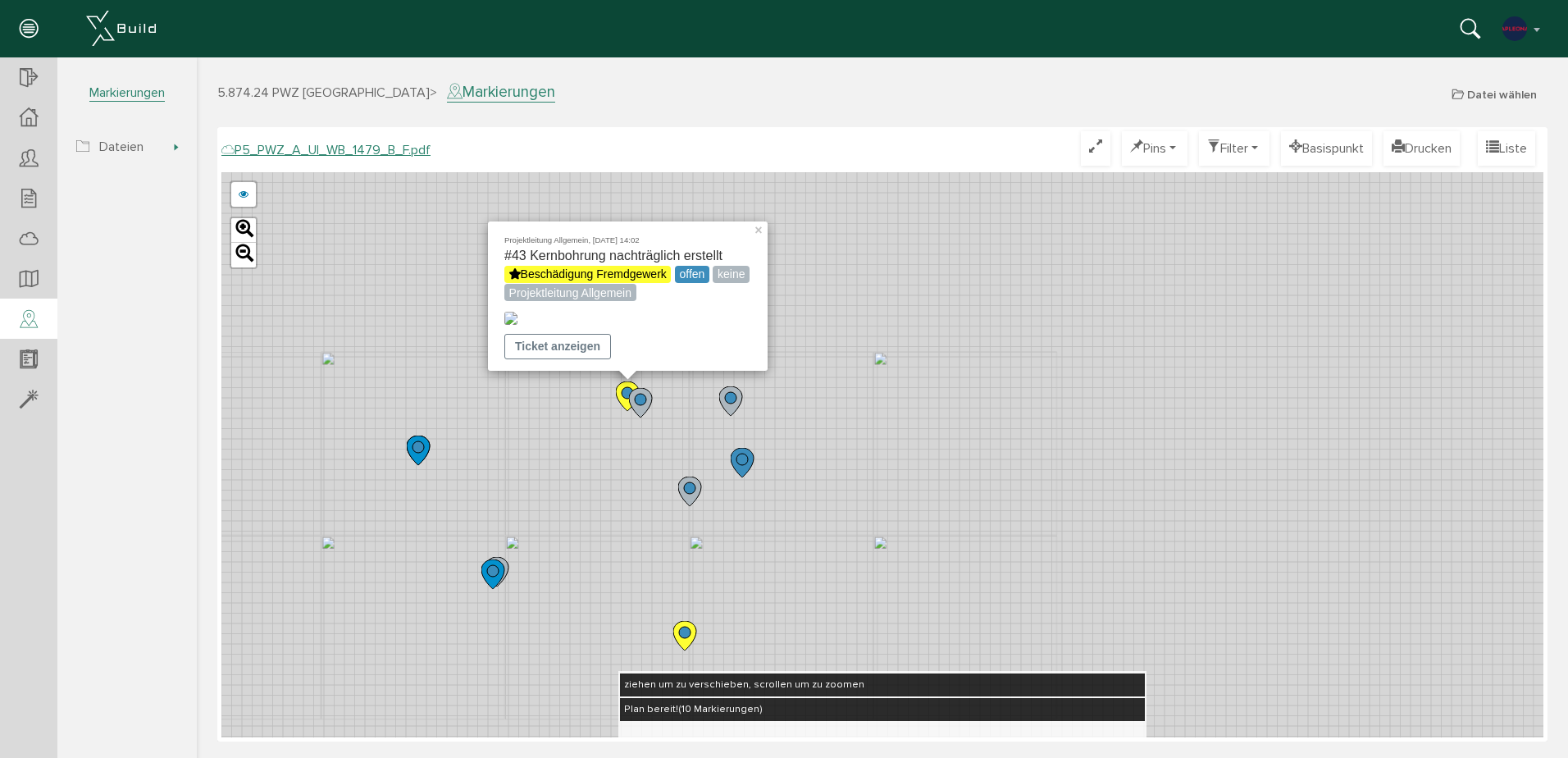
click at [693, 639] on icon at bounding box center [684, 635] width 23 height 29
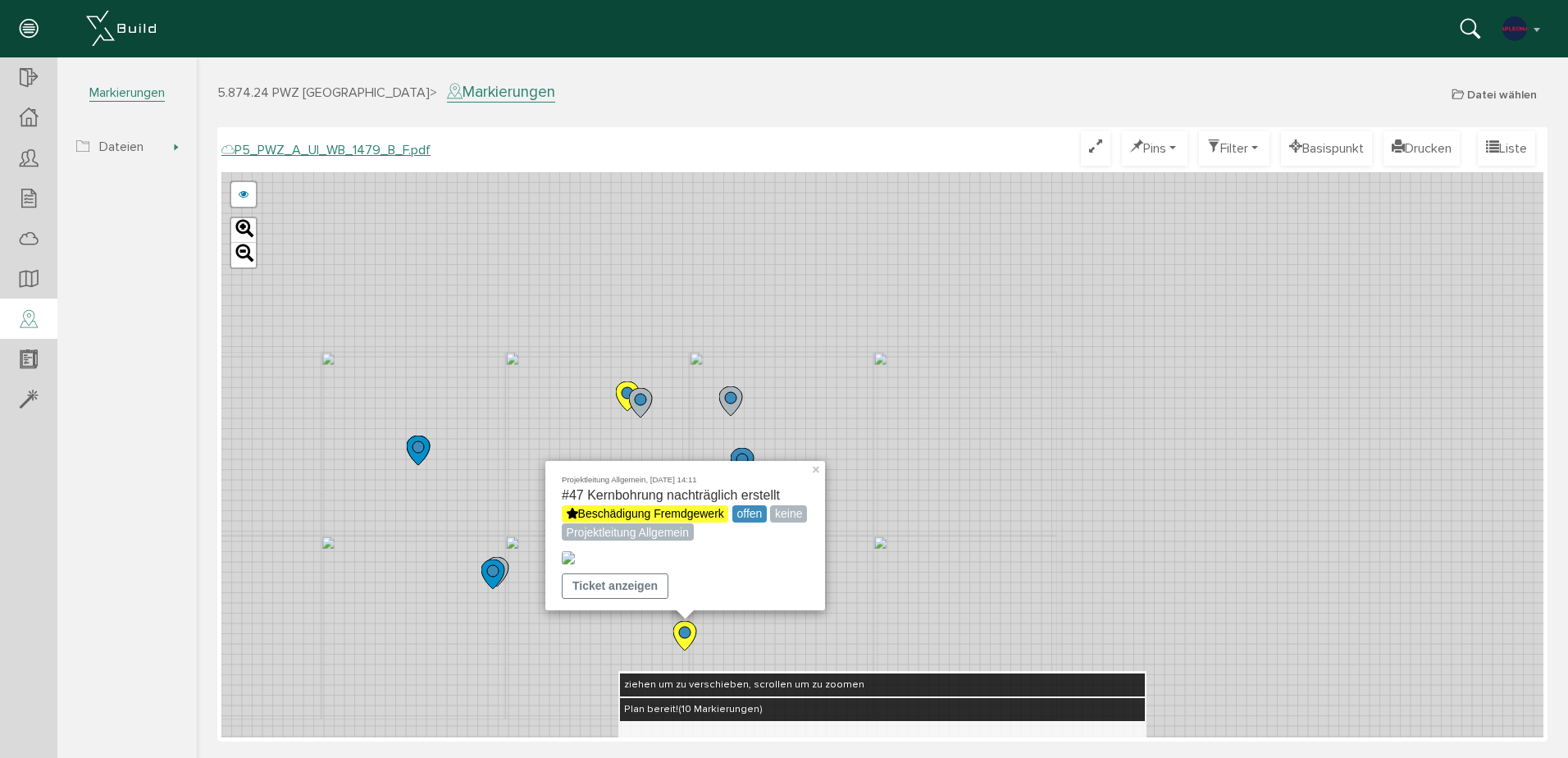
click at [575, 552] on img at bounding box center [568, 558] width 13 height 13
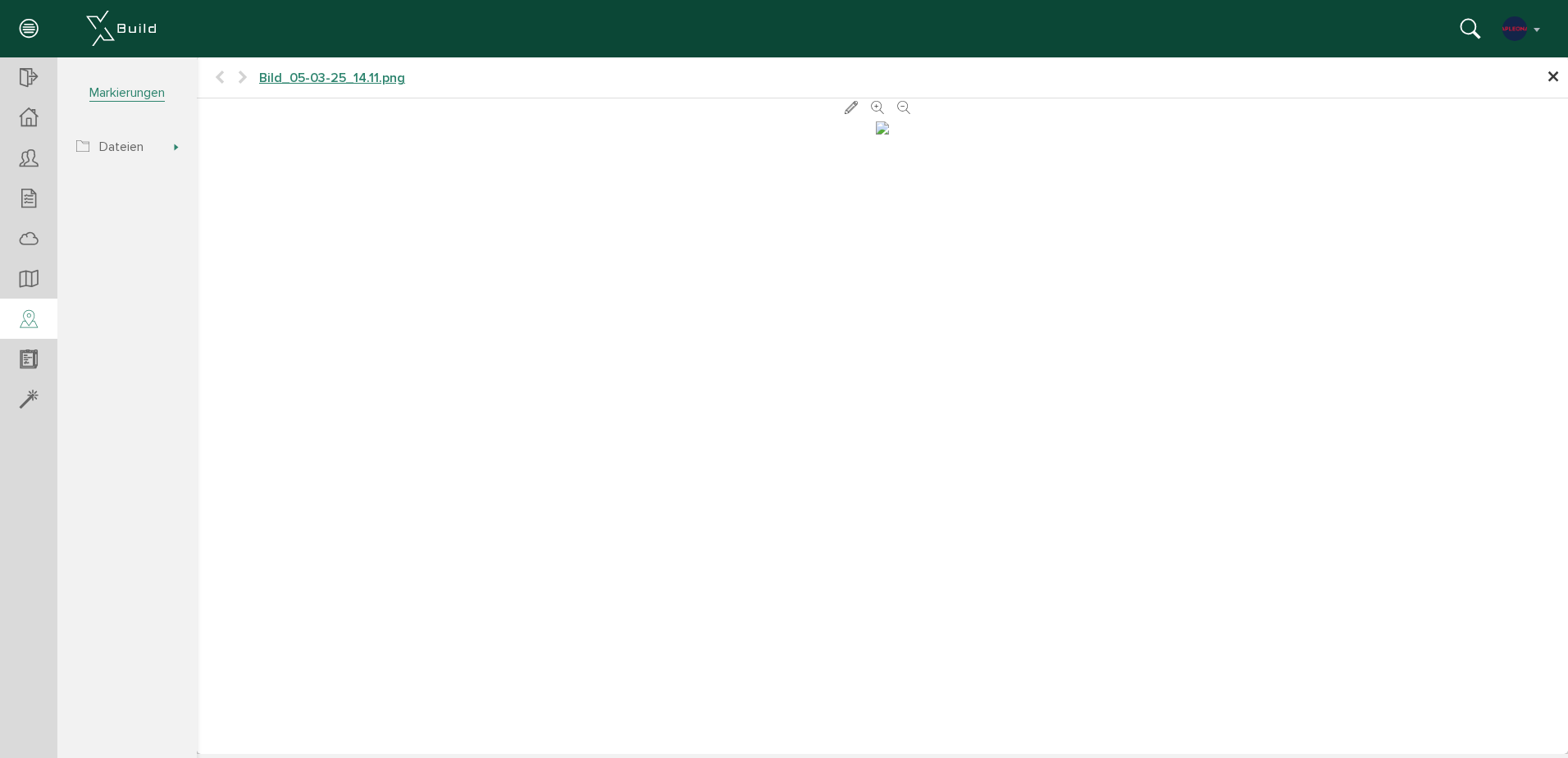
click at [1294, 135] on div at bounding box center [882, 126] width 1372 height 18
click at [1550, 74] on span "×" at bounding box center [1554, 77] width 13 height 32
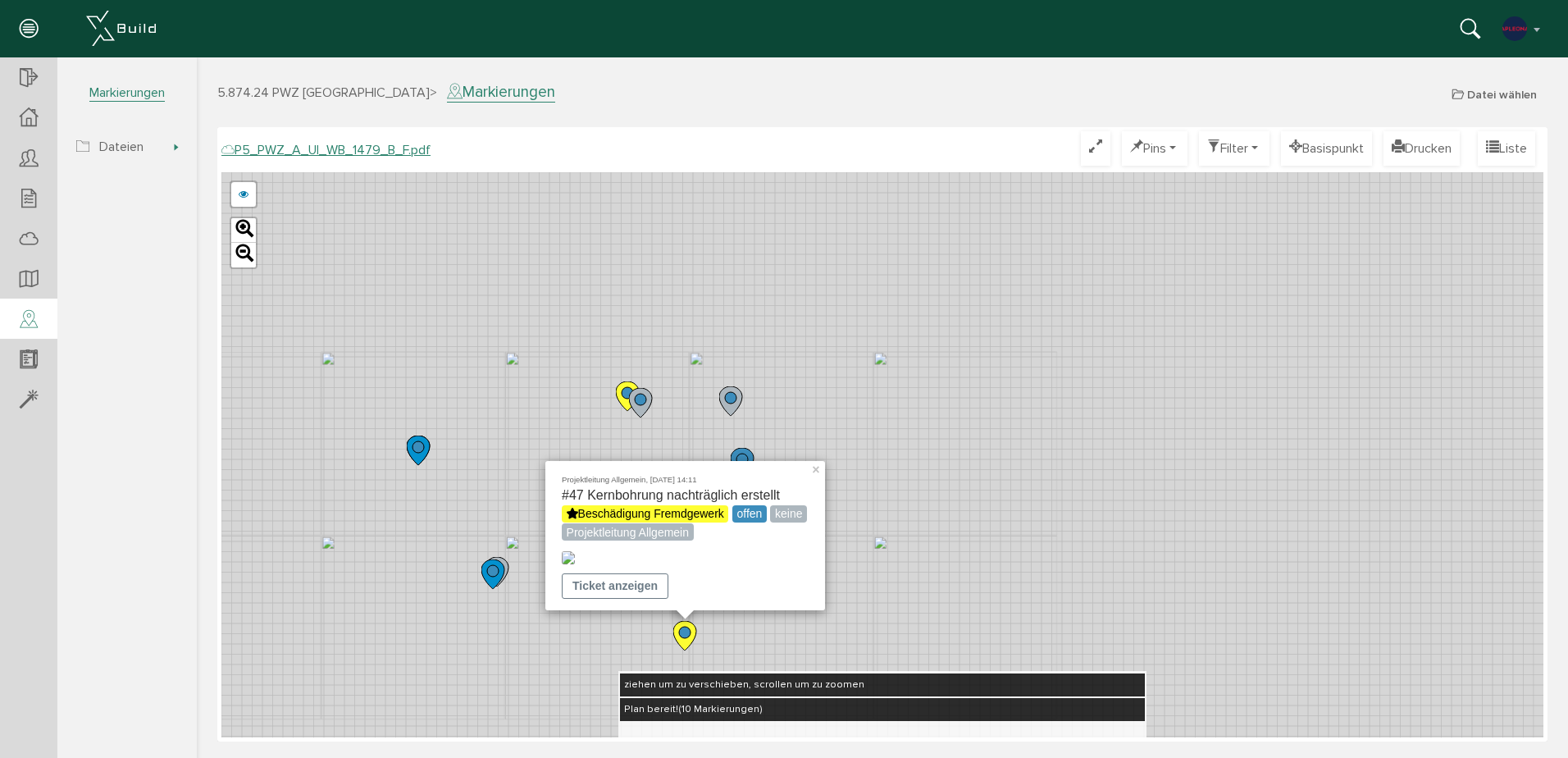
click at [886, 606] on div "Projektleitung Allgemein, [DATE] 14:11 #47 Kernbohrung nachträglich erstellt Be…" at bounding box center [882, 454] width 1322 height 565
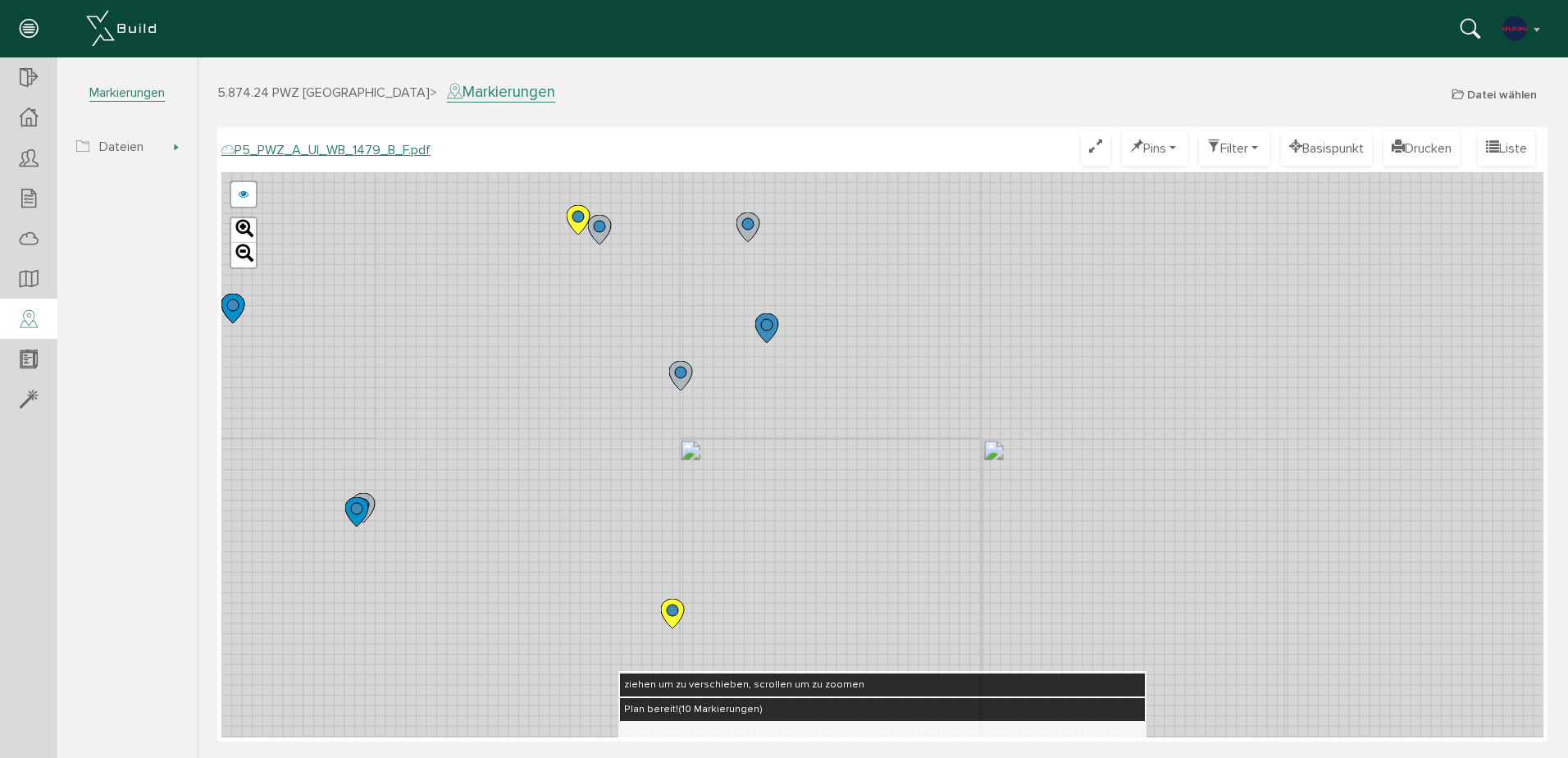
drag, startPoint x: 808, startPoint y: 555, endPoint x: 812, endPoint y: 524, distance: 31.3
click at [812, 524] on div "P5_PWZ_A_UI_WB_1479_A_F.pdf abbrechen Leaflet" at bounding box center [882, 454] width 1322 height 565
click at [582, 216] on circle at bounding box center [578, 212] width 12 height 12
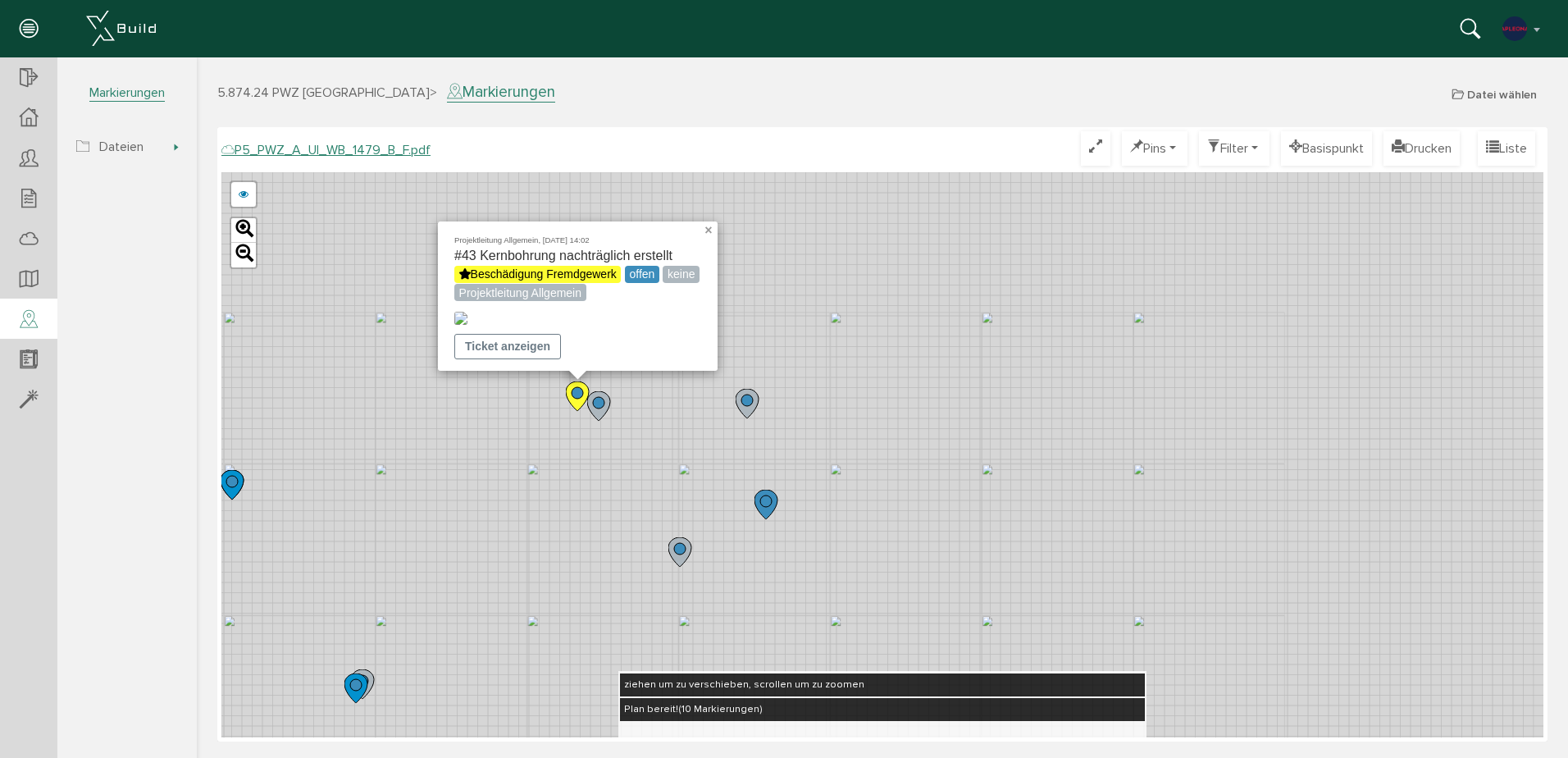
click at [705, 222] on link "×" at bounding box center [710, 227] width 15 height 12
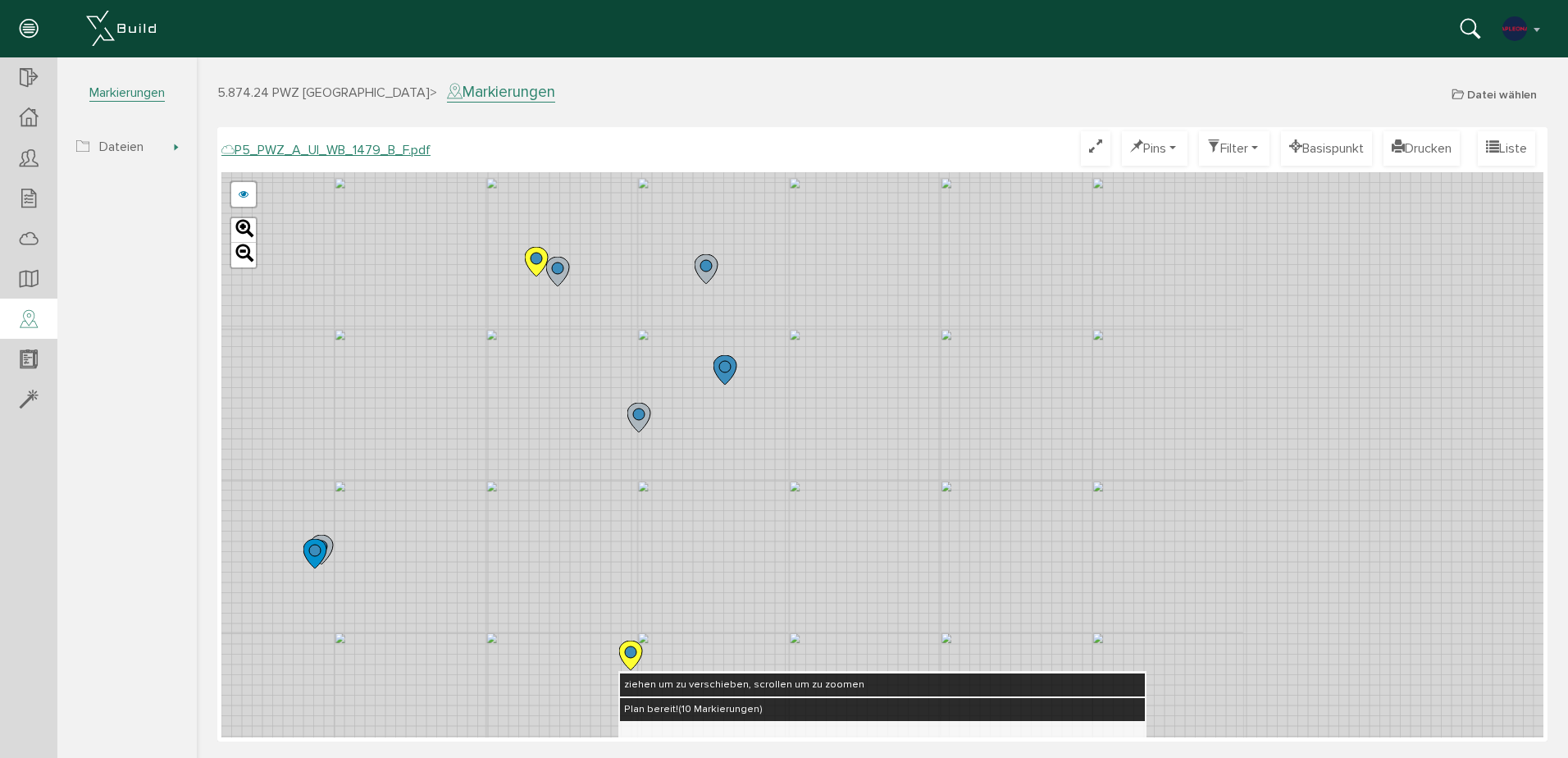
drag, startPoint x: 1025, startPoint y: 548, endPoint x: 984, endPoint y: 405, distance: 148.8
click at [984, 405] on div "P5_PWZ_A_UI_WB_1479_A_F.pdf abbrechen Leaflet" at bounding box center [882, 454] width 1322 height 565
click at [630, 661] on icon at bounding box center [630, 655] width 23 height 29
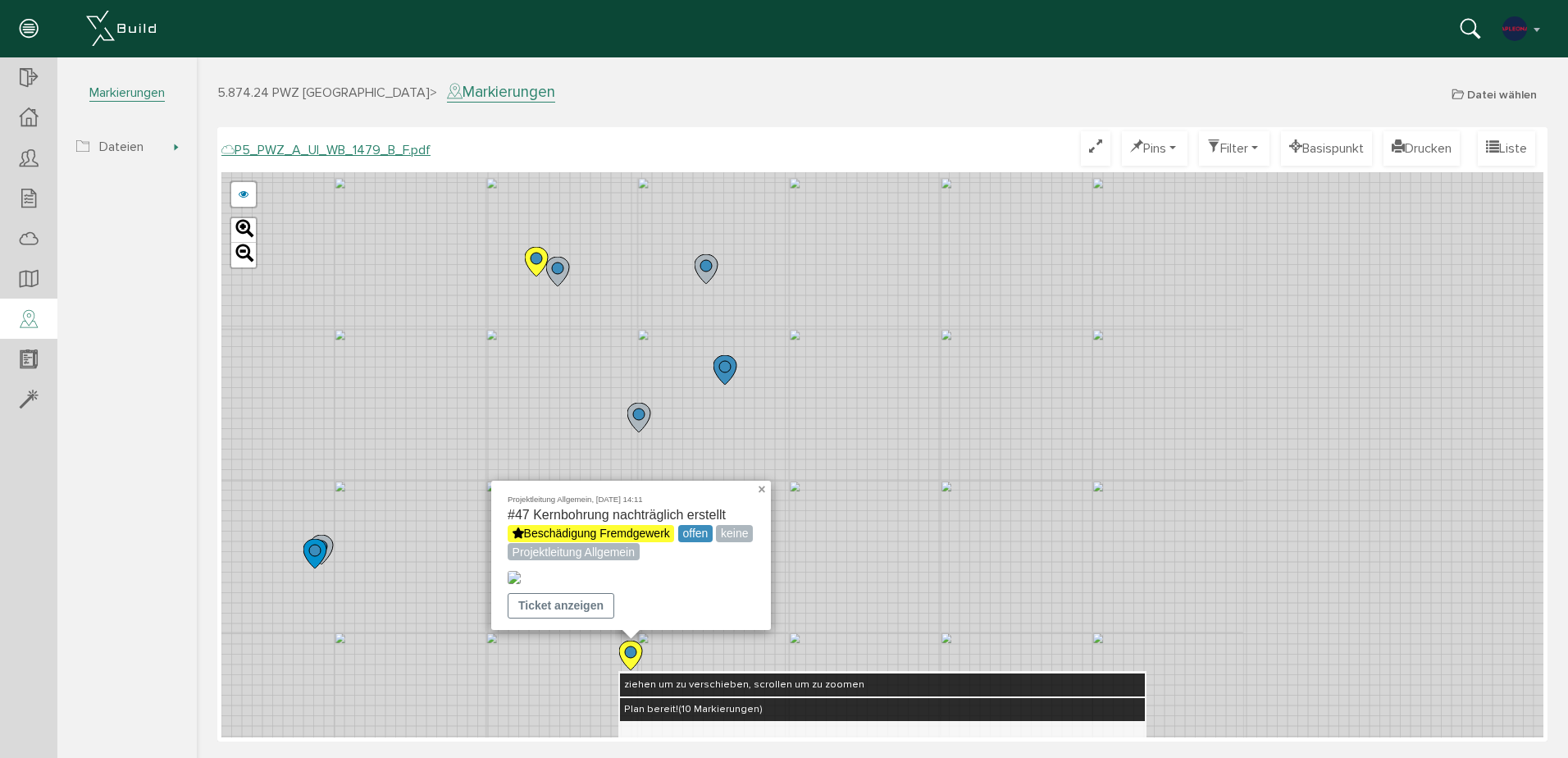
click at [760, 481] on link "×" at bounding box center [764, 487] width 15 height 12
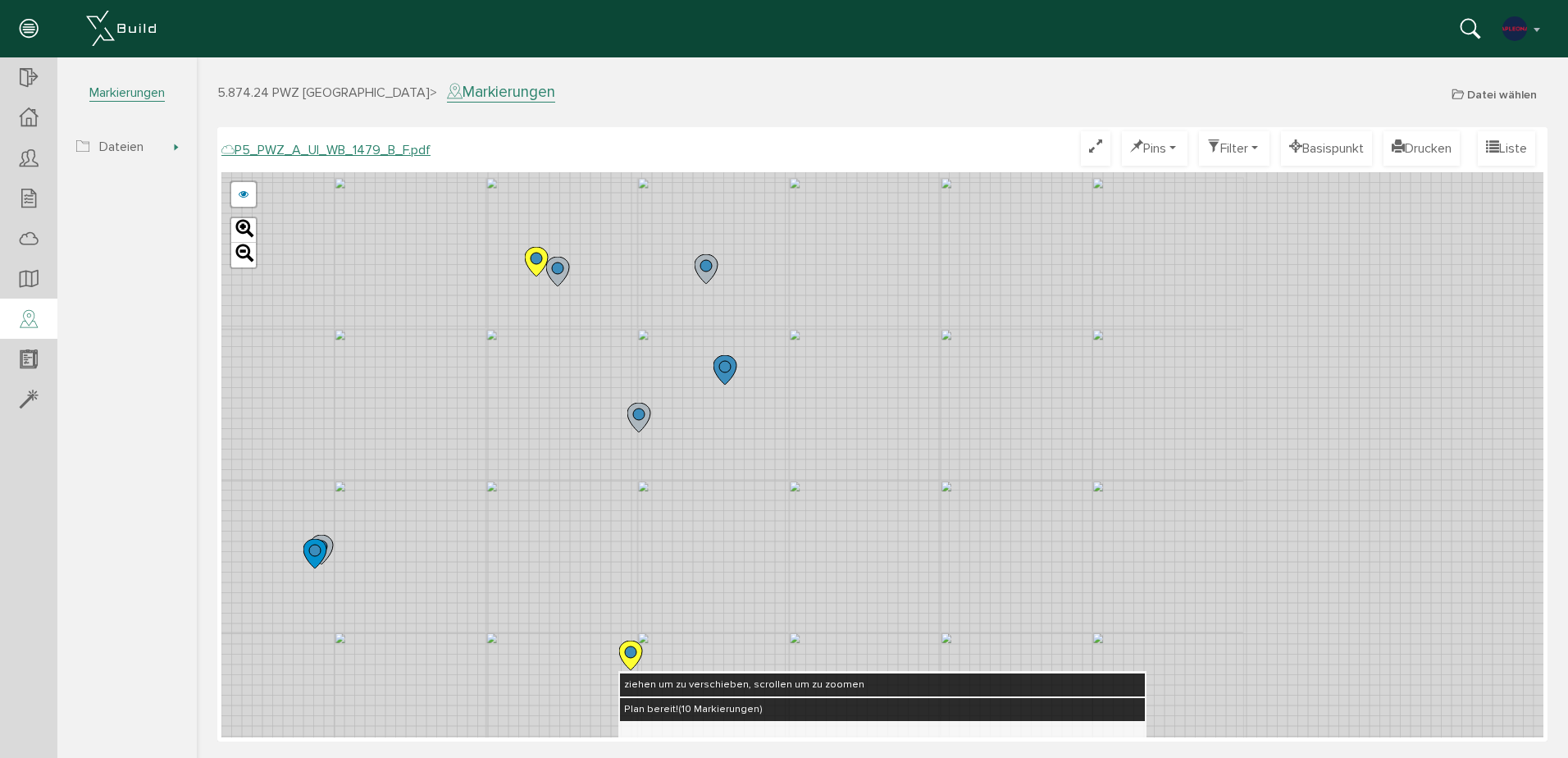
click at [536, 264] on circle at bounding box center [536, 259] width 12 height 12
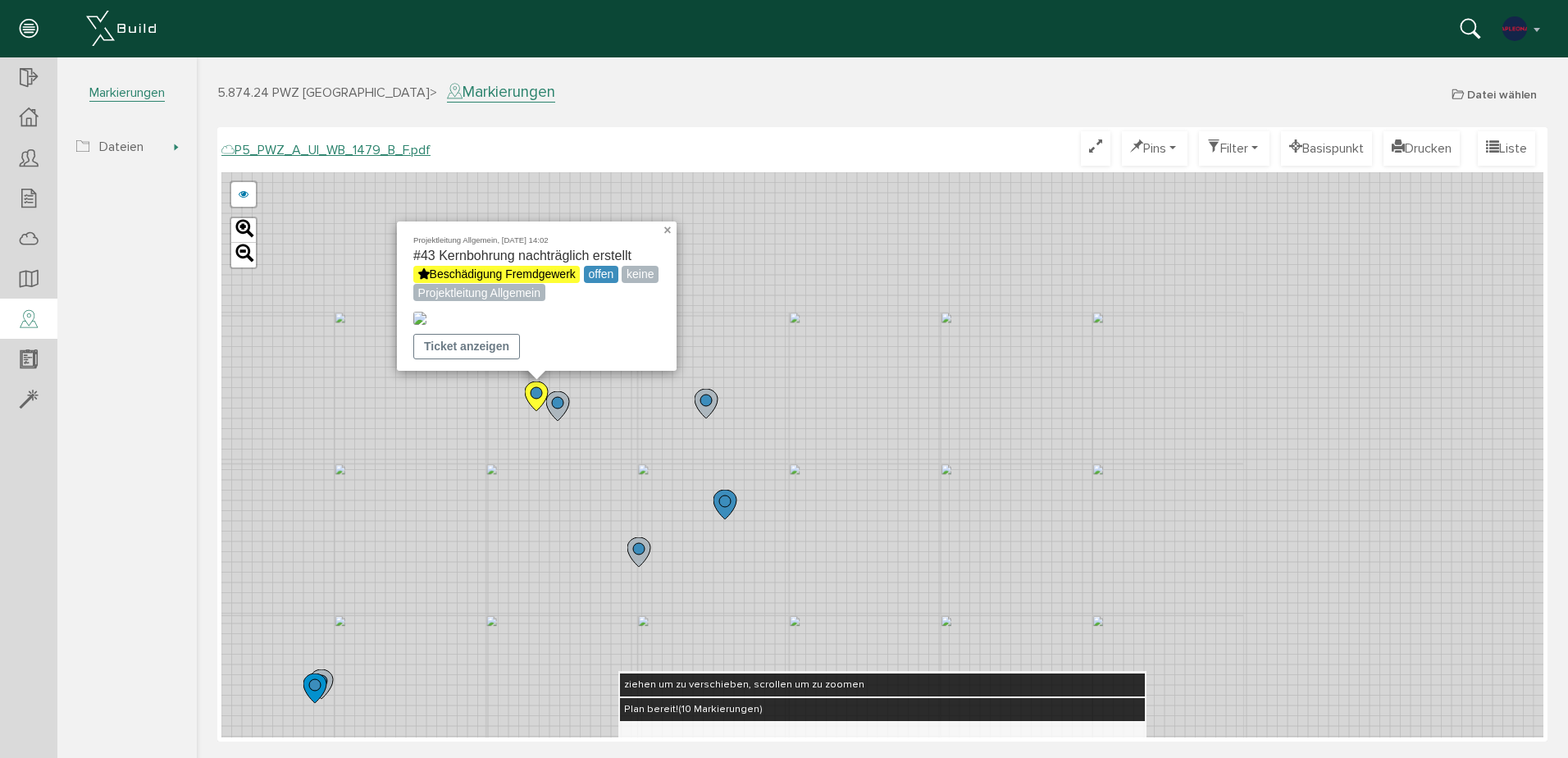
click at [664, 222] on link "×" at bounding box center [670, 227] width 15 height 12
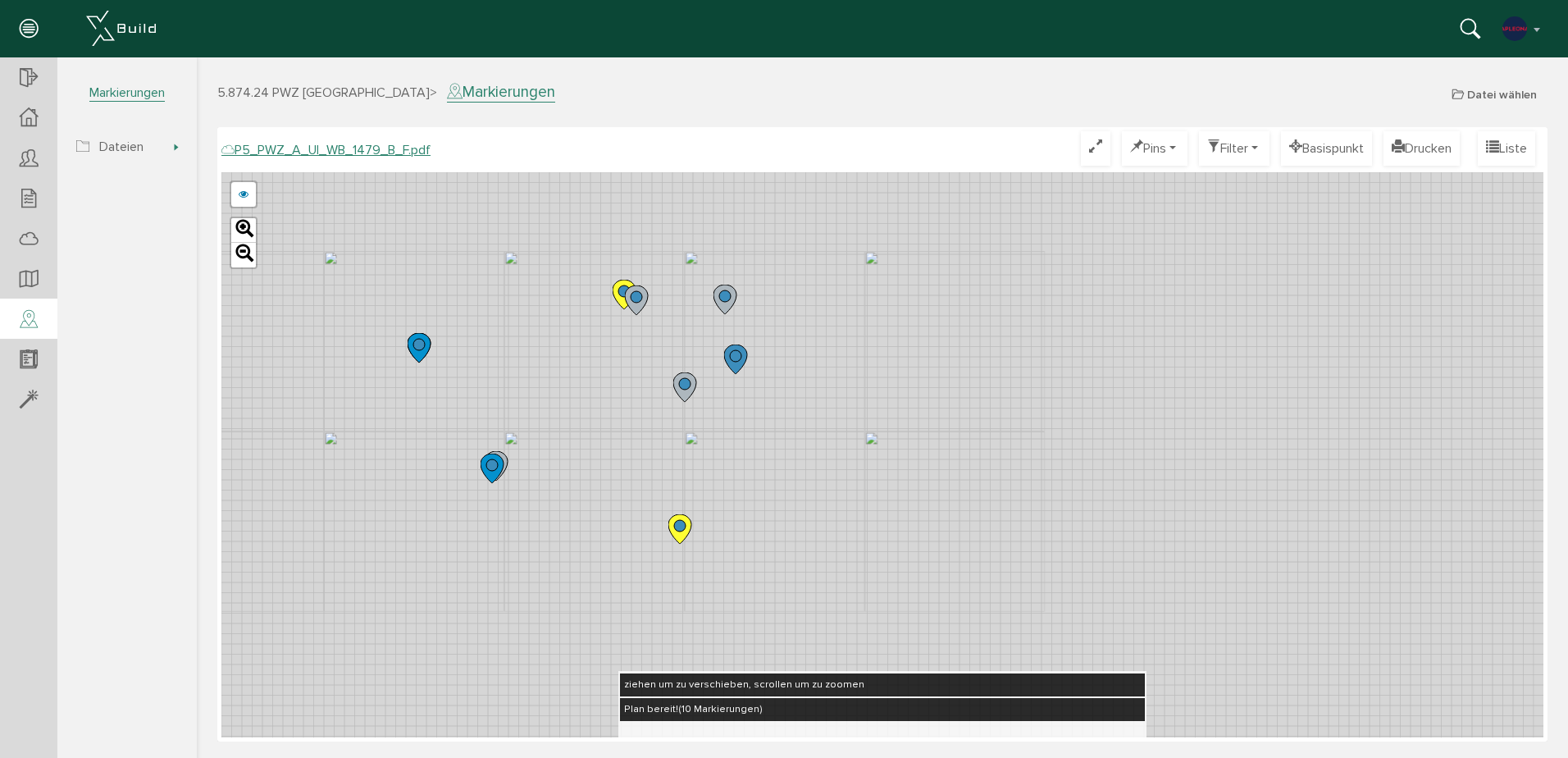
drag, startPoint x: 1004, startPoint y: 499, endPoint x: 805, endPoint y: 374, distance: 235.0
click at [934, 342] on div "P5_PWZ_A_UI_WB_1479_A_F.pdf abbrechen Leaflet" at bounding box center [882, 454] width 1322 height 565
click at [619, 295] on icon at bounding box center [623, 291] width 23 height 29
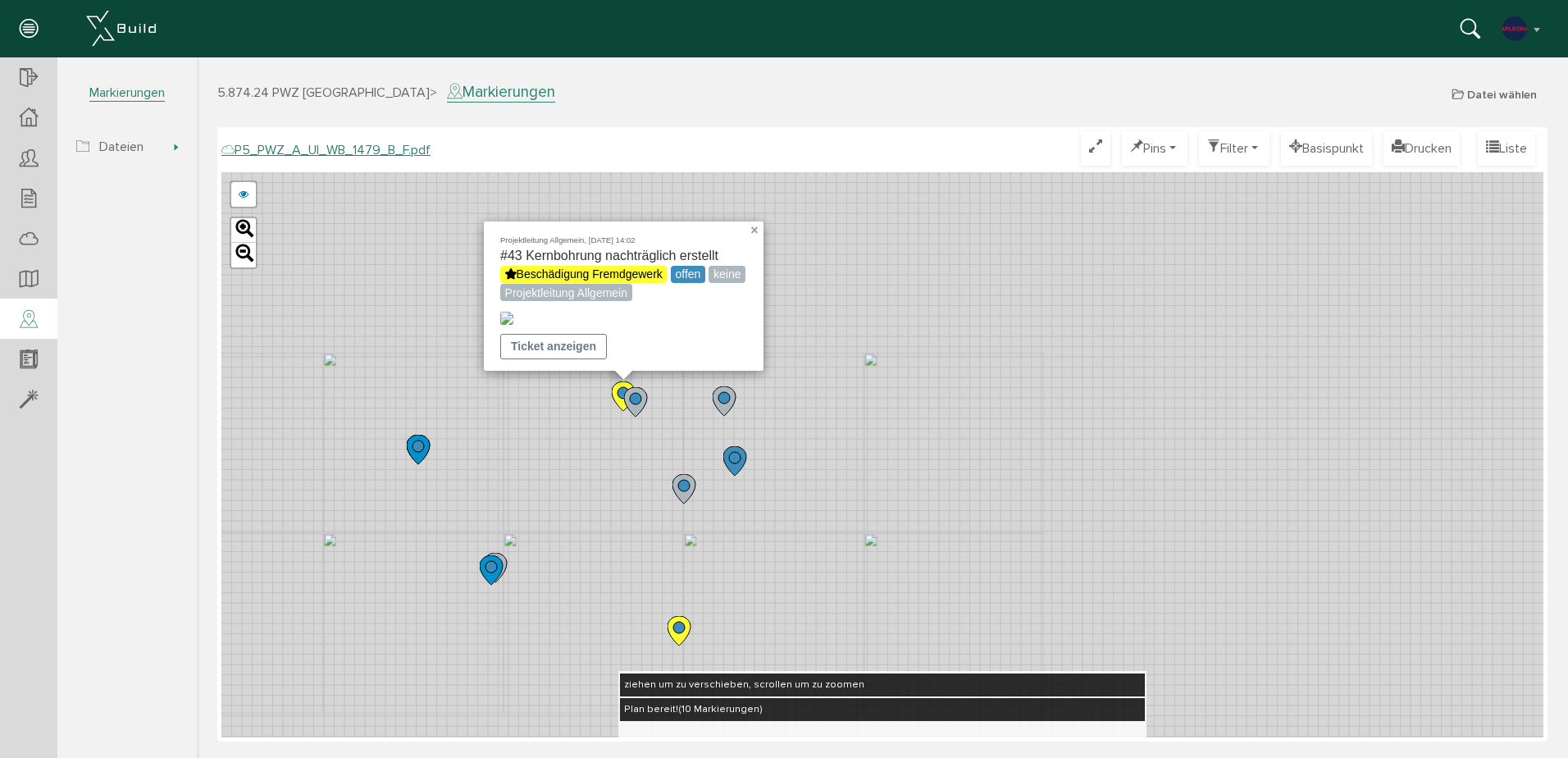
click at [751, 222] on link "×" at bounding box center [756, 227] width 15 height 12
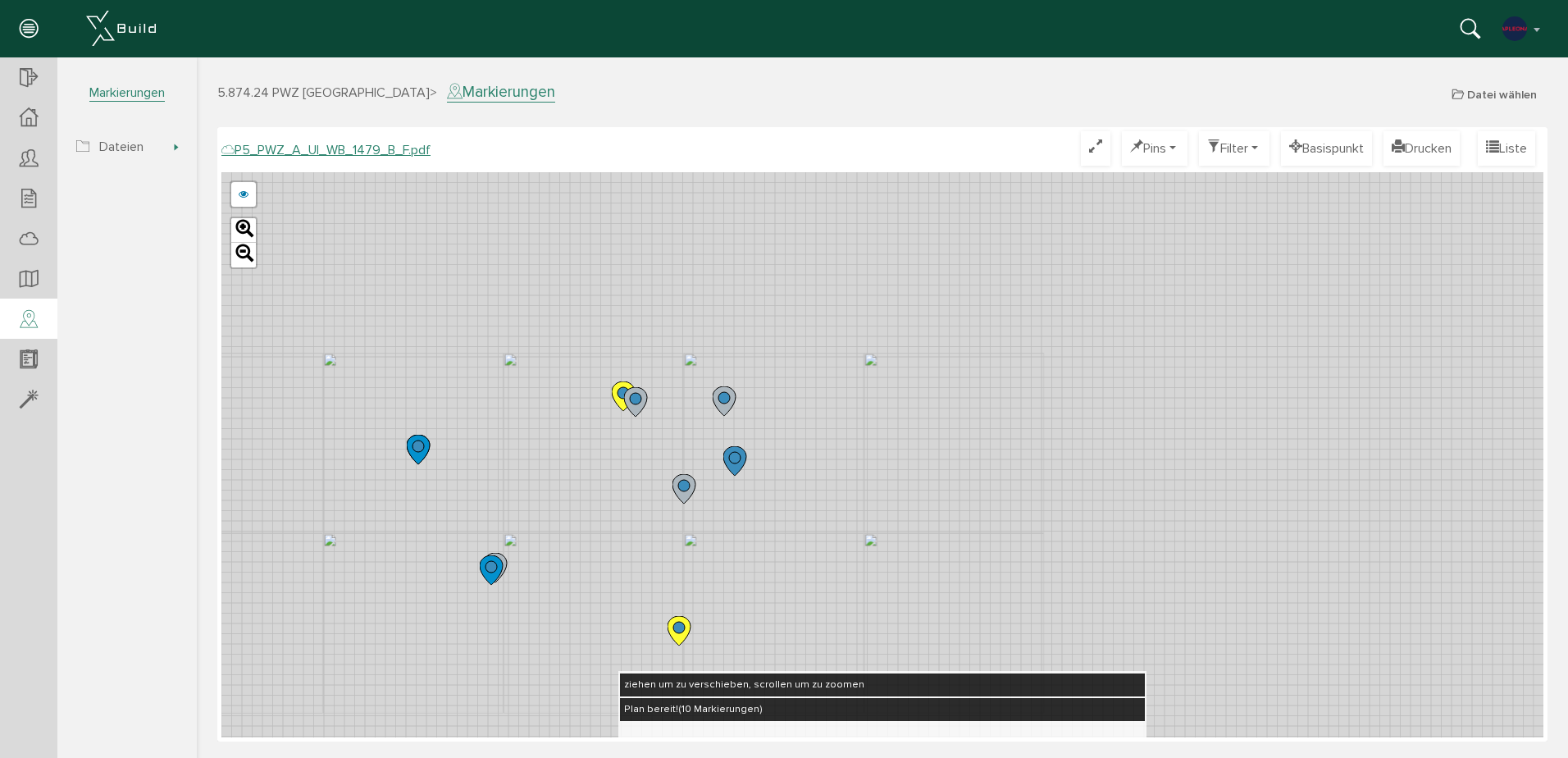
click at [674, 632] on icon at bounding box center [678, 630] width 23 height 29
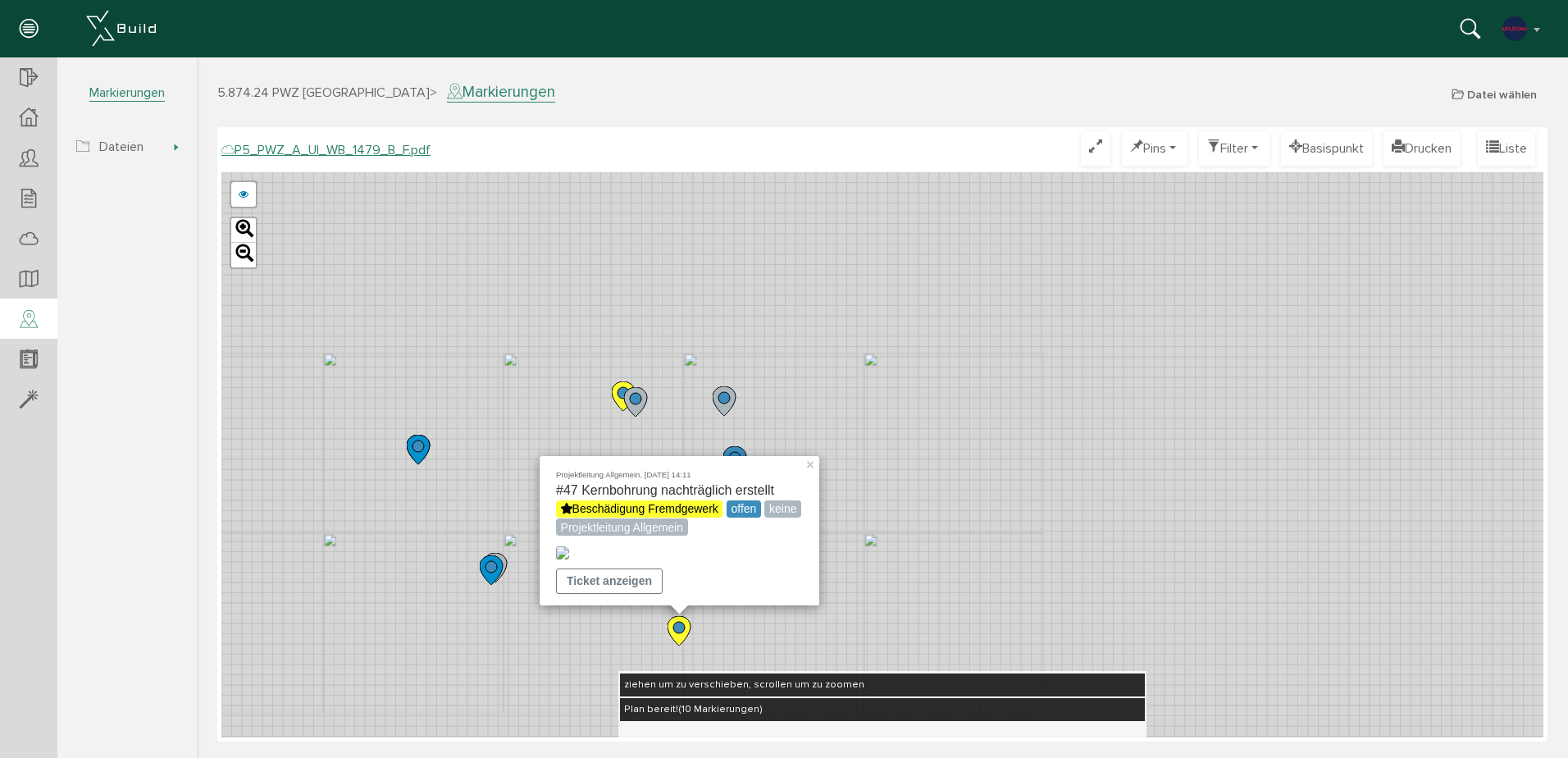
click at [619, 390] on circle at bounding box center [624, 393] width 12 height 12
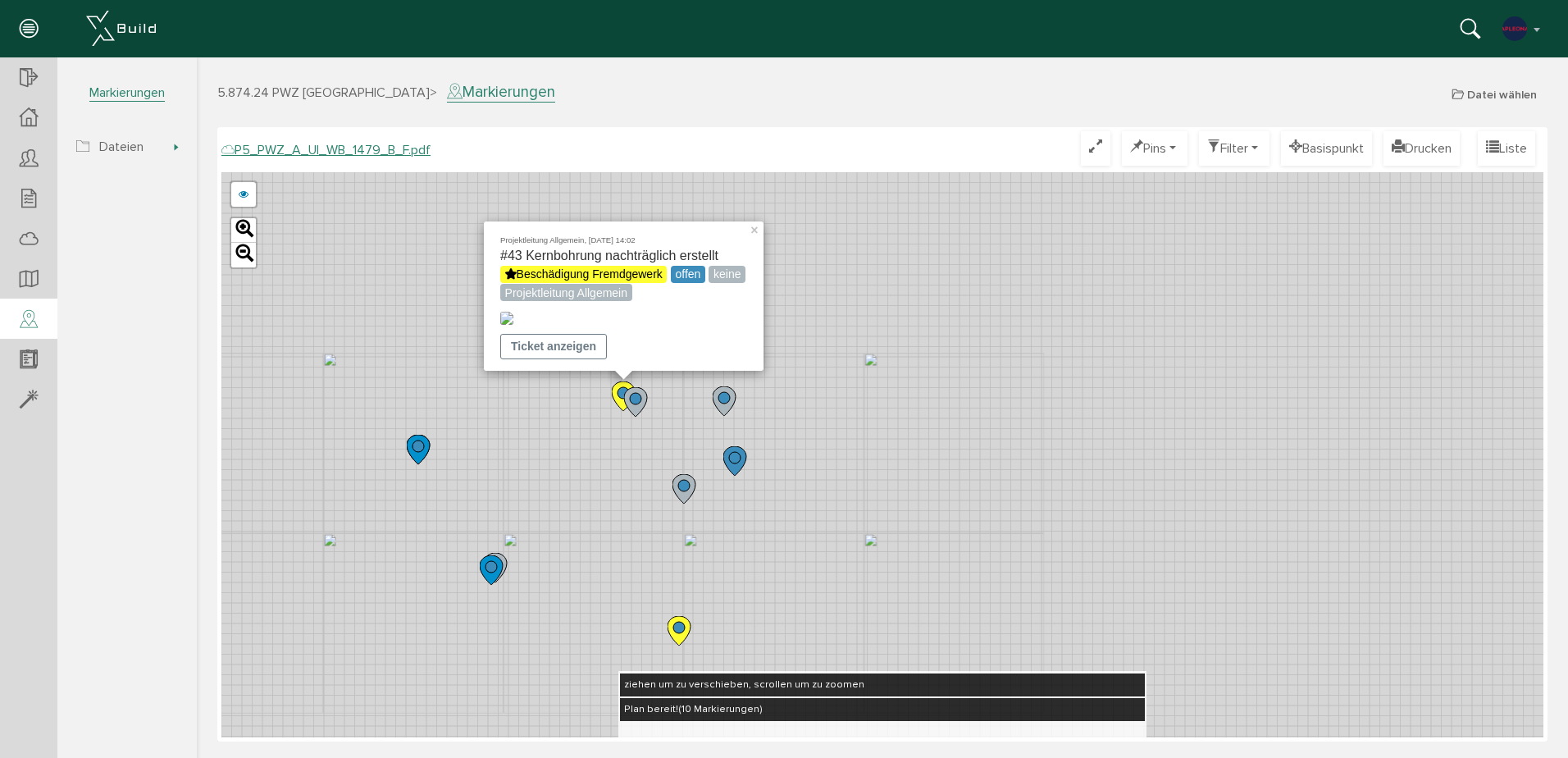
click at [680, 636] on icon at bounding box center [678, 630] width 23 height 29
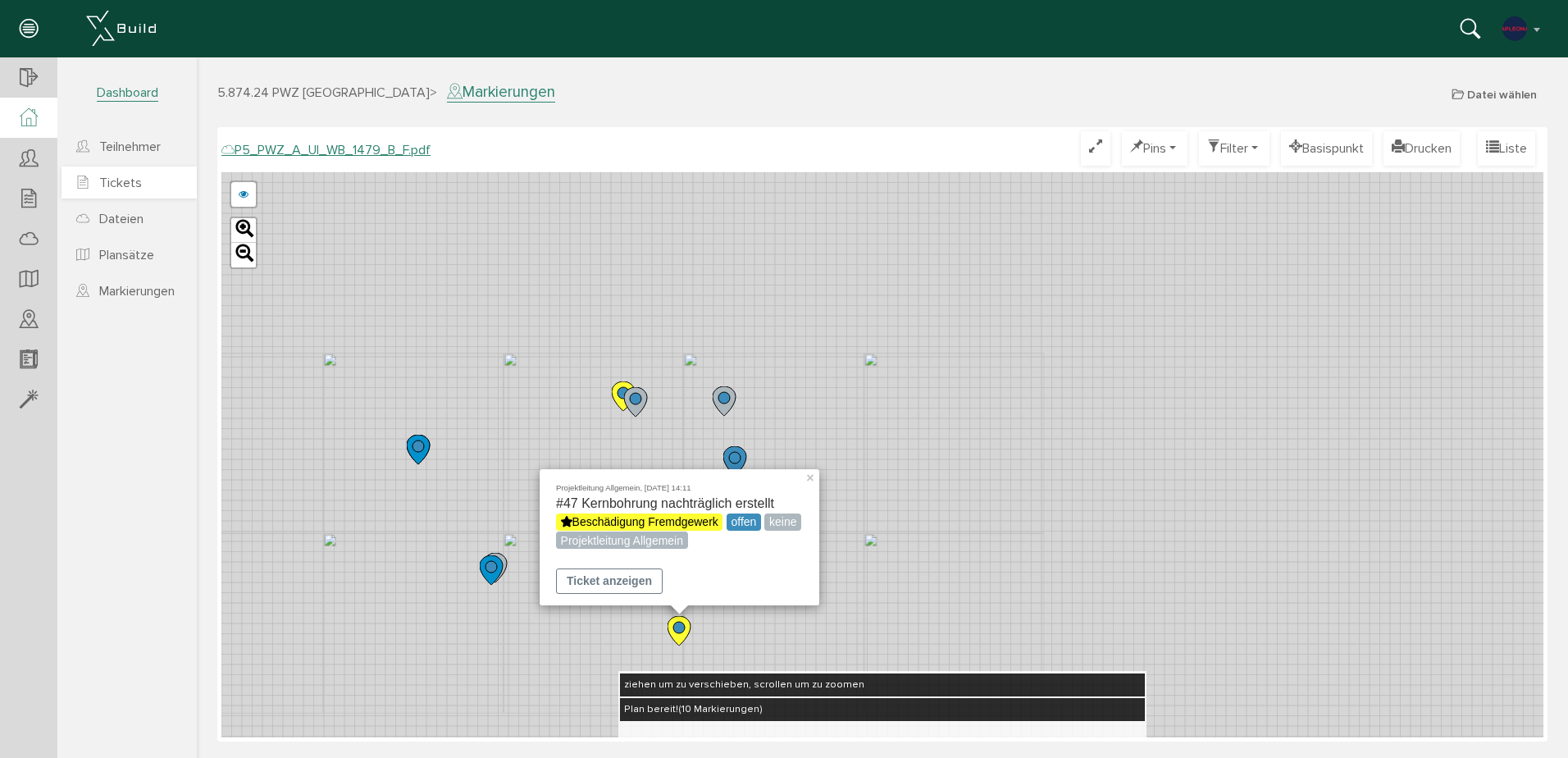
click at [112, 178] on span "Tickets" at bounding box center [120, 183] width 43 height 17
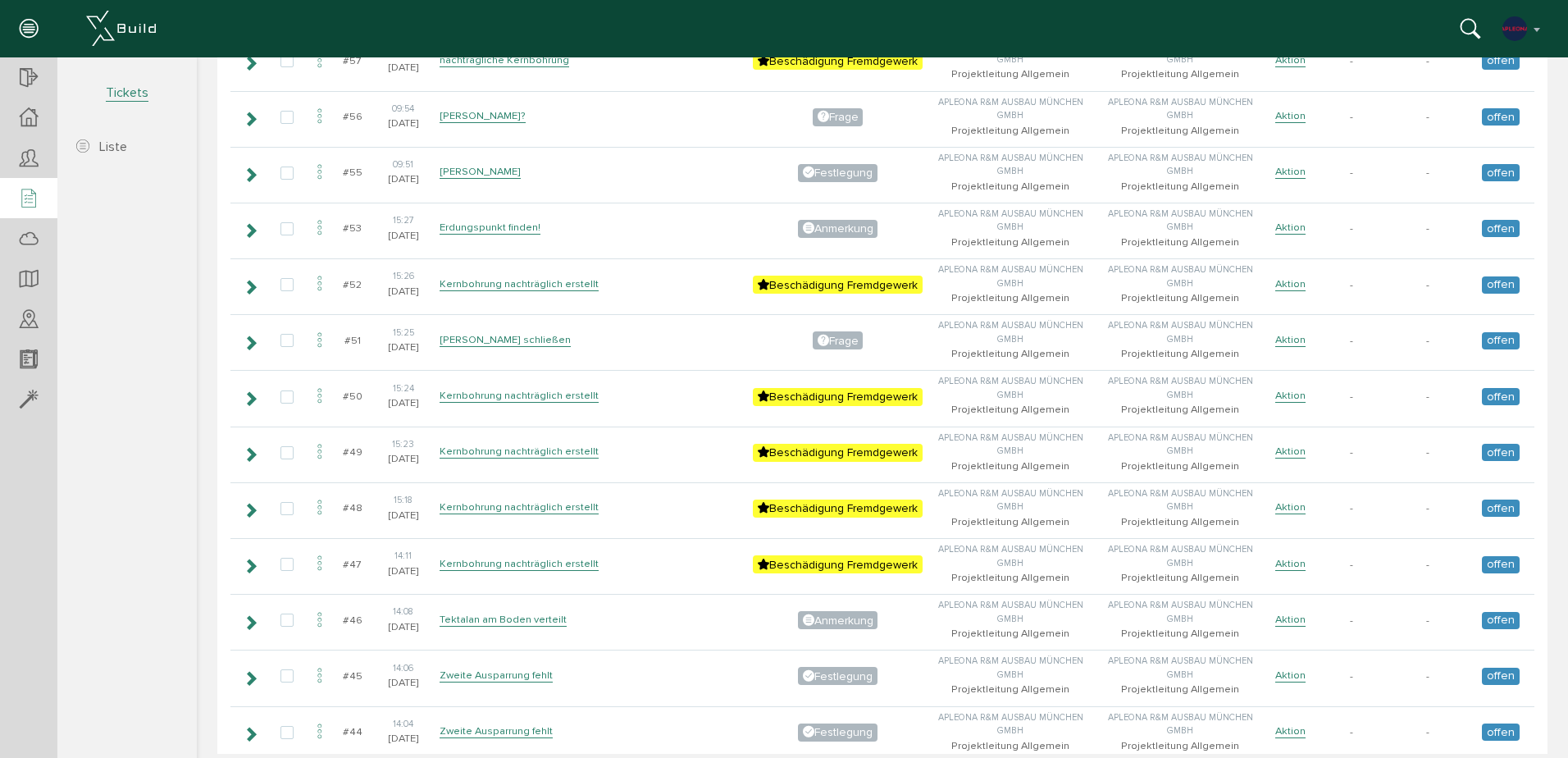
scroll to position [2543, 0]
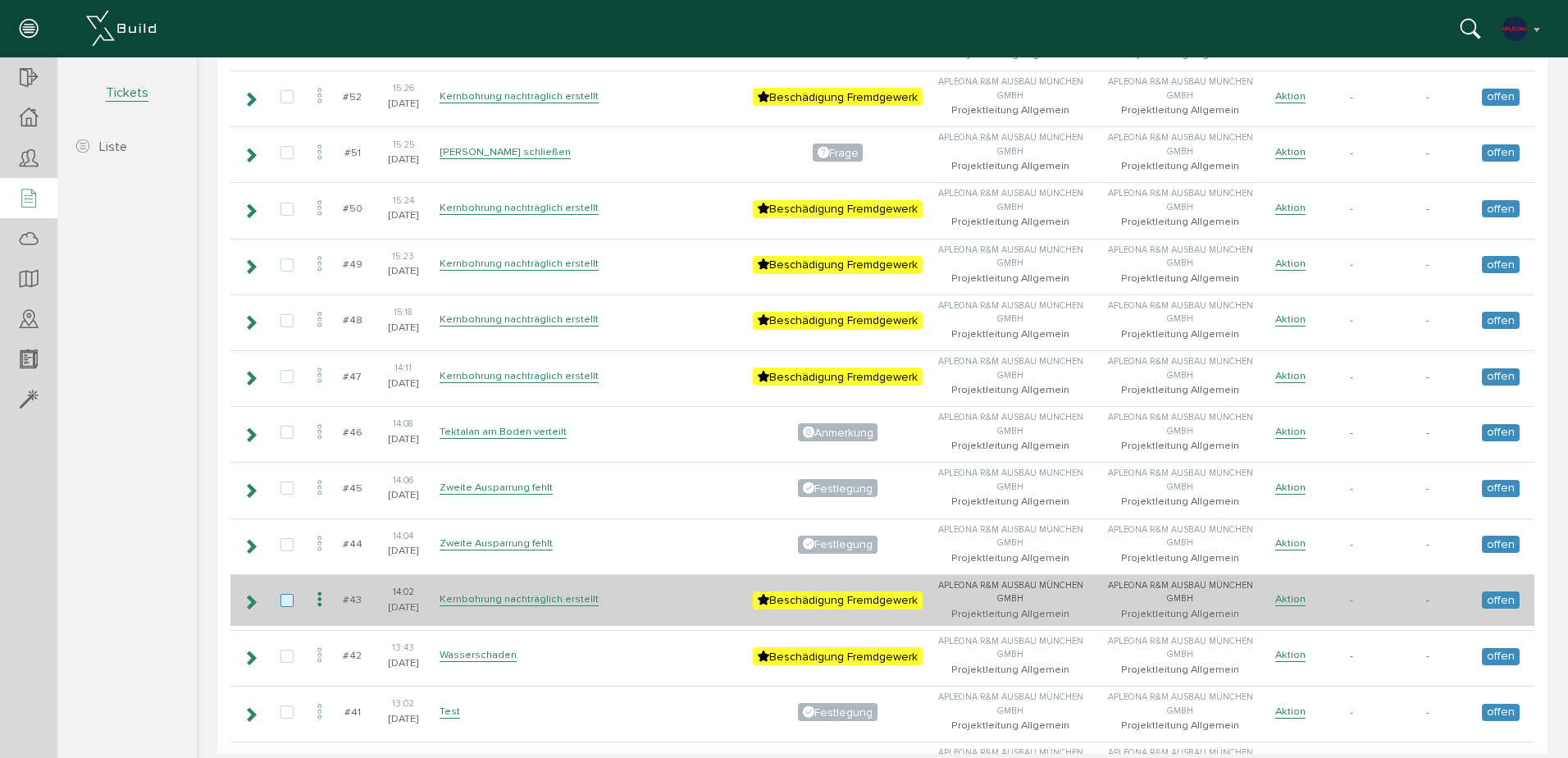
click at [290, 604] on label at bounding box center [290, 601] width 19 height 15
click at [290, 604] on input "checkbox" at bounding box center [285, 599] width 11 height 11
checkbox input "true"
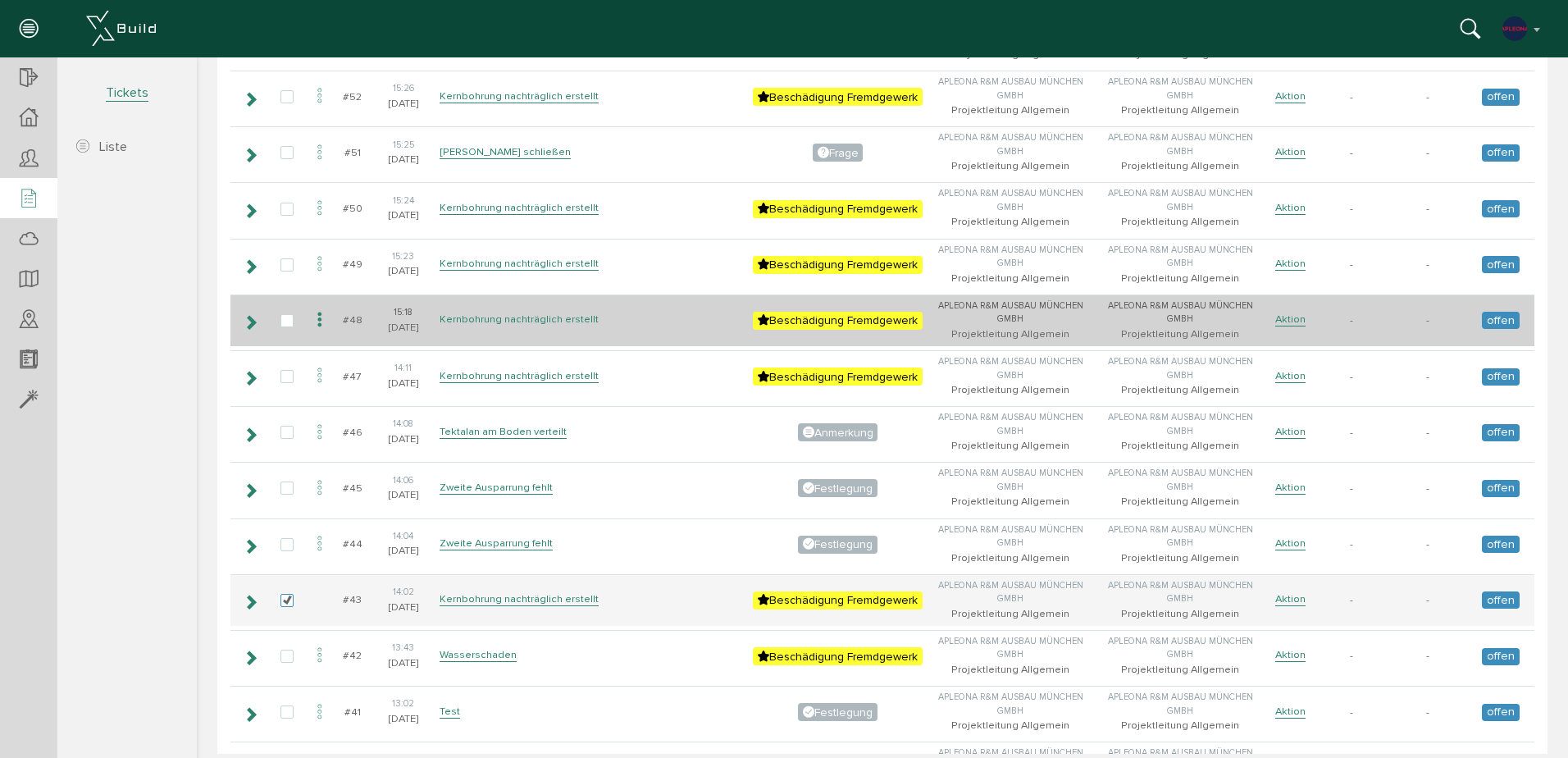
click at [500, 322] on link "Kernbohrung nachträglich erstellt" at bounding box center [520, 319] width 159 height 14
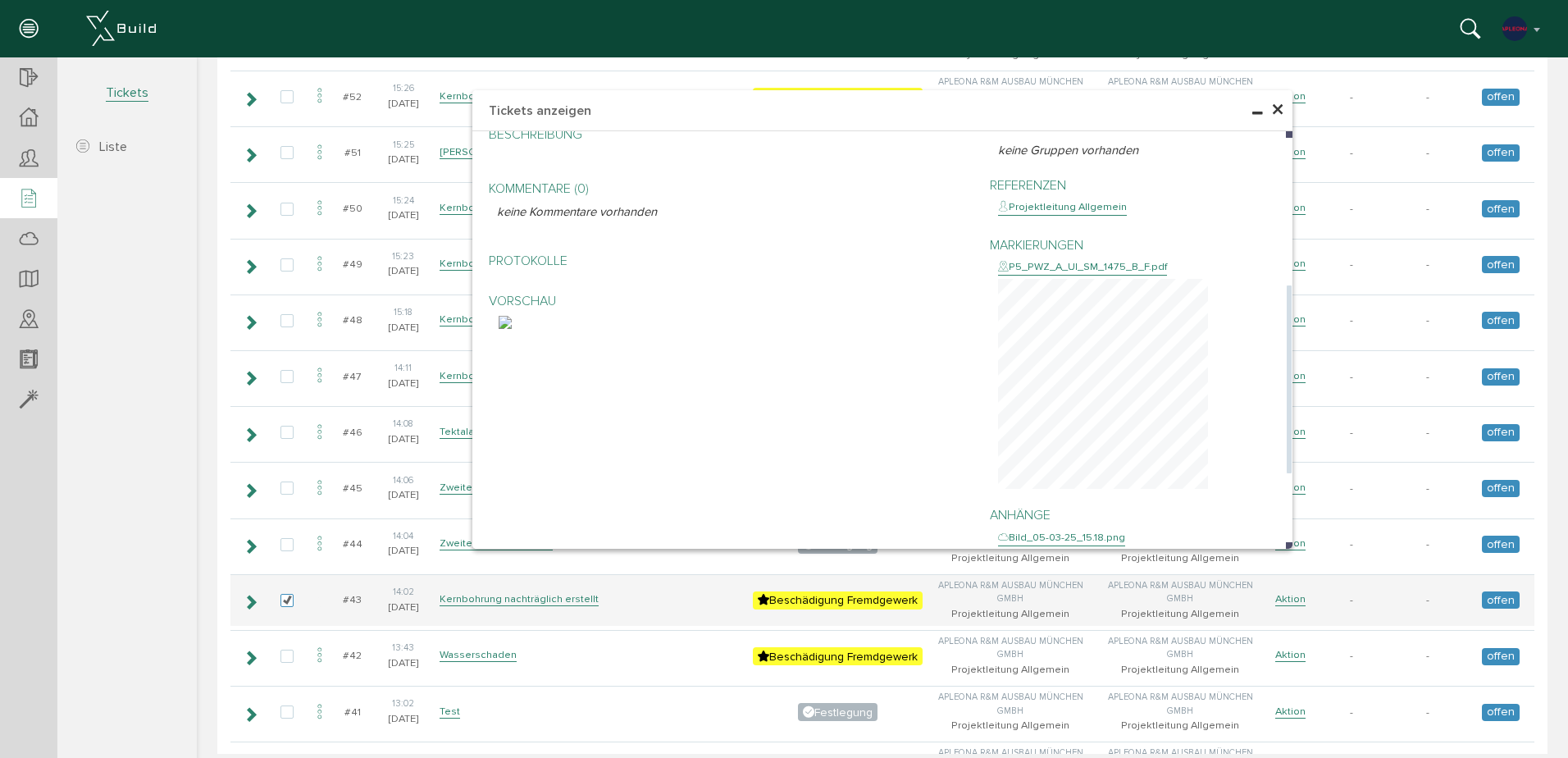
click at [1095, 272] on div "P5_PWZ_A_UI_SM_1475_B_F.pdf" at bounding box center [1082, 268] width 169 height 17
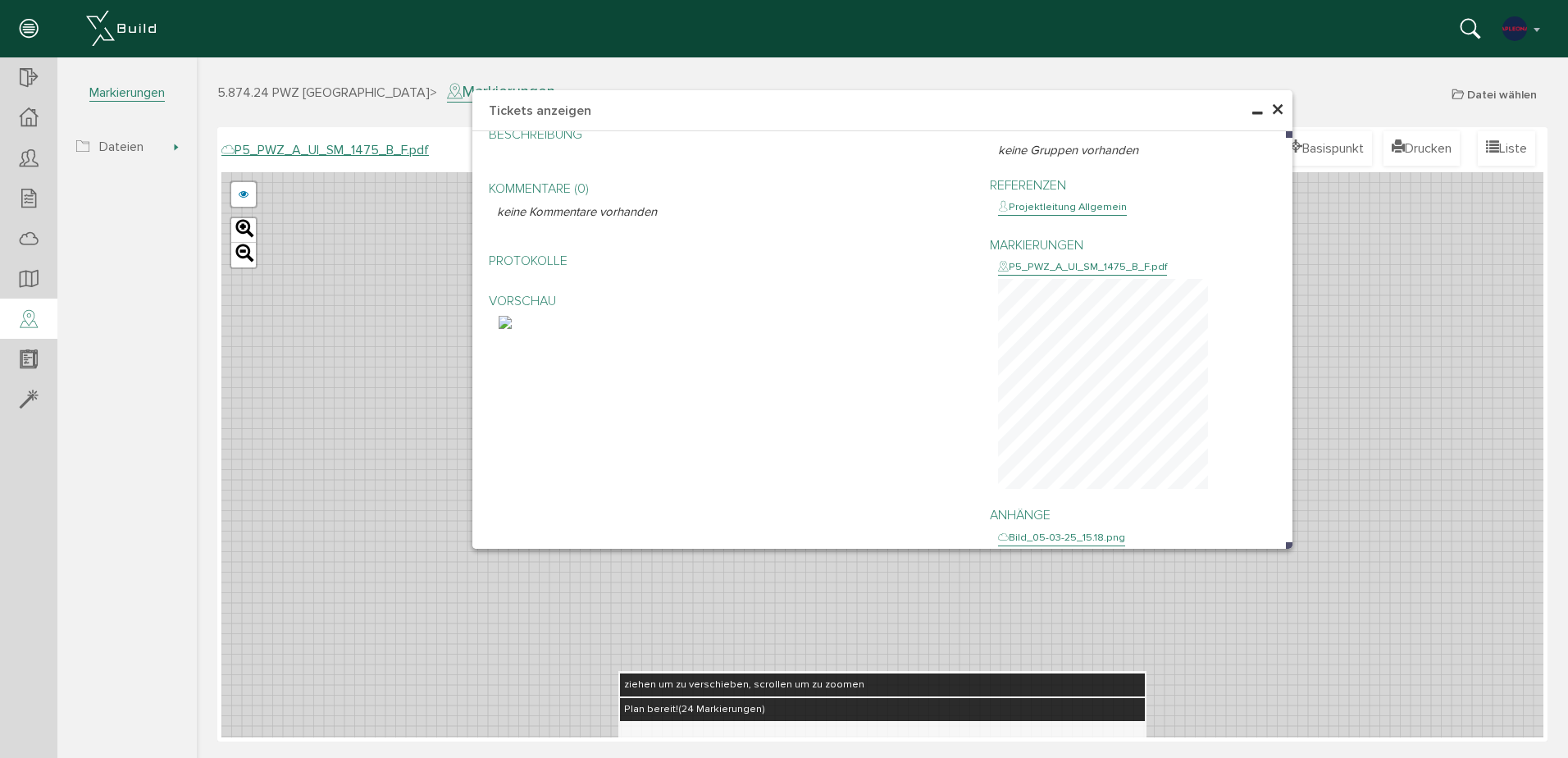
click at [1276, 112] on span "×" at bounding box center [1278, 110] width 13 height 32
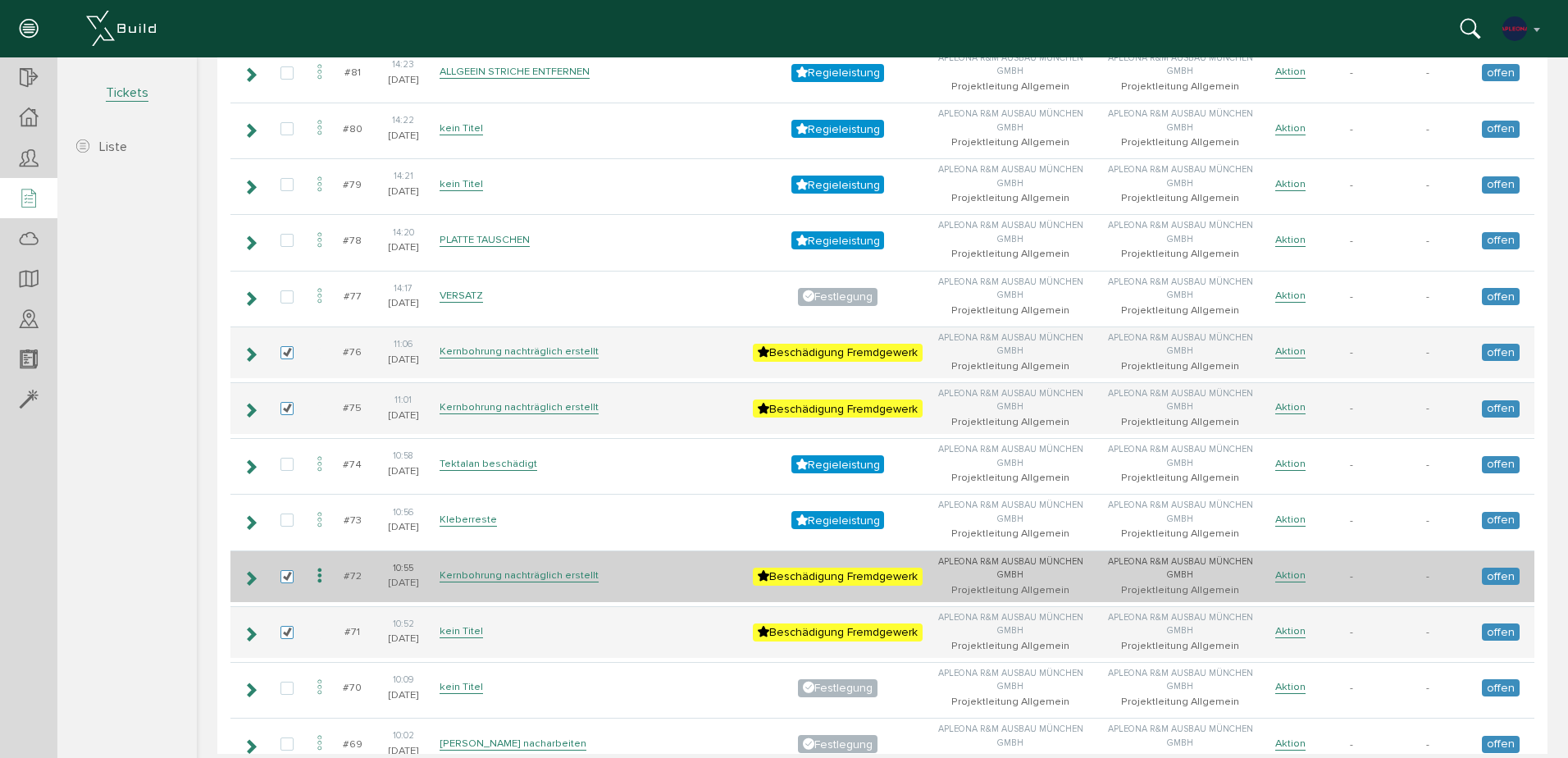
scroll to position [1066, 0]
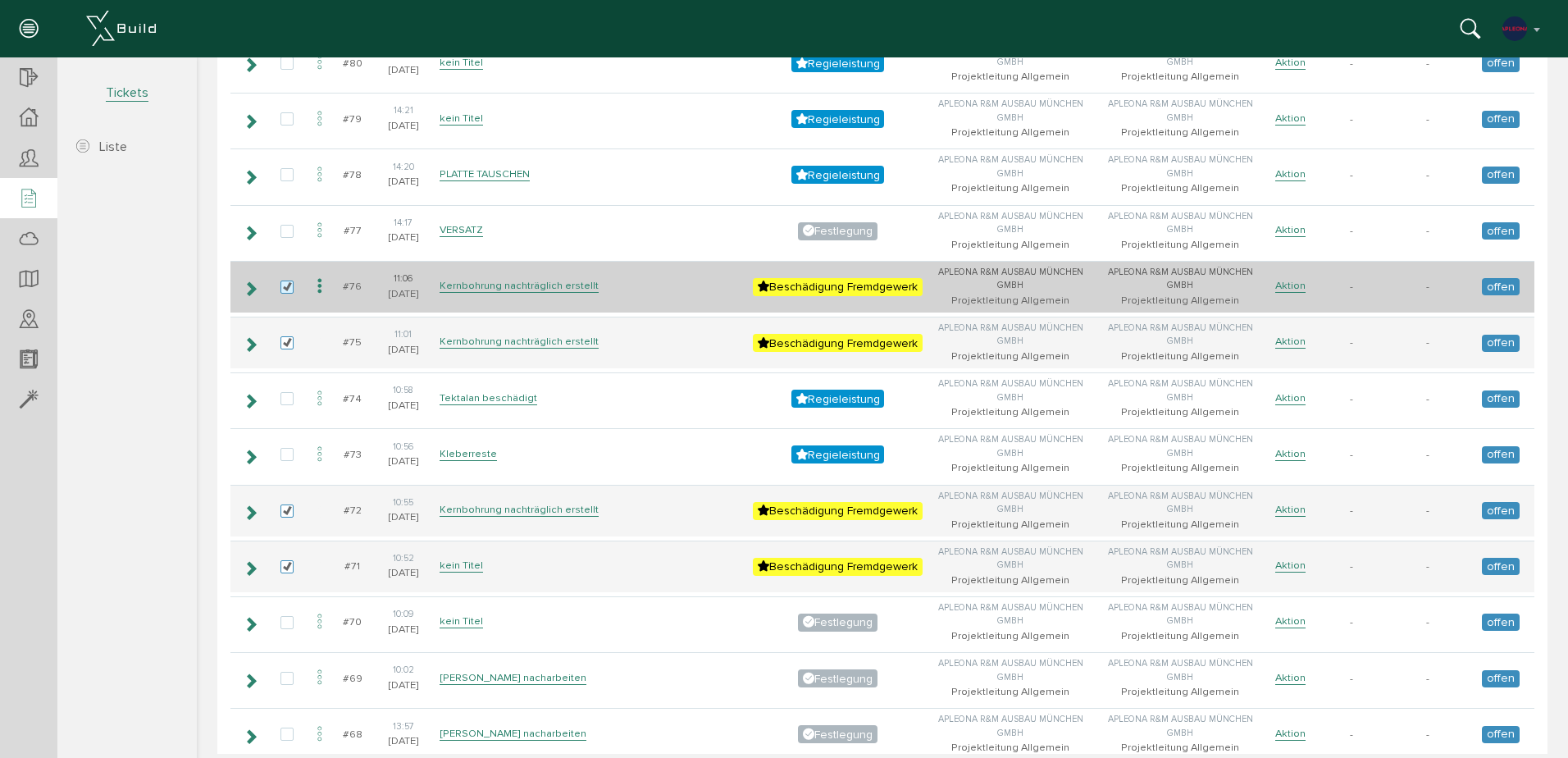
click at [285, 291] on label at bounding box center [290, 288] width 19 height 15
click at [285, 291] on input "checkbox" at bounding box center [285, 285] width 11 height 11
checkbox input "false"
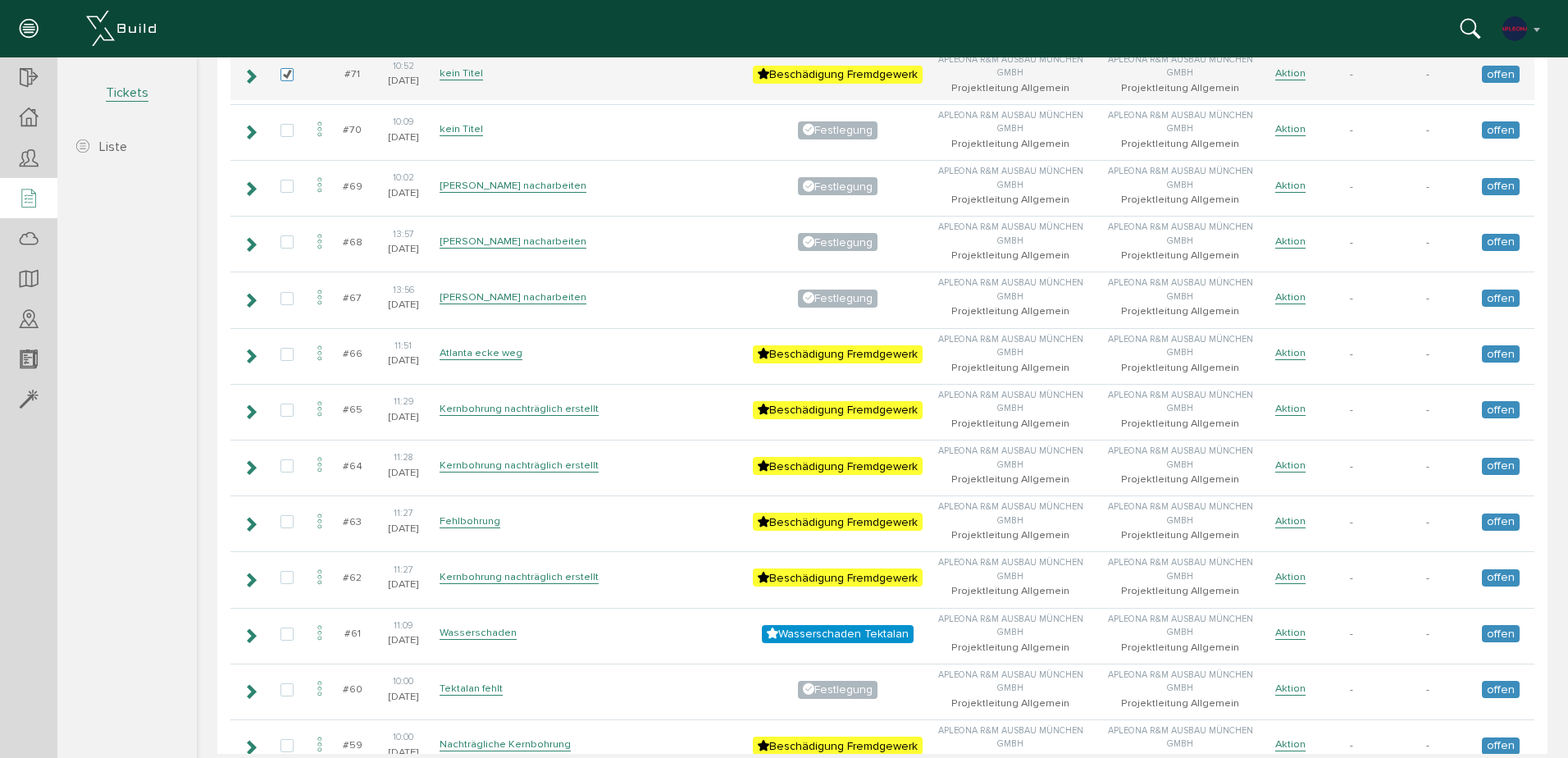
scroll to position [984, 0]
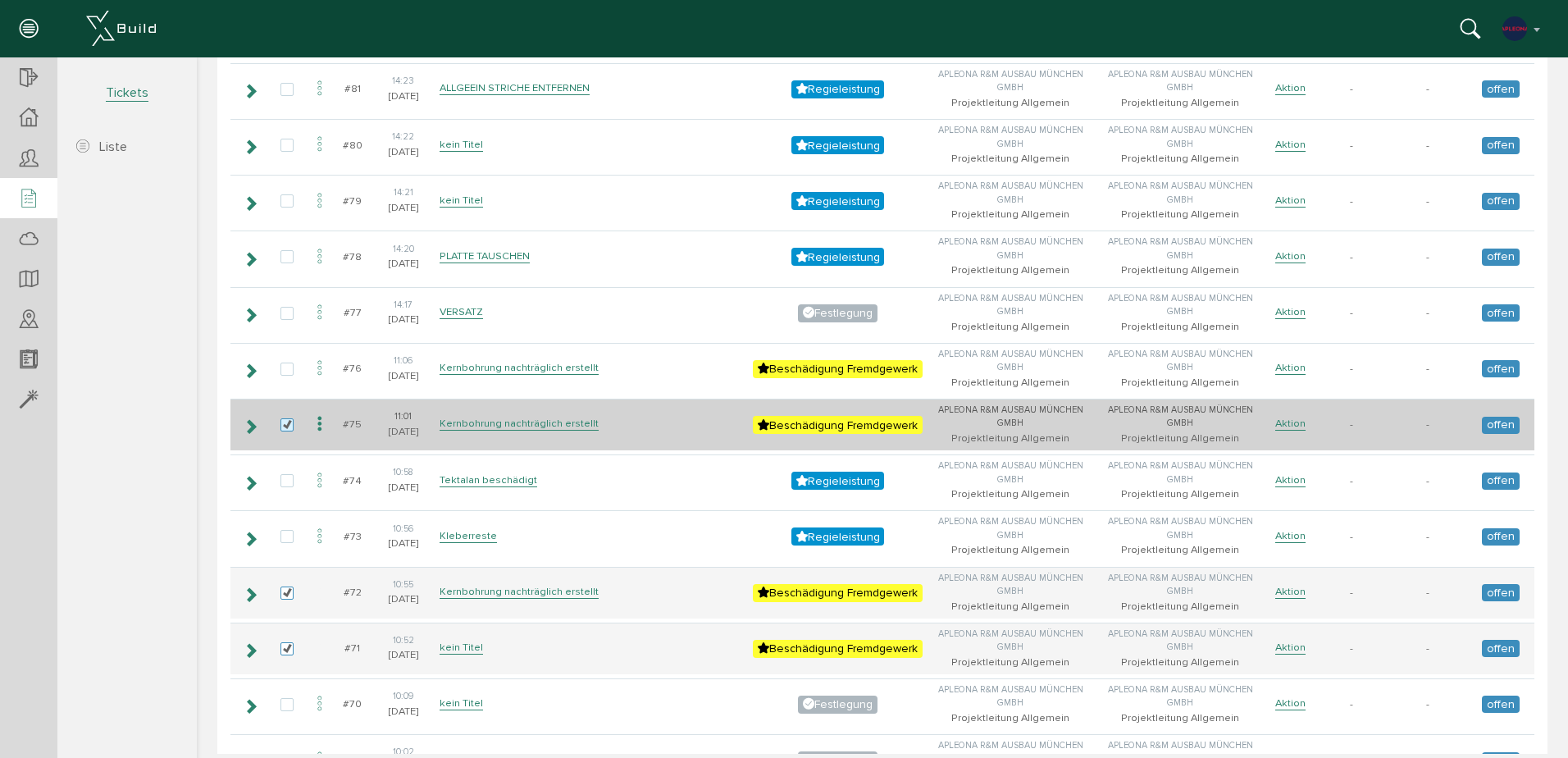
click at [287, 426] on label at bounding box center [290, 426] width 19 height 15
click at [287, 426] on input "checkbox" at bounding box center [285, 423] width 11 height 11
checkbox input "false"
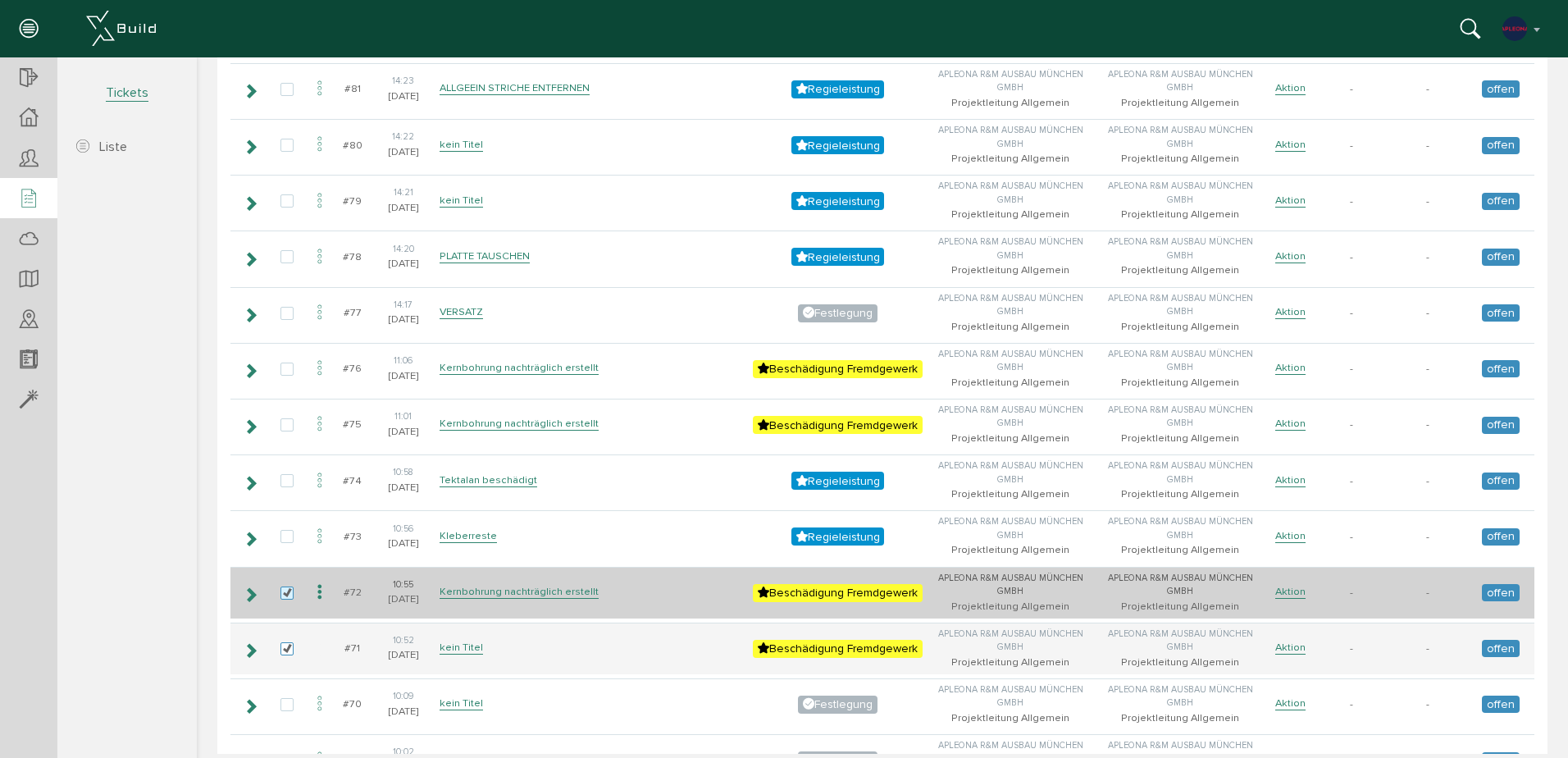
click at [287, 591] on label at bounding box center [290, 594] width 19 height 15
click at [287, 591] on input "checkbox" at bounding box center [285, 592] width 11 height 11
checkbox input "false"
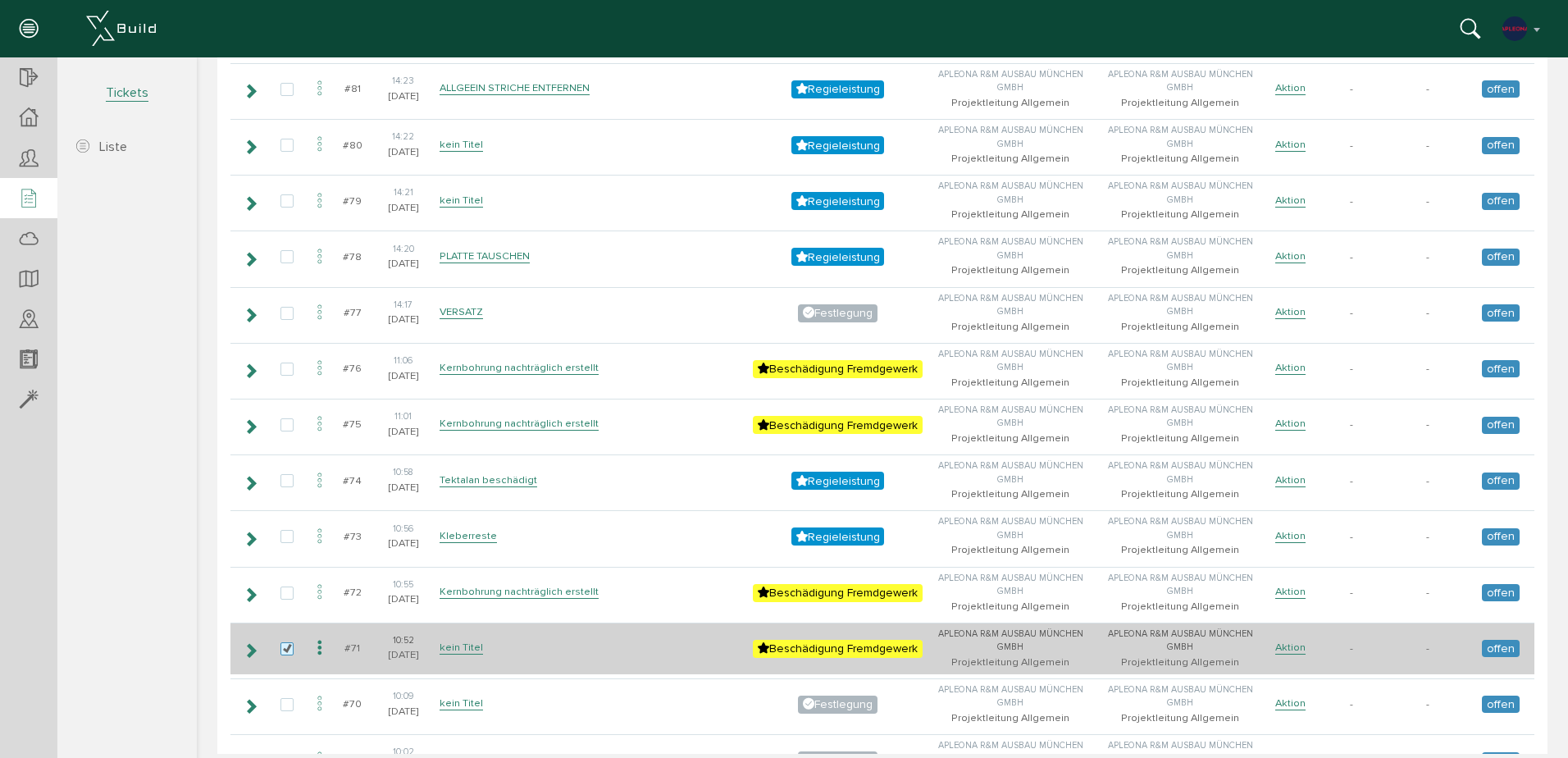
click at [283, 653] on label at bounding box center [290, 650] width 19 height 15
click at [283, 653] on input "checkbox" at bounding box center [285, 647] width 11 height 11
checkbox input "false"
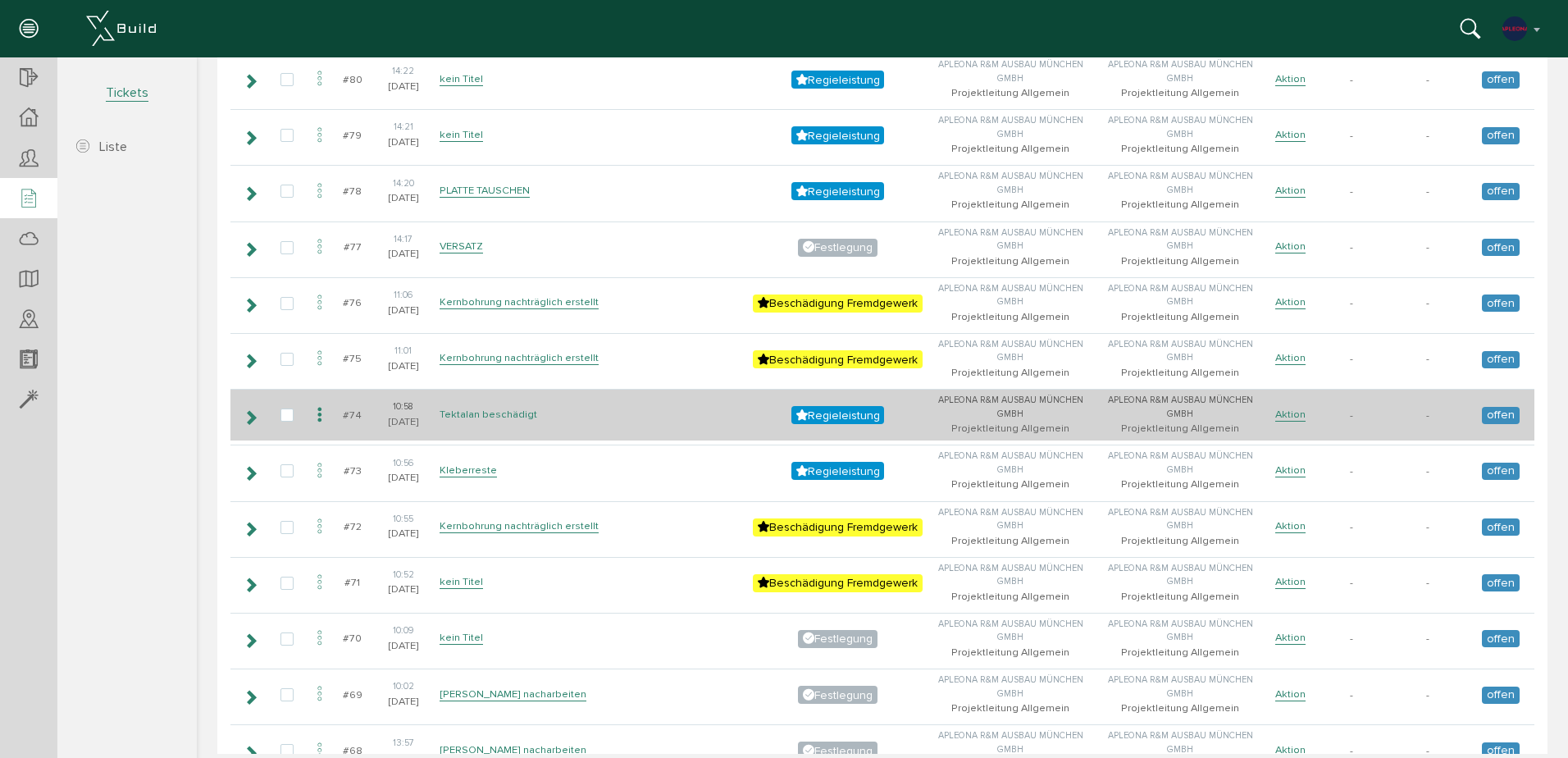
scroll to position [1148, 0]
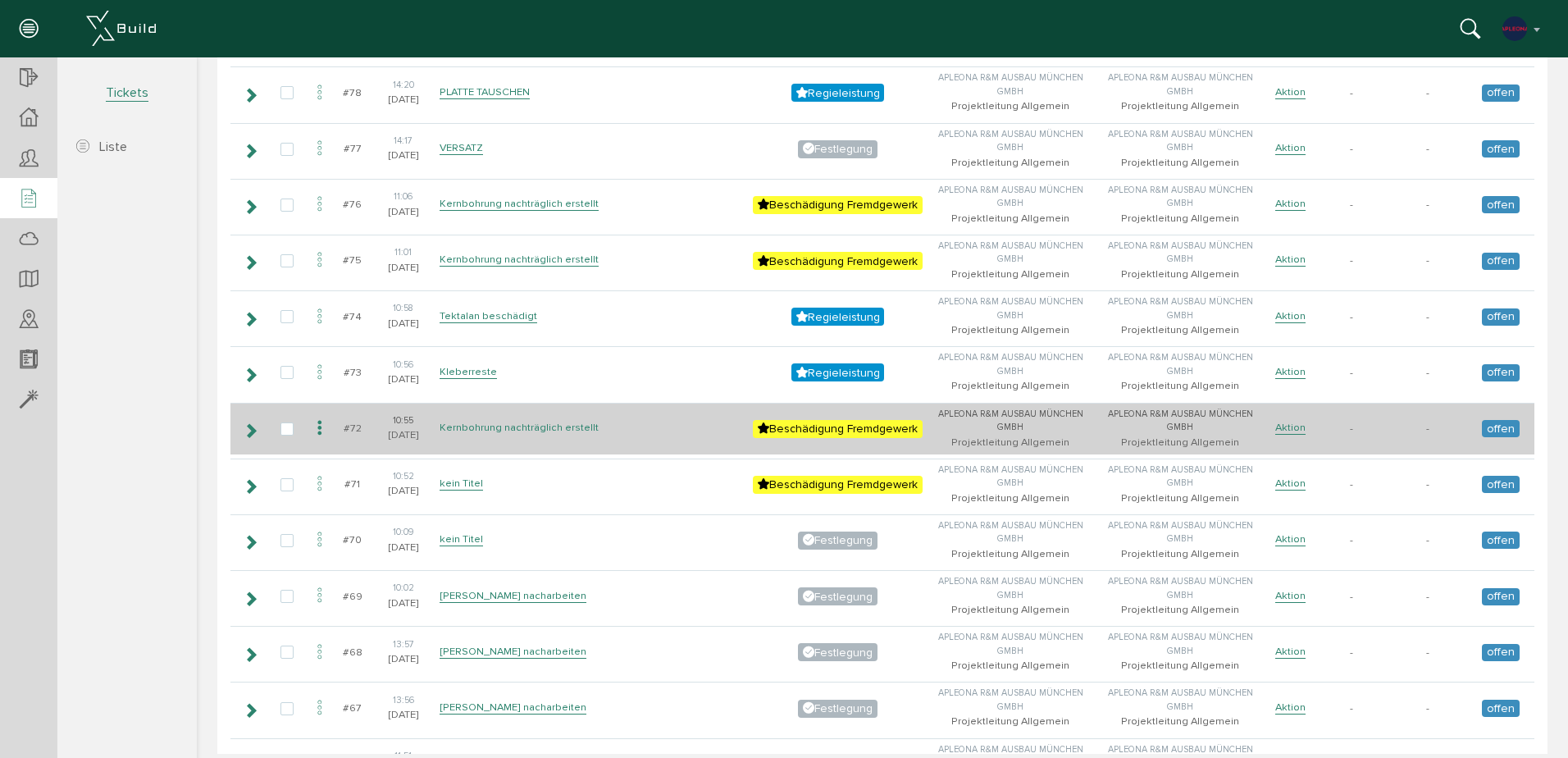
click at [491, 425] on link "Kernbohrung nachträglich erstellt" at bounding box center [520, 427] width 159 height 14
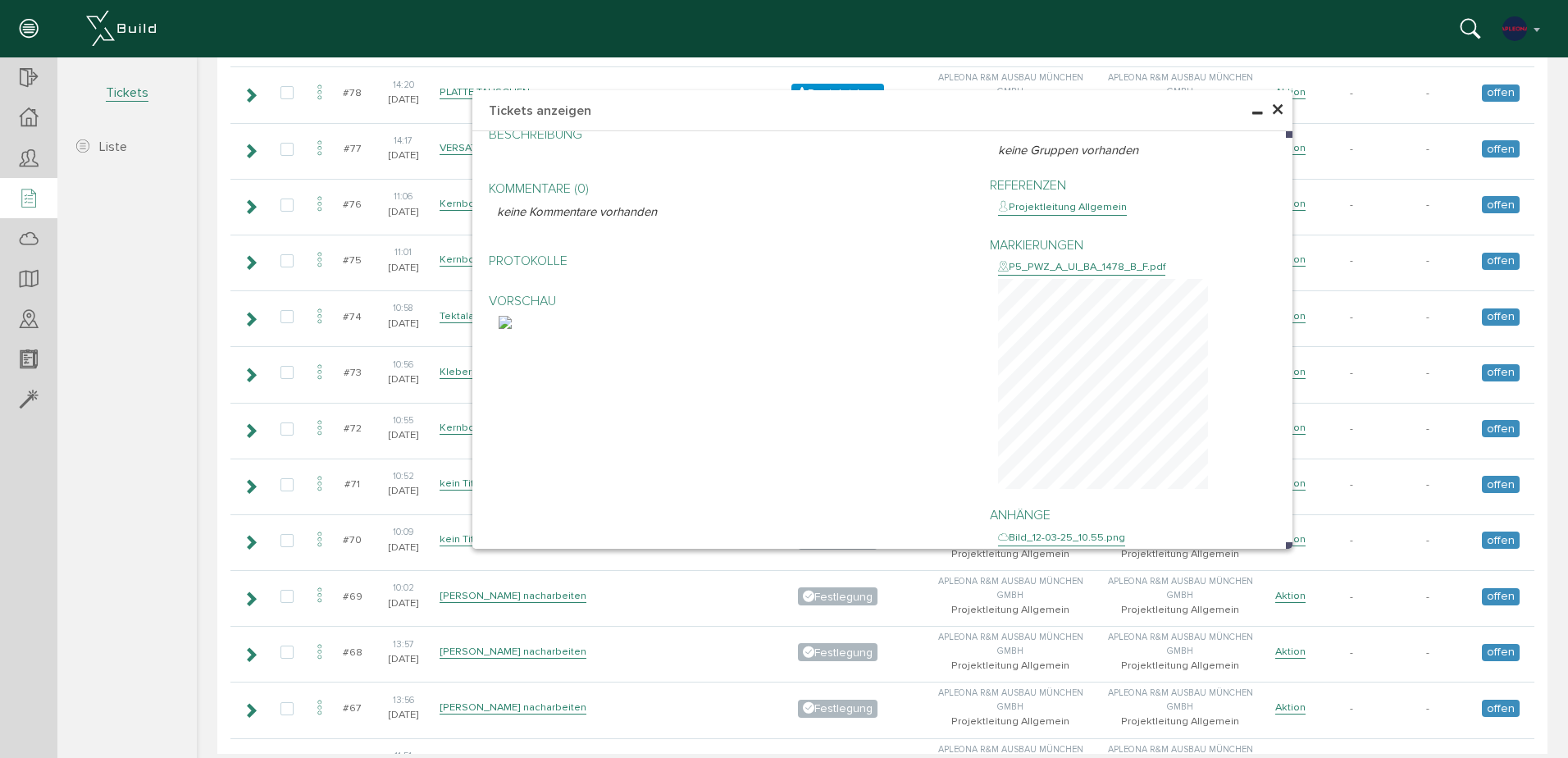
click at [1278, 112] on span "×" at bounding box center [1278, 110] width 13 height 32
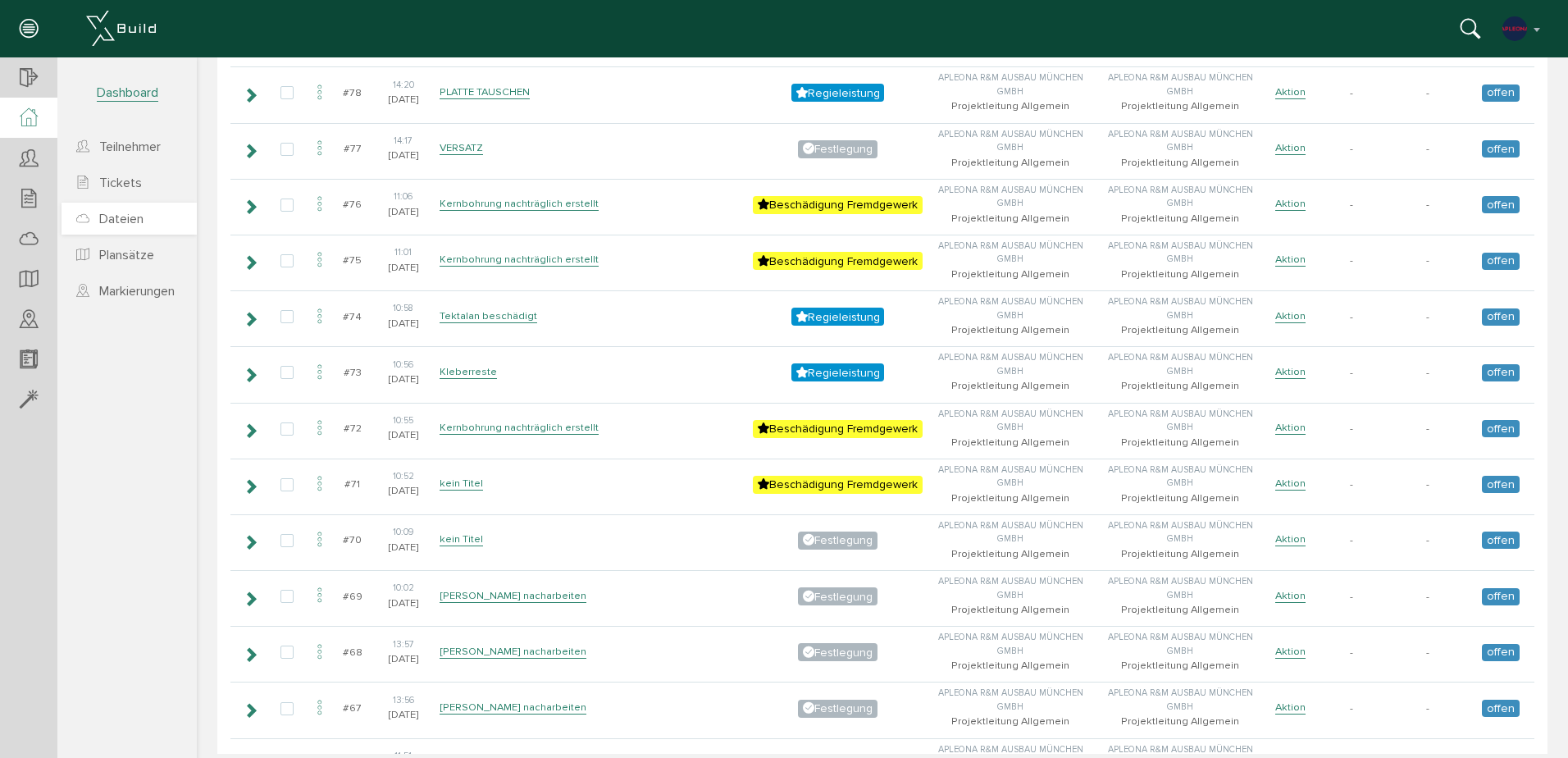
click at [132, 211] on span "Dateien" at bounding box center [121, 219] width 44 height 17
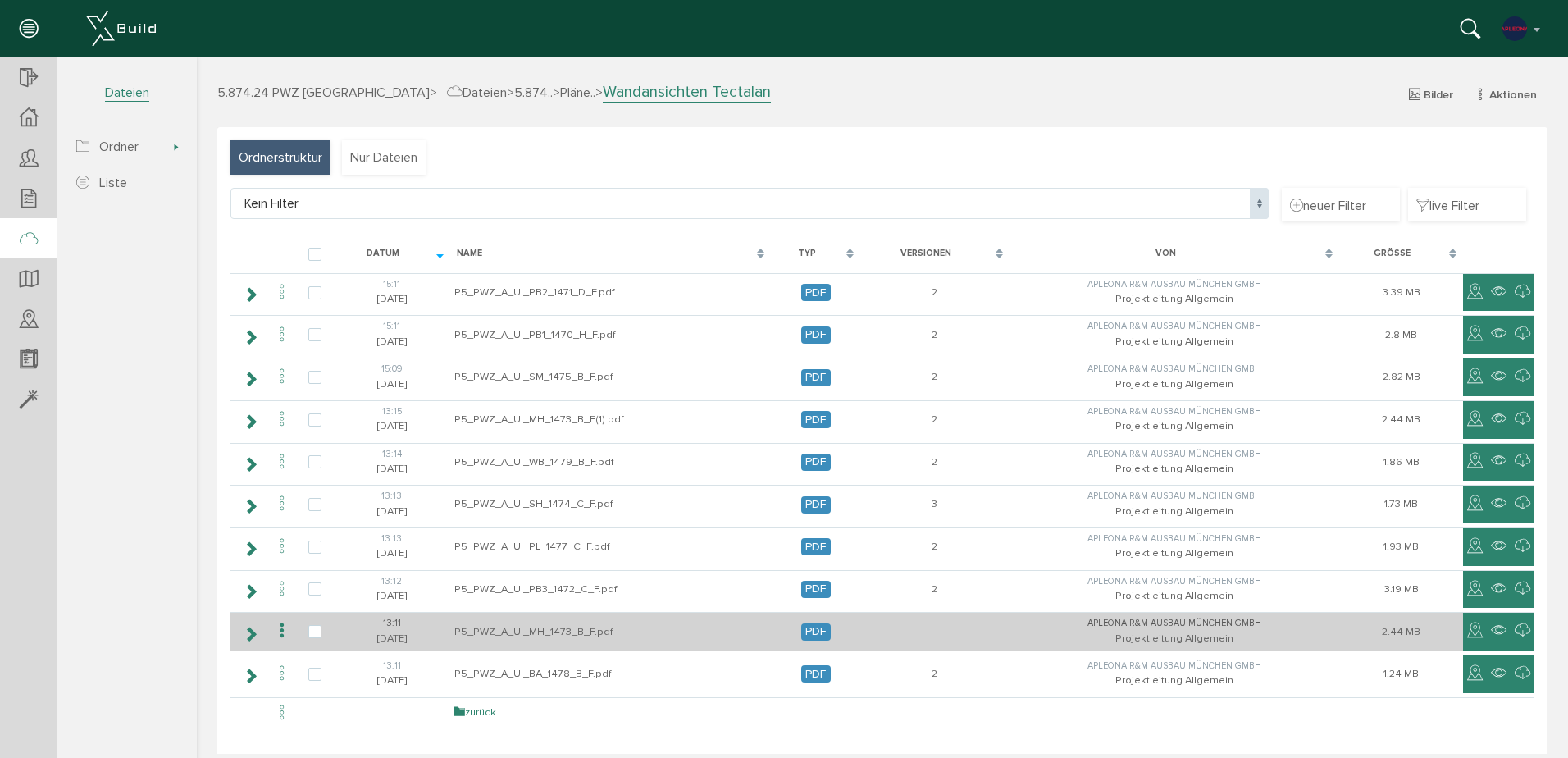
click at [519, 634] on td "P5_PWZ_A_UI_MH_1473_B_F.pdf" at bounding box center [610, 631] width 321 height 39
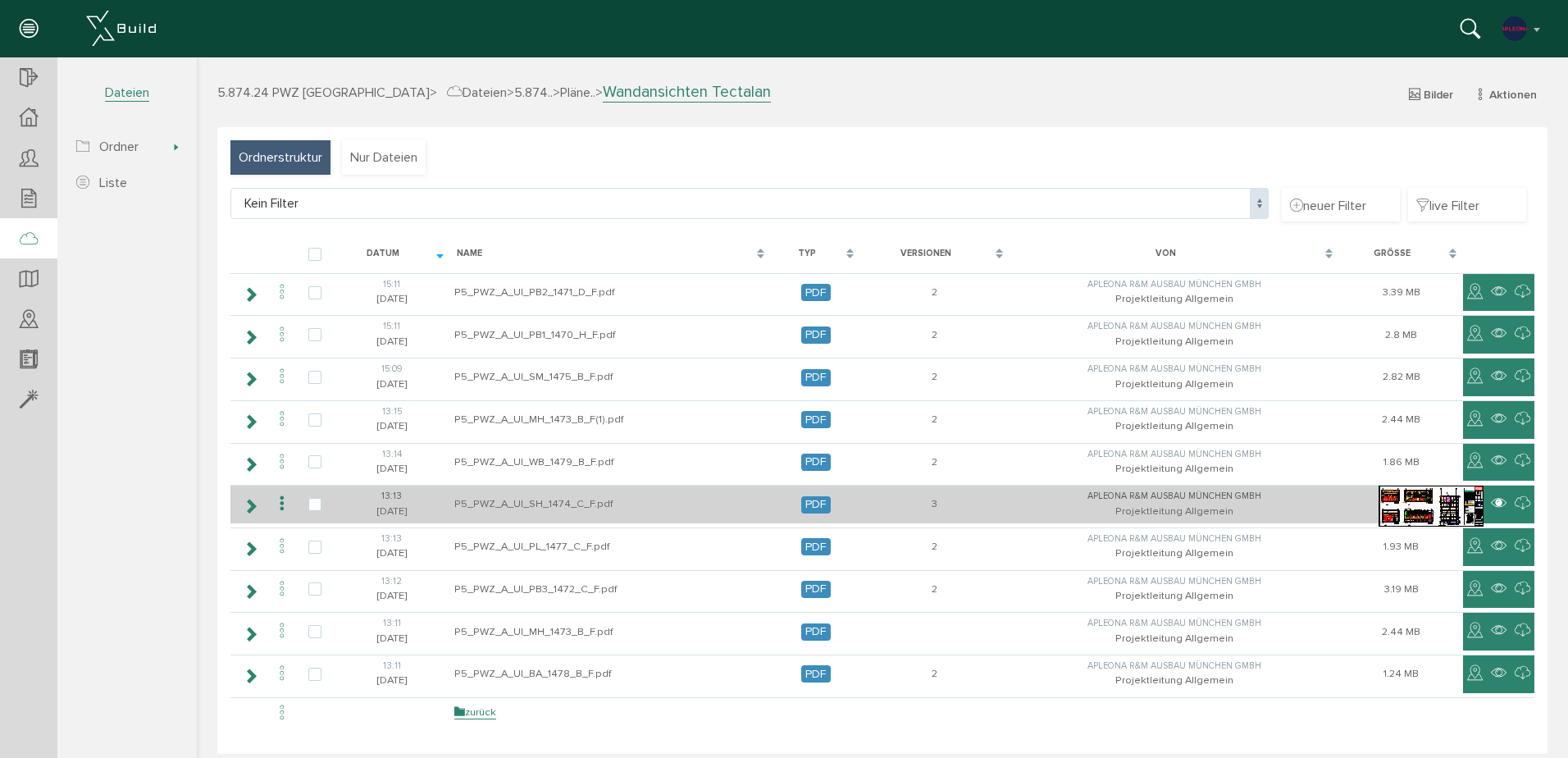
click at [1491, 503] on icon at bounding box center [1498, 503] width 16 height 19
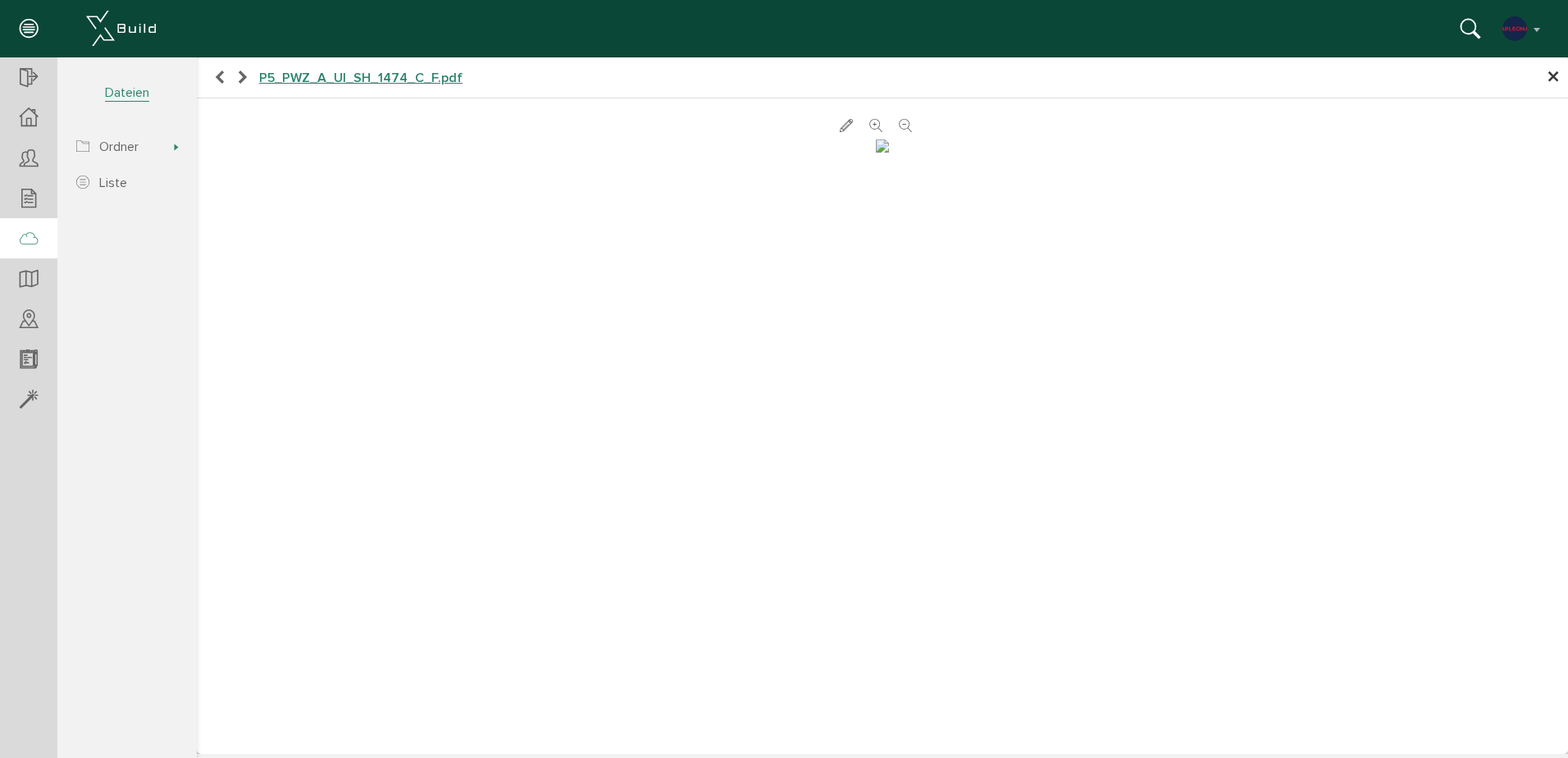
click at [889, 153] on img at bounding box center [883, 146] width 13 height 13
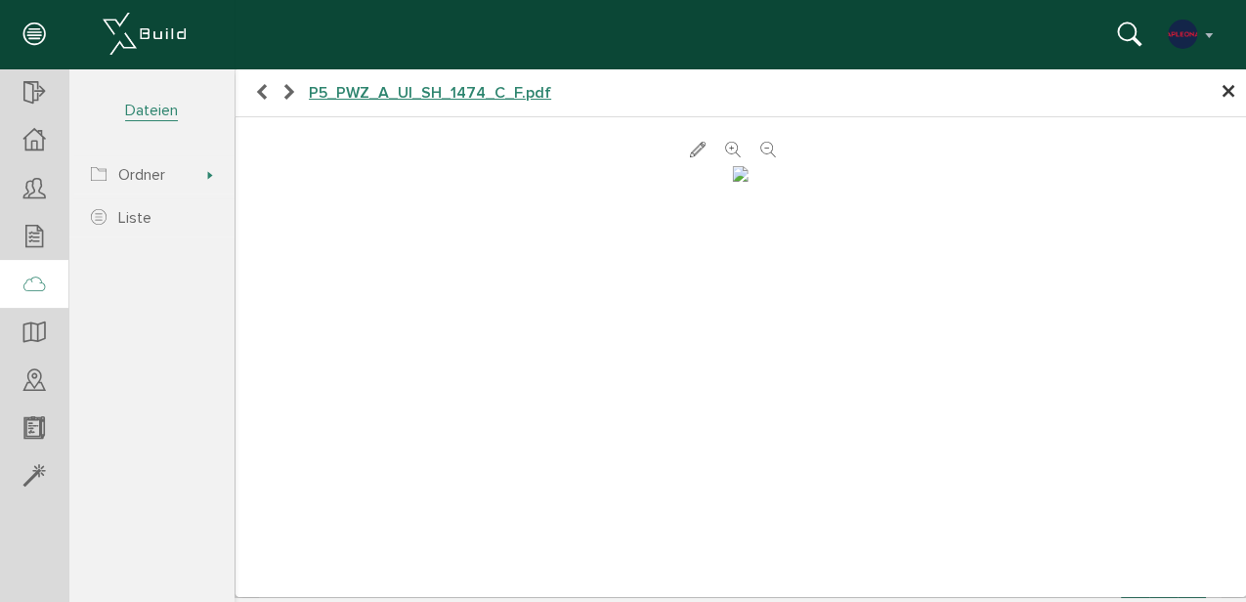
drag, startPoint x: 1219, startPoint y: 95, endPoint x: 1171, endPoint y: 119, distance: 54.6
click at [1220, 95] on span "×" at bounding box center [1228, 92] width 16 height 38
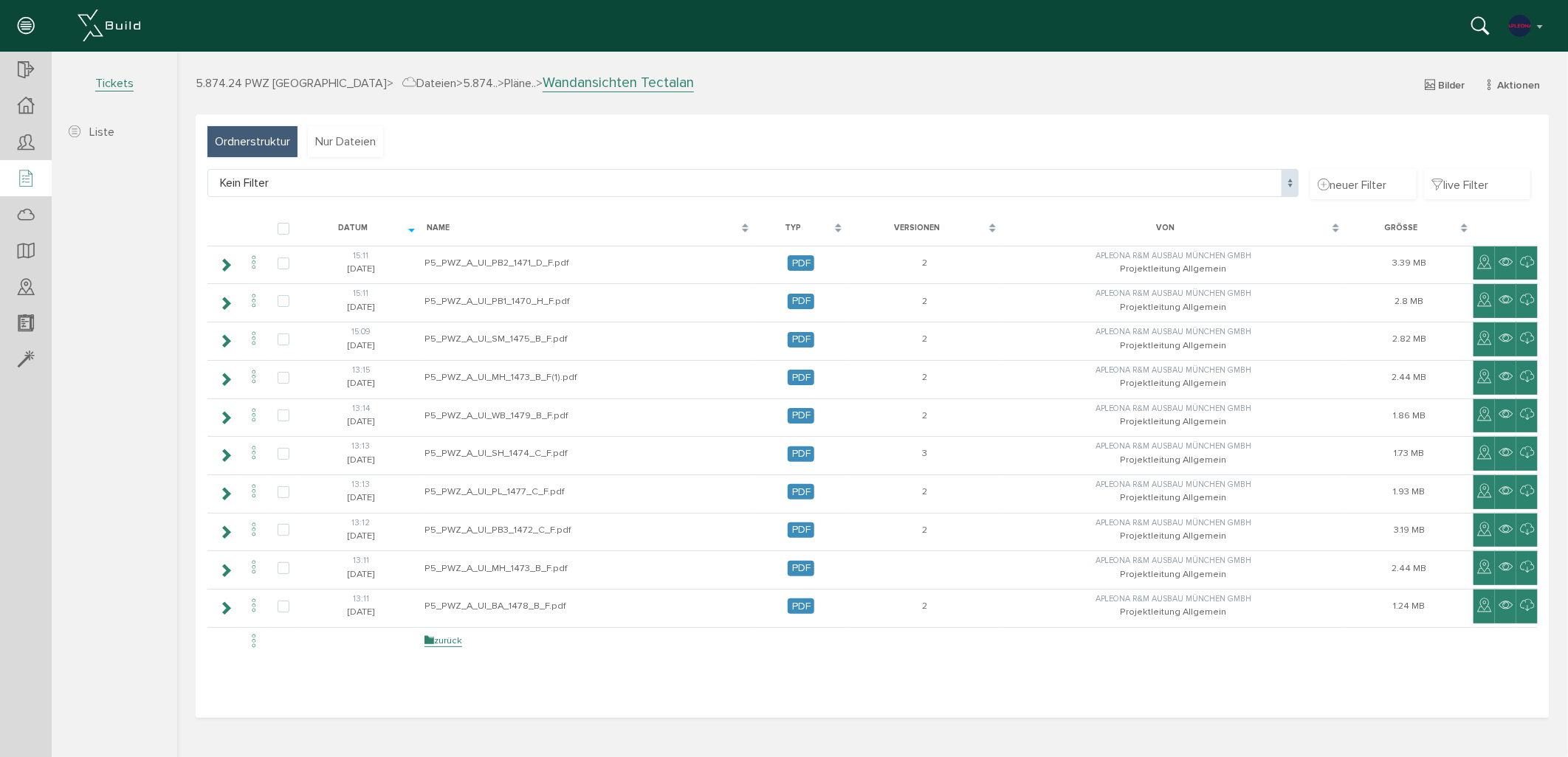
click at [20, 175] on icon at bounding box center [25, 179] width 16 height 20
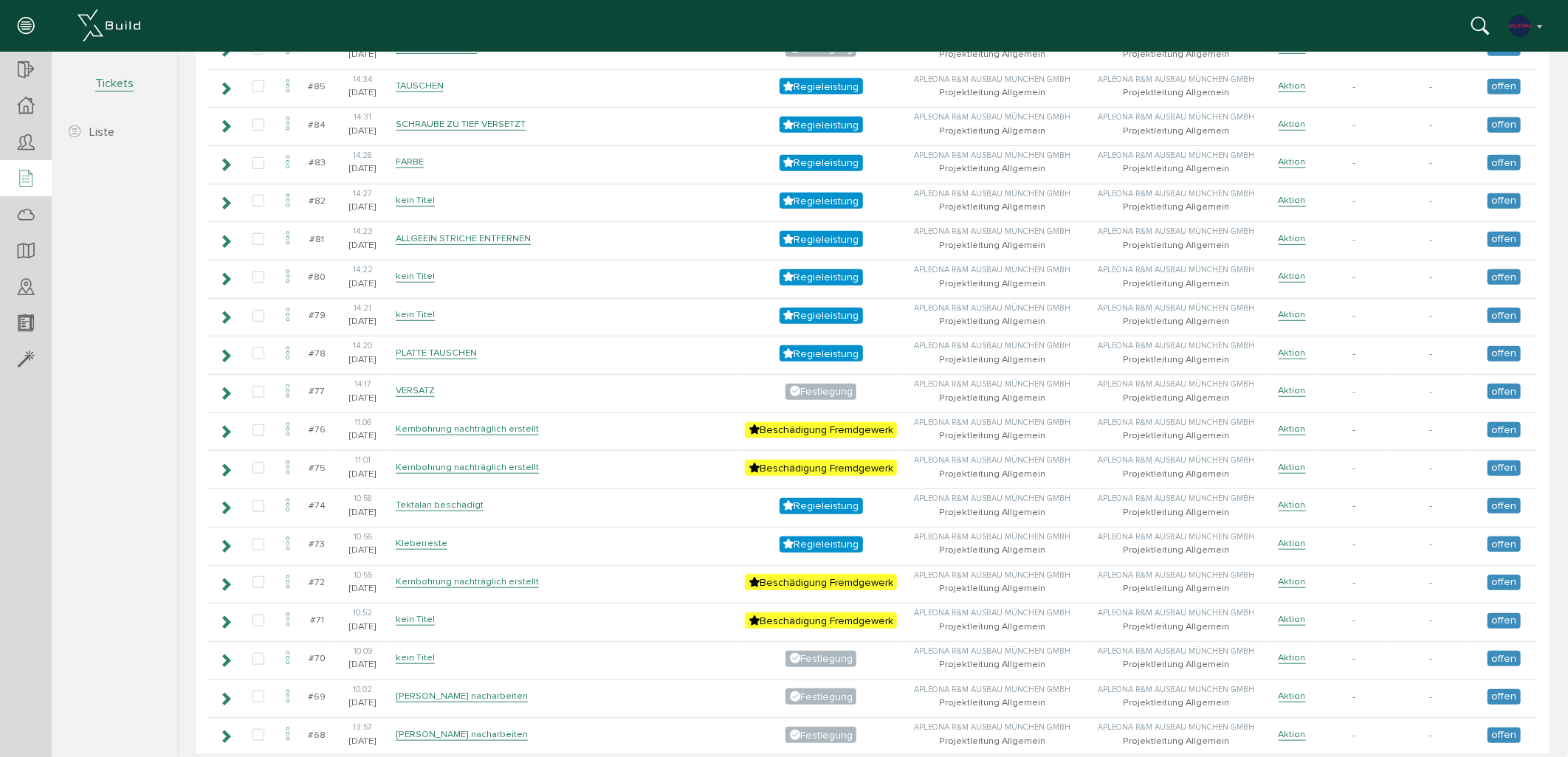
scroll to position [573, 0]
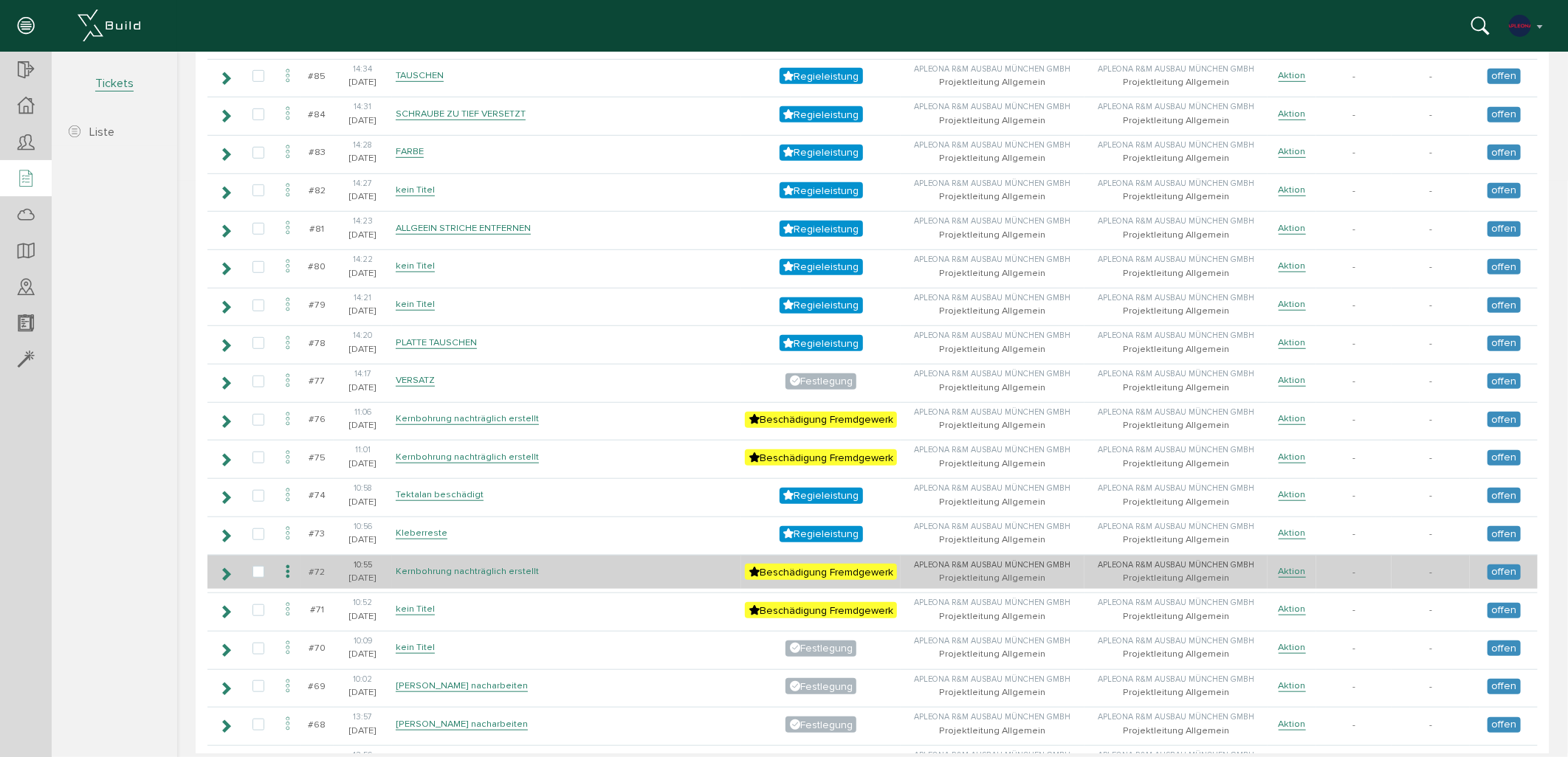
click at [425, 564] on link "Kernbohrung nachträglich erstellt" at bounding box center [467, 570] width 144 height 13
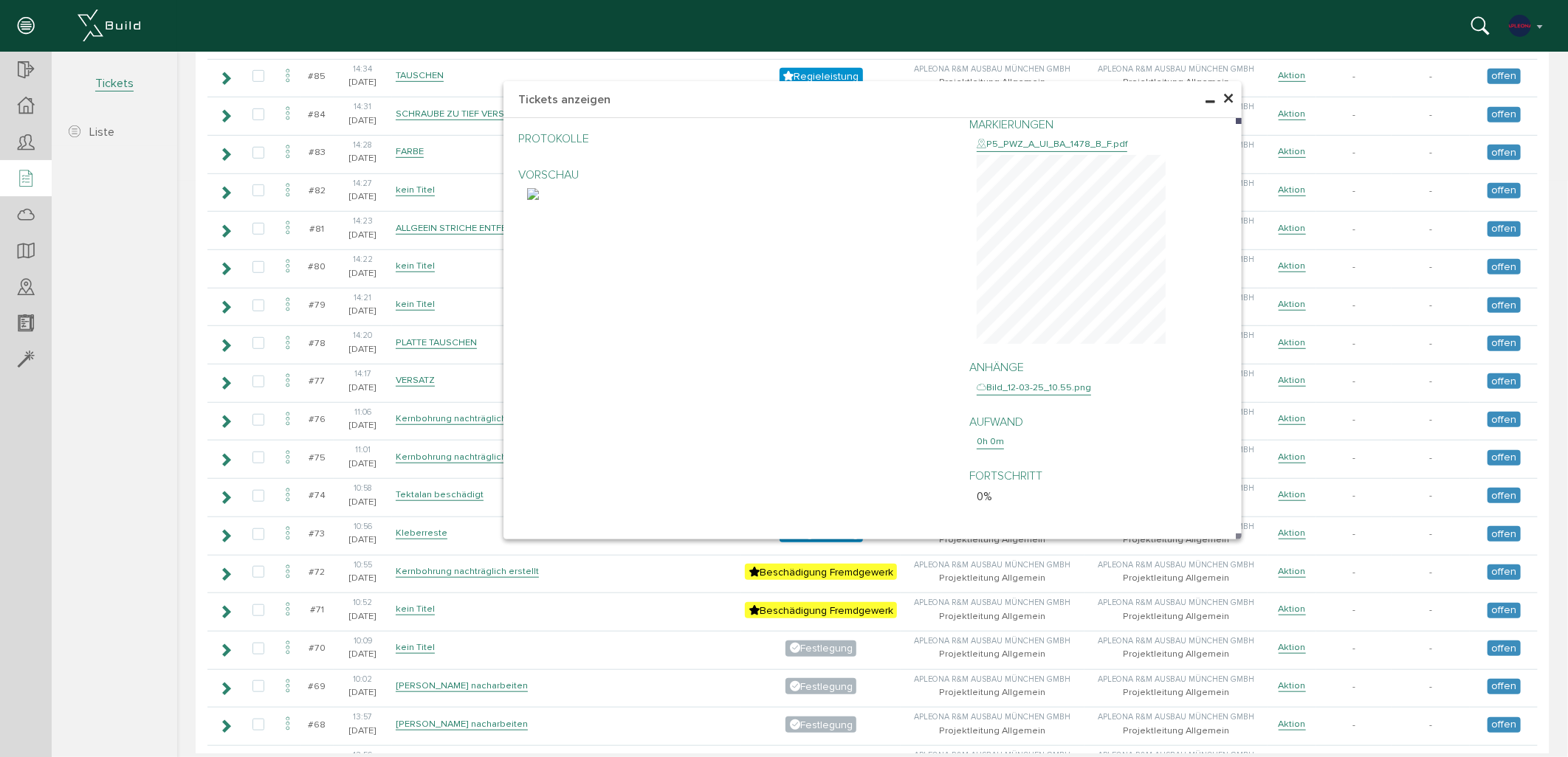
click at [1225, 99] on span "×" at bounding box center [1228, 98] width 12 height 29
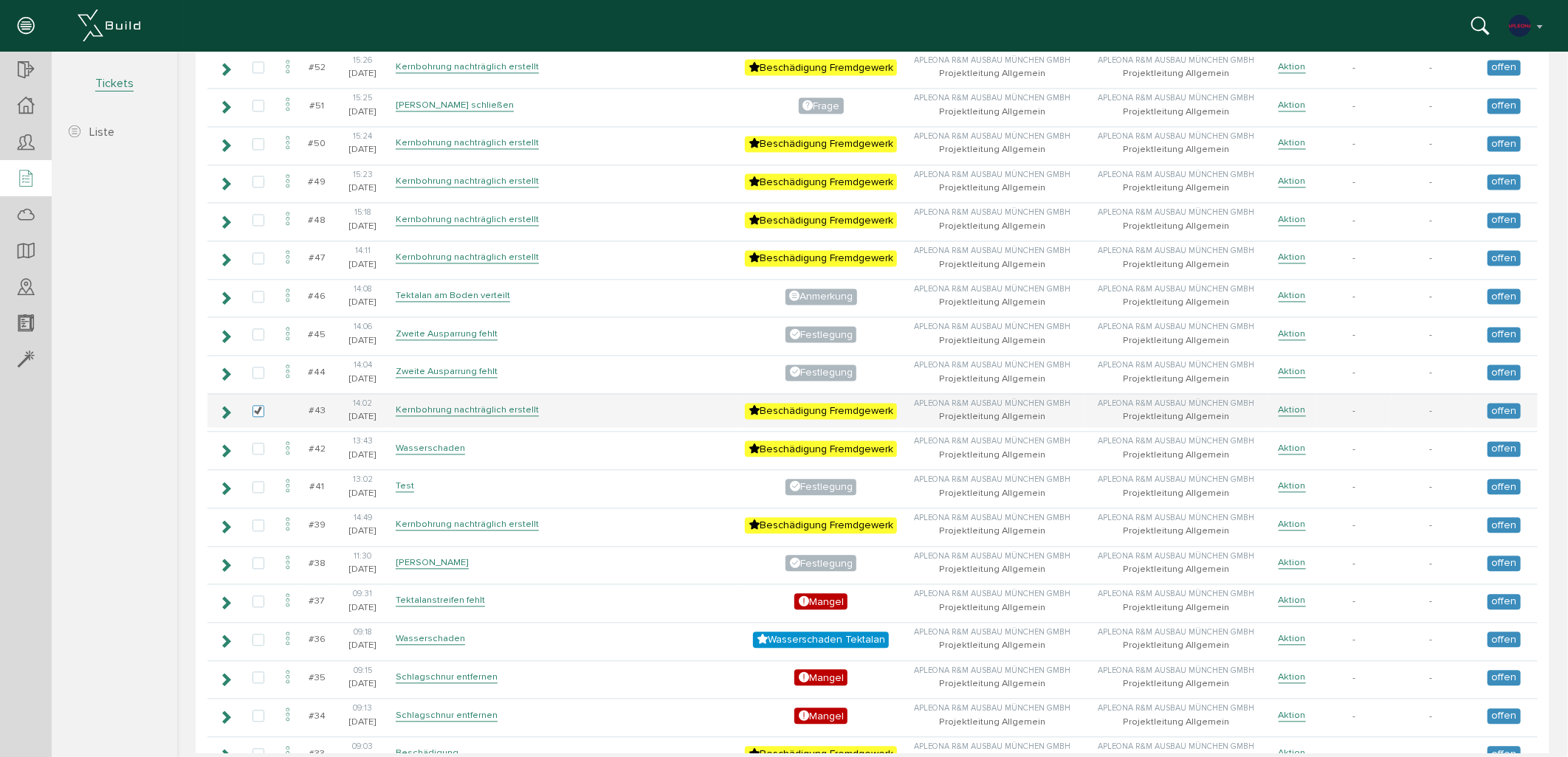
scroll to position [1803, 0]
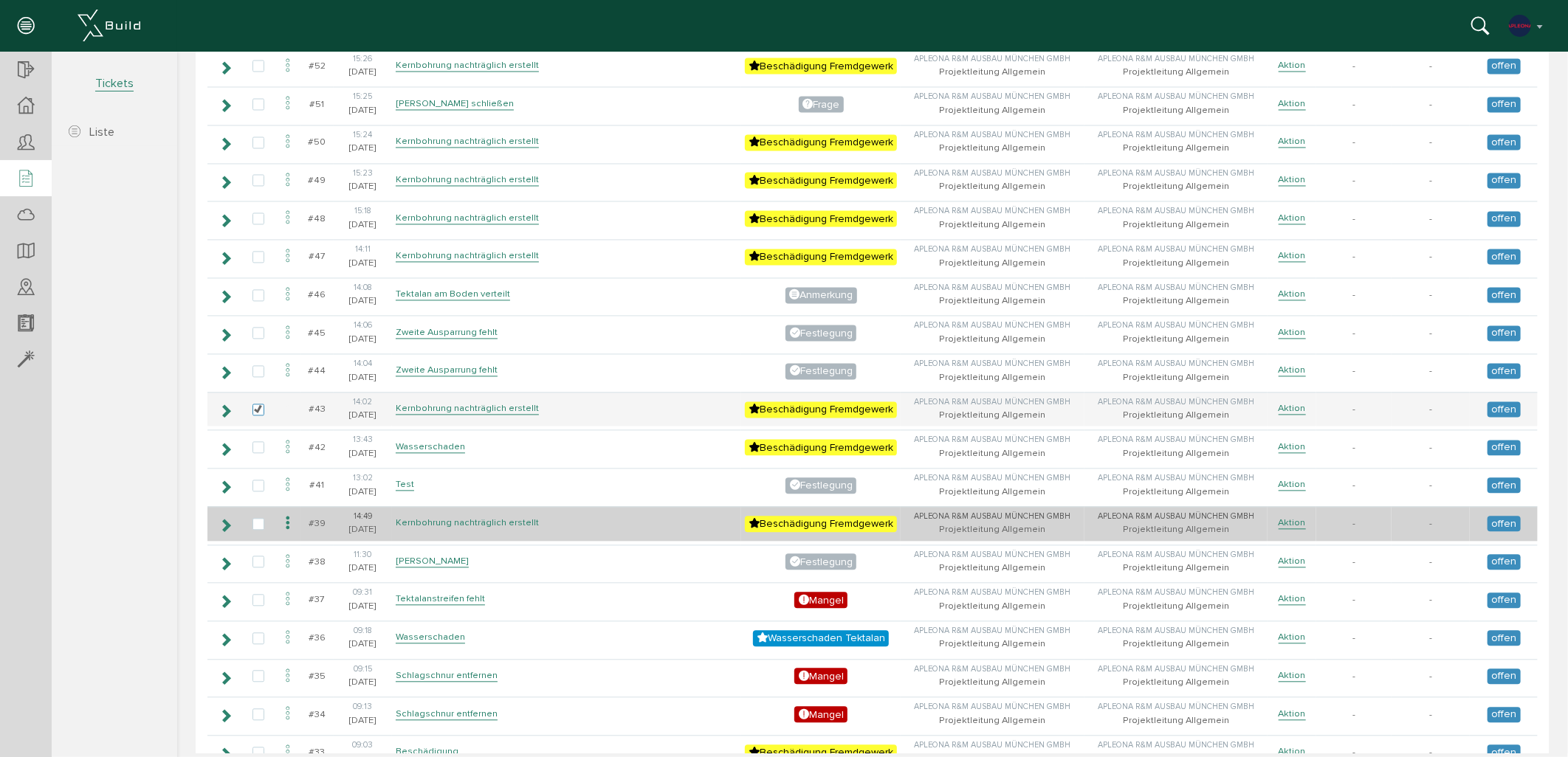
click at [431, 517] on link "Kernbohrung nachträglich erstellt" at bounding box center [467, 523] width 144 height 13
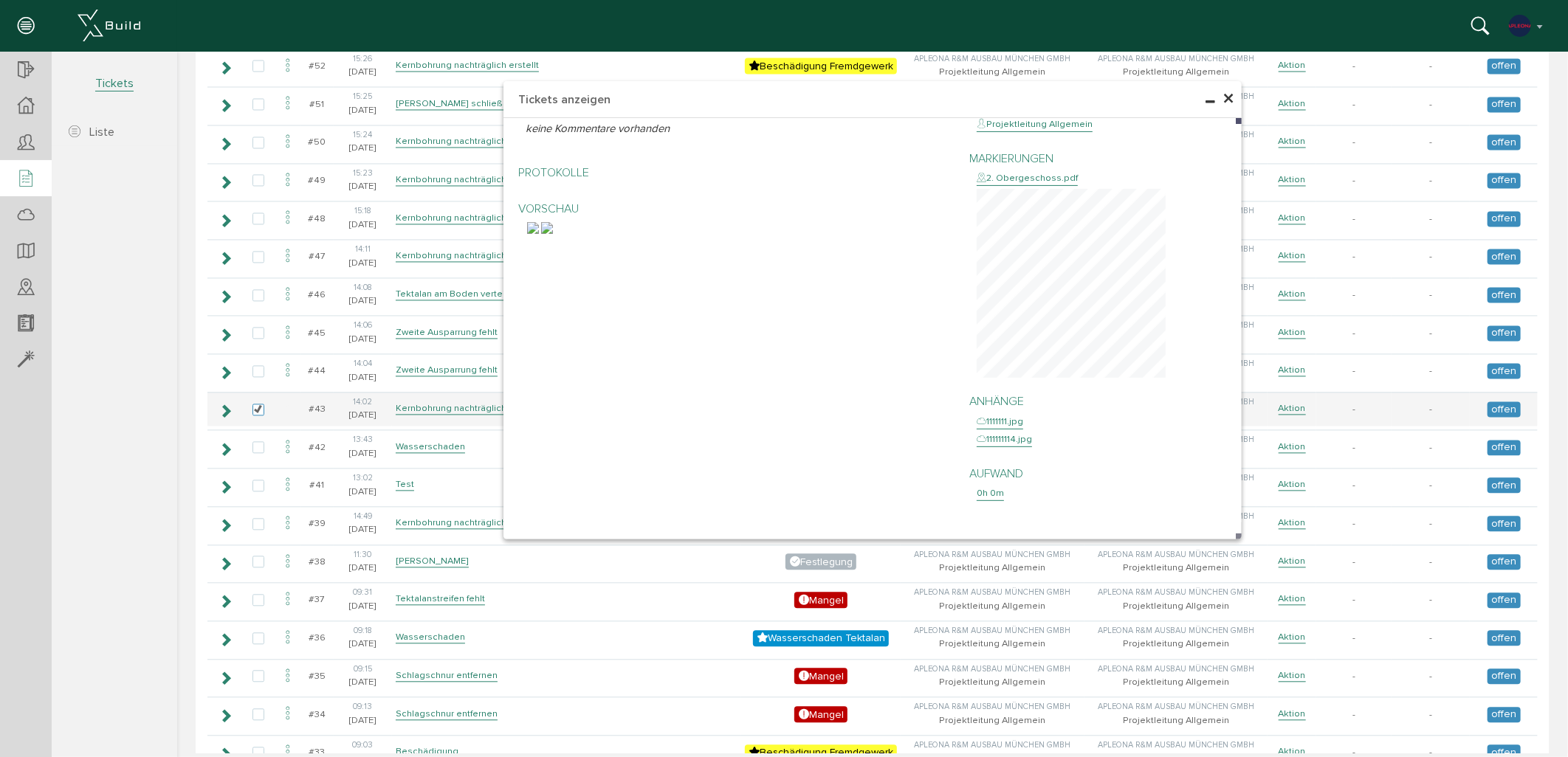
click at [1223, 99] on span "×" at bounding box center [1228, 98] width 12 height 29
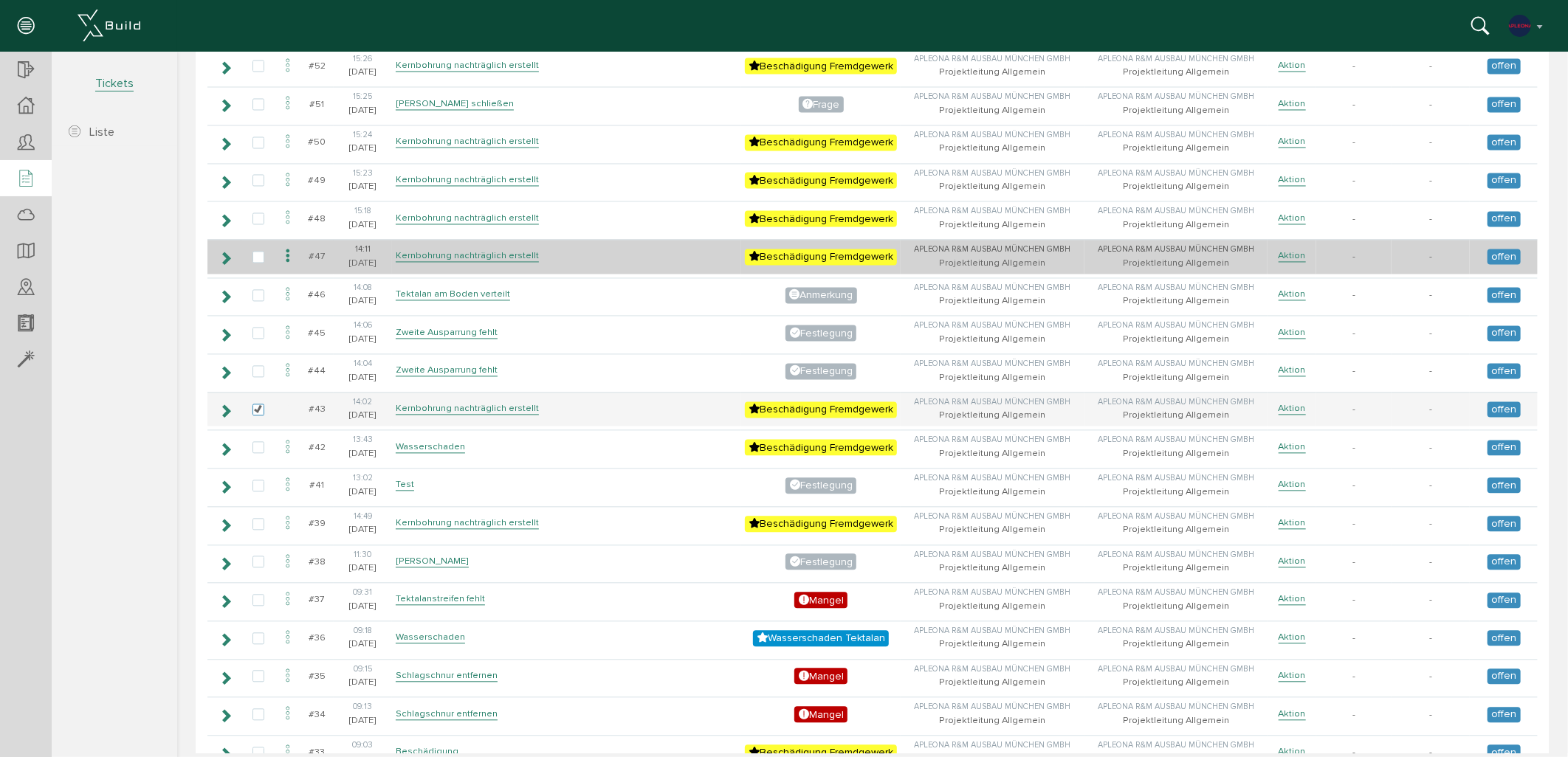
click at [485, 245] on td "Kernbohrung nachträglich erstellt" at bounding box center [566, 257] width 349 height 35
click at [502, 249] on link "Kernbohrung nachträglich erstellt" at bounding box center [467, 255] width 144 height 13
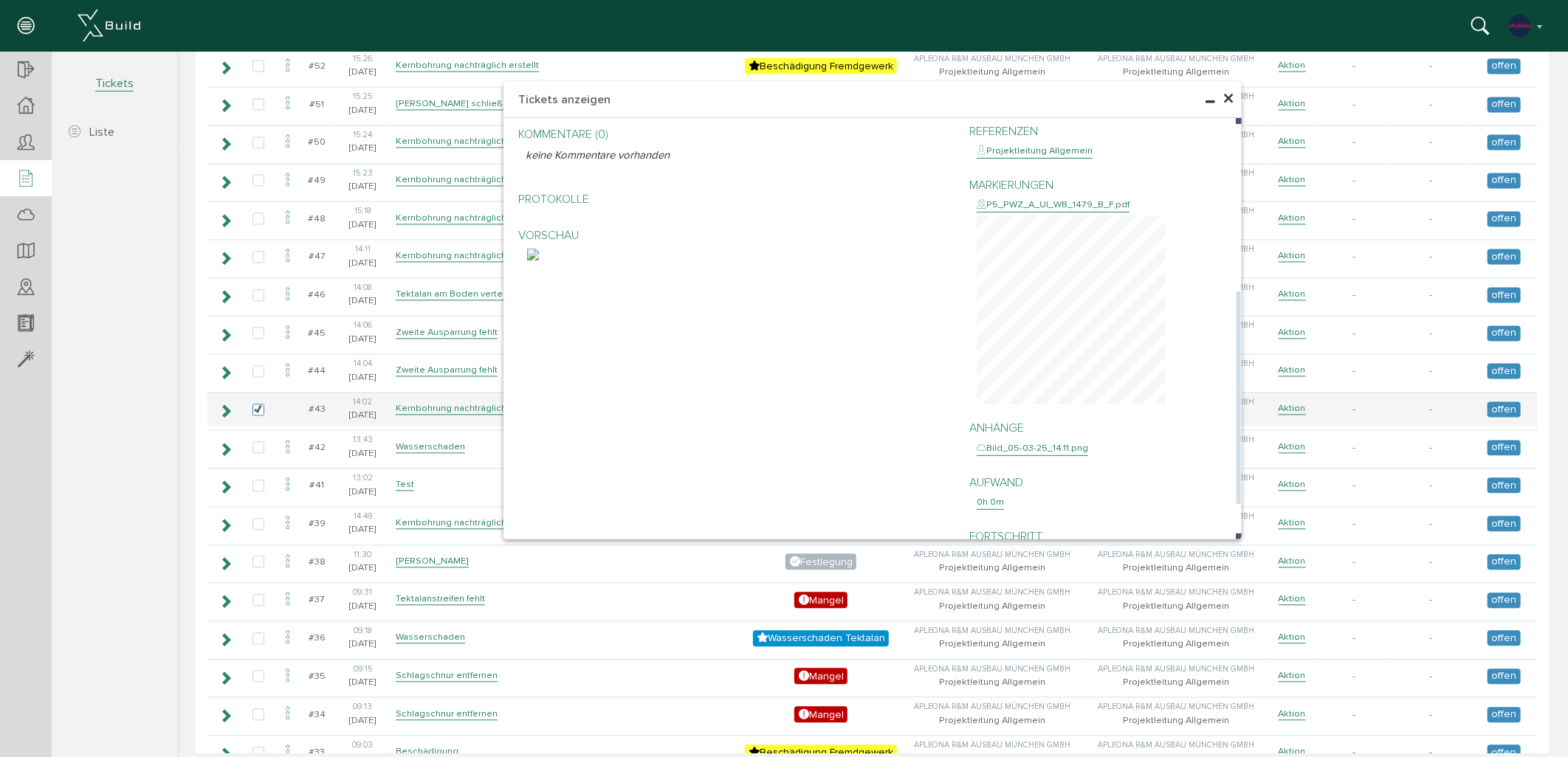
click at [1065, 202] on div "P5_PWZ_A_UI_WB_1479_B_F.pdf" at bounding box center [1053, 205] width 153 height 15
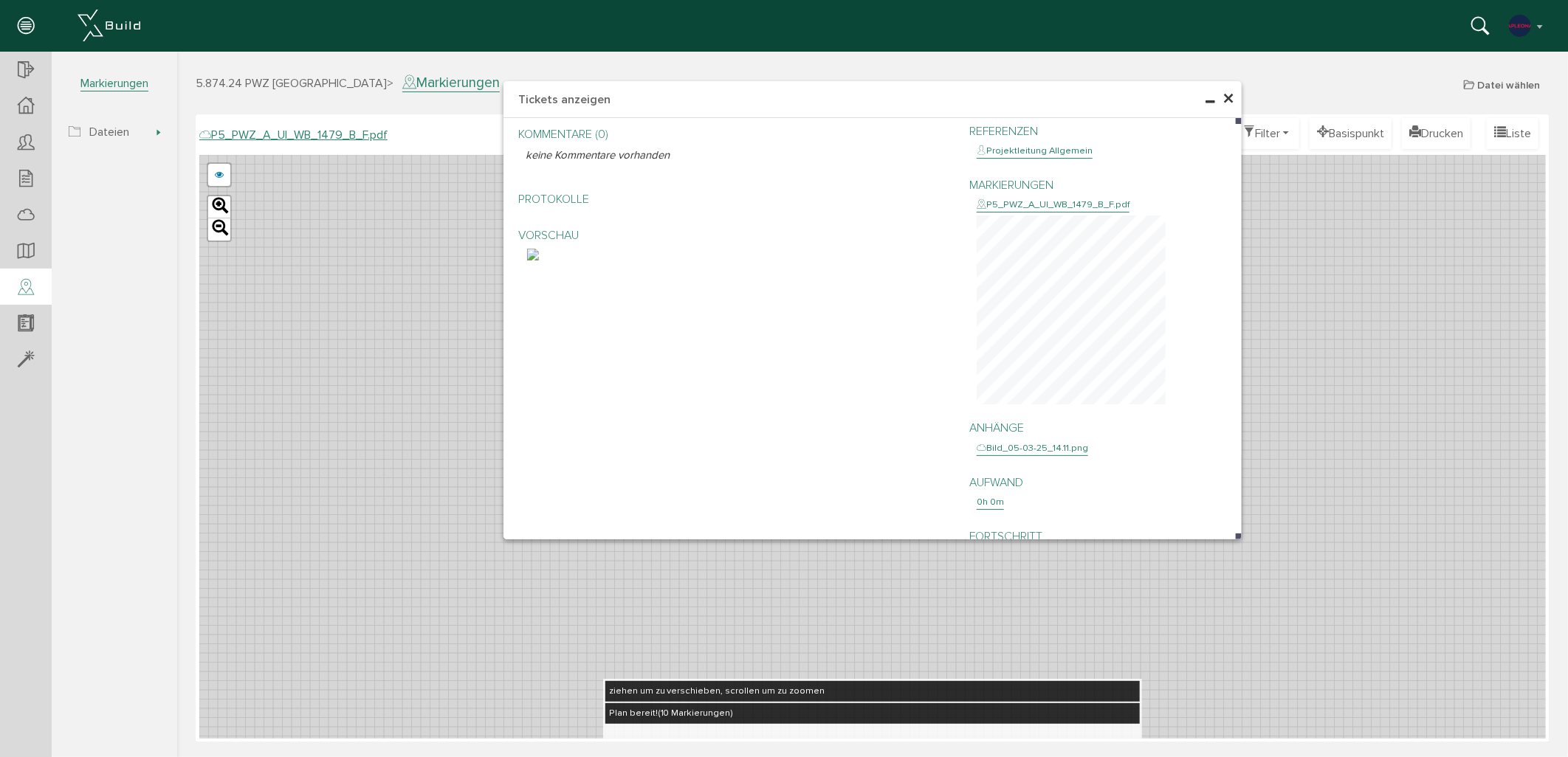
click at [1236, 105] on h4 "Tickets anzeigen" at bounding box center [871, 99] width 738 height 37
click at [1231, 100] on span "×" at bounding box center [1228, 98] width 12 height 29
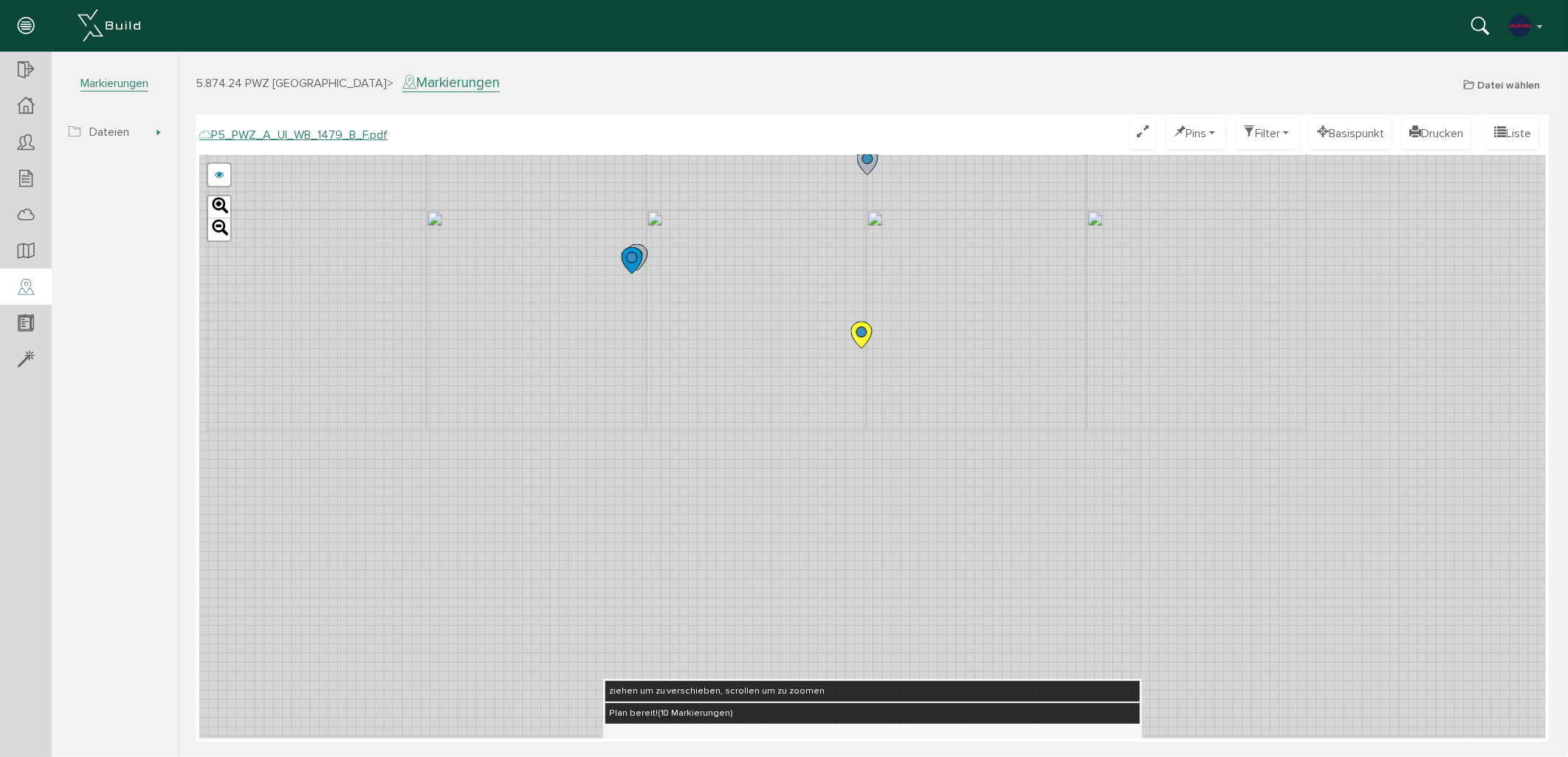
click at [858, 329] on circle at bounding box center [861, 332] width 11 height 11
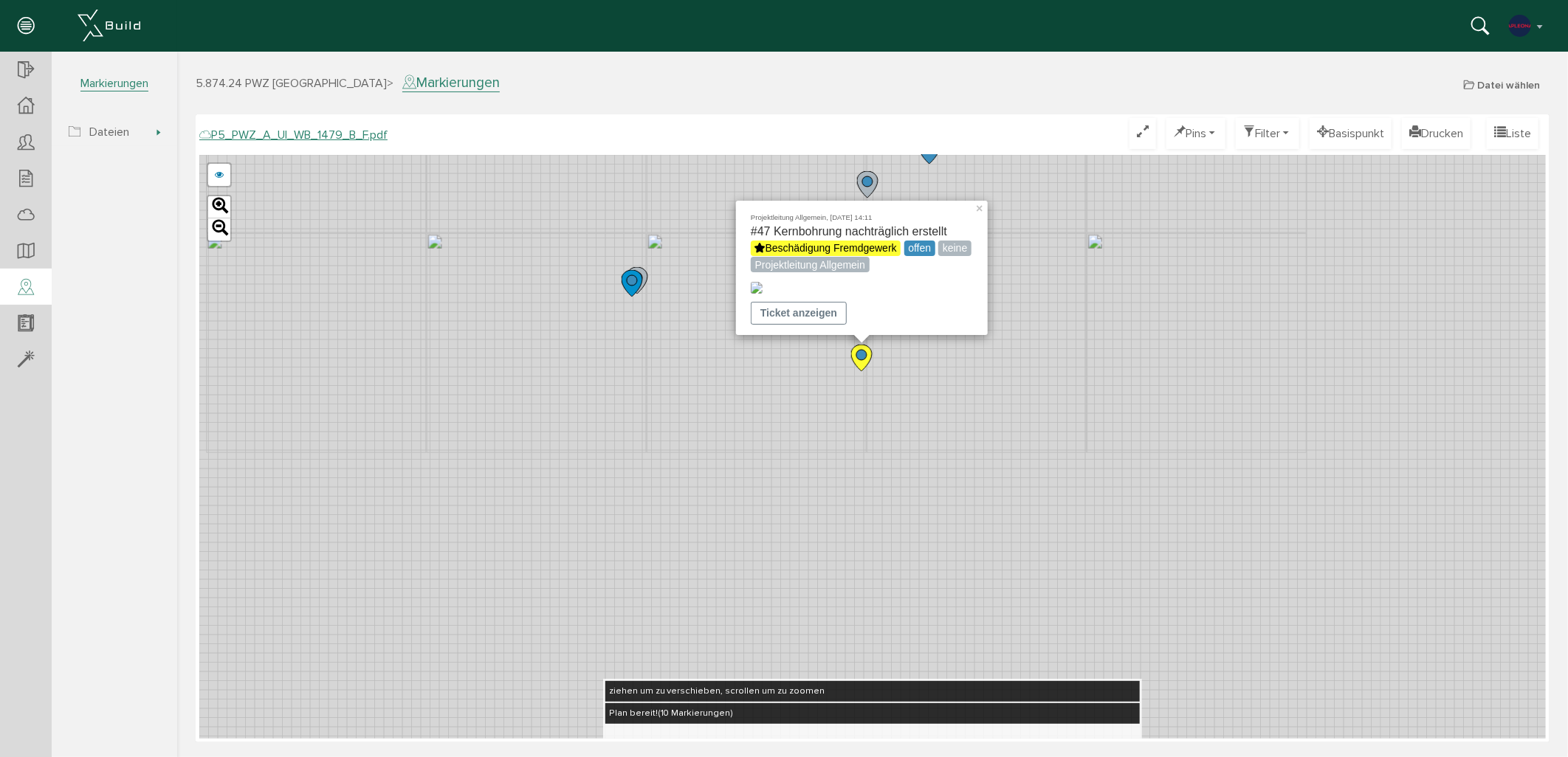
click at [954, 431] on div "Projektleitung Allgemein, [DATE] 14:11 #47 Kernbohrung nachträglich erstellt Be…" at bounding box center [872, 446] width 1347 height 584
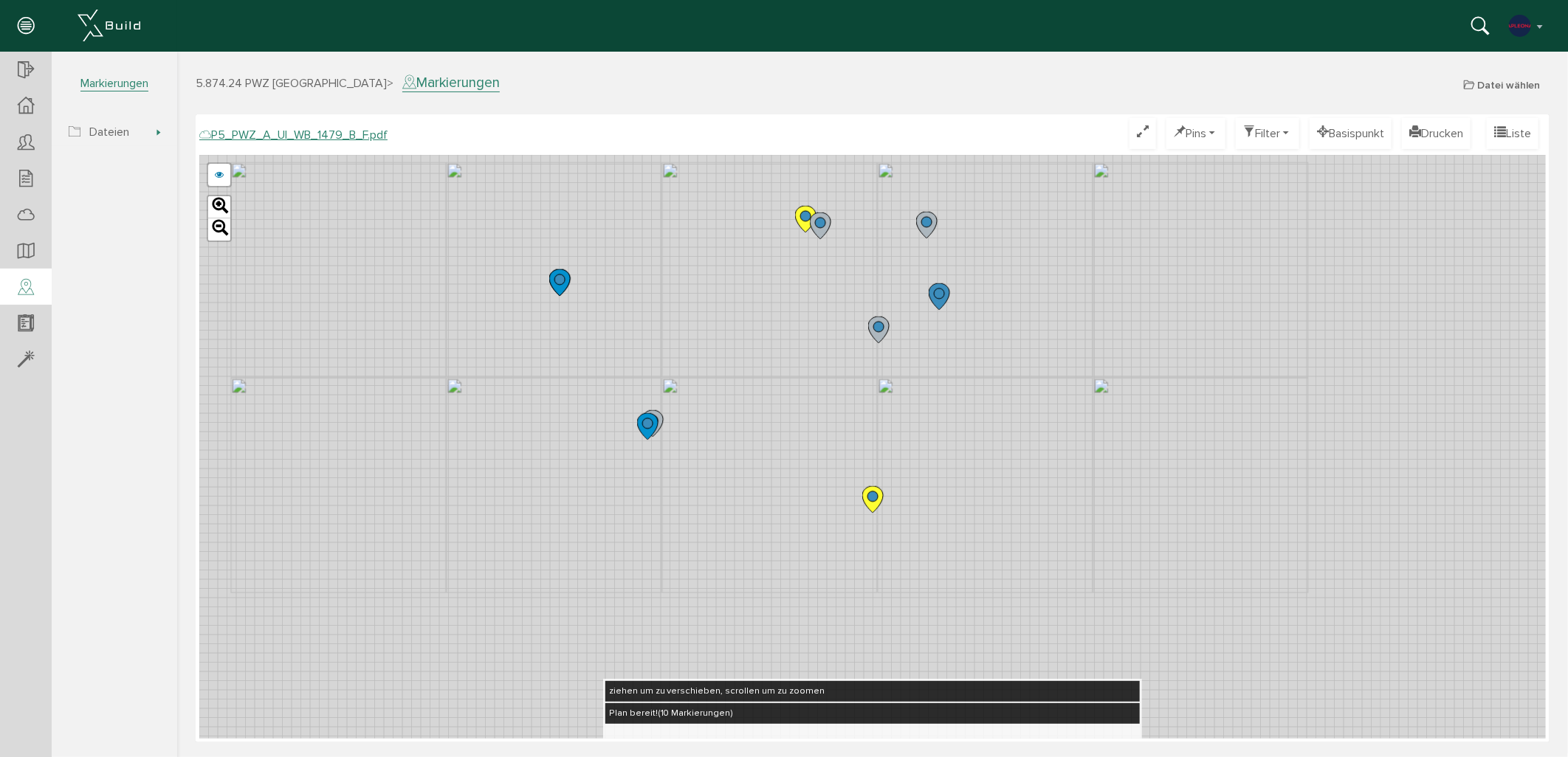
drag, startPoint x: 779, startPoint y: 249, endPoint x: 772, endPoint y: 332, distance: 83.3
click at [772, 332] on div "P5_PWZ_A_UI_WB_1479_A_F.pdf abbrechen Leaflet" at bounding box center [872, 446] width 1347 height 584
click at [800, 212] on icon at bounding box center [807, 220] width 20 height 26
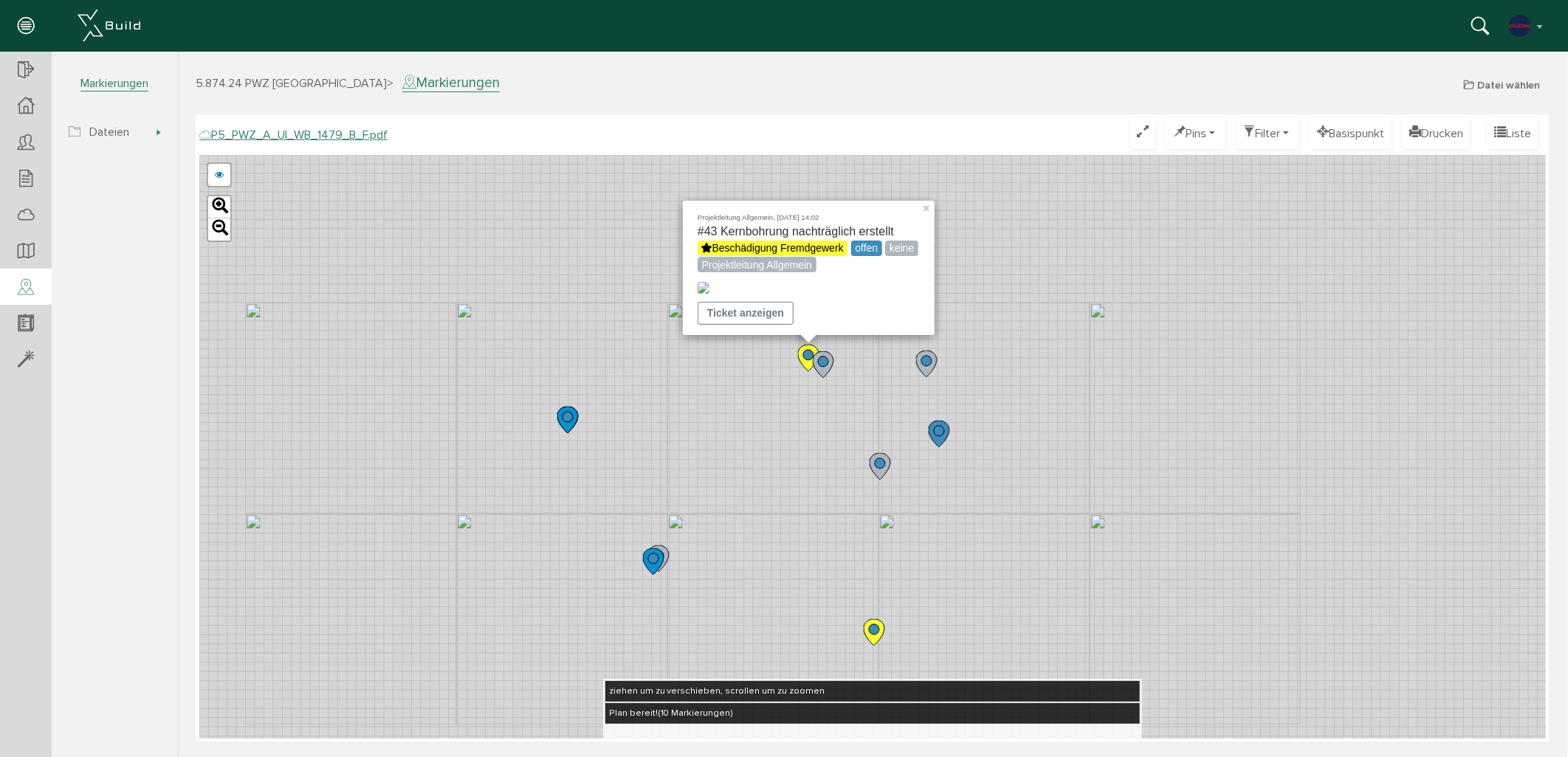
click at [820, 363] on circle at bounding box center [823, 361] width 11 height 11
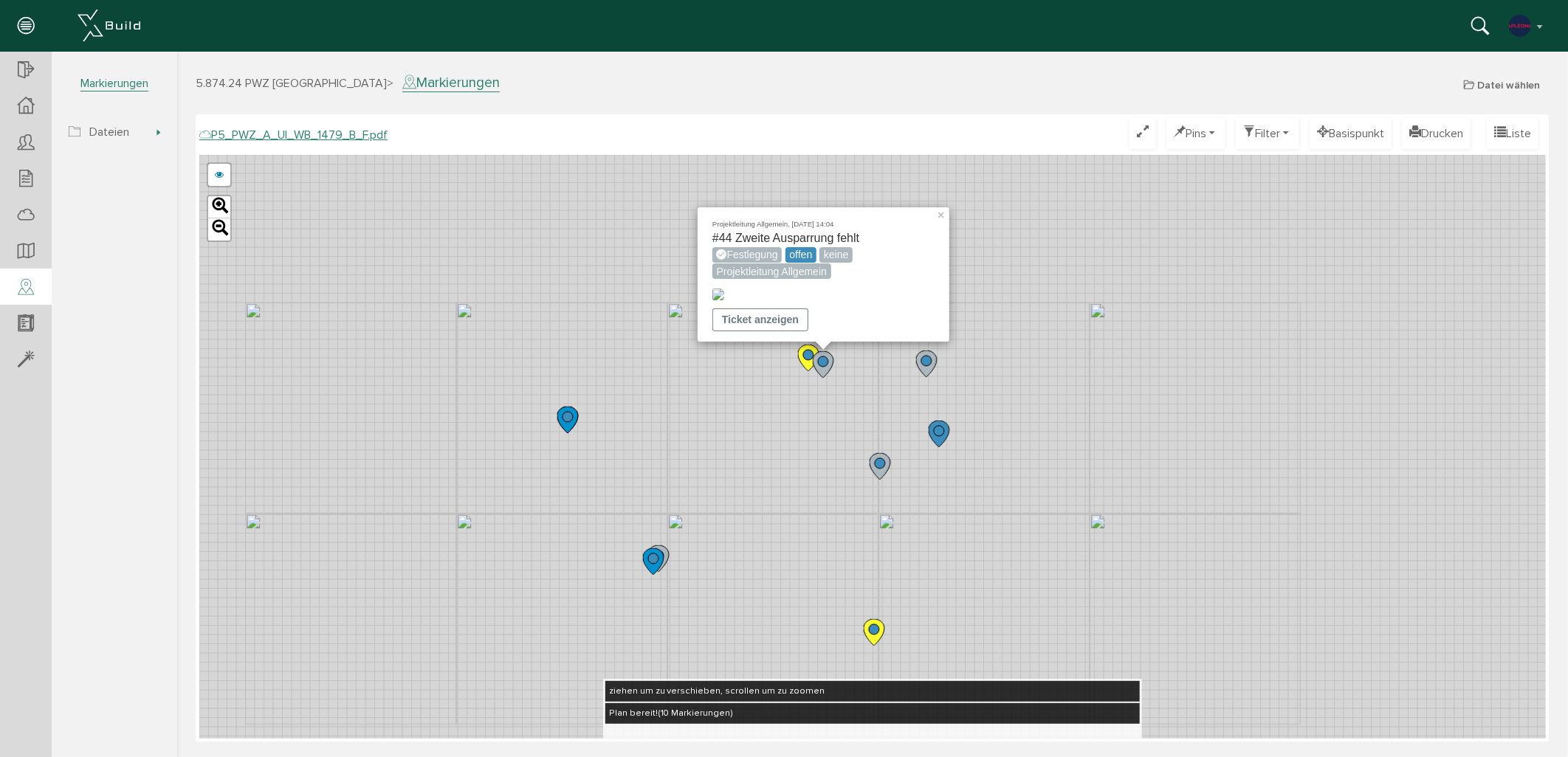
click at [877, 468] on icon at bounding box center [879, 465] width 20 height 26
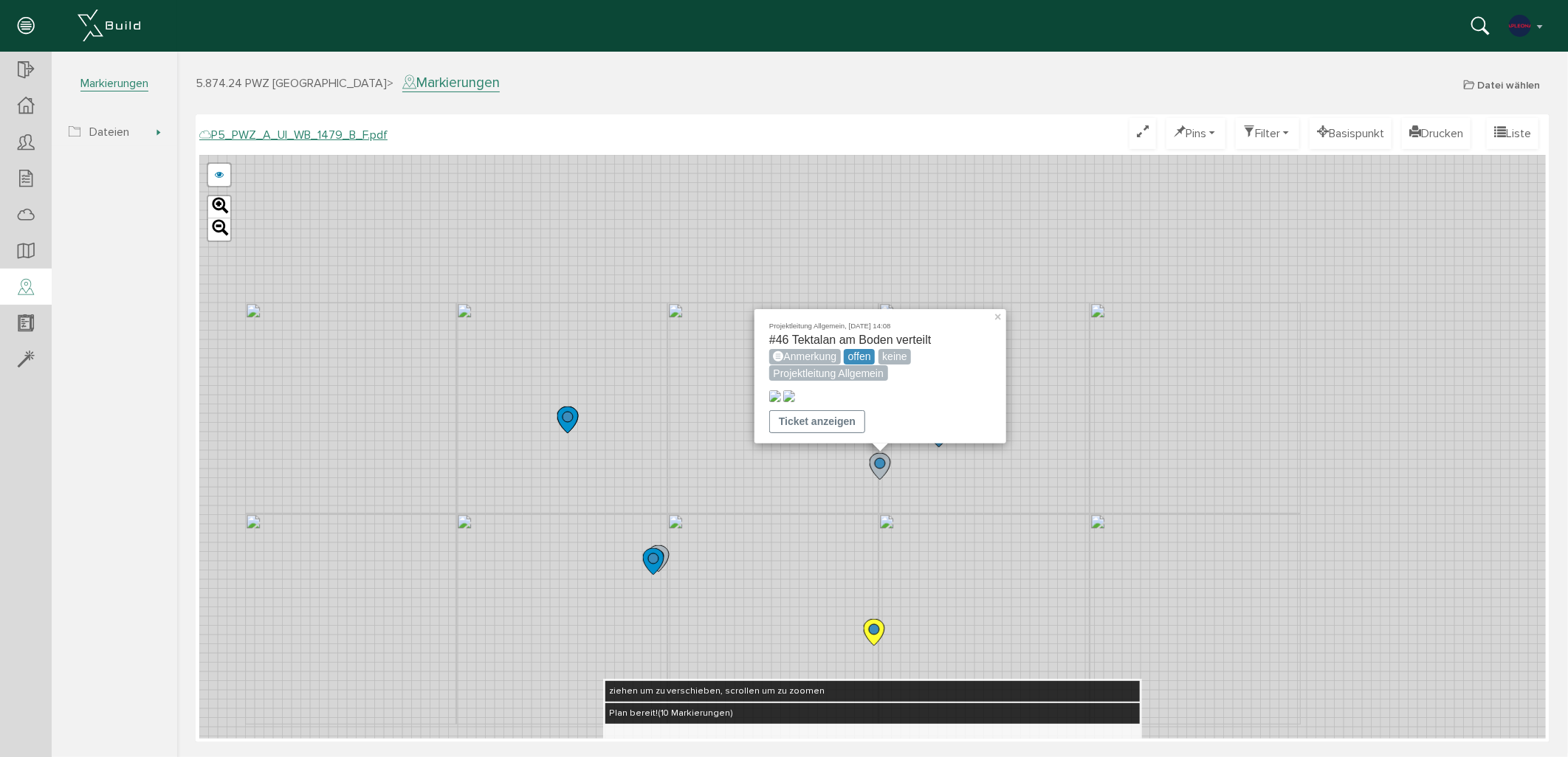
click at [979, 534] on div "Projektleitung Allgemein, [DATE] 14:08 #46 Tektalan am Boden verteilt Anmerkung…" at bounding box center [872, 446] width 1347 height 584
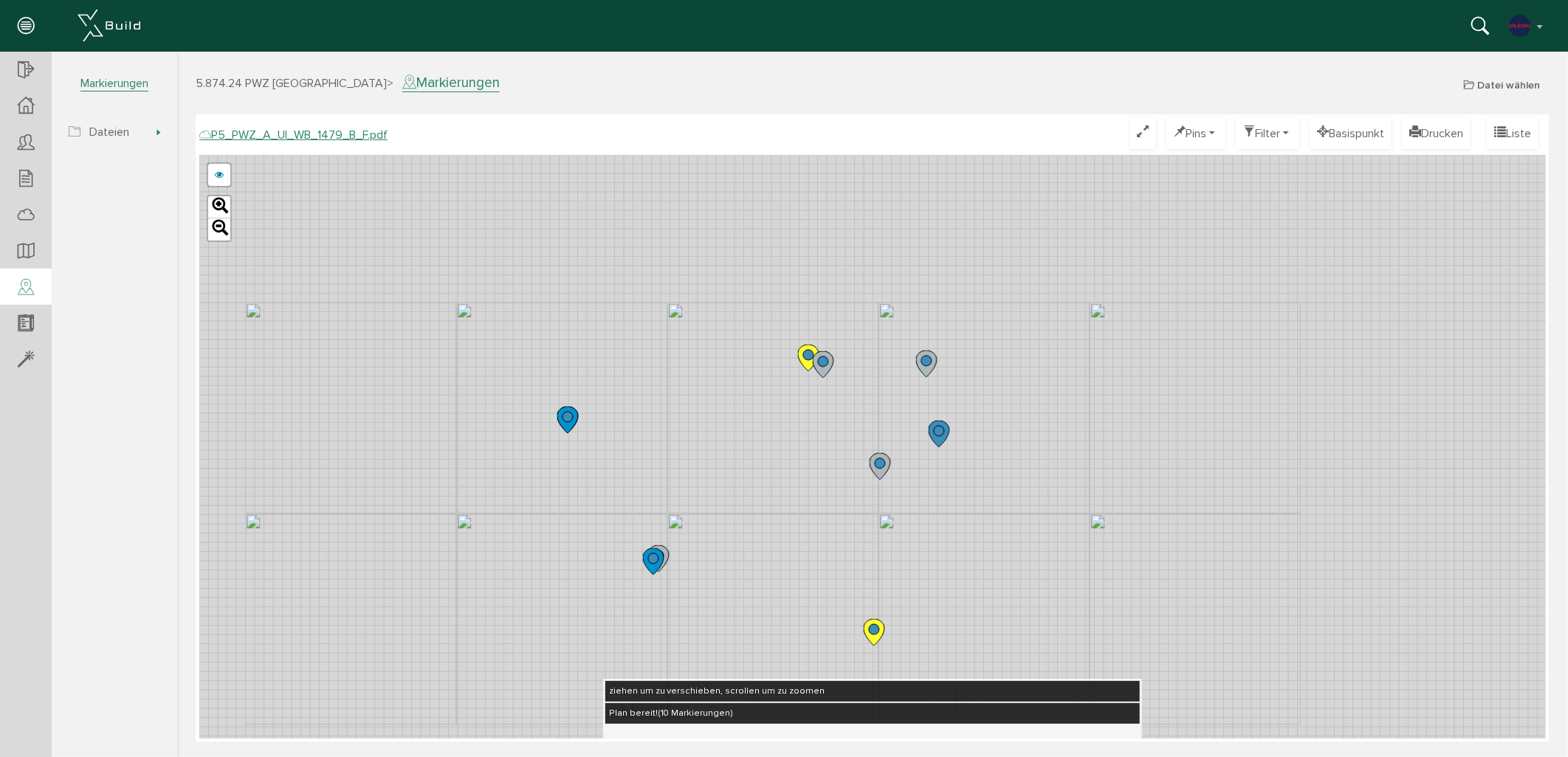
click at [936, 435] on icon at bounding box center [938, 433] width 20 height 26
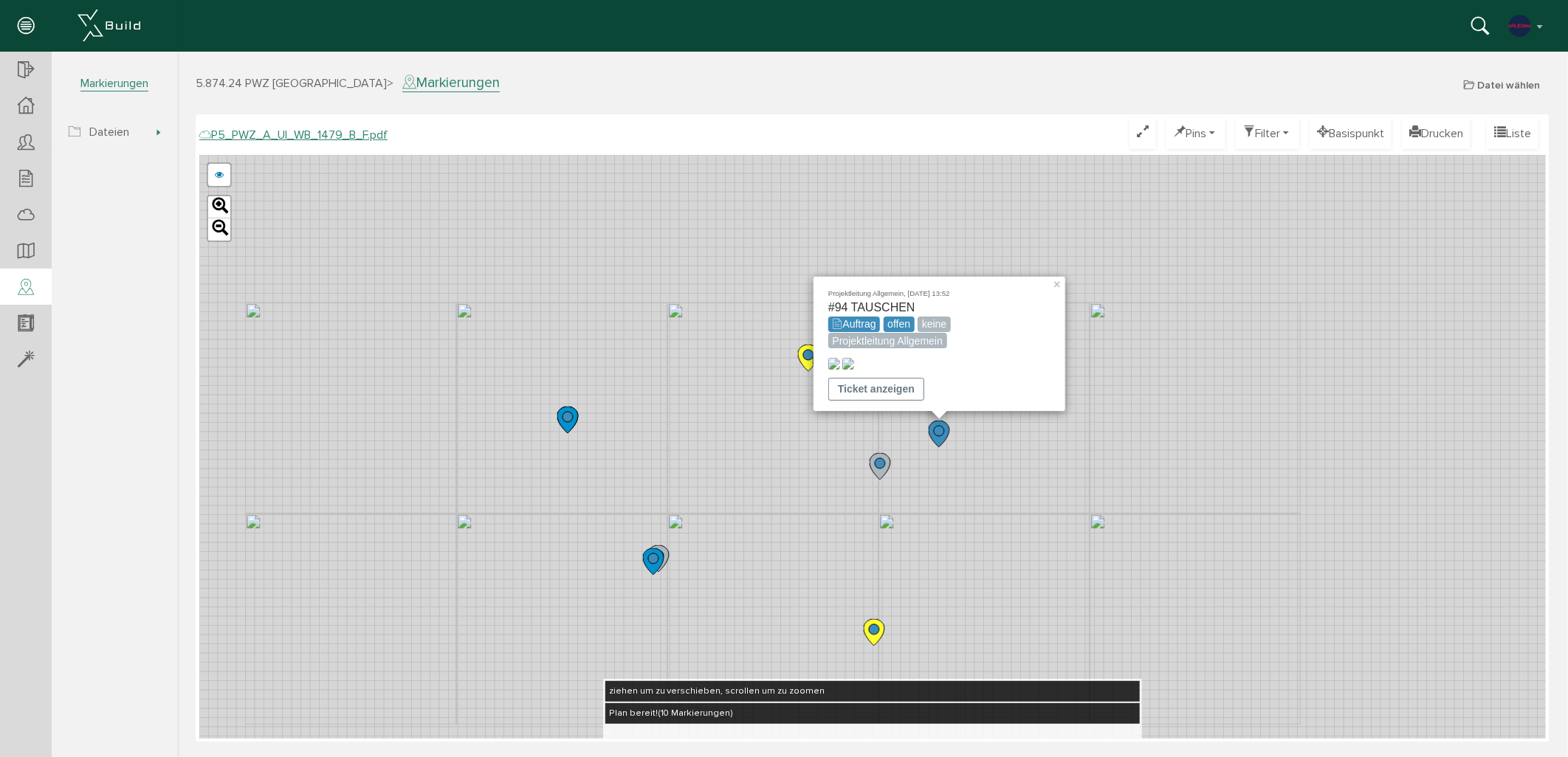
click at [976, 496] on div "Projektleitung Allgemein, [DATE] 13:52 #94 TAUSCHEN Auftrag offen keine Projekt…" at bounding box center [872, 446] width 1347 height 584
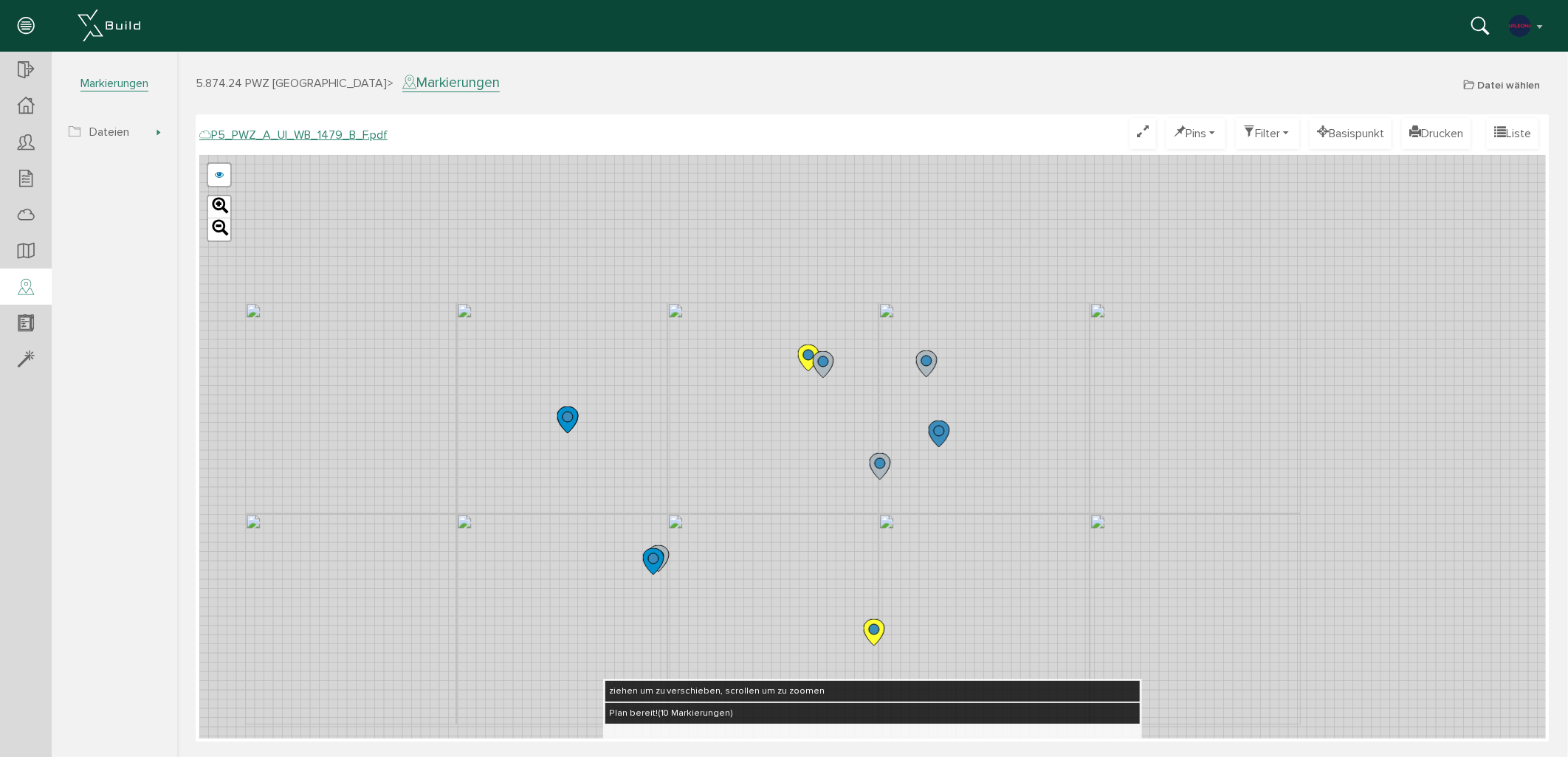
click at [929, 366] on icon at bounding box center [926, 363] width 20 height 26
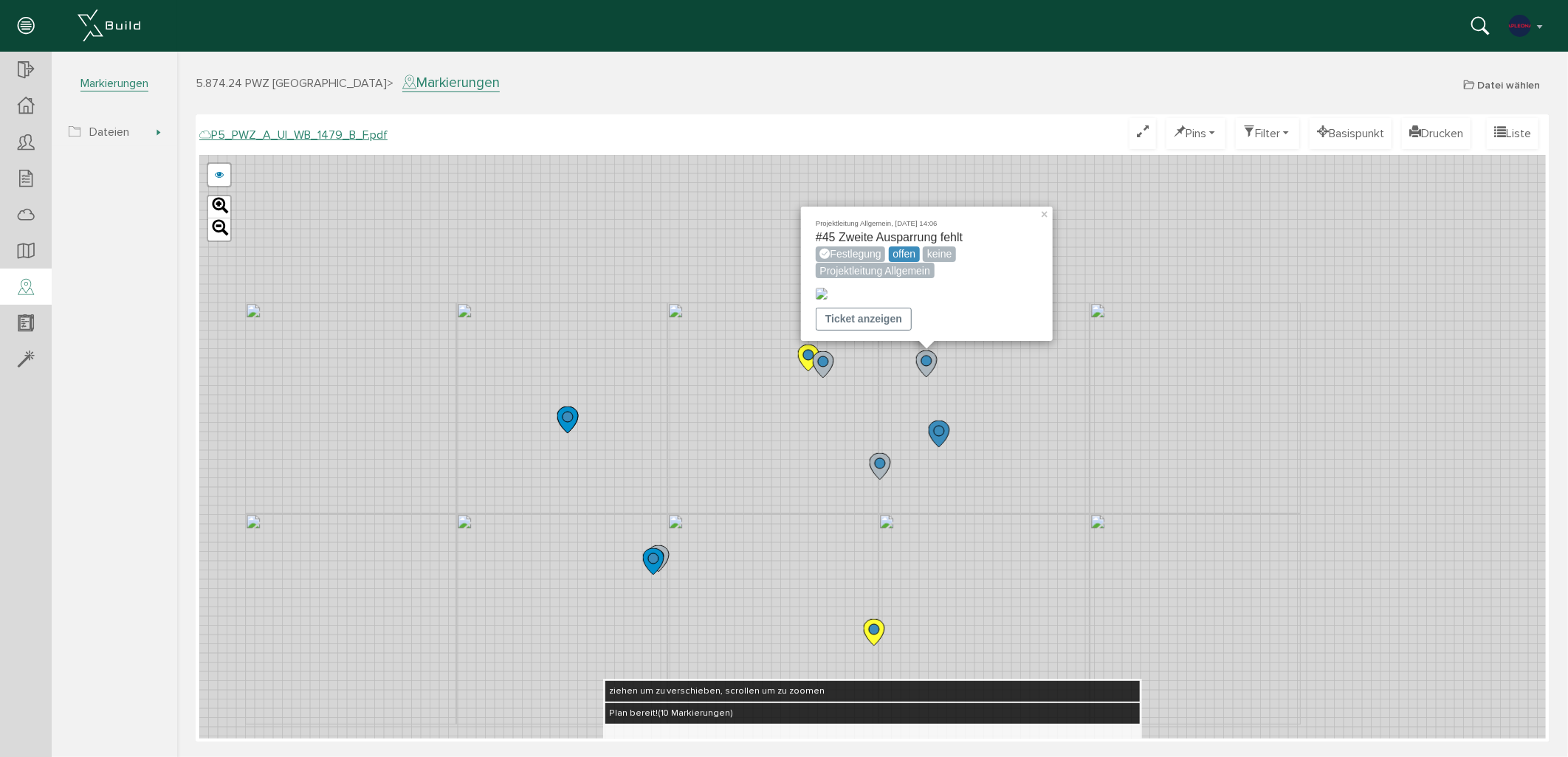
click at [965, 489] on div "Projektleitung Allgemein, [DATE] 14:06 #45 Zweite Ausparrung fehlt Festlegung o…" at bounding box center [872, 446] width 1347 height 584
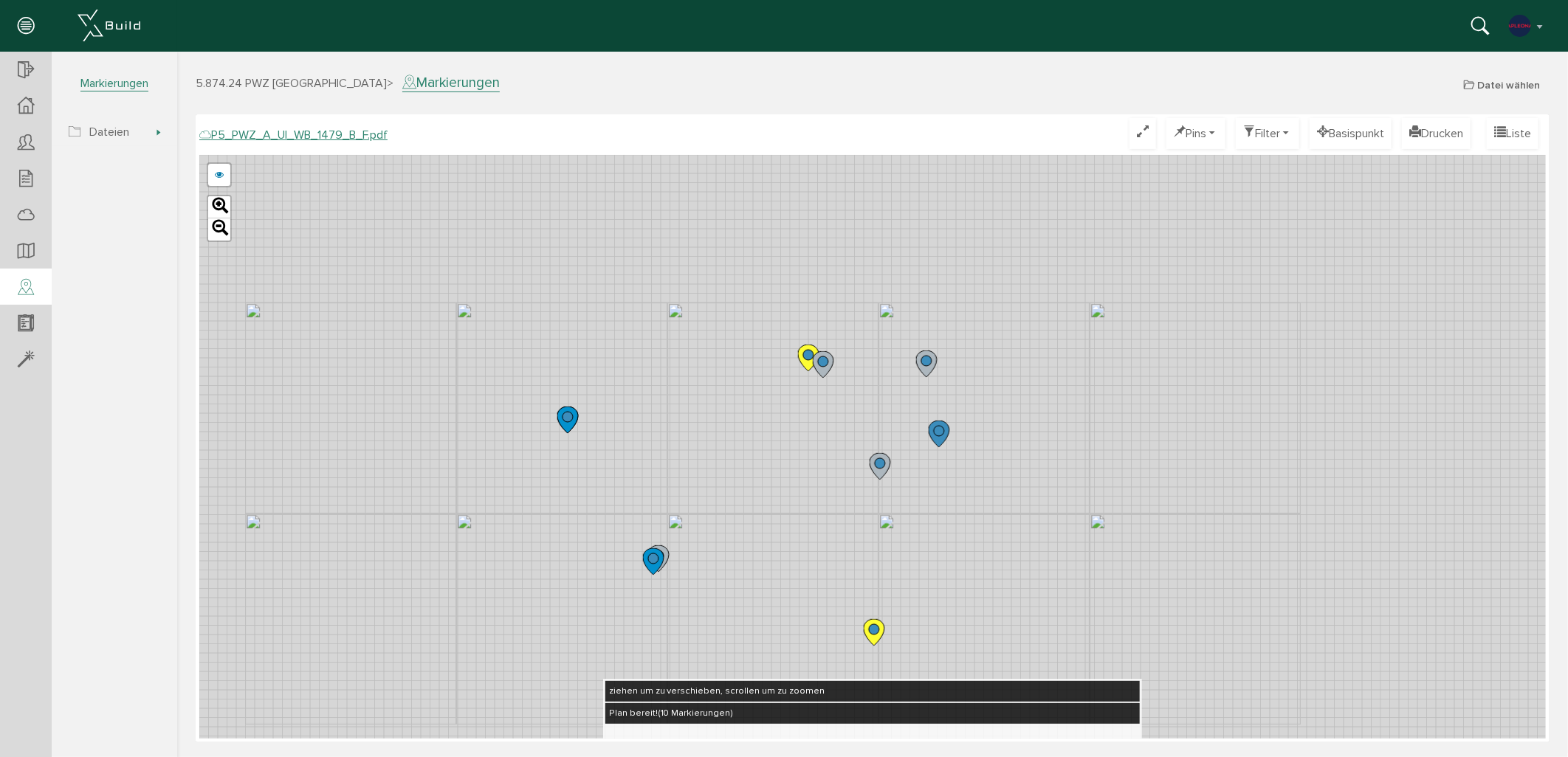
click at [935, 434] on icon at bounding box center [938, 433] width 20 height 26
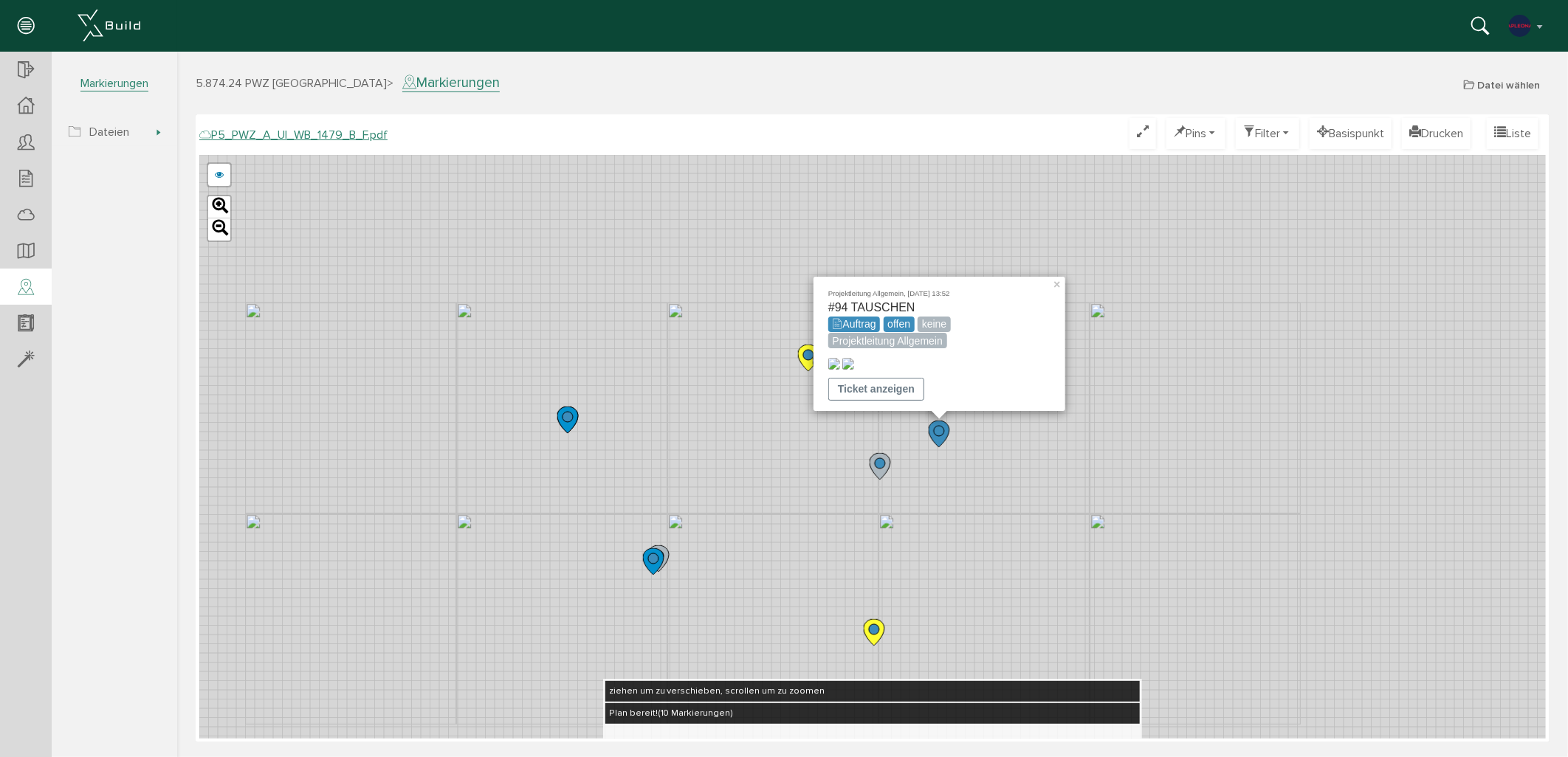
click at [886, 356] on div at bounding box center [975, 363] width 295 height 14
click at [854, 357] on img at bounding box center [848, 363] width 12 height 12
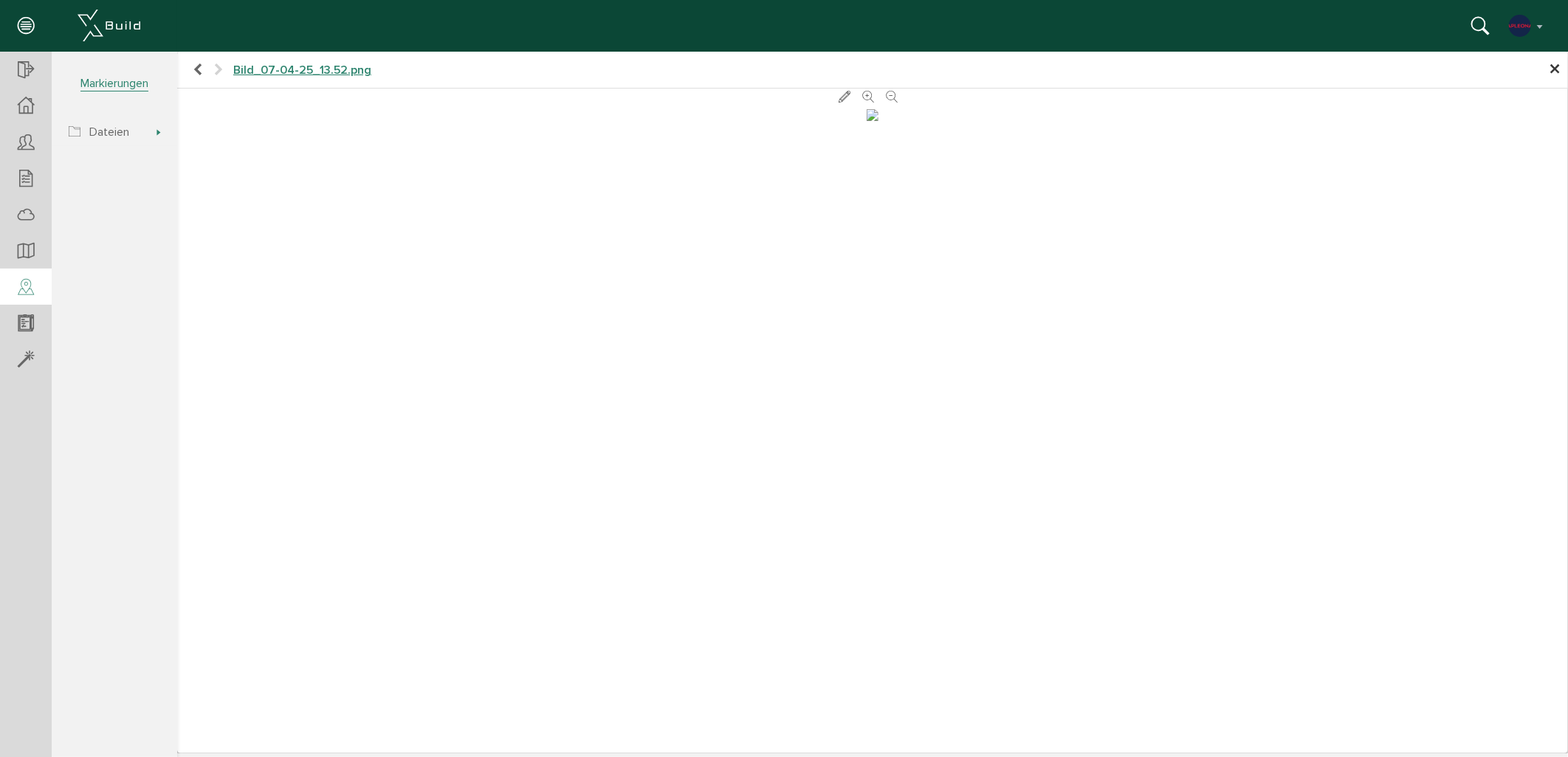
click at [1411, 70] on span "×" at bounding box center [1554, 69] width 12 height 29
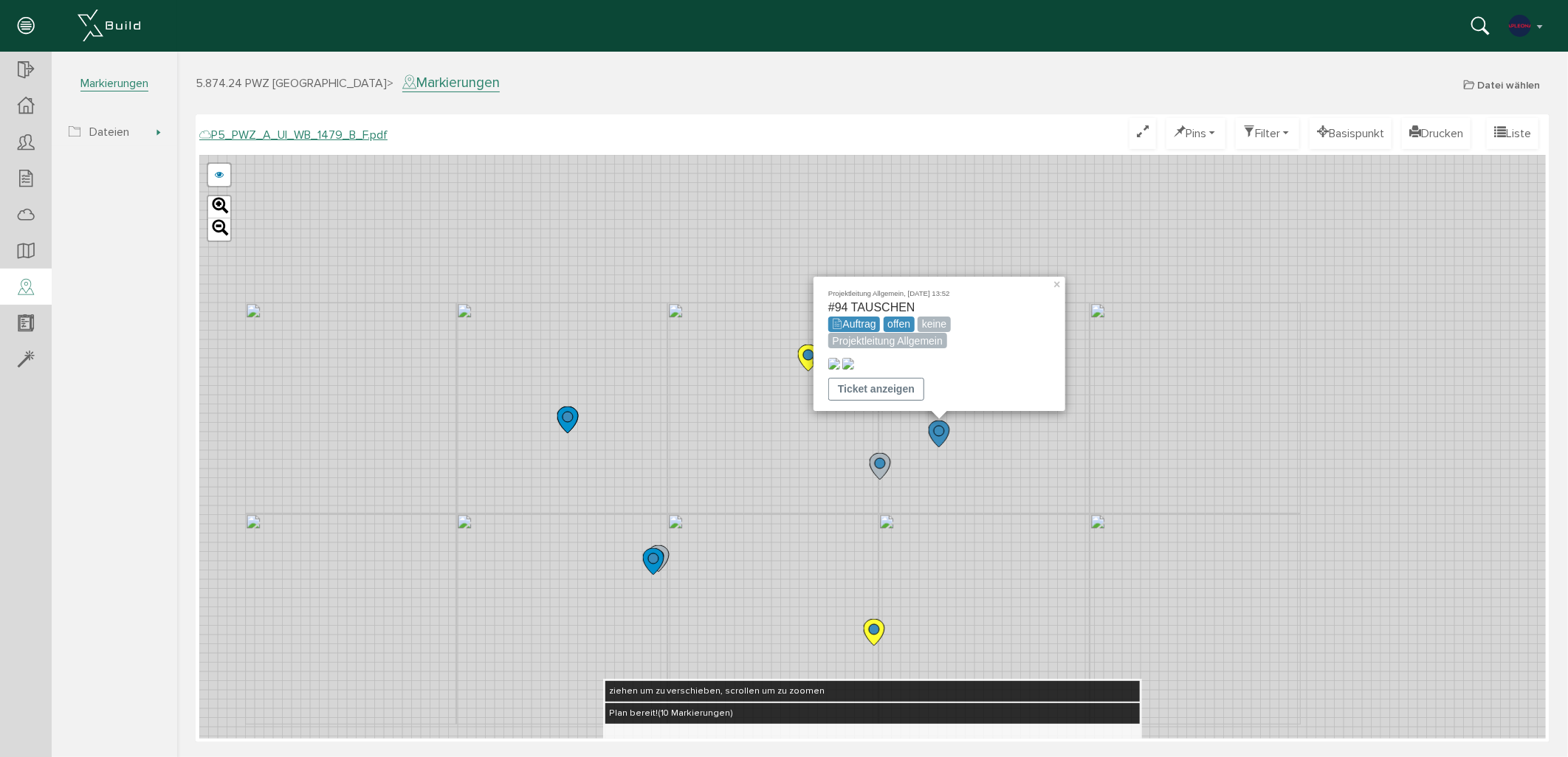
click at [875, 638] on icon at bounding box center [873, 632] width 20 height 26
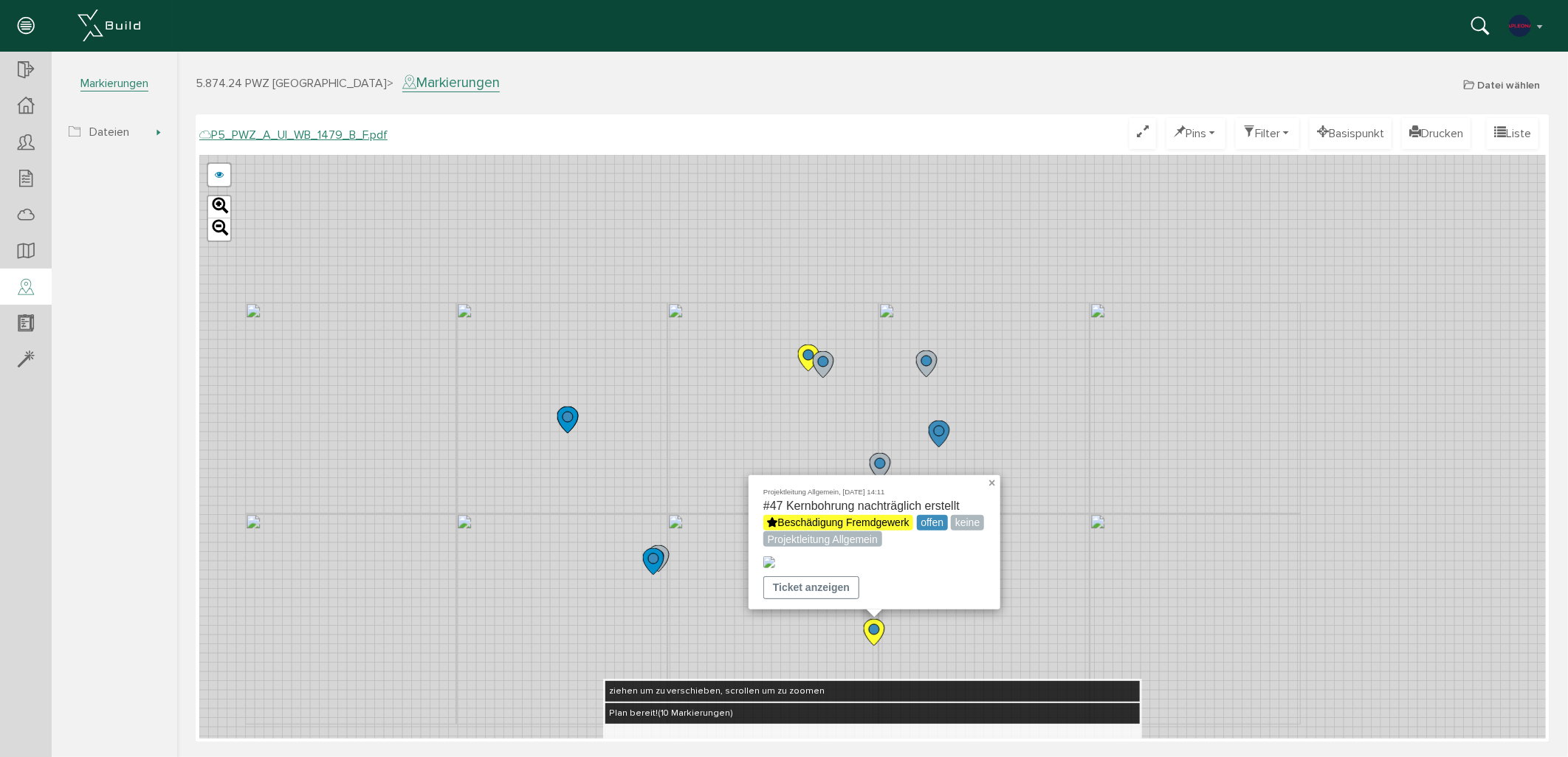
click at [991, 474] on link "×" at bounding box center [993, 480] width 14 height 11
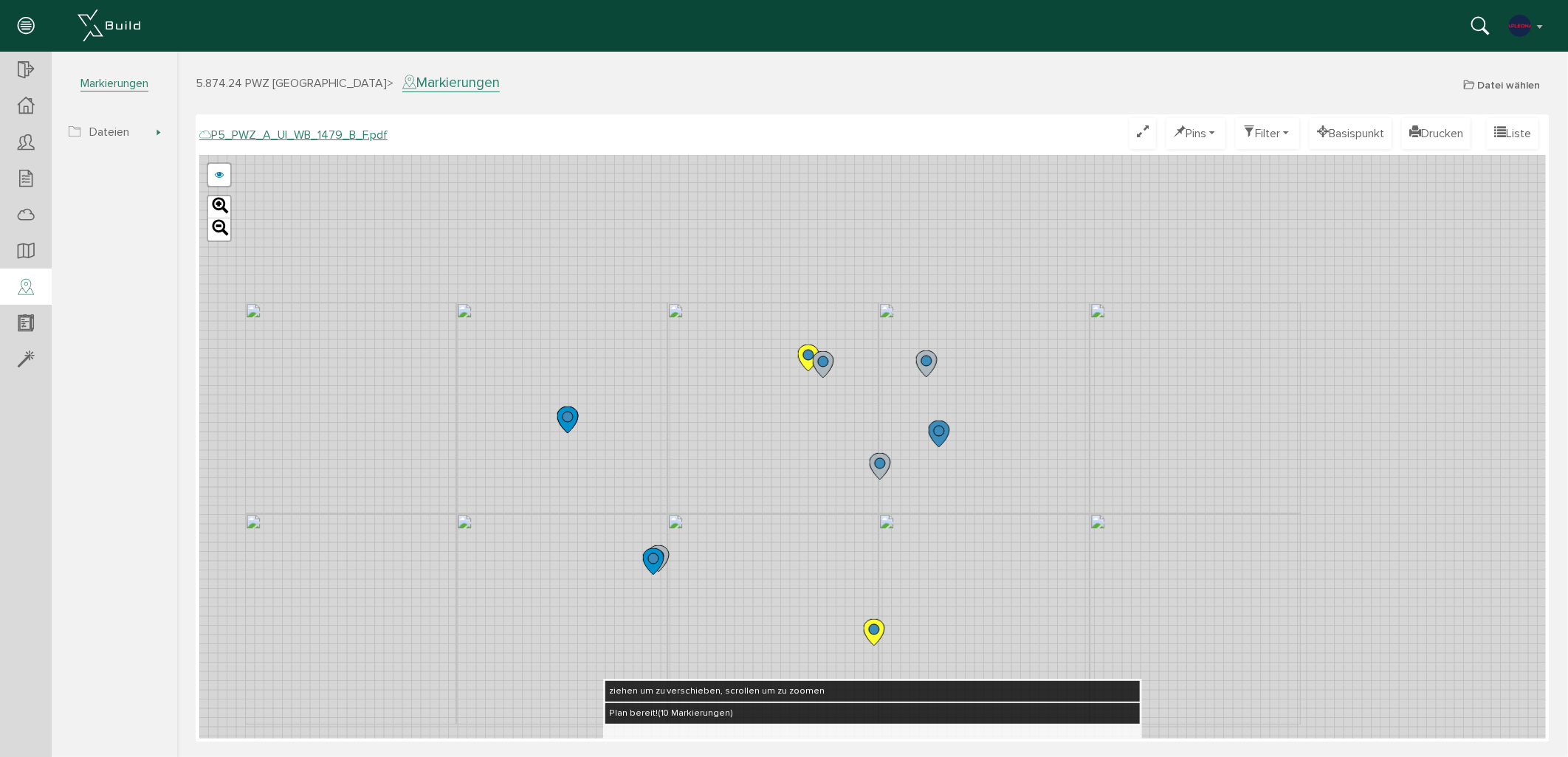
click at [802, 359] on icon at bounding box center [807, 357] width 20 height 26
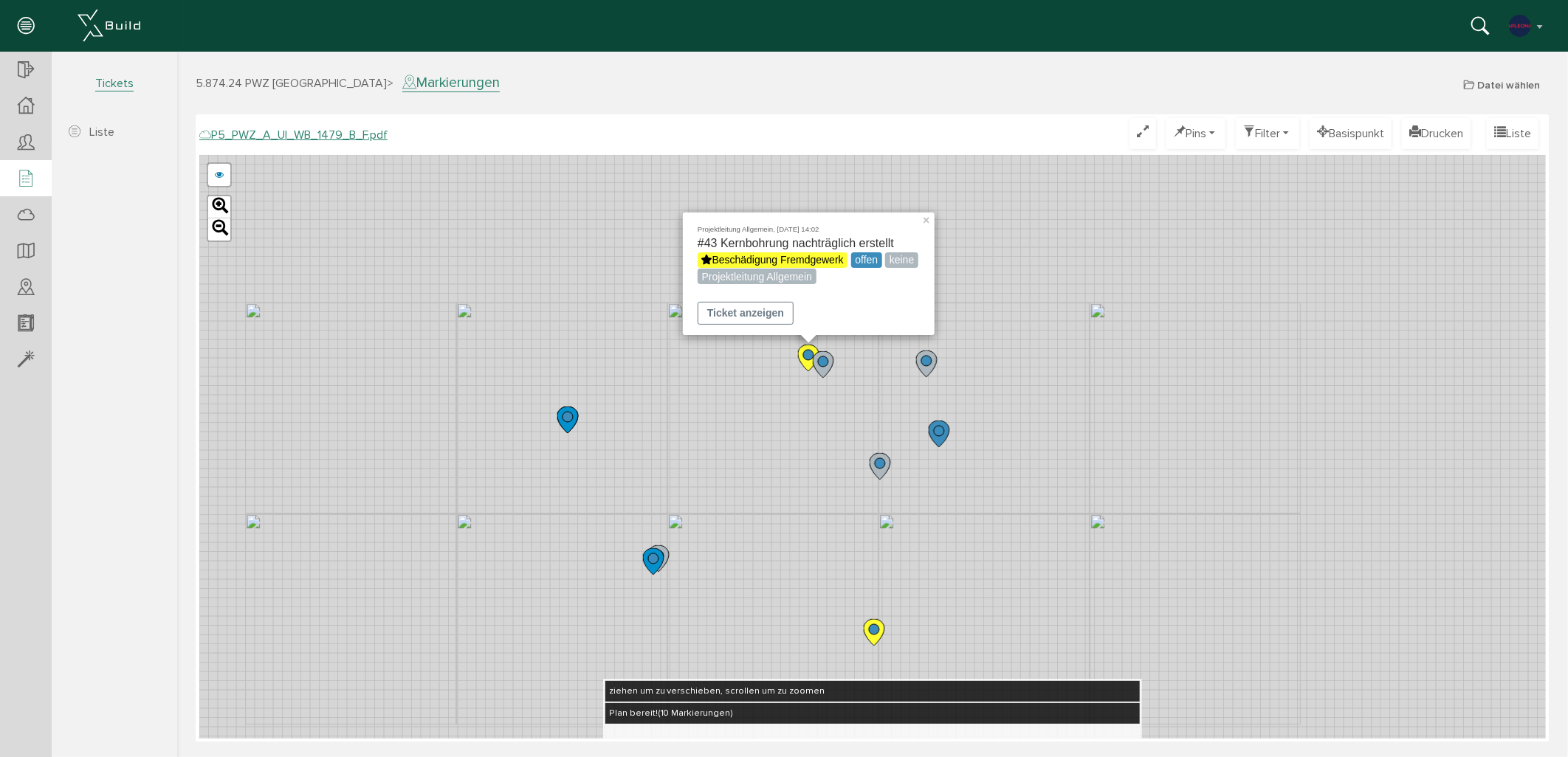
click at [19, 164] on div at bounding box center [26, 179] width 51 height 38
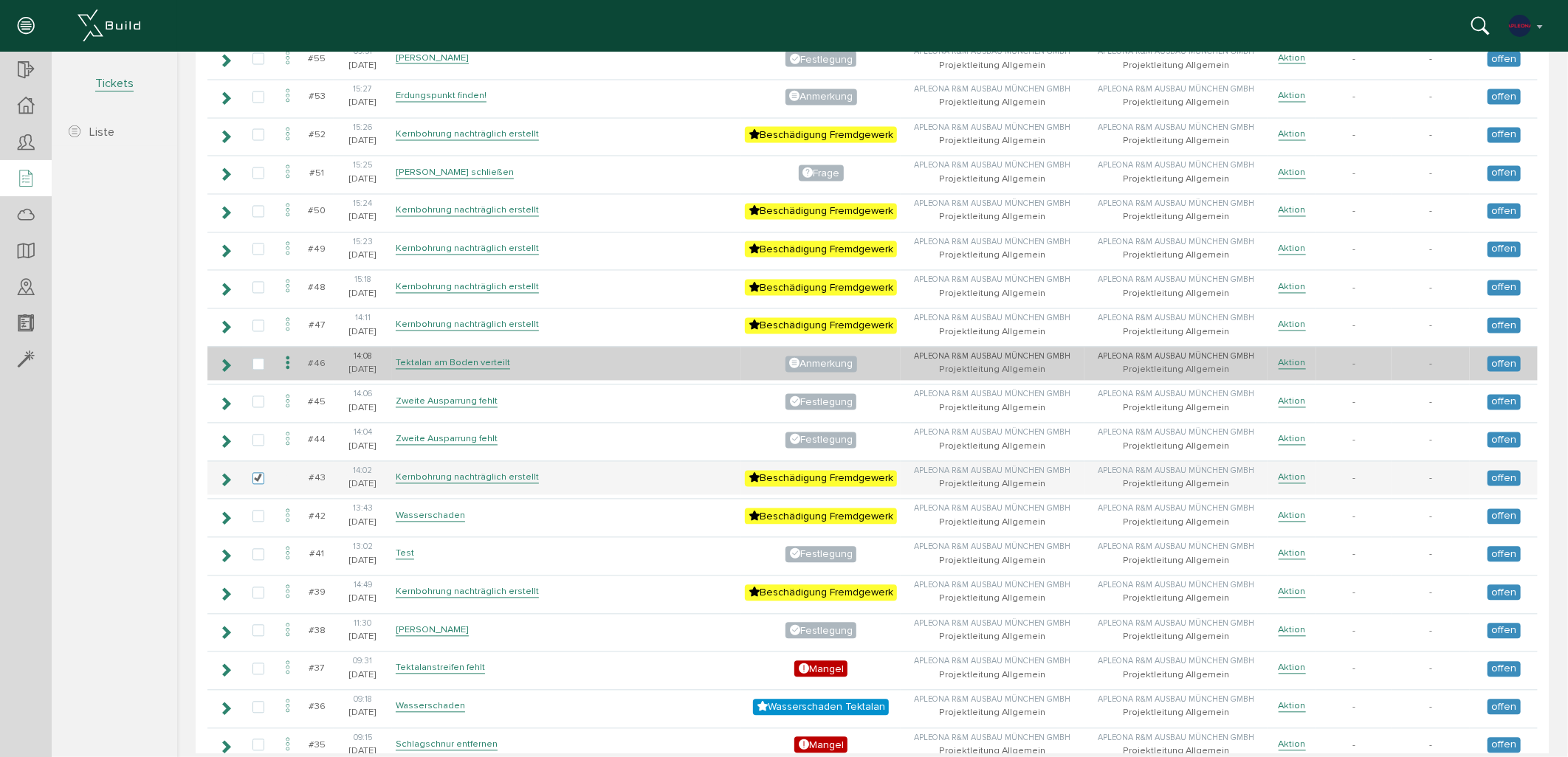
scroll to position [1723, 0]
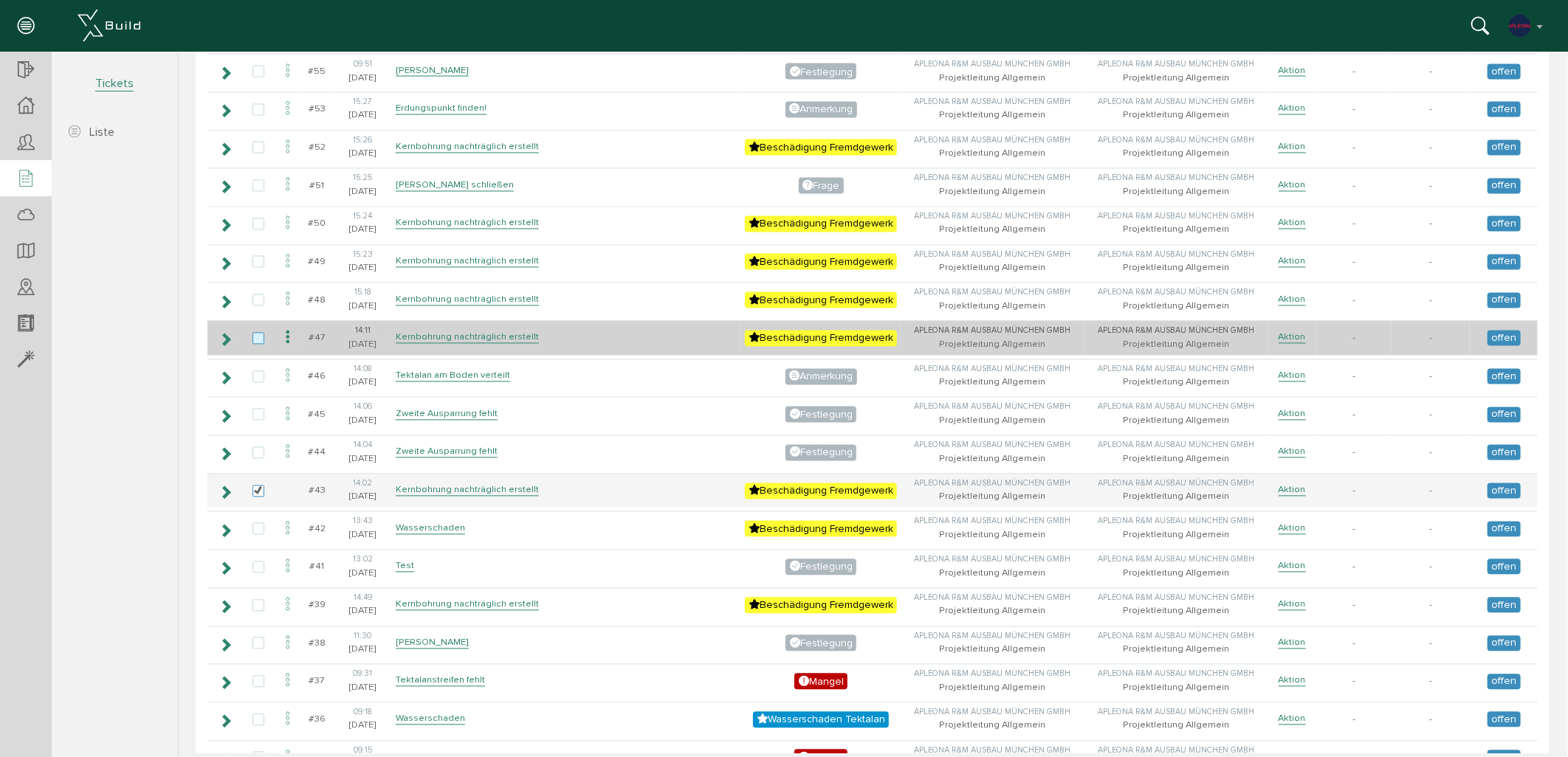
click at [252, 332] on label at bounding box center [260, 339] width 17 height 14
click at [252, 332] on input "checkbox" at bounding box center [256, 337] width 10 height 10
checkbox input "true"
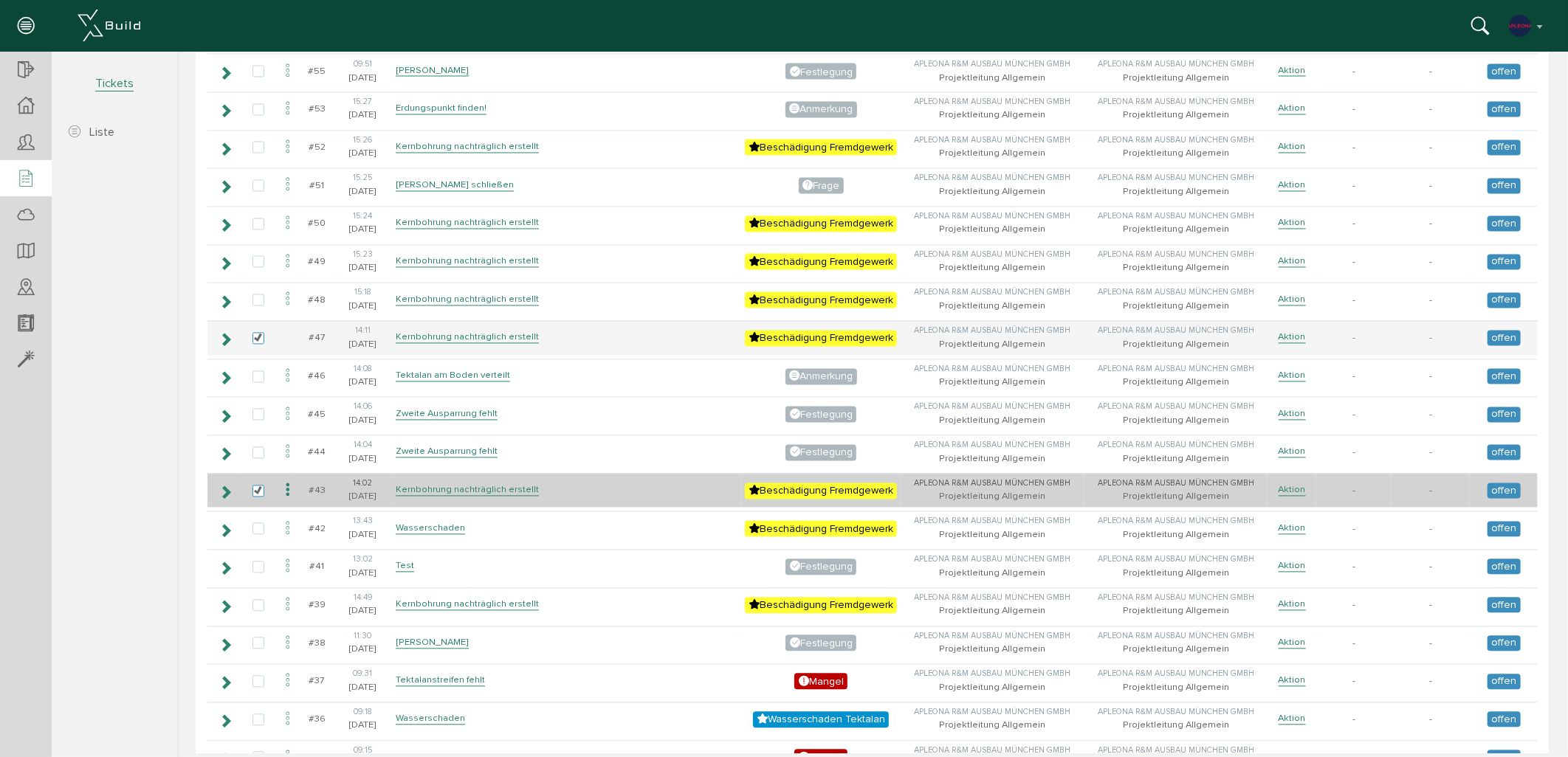
click at [288, 480] on icon at bounding box center [286, 490] width 17 height 20
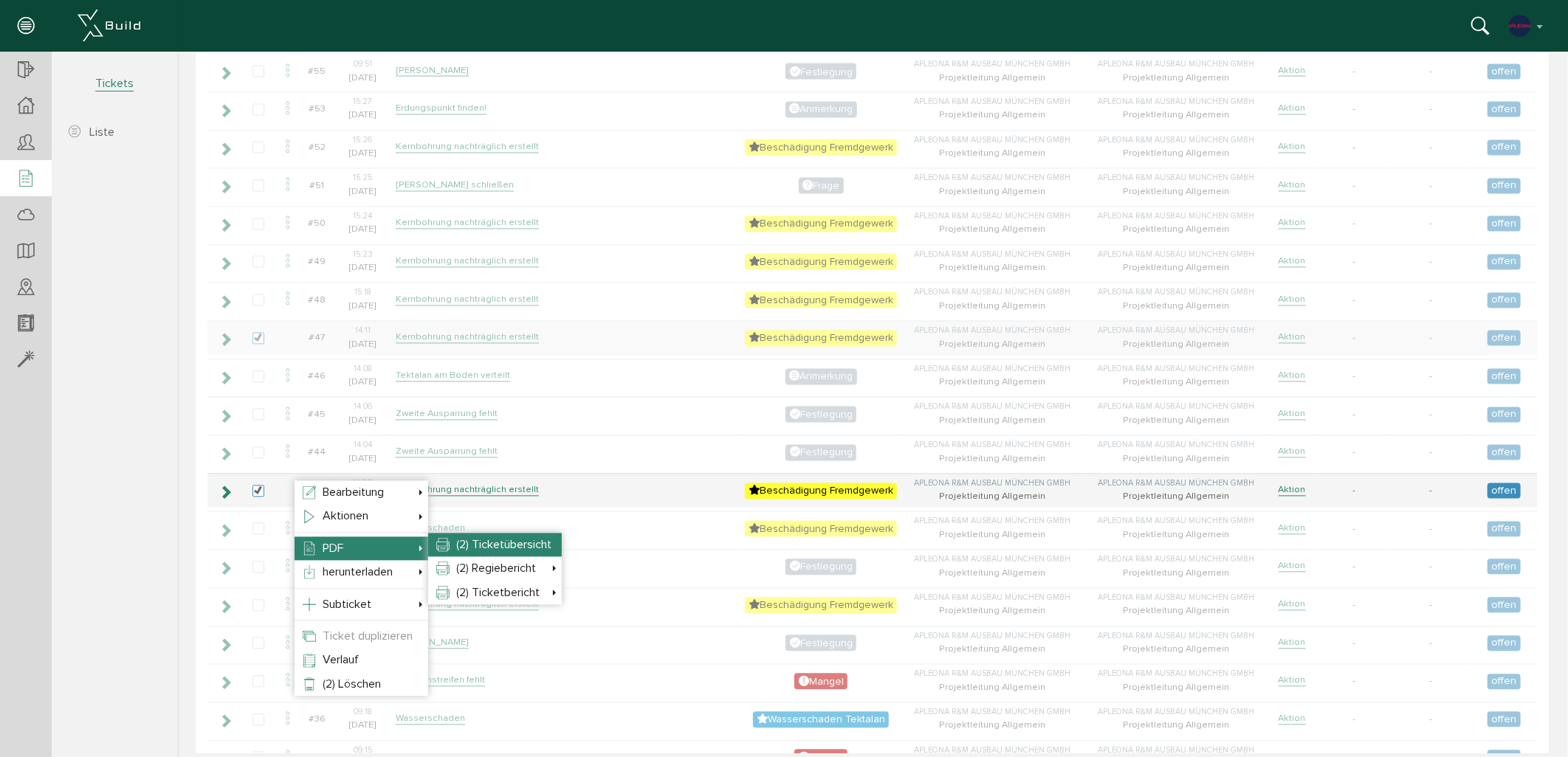
click at [507, 549] on span "(2) Ticketübersicht" at bounding box center [503, 545] width 95 height 15
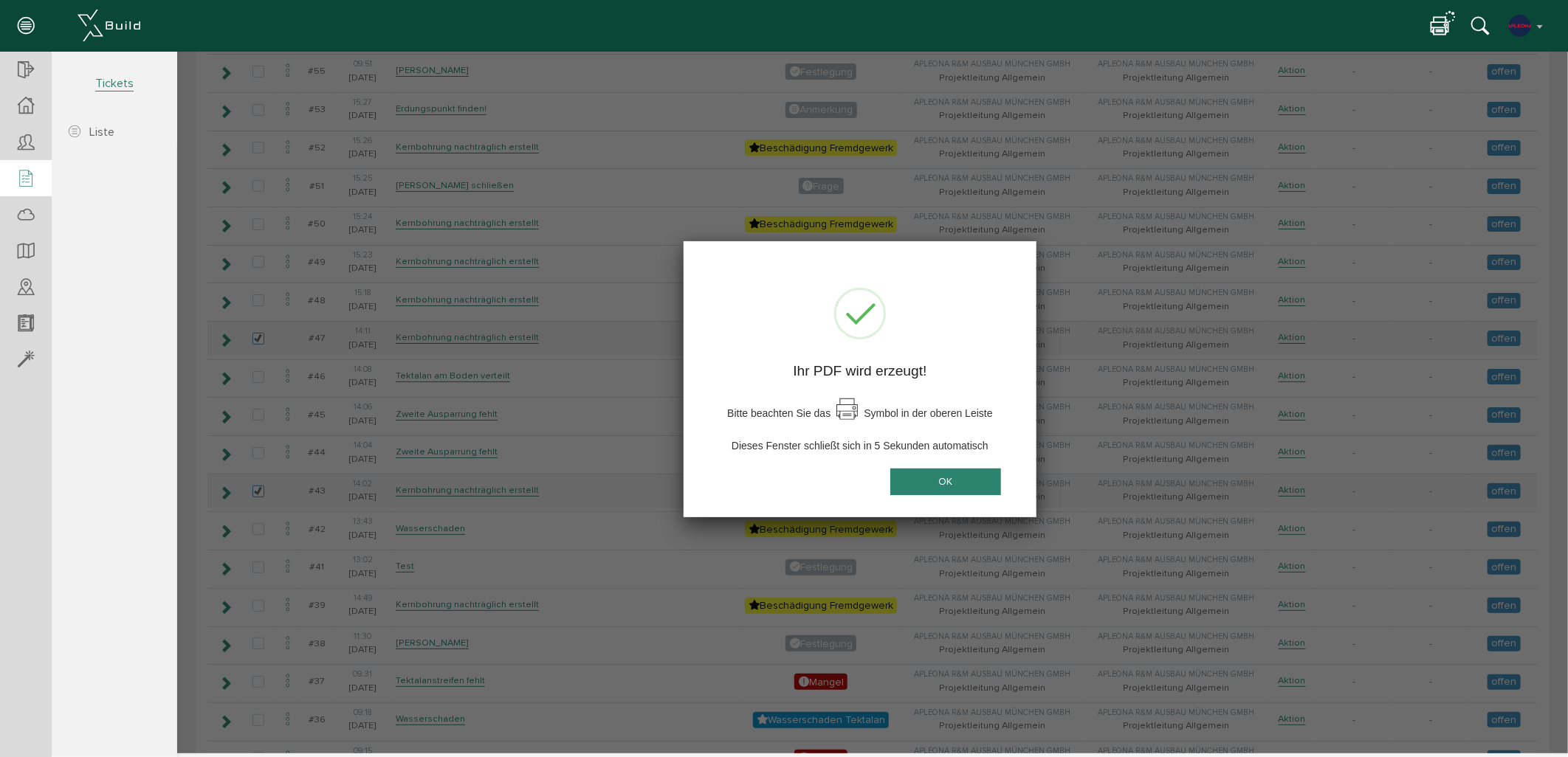
click at [948, 482] on button "OK" at bounding box center [945, 480] width 111 height 27
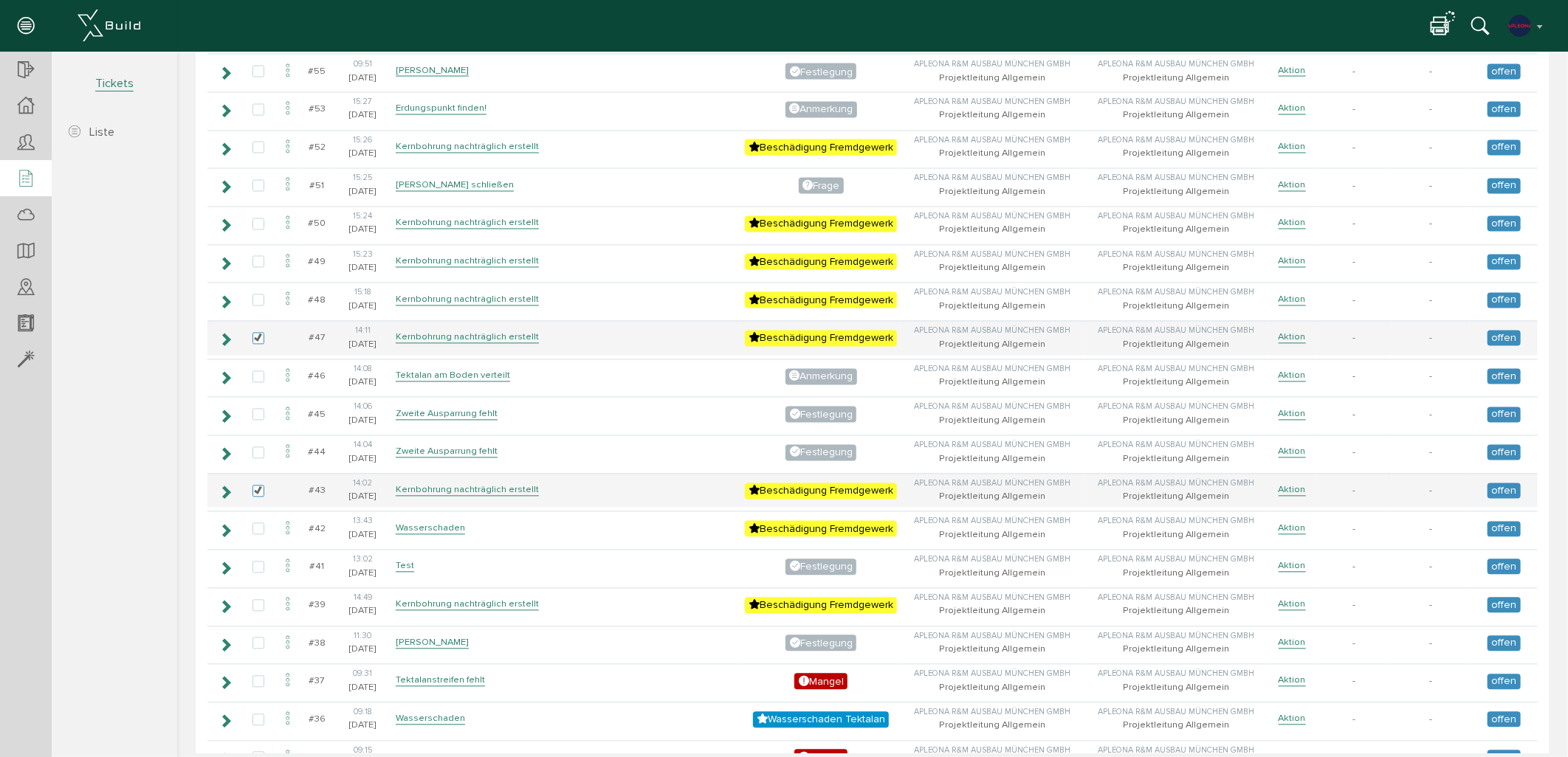
click at [1411, 19] on icon at bounding box center [1440, 26] width 17 height 21
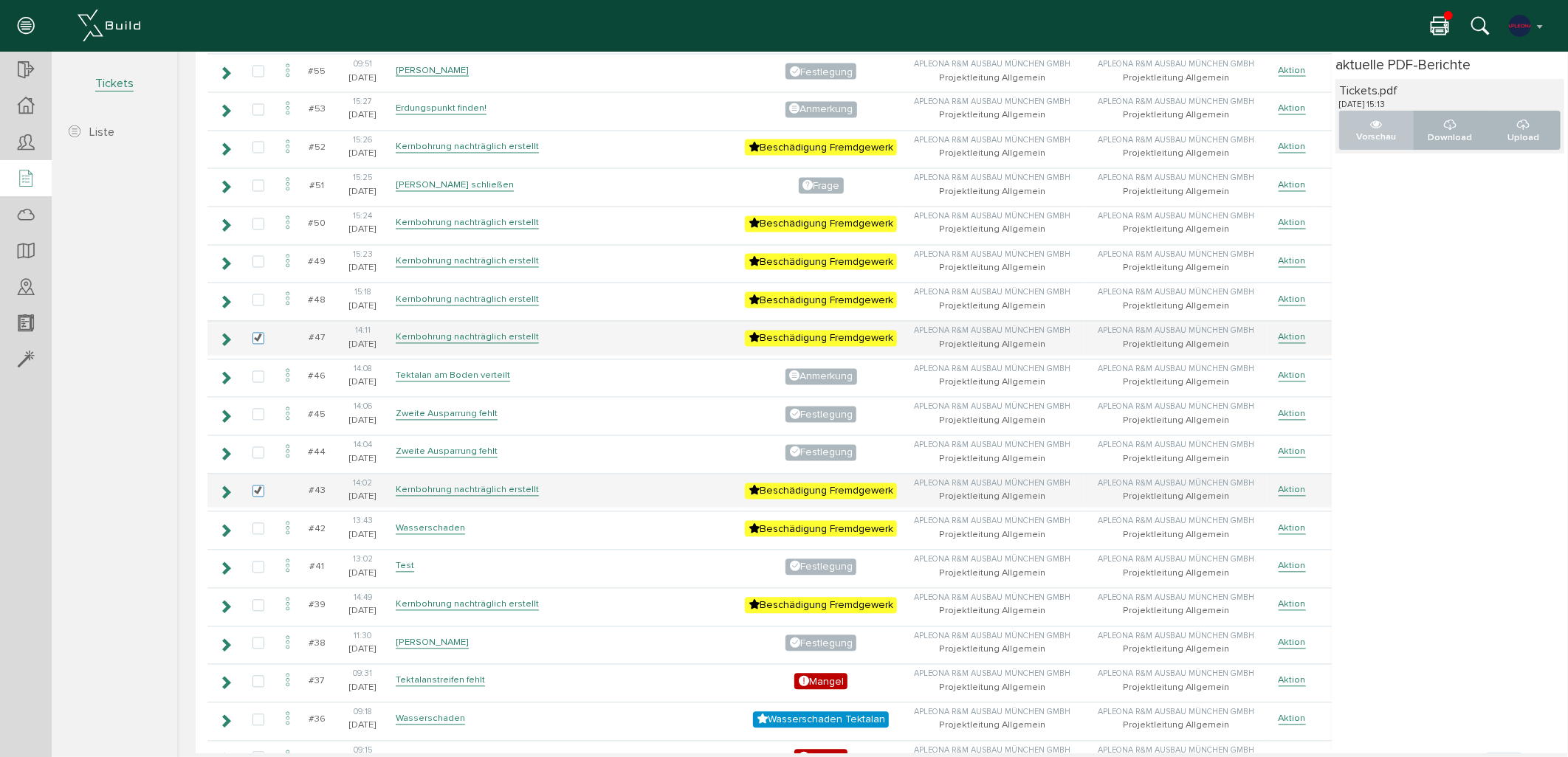
click at [1373, 132] on p "Vorschau" at bounding box center [1375, 136] width 49 height 14
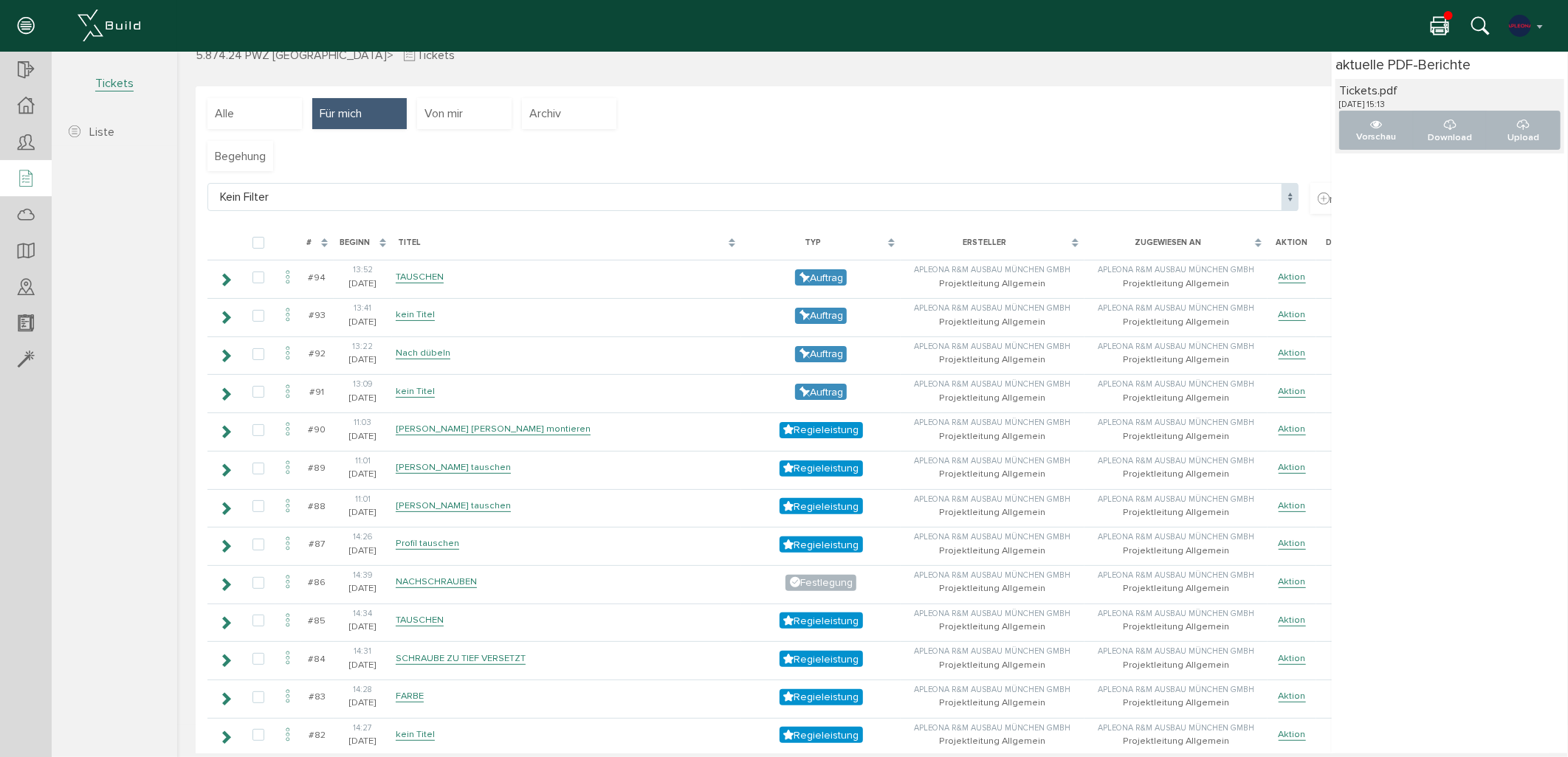
scroll to position [0, 0]
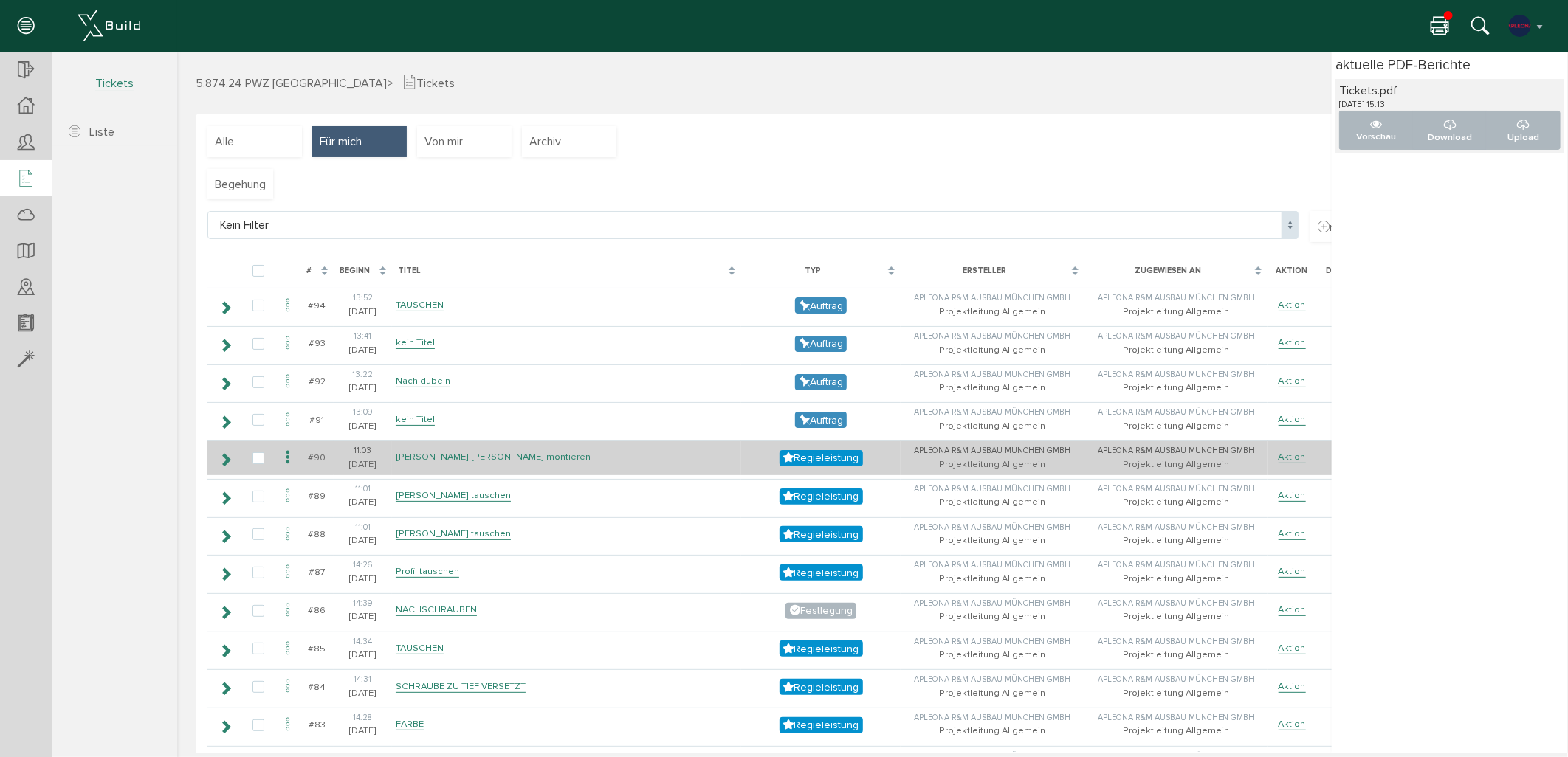
click at [447, 454] on link "[PERSON_NAME] [PERSON_NAME] montieren" at bounding box center [493, 456] width 195 height 13
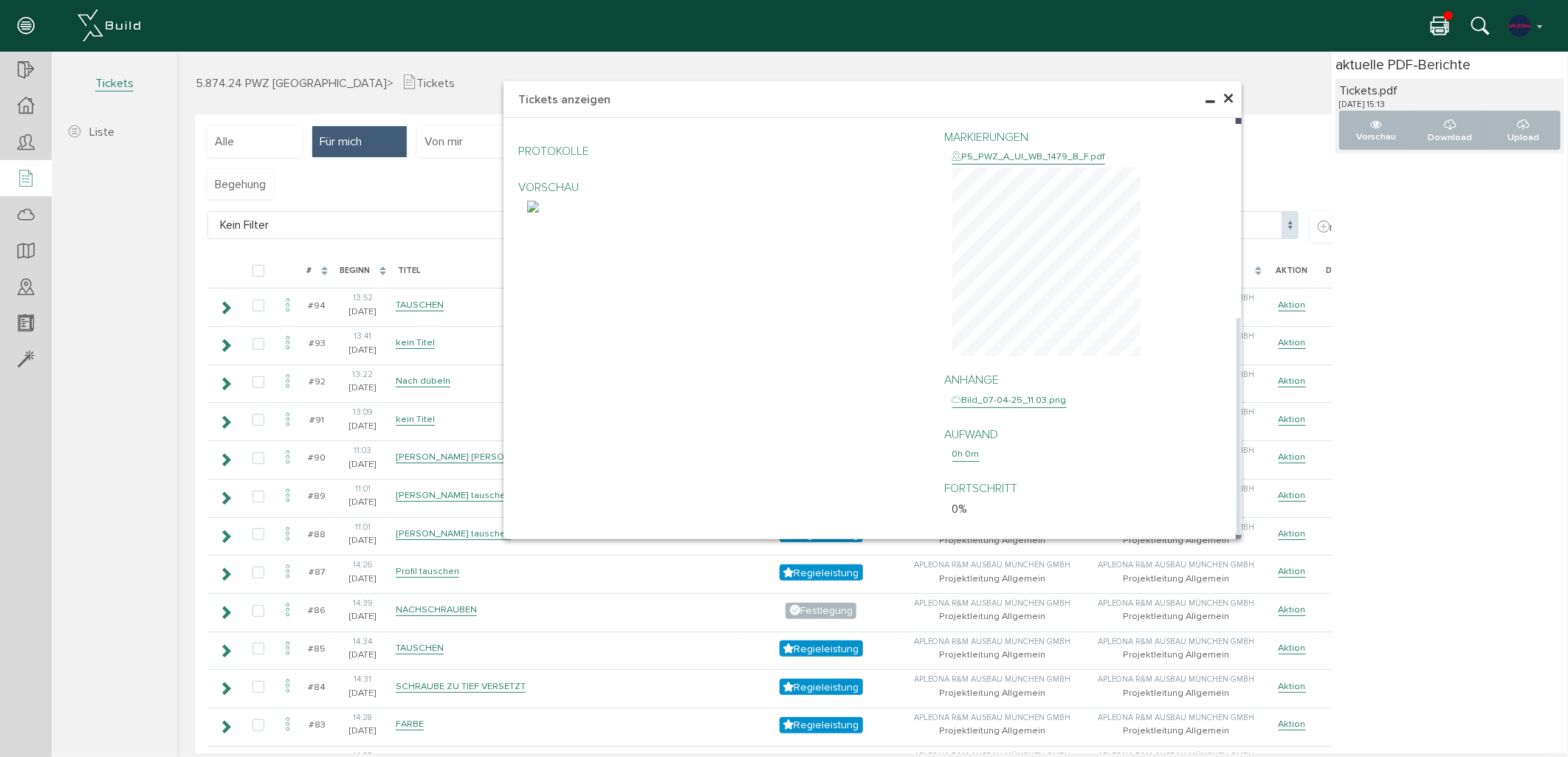
click at [1038, 156] on div "P5_PWZ_A_UI_WB_1479_B_F.pdf" at bounding box center [1028, 156] width 153 height 15
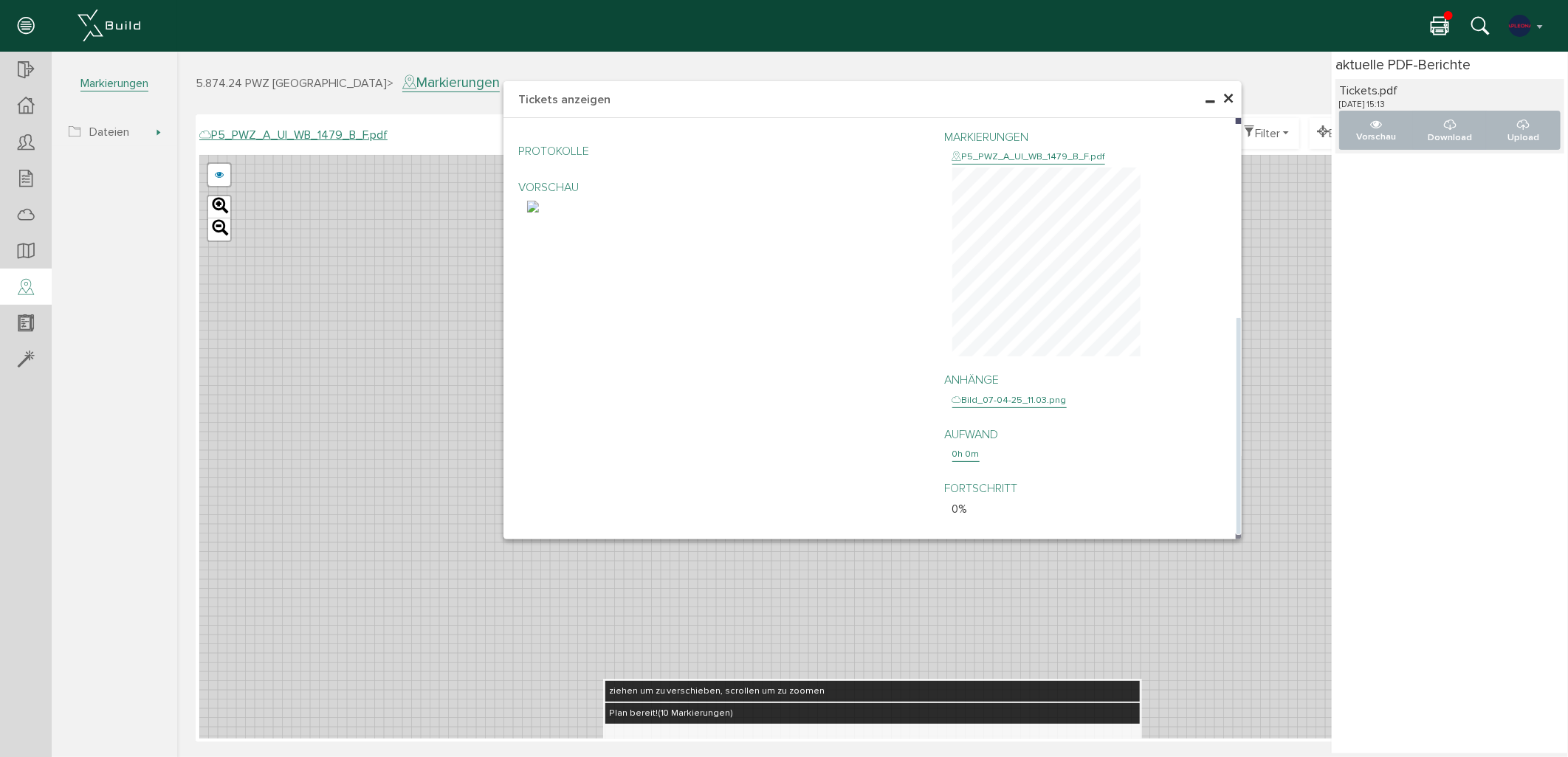
click at [538, 212] on img at bounding box center [533, 206] width 12 height 12
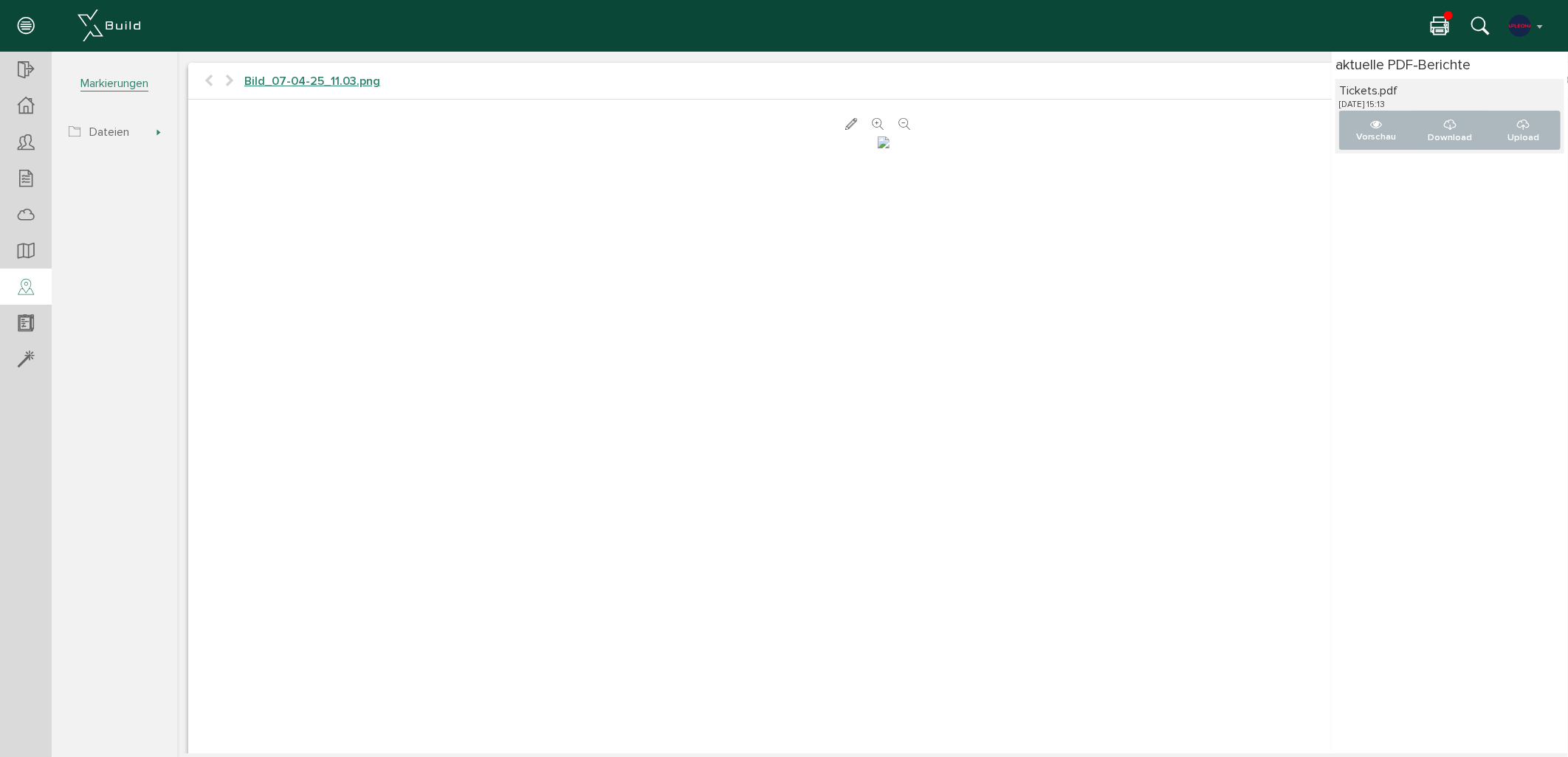
click at [1328, 31] on div "Projektleitung Allgemein Konto deaktivieren Passwort ändern über XBuild XBuild …" at bounding box center [778, 26] width 1535 height 22
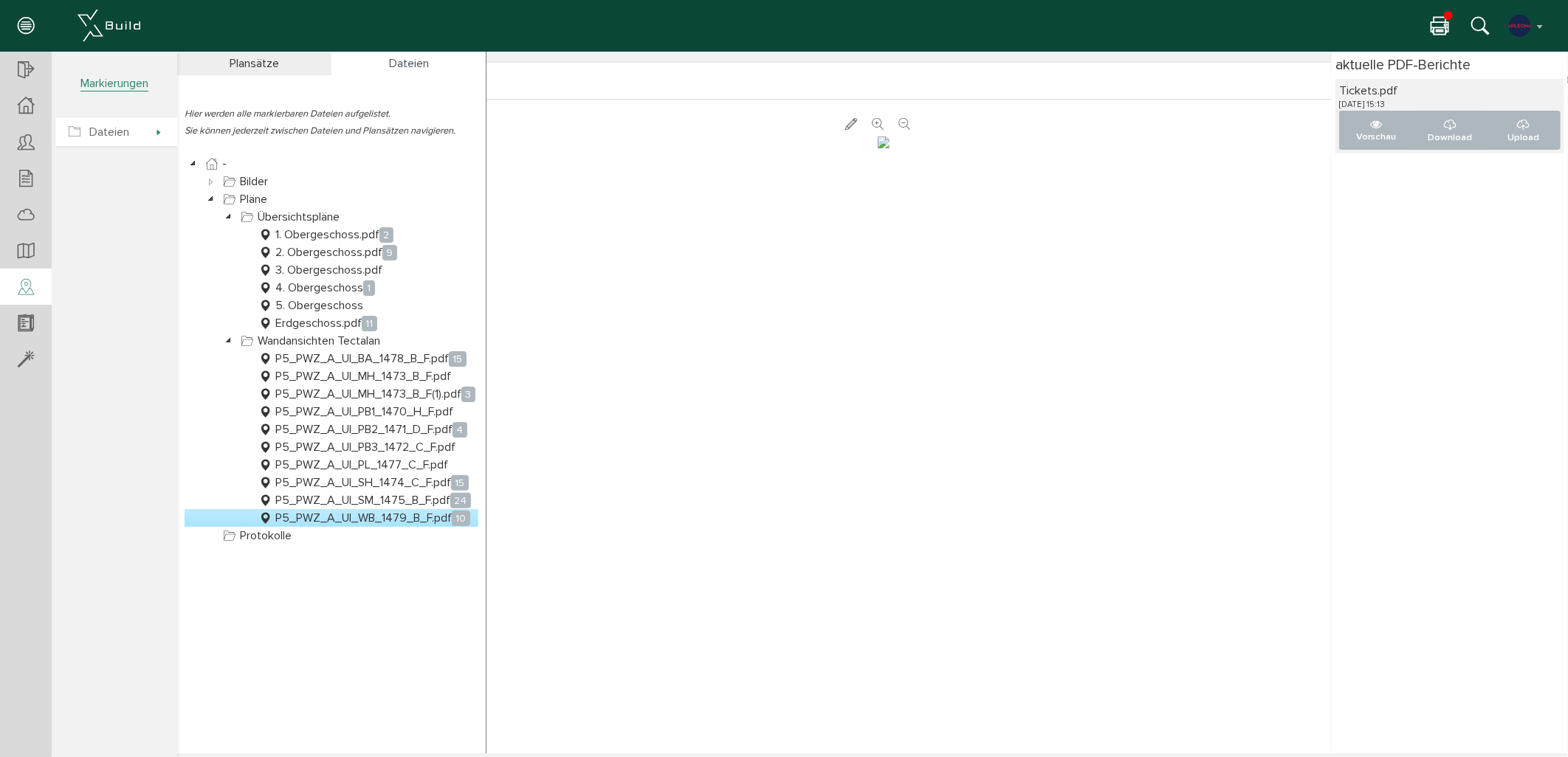
click at [84, 127] on span "Dateien" at bounding box center [99, 132] width 60 height 15
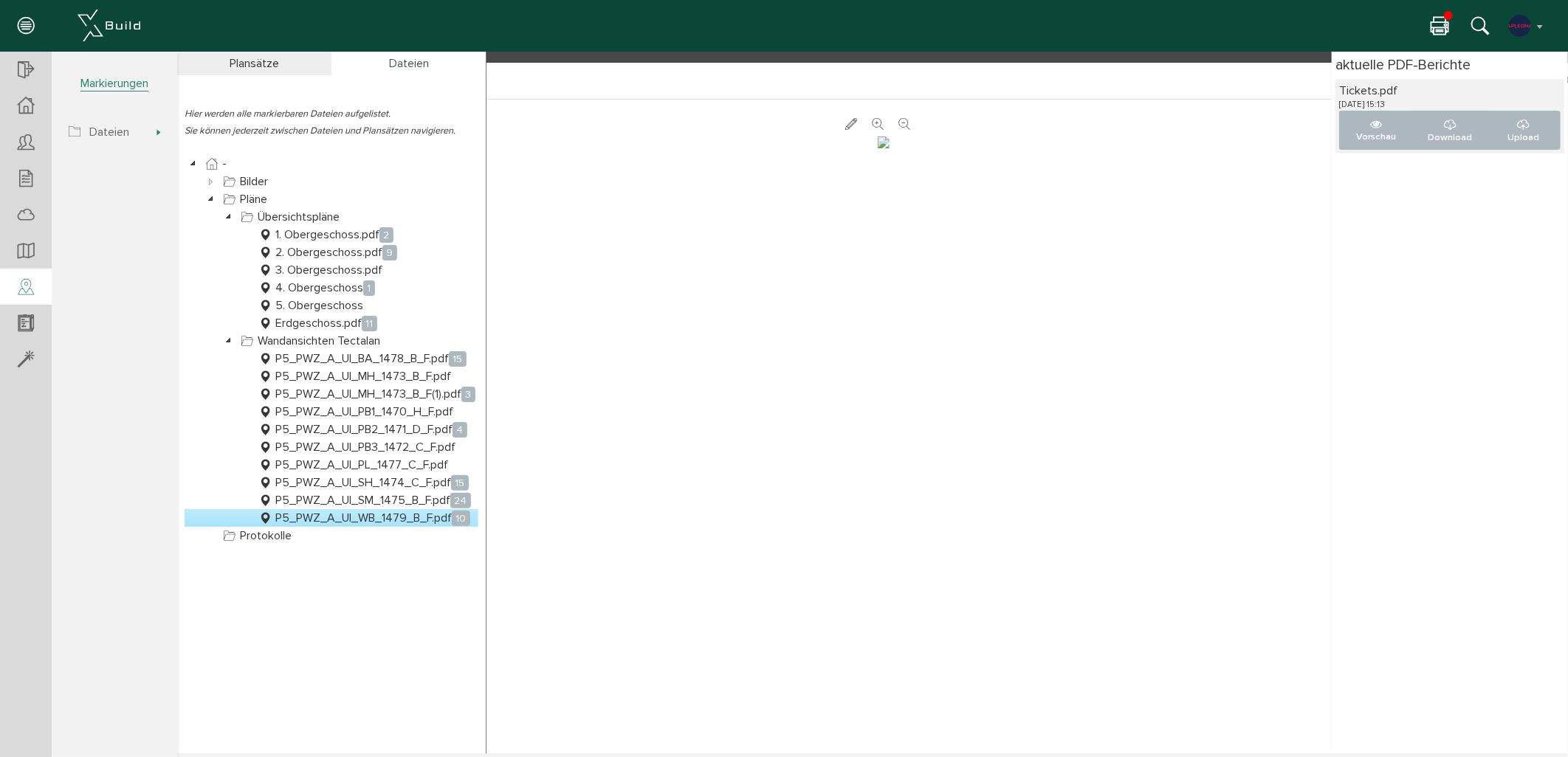
click at [704, 60] on div "× Bild_07-04-25_11.03.png abbrechen" at bounding box center [872, 401] width 1391 height 702
click at [1411, 18] on icon at bounding box center [1440, 26] width 17 height 21
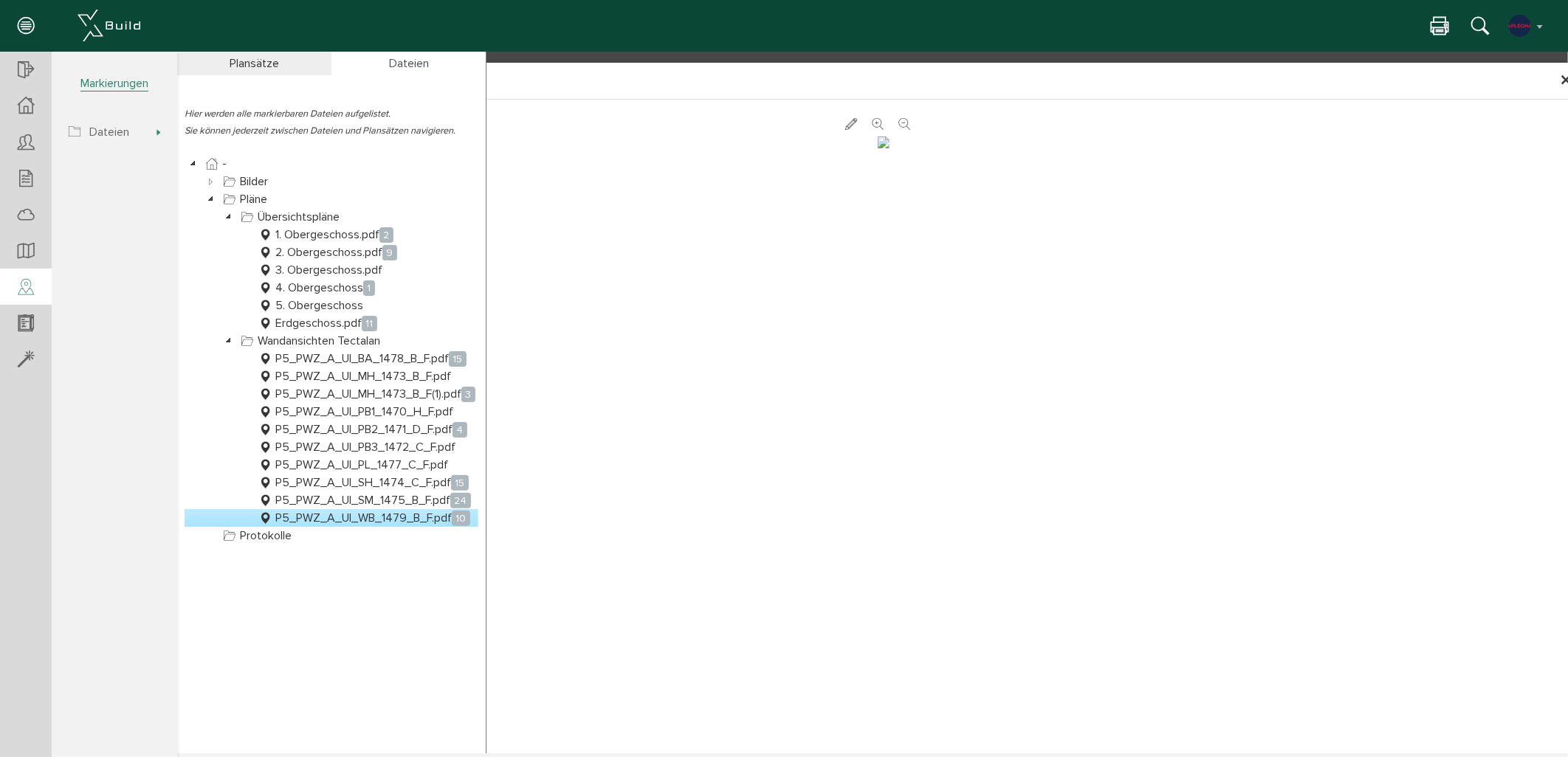
click at [534, 51] on div "× Bild_07-04-25_11.03.png abbrechen" at bounding box center [872, 401] width 1391 height 702
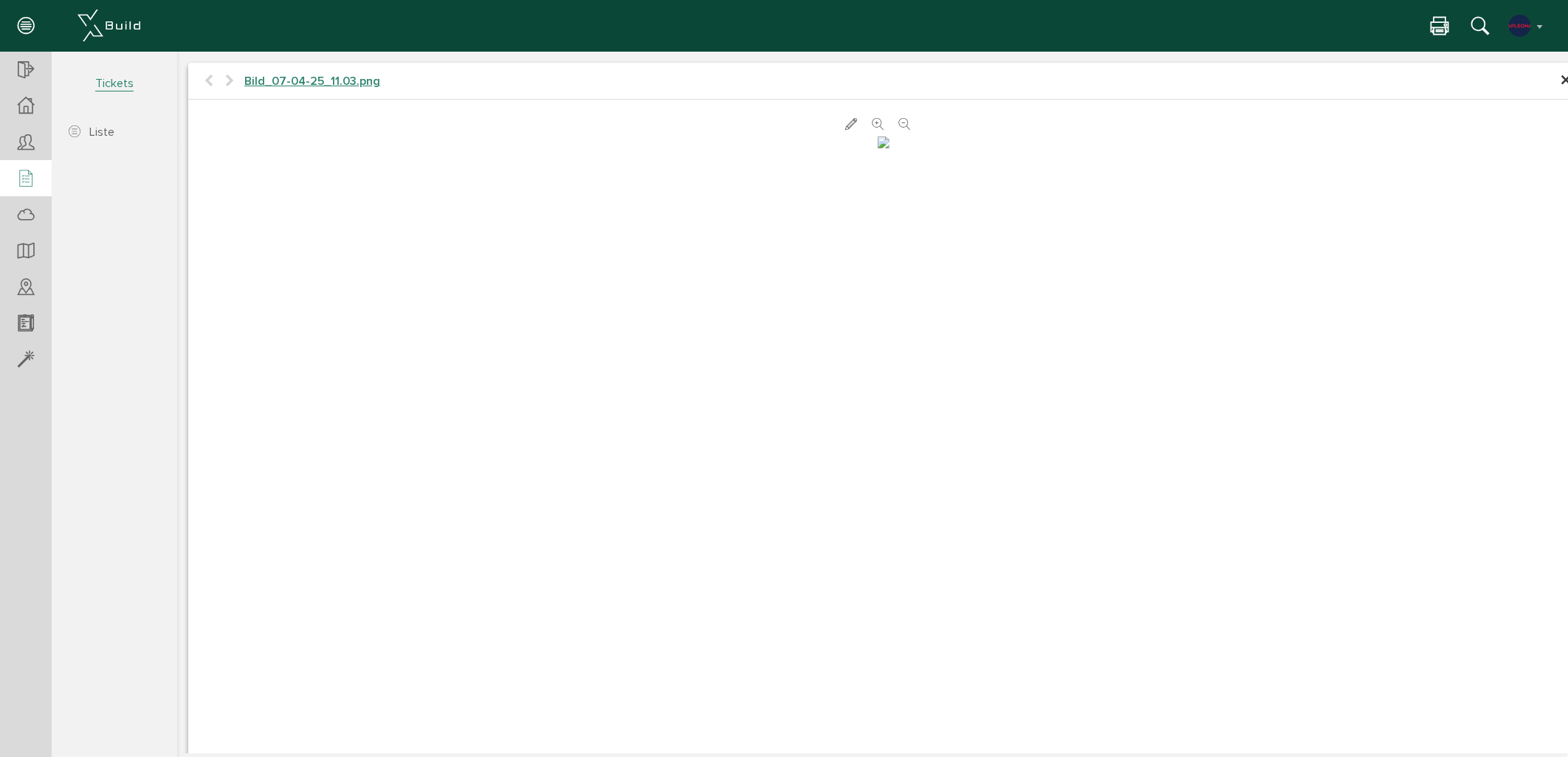
drag, startPoint x: 215, startPoint y: 79, endPoint x: 271, endPoint y: 55, distance: 60.9
click at [215, 79] on h4 "Bild_07-04-25_11.03.png" at bounding box center [883, 81] width 1391 height 38
click at [1411, 76] on span "×" at bounding box center [1566, 80] width 12 height 29
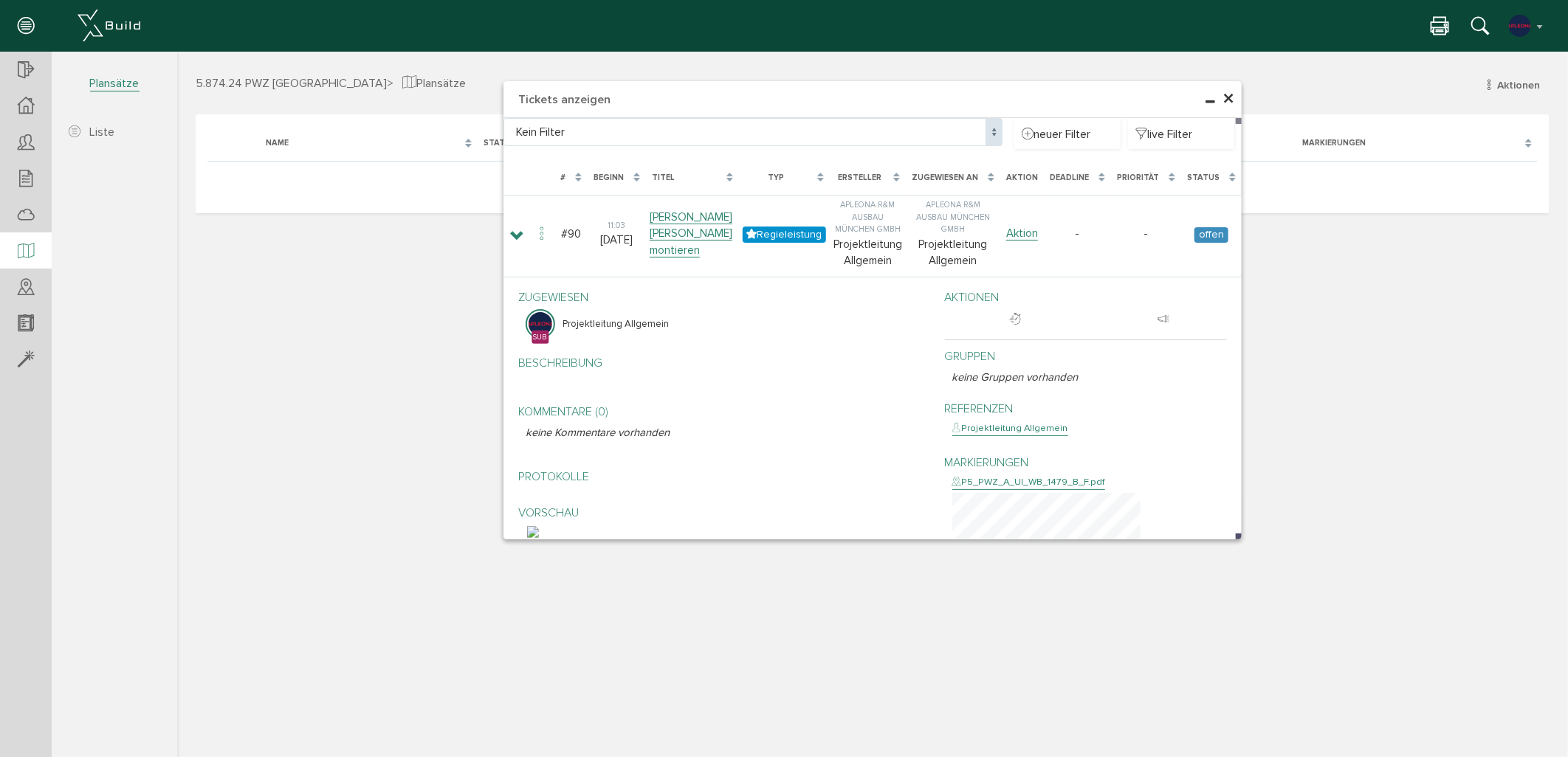
click at [1234, 89] on h4 "Tickets anzeigen" at bounding box center [871, 99] width 738 height 37
click at [1231, 93] on span "×" at bounding box center [1228, 98] width 12 height 29
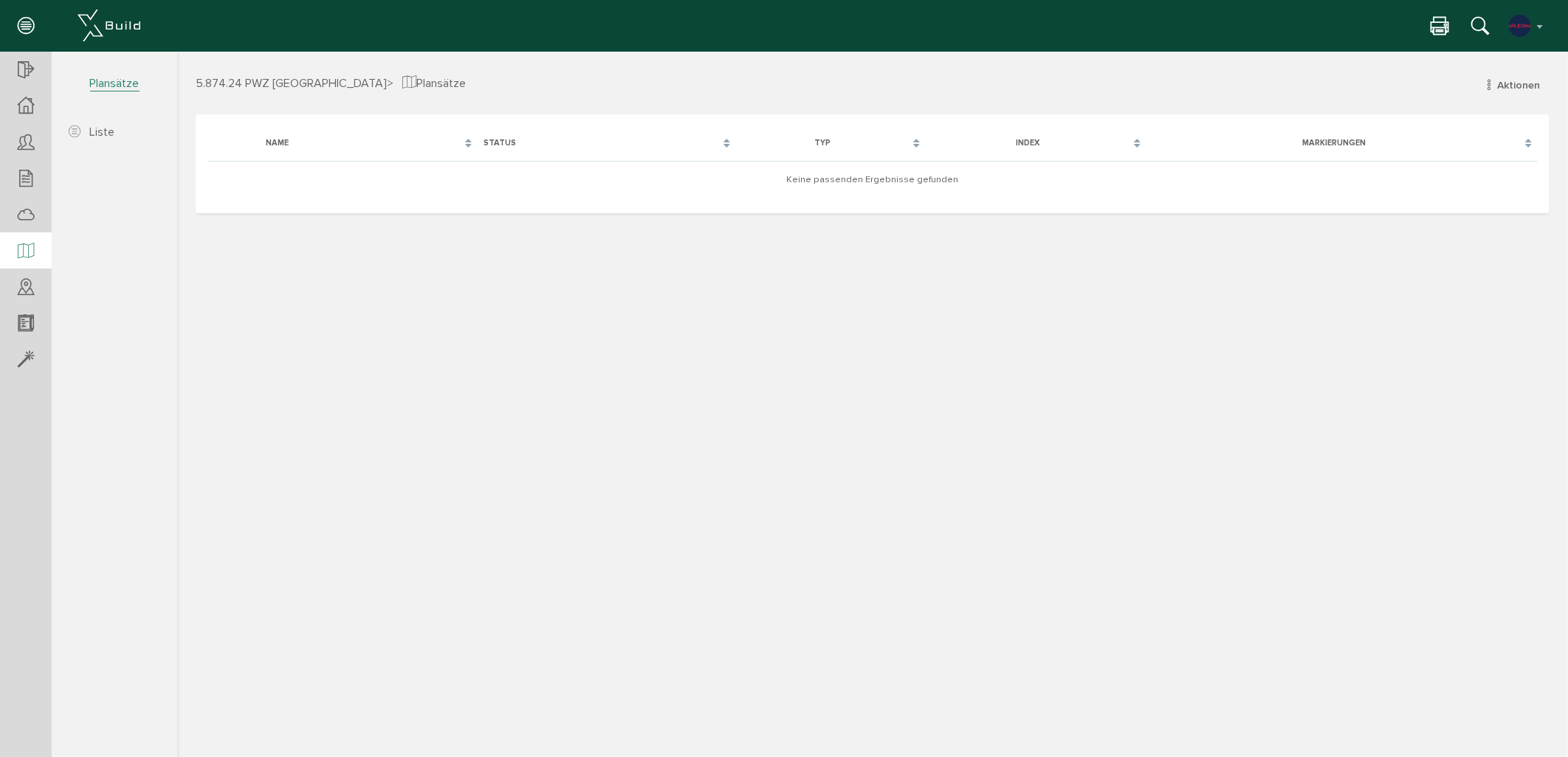
click at [280, 85] on span "5.874.24 PWZ [GEOGRAPHIC_DATA]" at bounding box center [290, 83] width 191 height 15
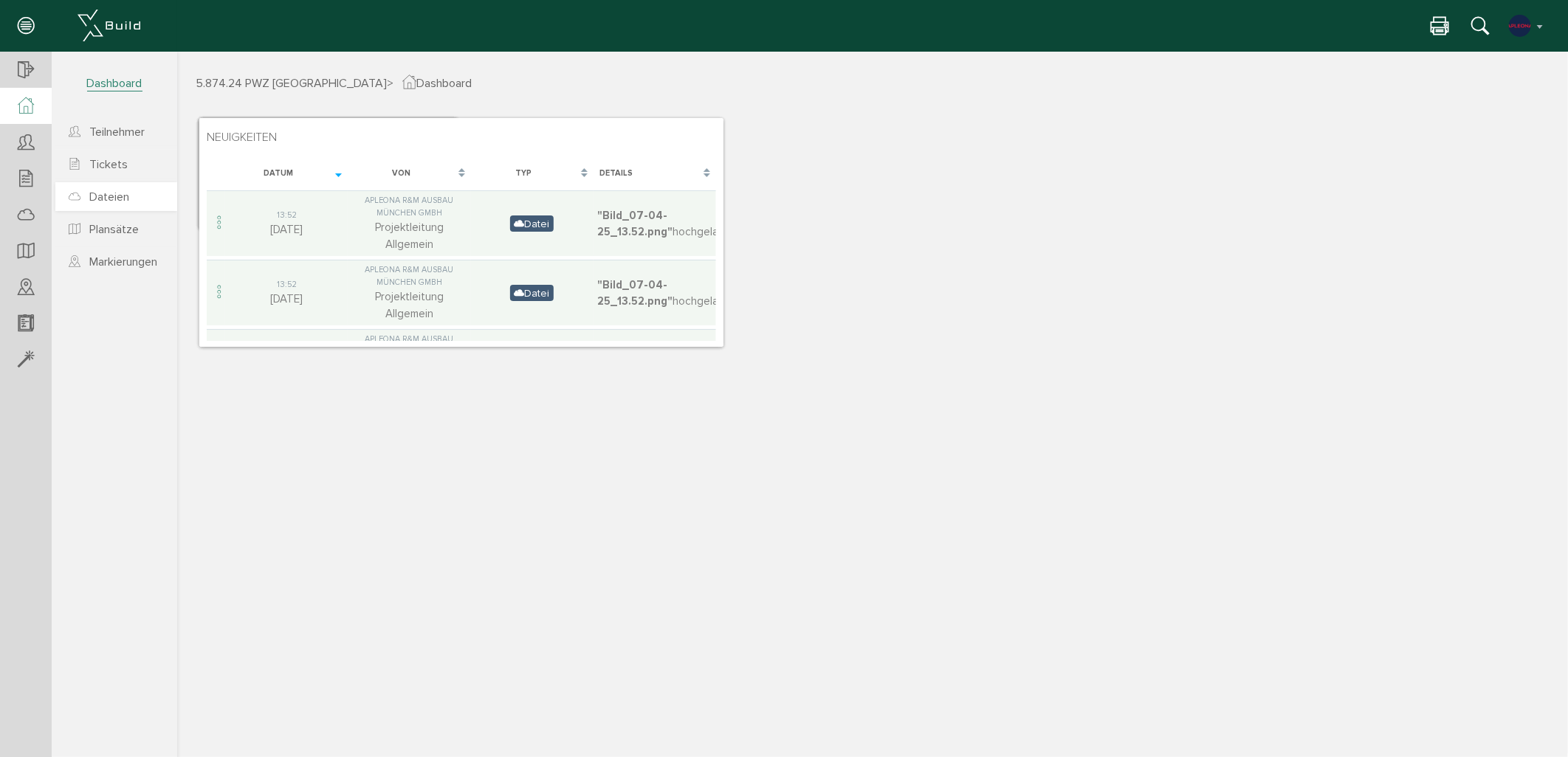
click at [105, 194] on span "Dateien" at bounding box center [109, 197] width 40 height 15
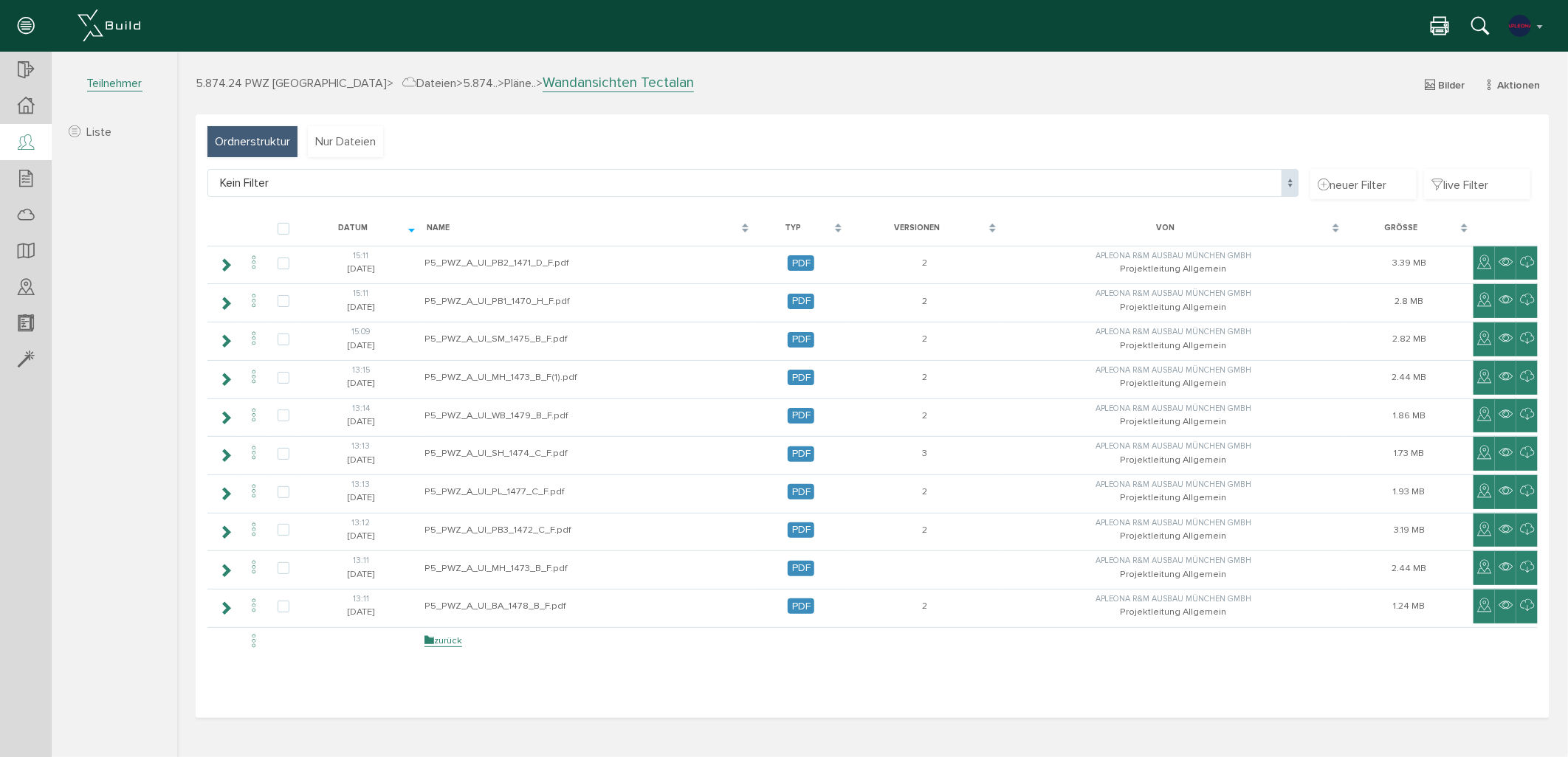
click at [32, 148] on icon at bounding box center [25, 143] width 16 height 20
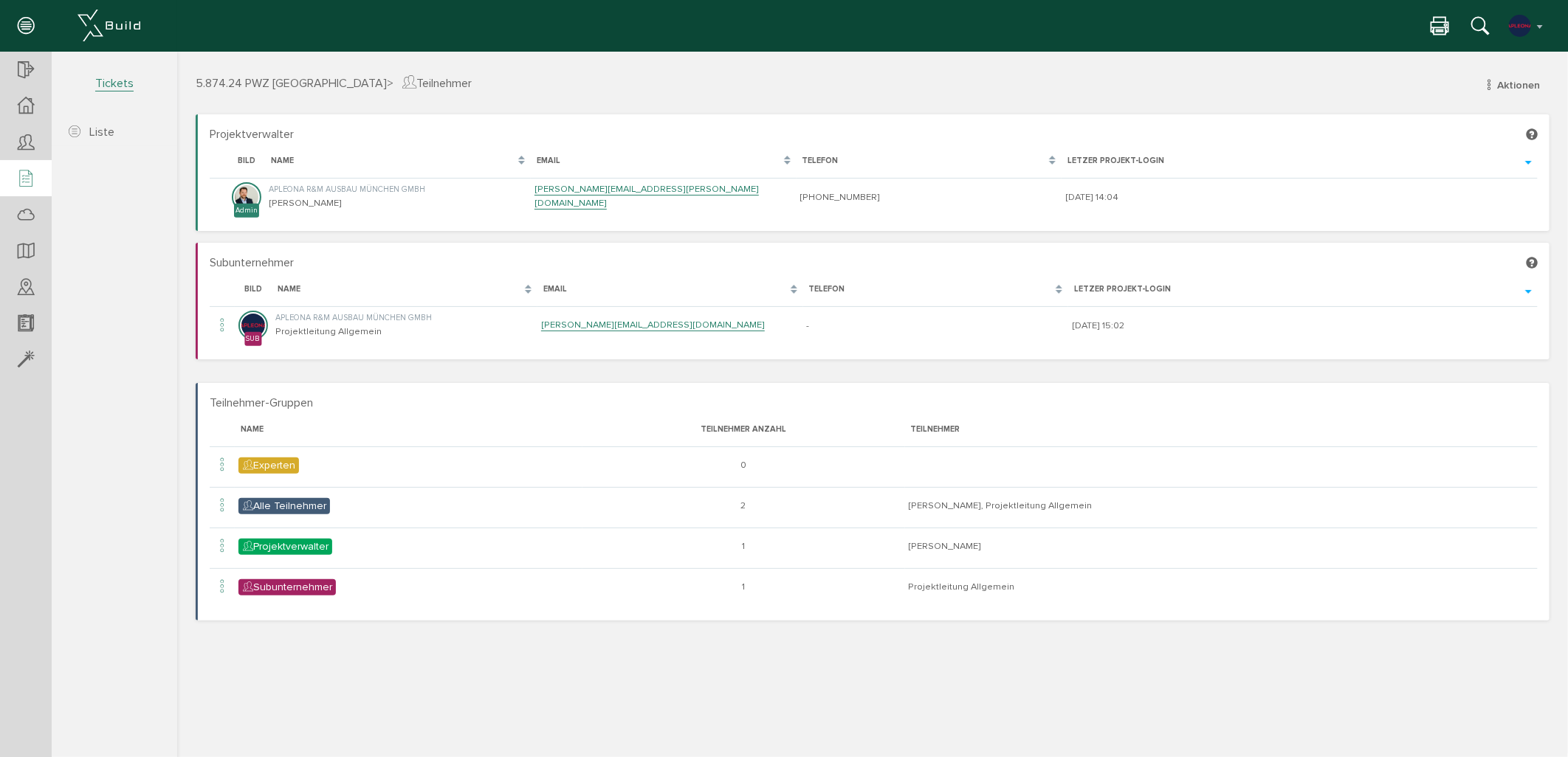
click at [31, 184] on icon at bounding box center [25, 179] width 16 height 20
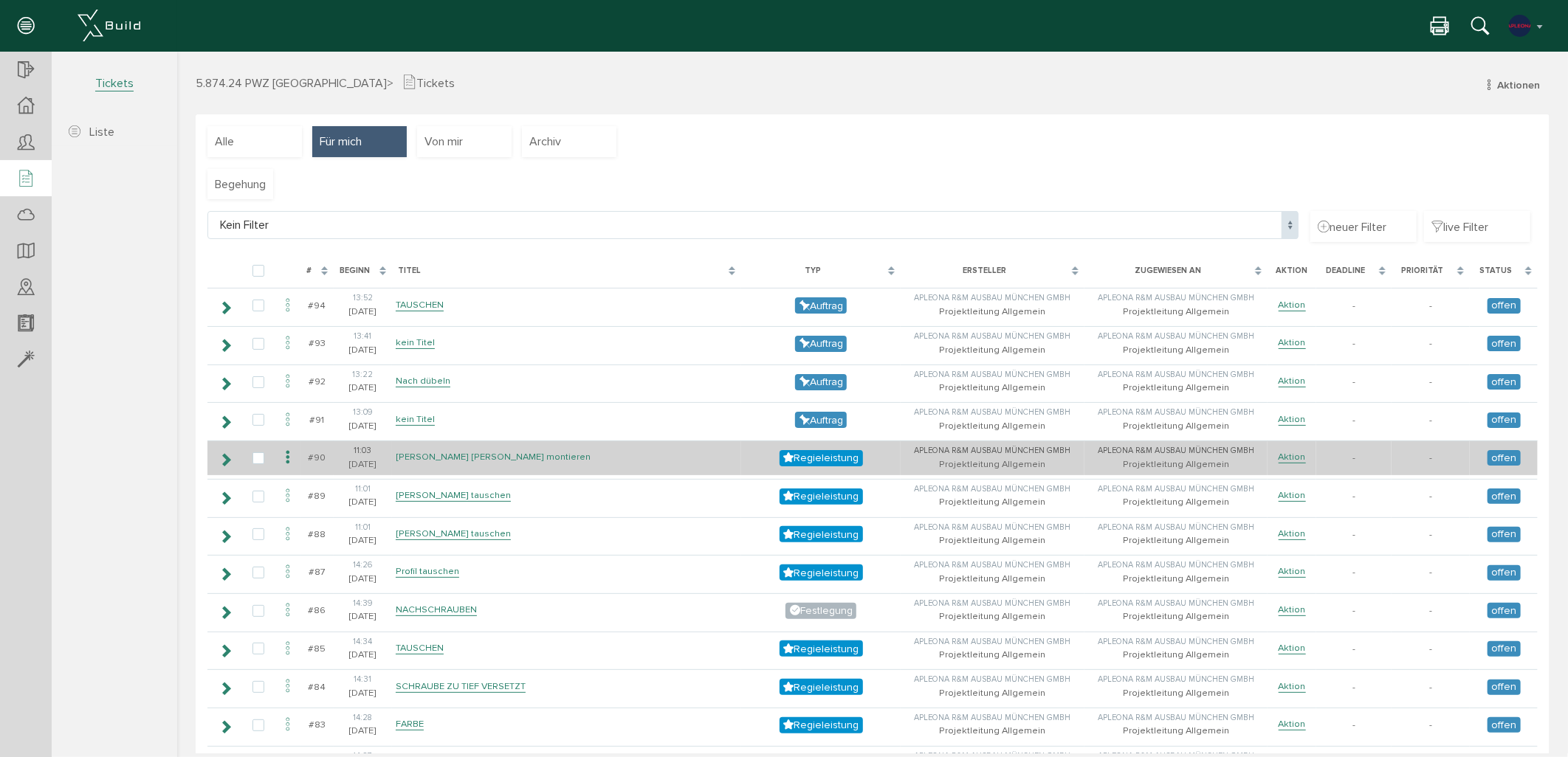
click at [444, 453] on link "[PERSON_NAME] [PERSON_NAME] montieren" at bounding box center [493, 456] width 195 height 13
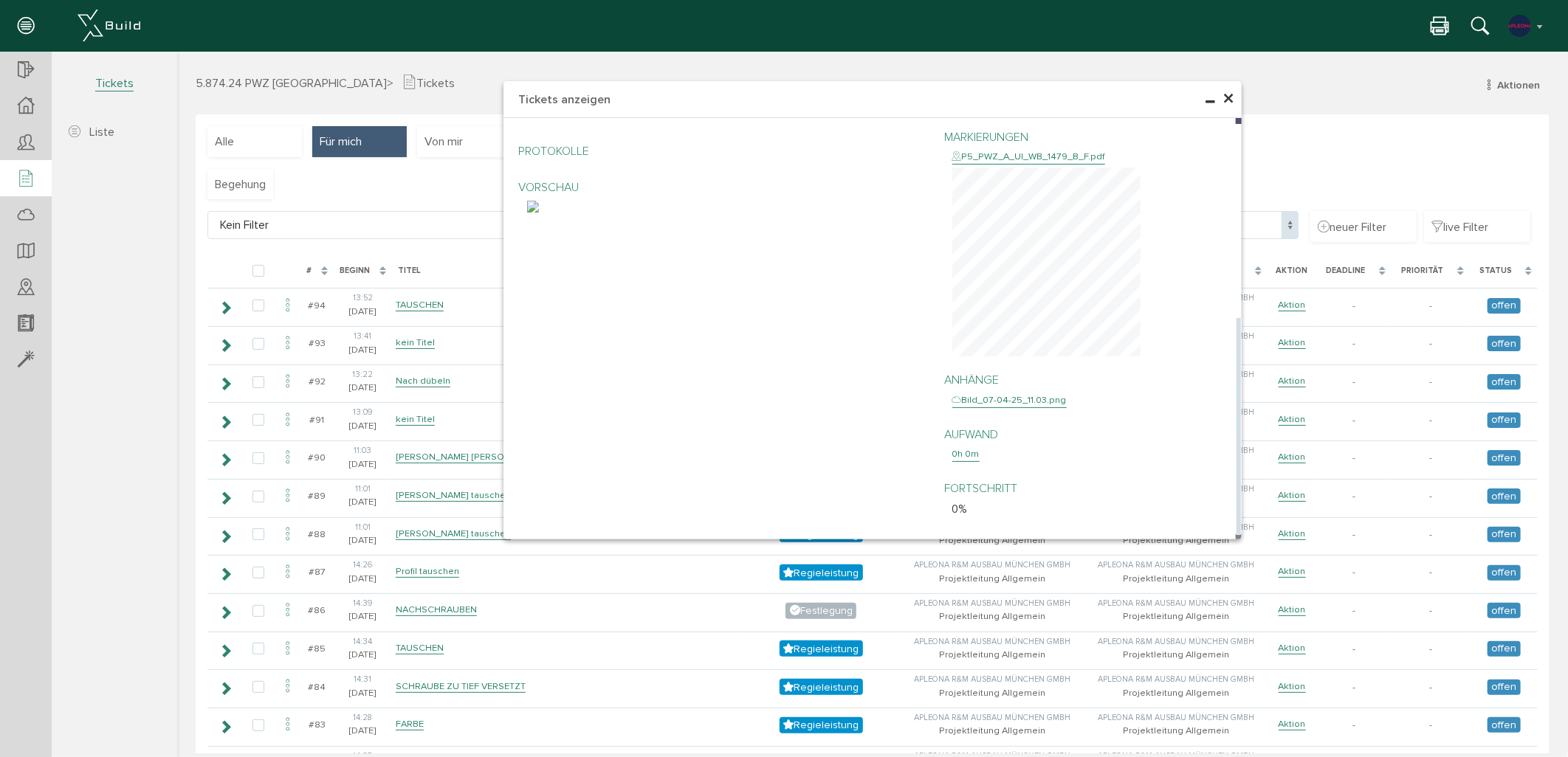
click at [527, 212] on img at bounding box center [533, 206] width 12 height 12
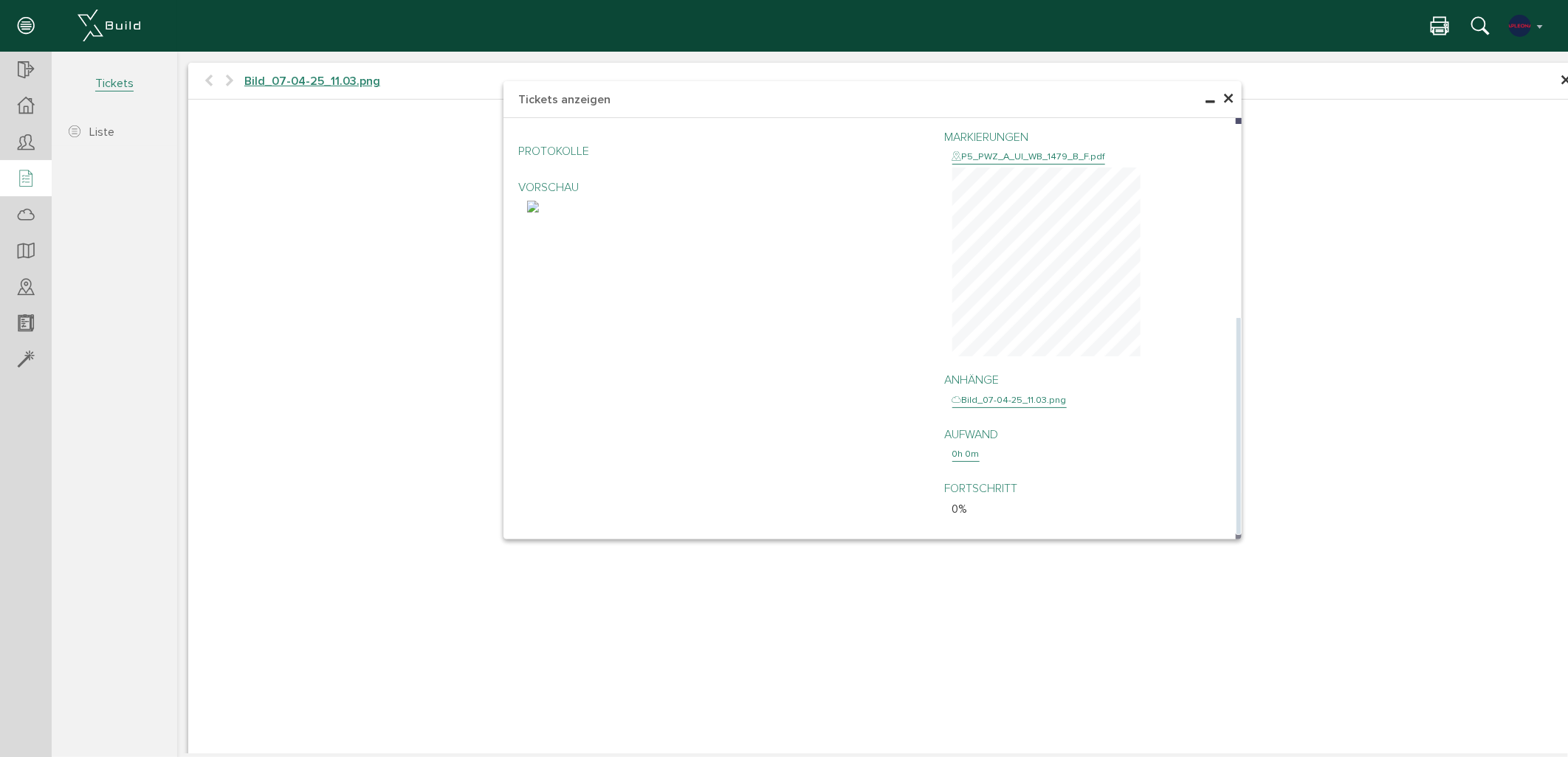
click at [536, 212] on img at bounding box center [533, 206] width 12 height 12
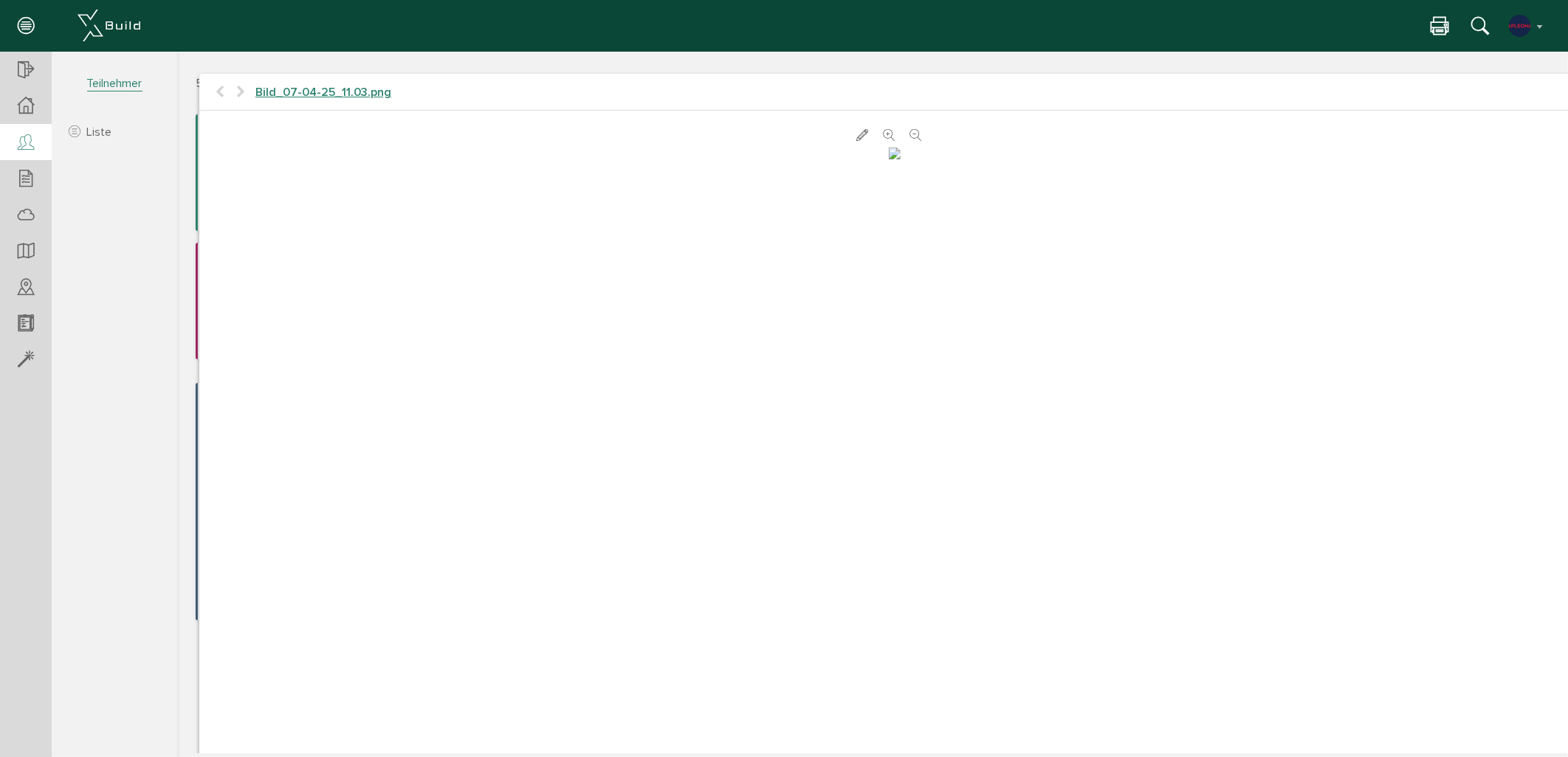
click at [212, 96] on h4 "Bild_07-04-25_11.03.png" at bounding box center [894, 92] width 1391 height 38
click at [135, 187] on section "5.874.24 PWZ [GEOGRAPHIC_DATA] Übersicht Teilnehmer Teilnehmer öffnen Teilnehme…" at bounding box center [88, 389] width 177 height 676
click at [222, 91] on icon at bounding box center [219, 91] width 12 height 15
click at [31, 109] on icon at bounding box center [25, 106] width 16 height 17
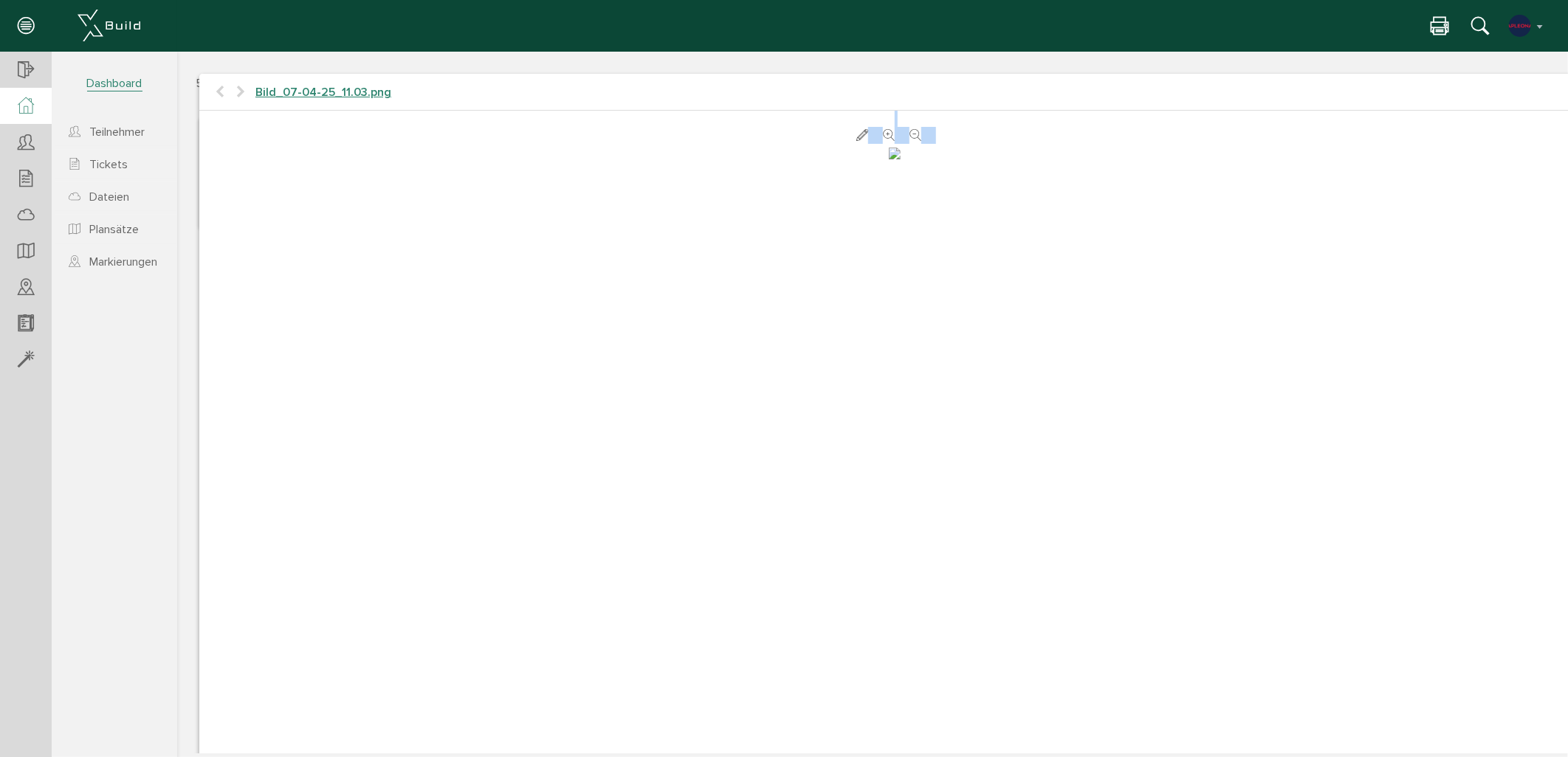
drag, startPoint x: 1433, startPoint y: 85, endPoint x: 1159, endPoint y: 152, distance: 282.1
click at [1159, 152] on div "× Bild_07-04-25_11.03.png abbrechen" at bounding box center [894, 424] width 1391 height 702
click at [23, 99] on icon at bounding box center [25, 106] width 16 height 17
